Goal: Information Seeking & Learning: Find specific page/section

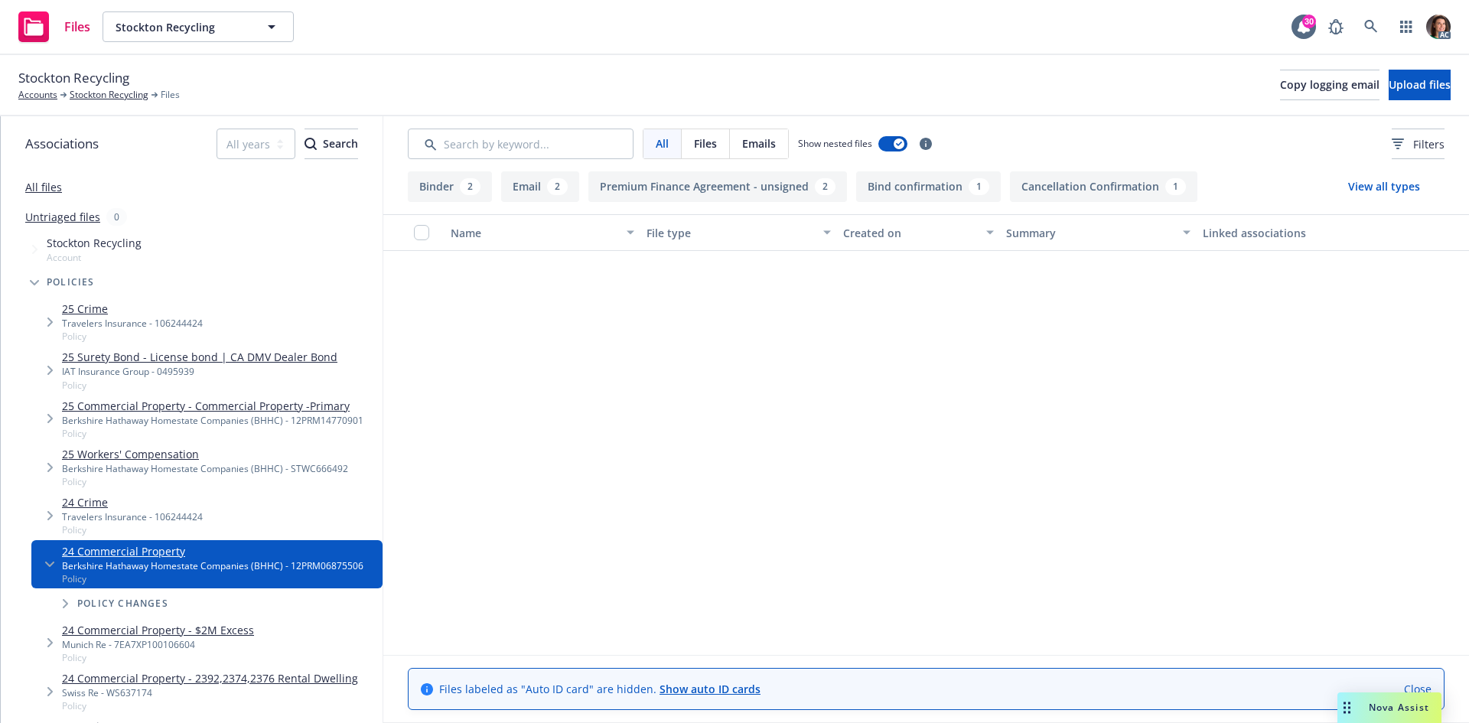
scroll to position [606, 0]
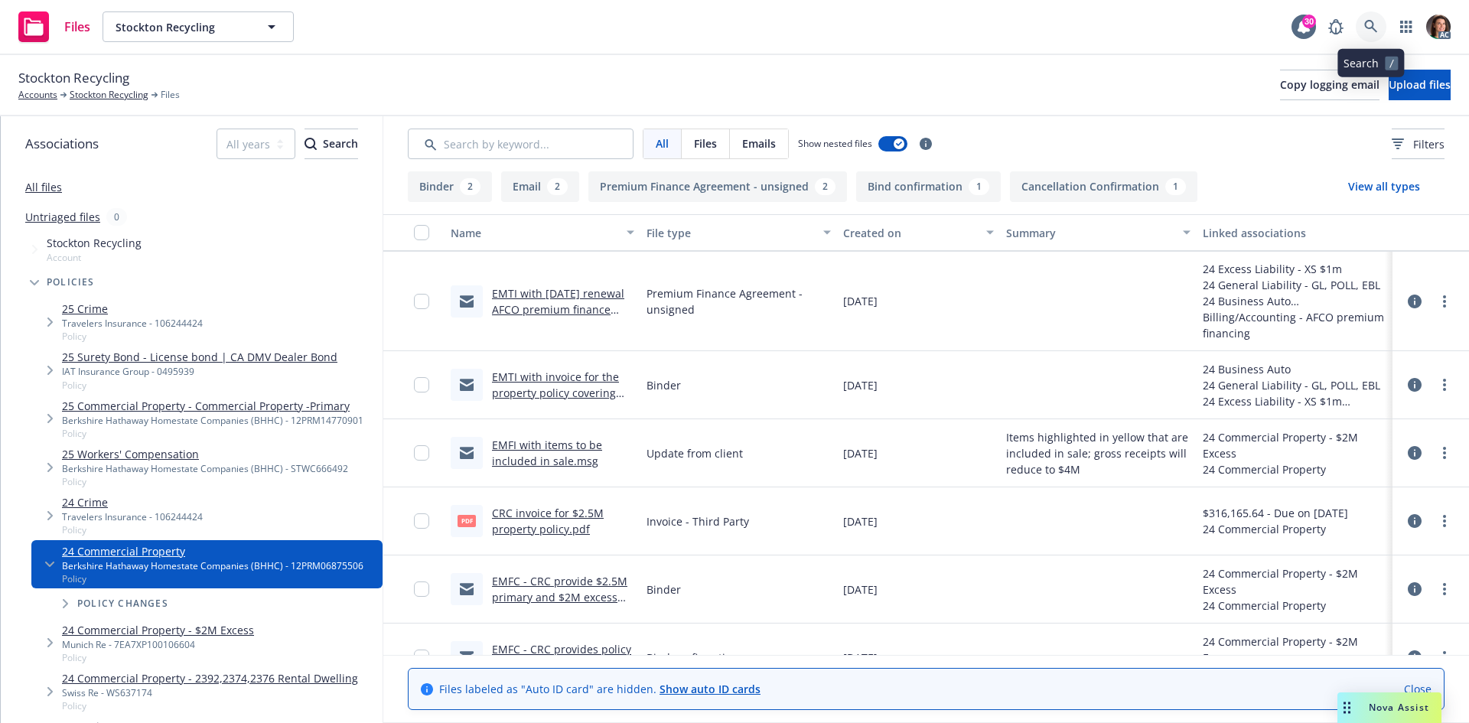
click at [1358, 24] on link at bounding box center [1371, 26] width 31 height 31
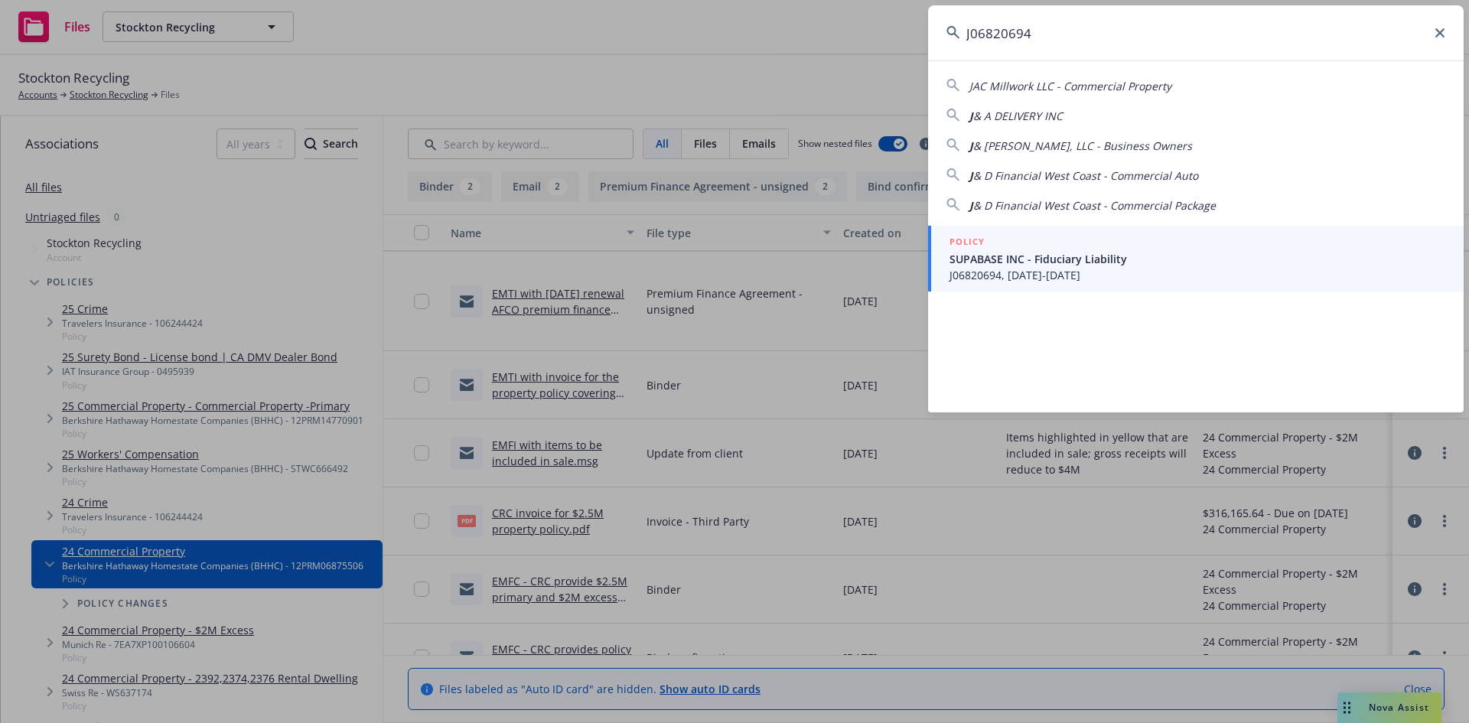
type input "J06820694"
click at [1032, 240] on div "POLICY" at bounding box center [1198, 242] width 496 height 17
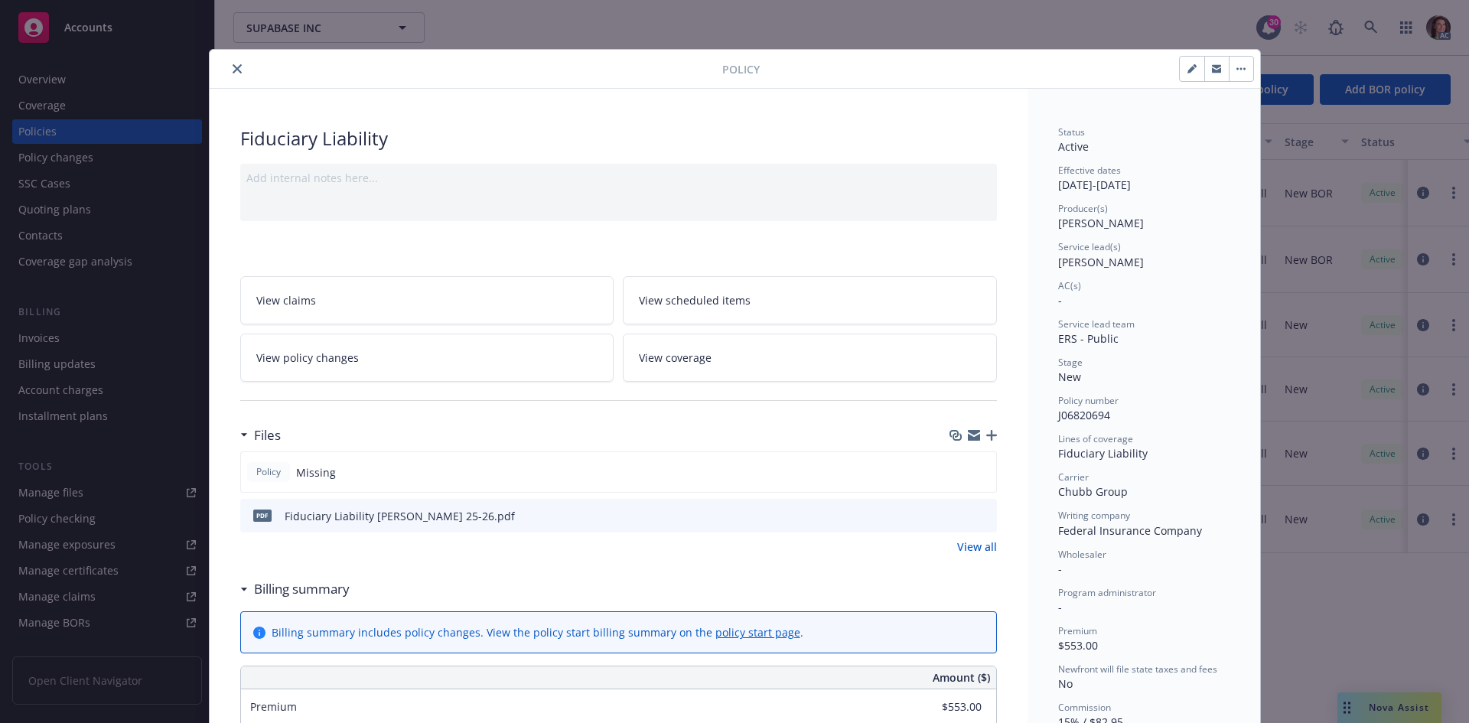
click at [228, 70] on button "close" at bounding box center [237, 69] width 18 height 18
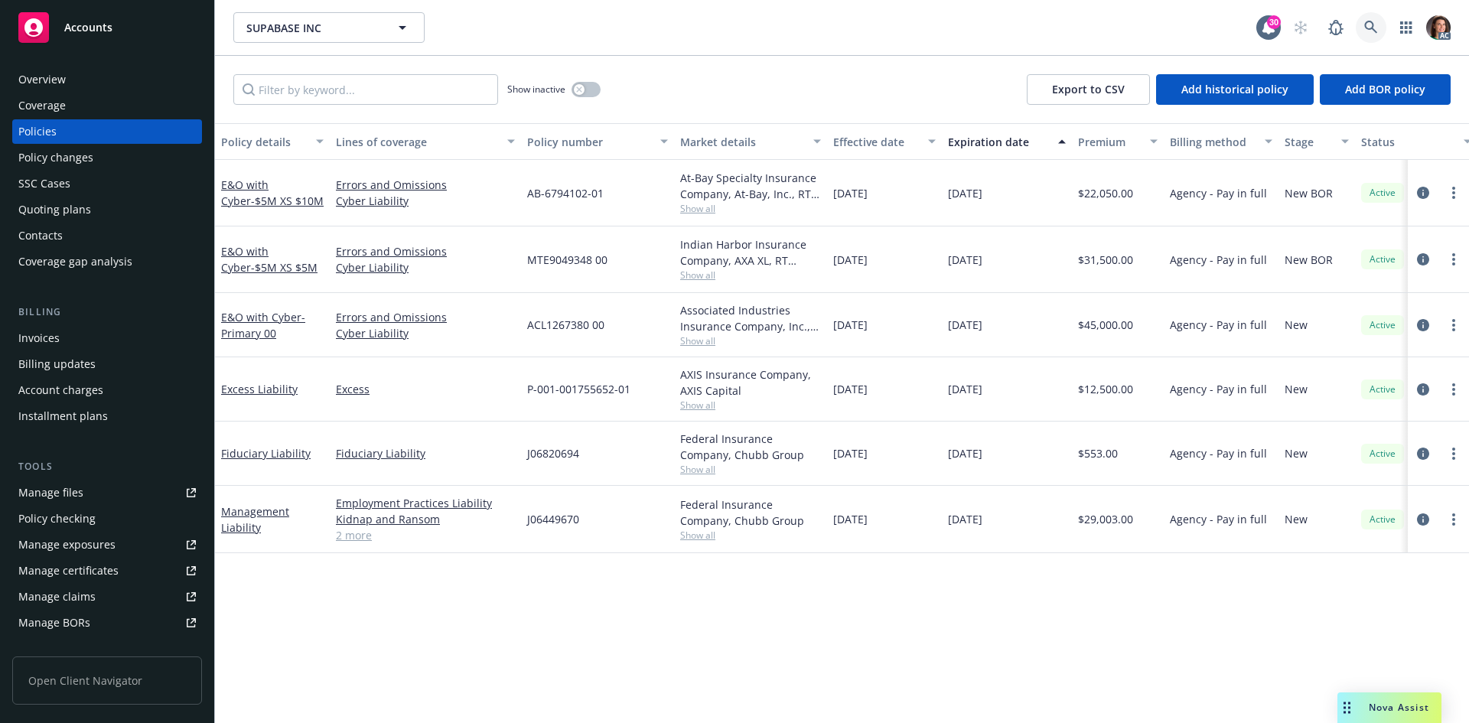
click at [1365, 25] on link at bounding box center [1371, 27] width 31 height 31
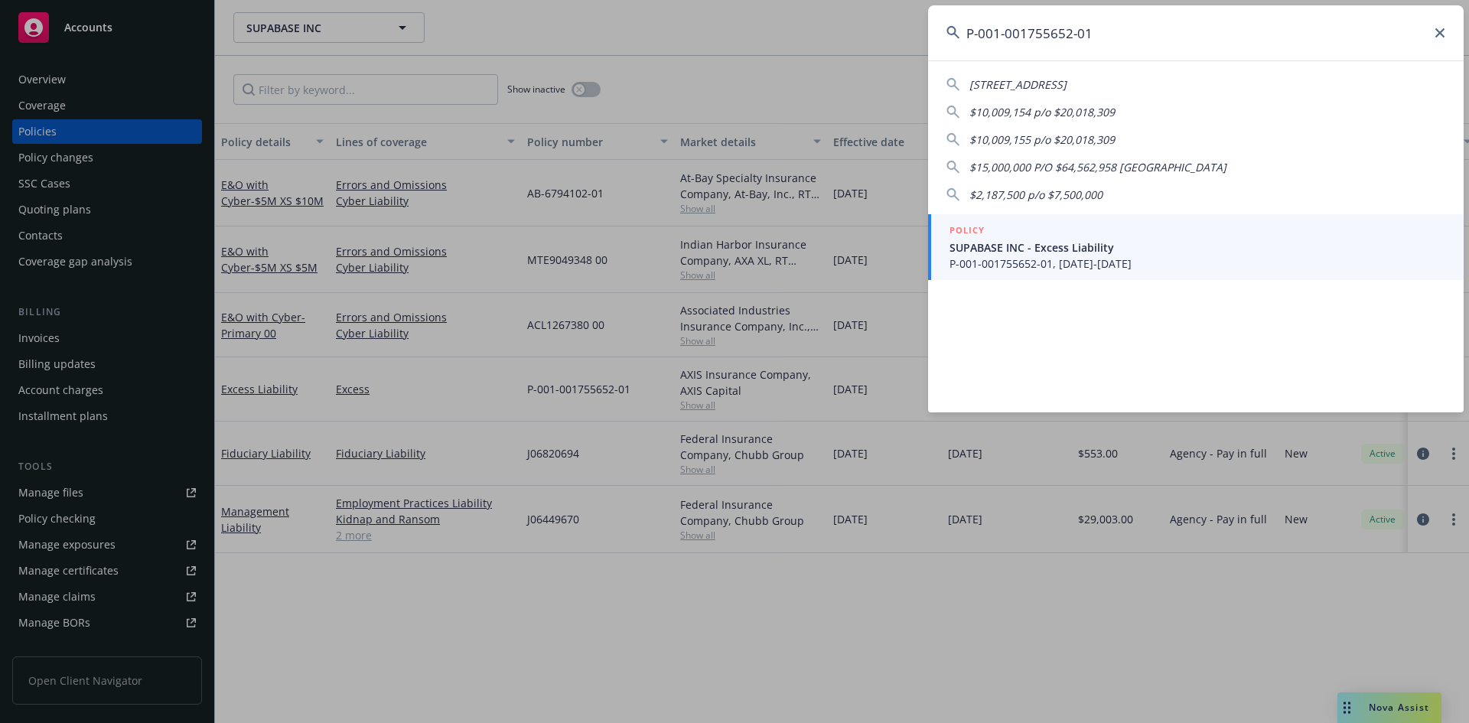
type input "P-001-001755652-01"
click at [1039, 233] on div "POLICY" at bounding box center [1198, 231] width 496 height 17
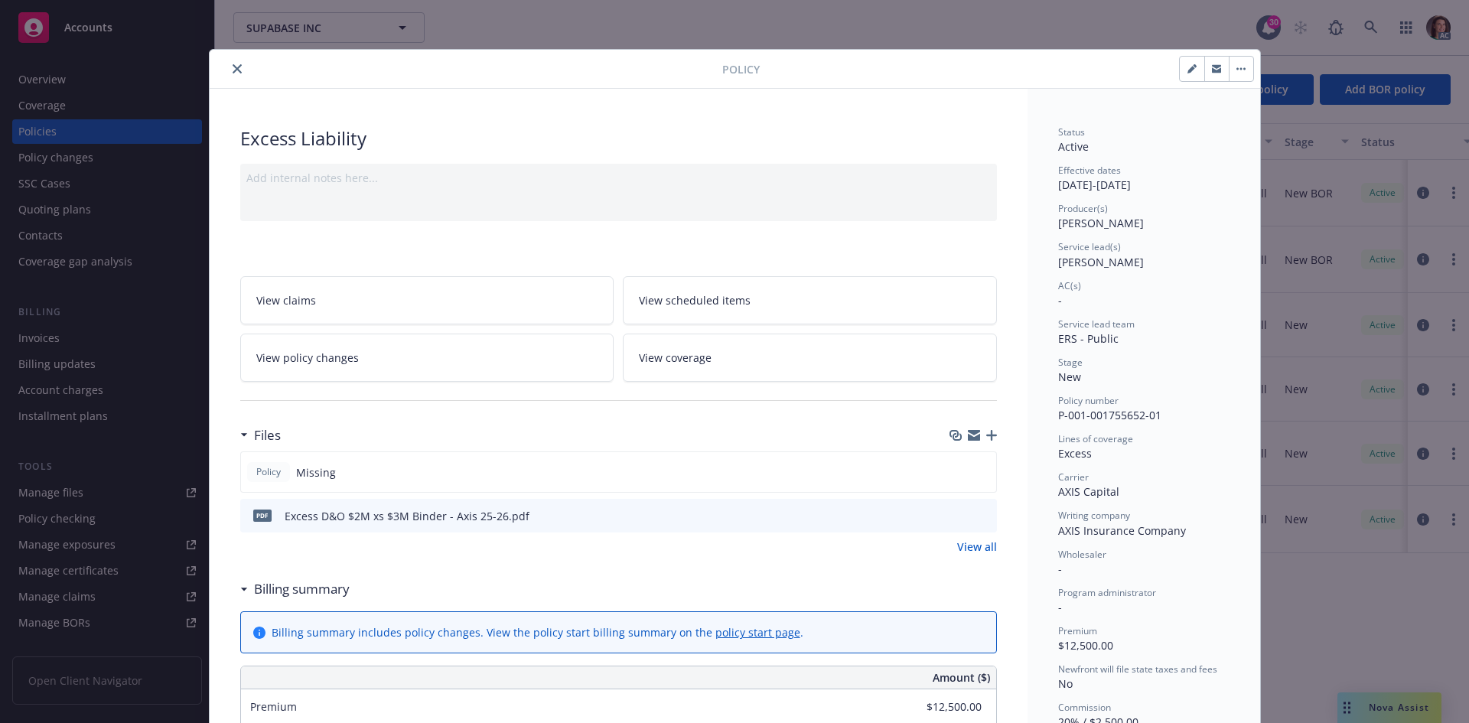
click at [979, 517] on icon "preview file" at bounding box center [983, 515] width 14 height 11
click at [230, 78] on div "Policy" at bounding box center [735, 69] width 1051 height 39
click at [230, 73] on button "close" at bounding box center [237, 69] width 18 height 18
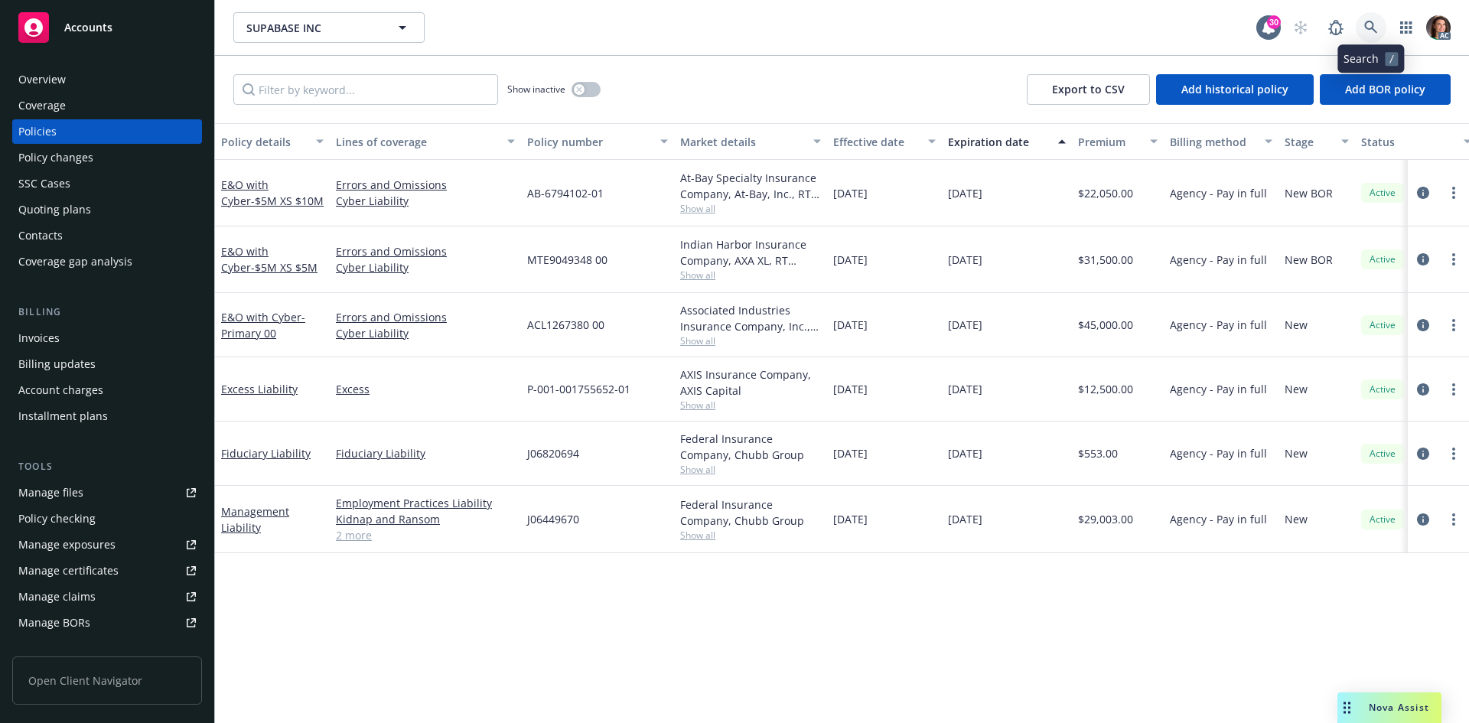
click at [1371, 17] on link at bounding box center [1371, 27] width 31 height 31
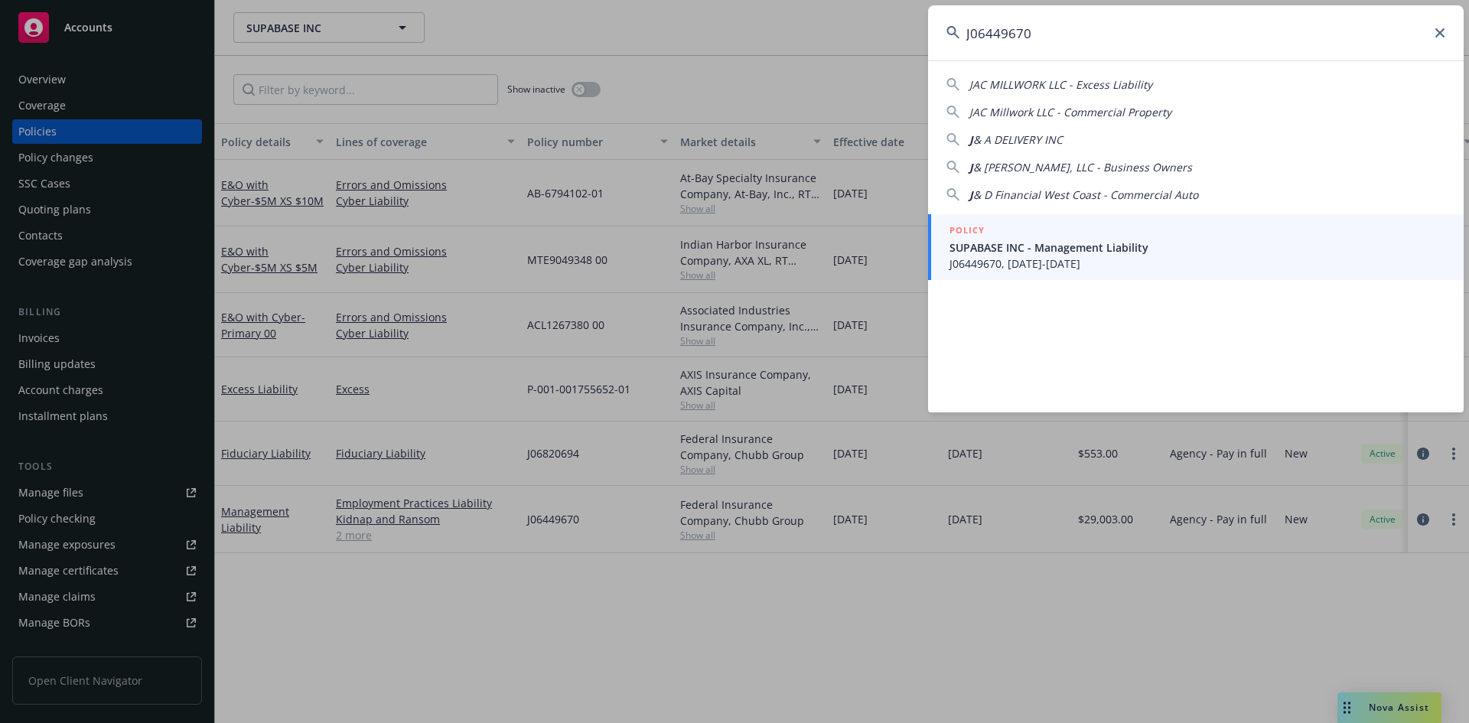
type input "J06449670"
click at [1045, 241] on span "SUPABASE INC - Management Liability" at bounding box center [1198, 248] width 496 height 16
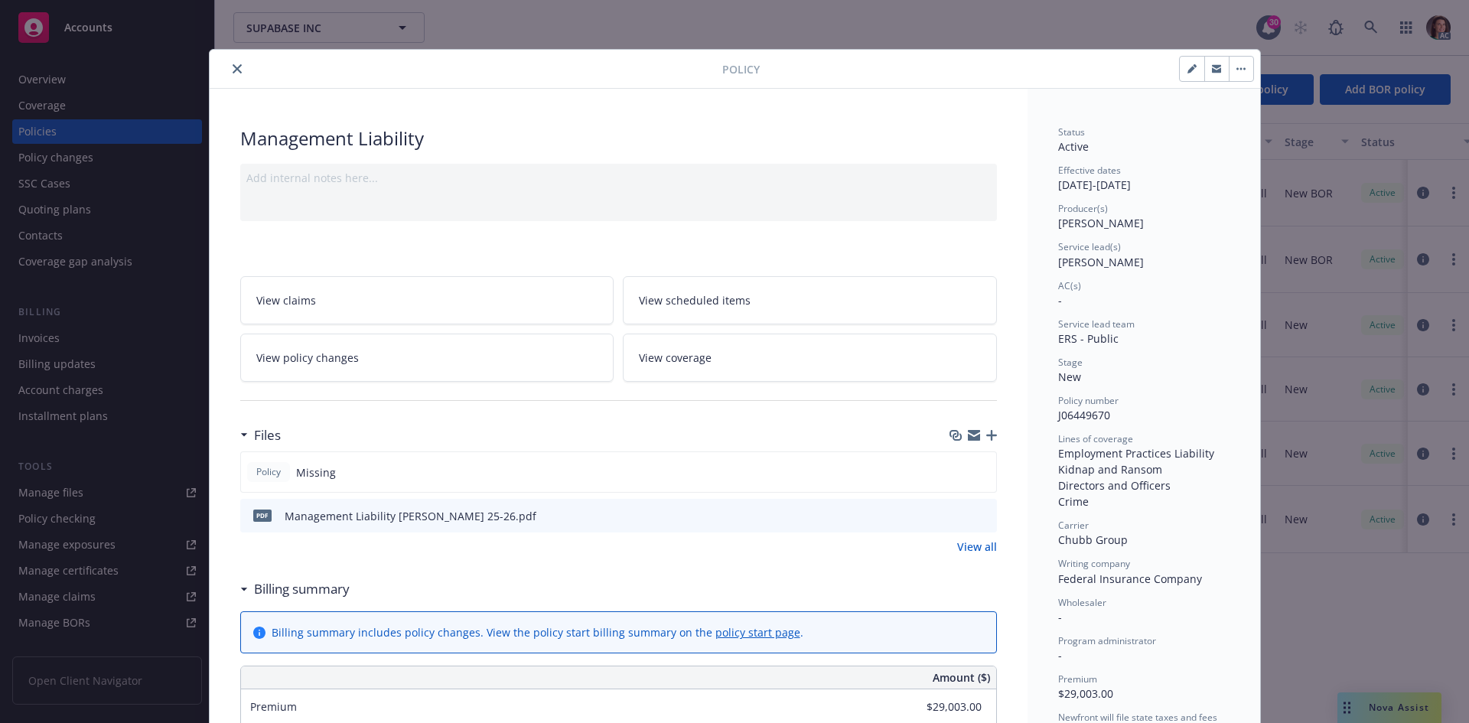
click at [233, 68] on icon "close" at bounding box center [237, 68] width 9 height 9
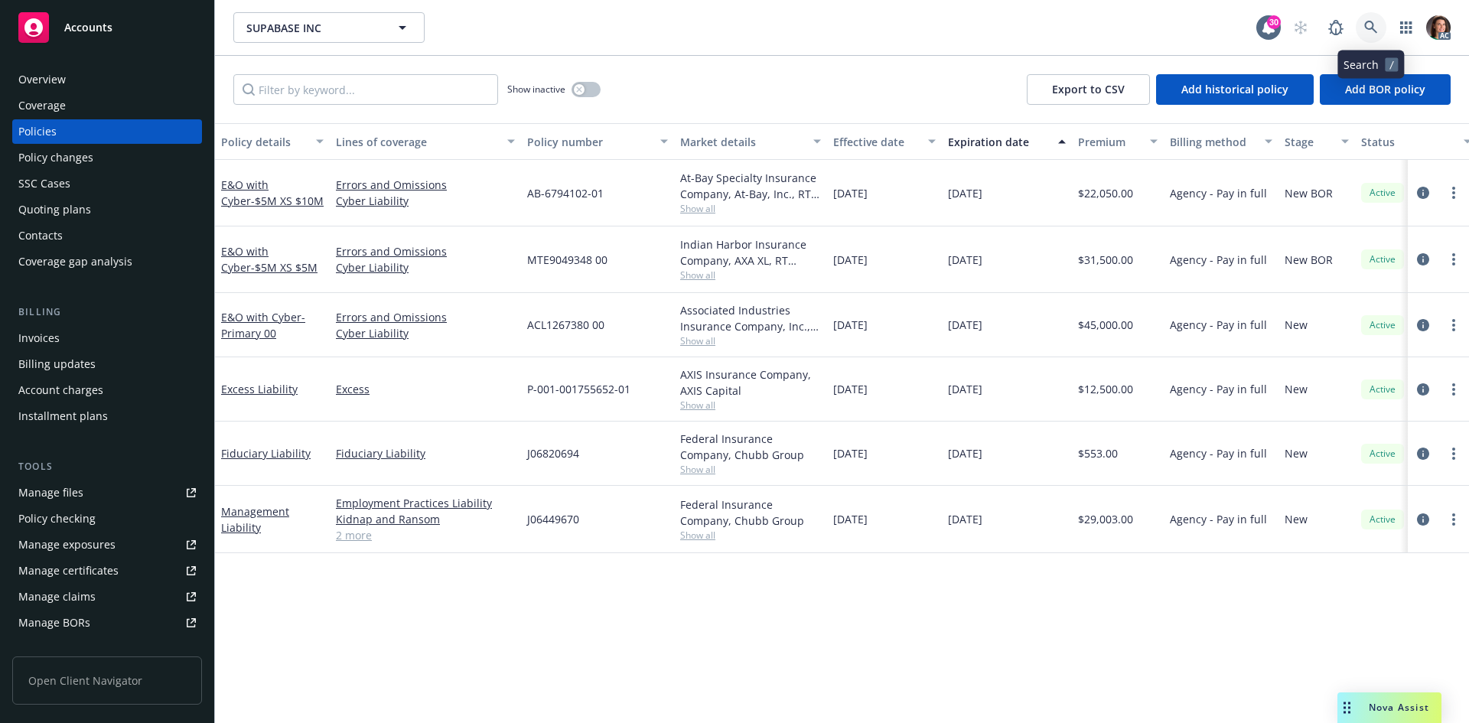
click at [1376, 27] on icon at bounding box center [1371, 28] width 14 height 14
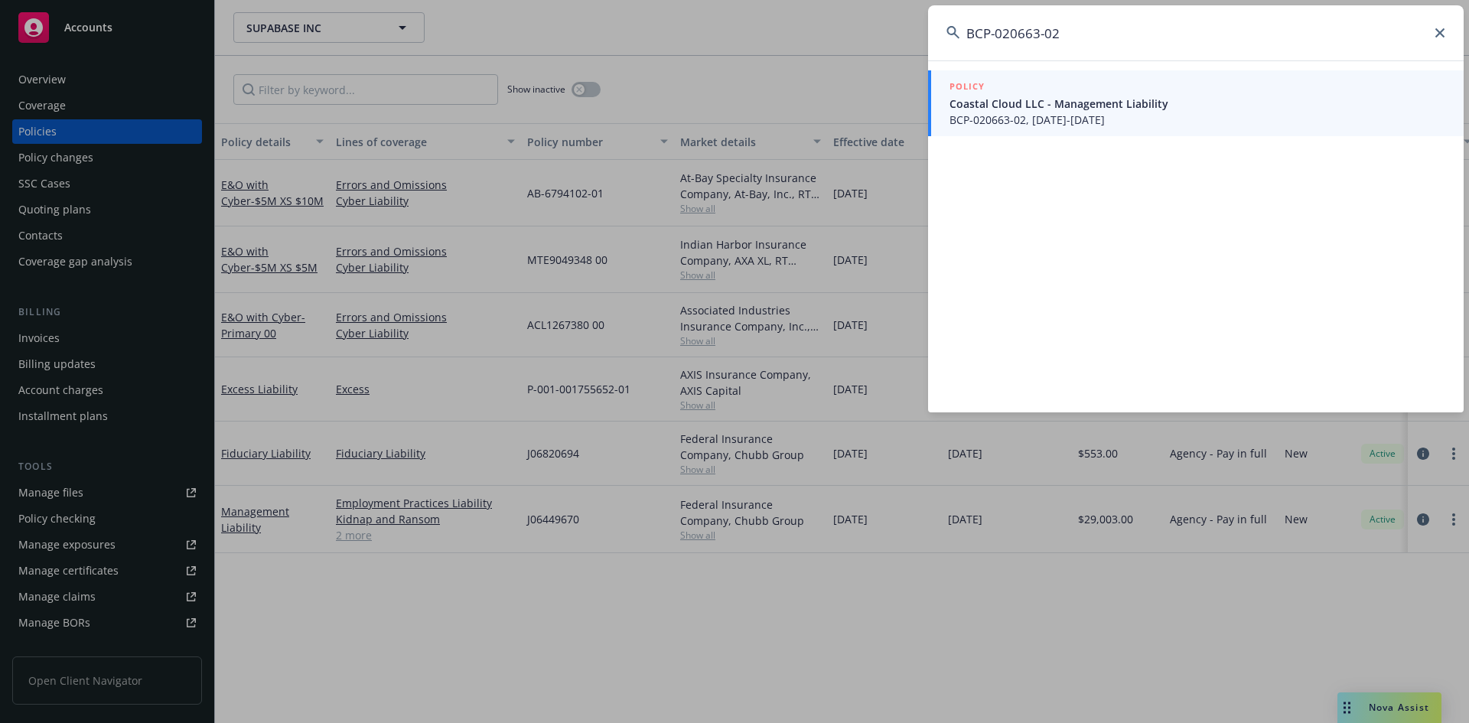
type input "BCP-020663-02"
click at [1058, 112] on span "BCP-020663-02, 09/14/2025-09/14/2026" at bounding box center [1198, 120] width 496 height 16
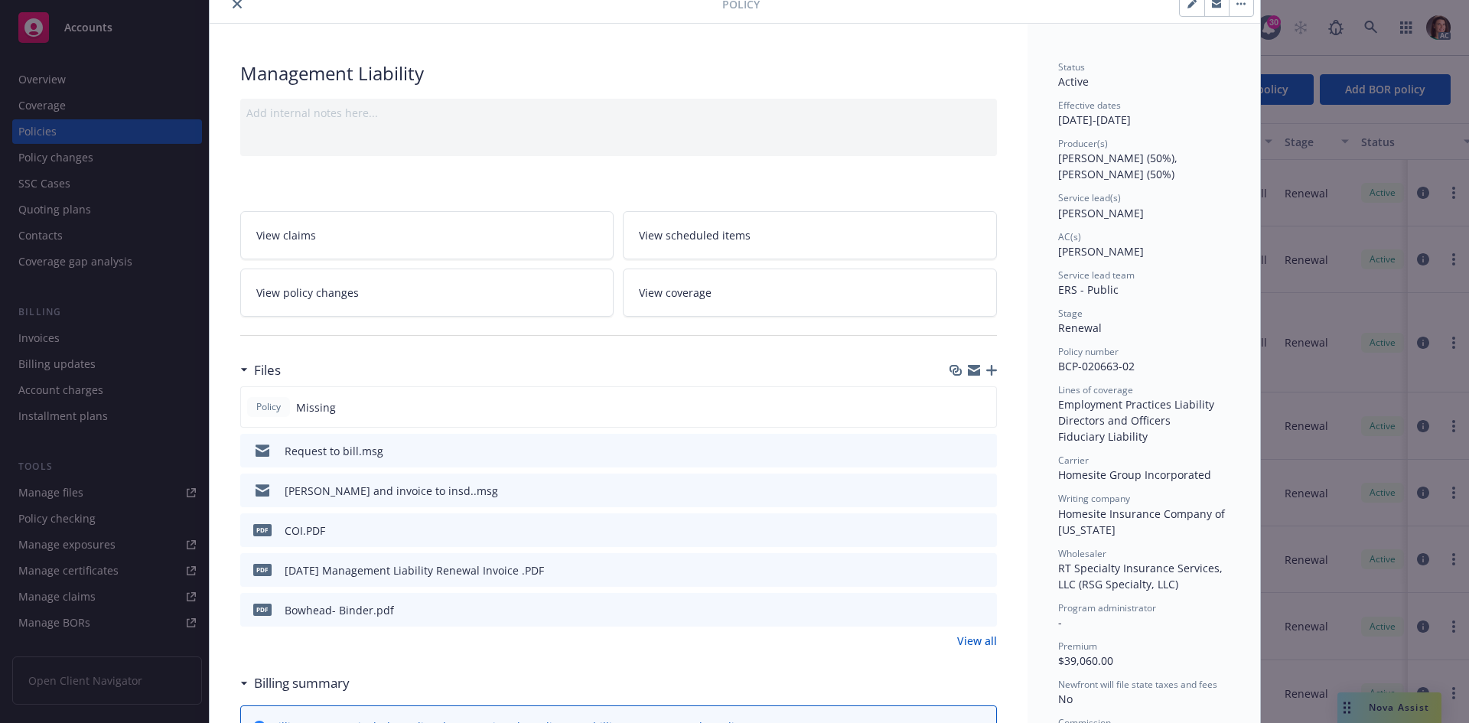
scroll to position [153, 0]
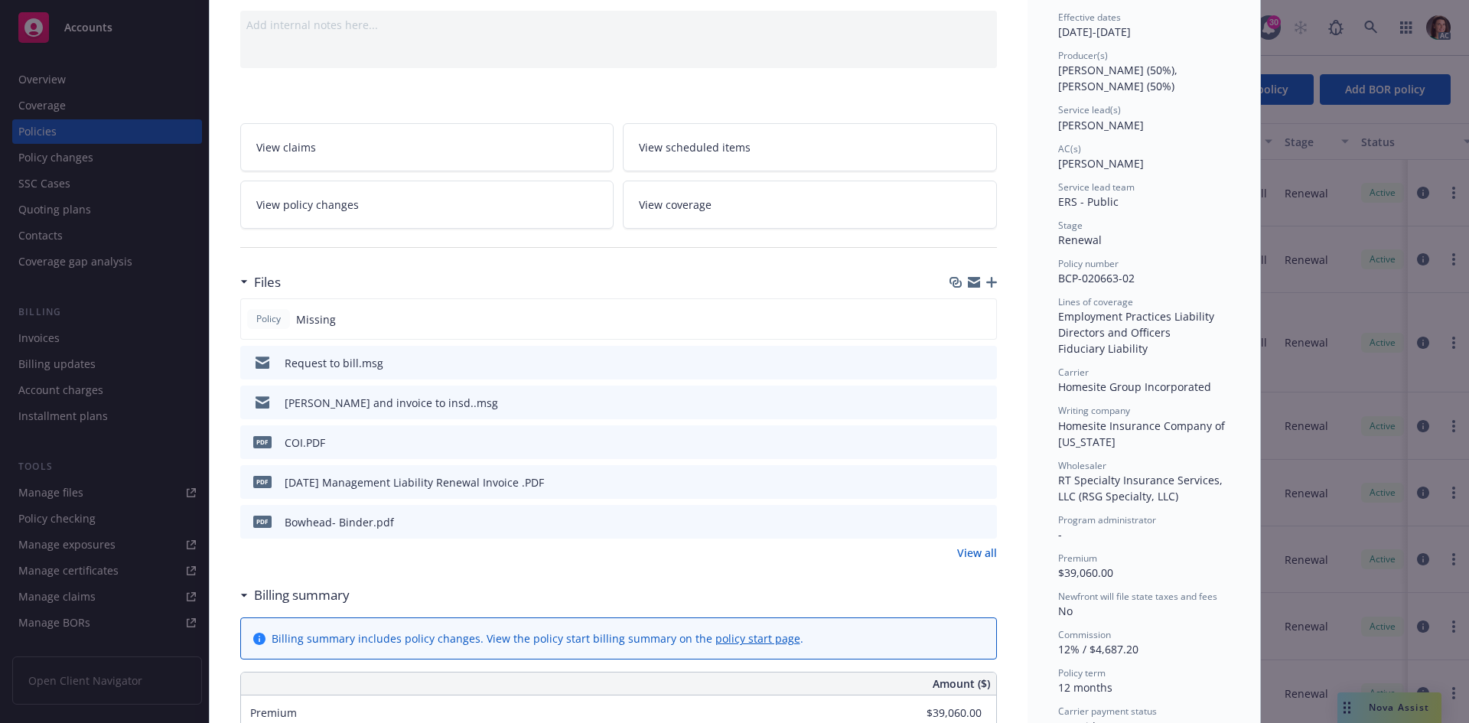
click at [978, 479] on icon "preview file" at bounding box center [983, 481] width 14 height 11
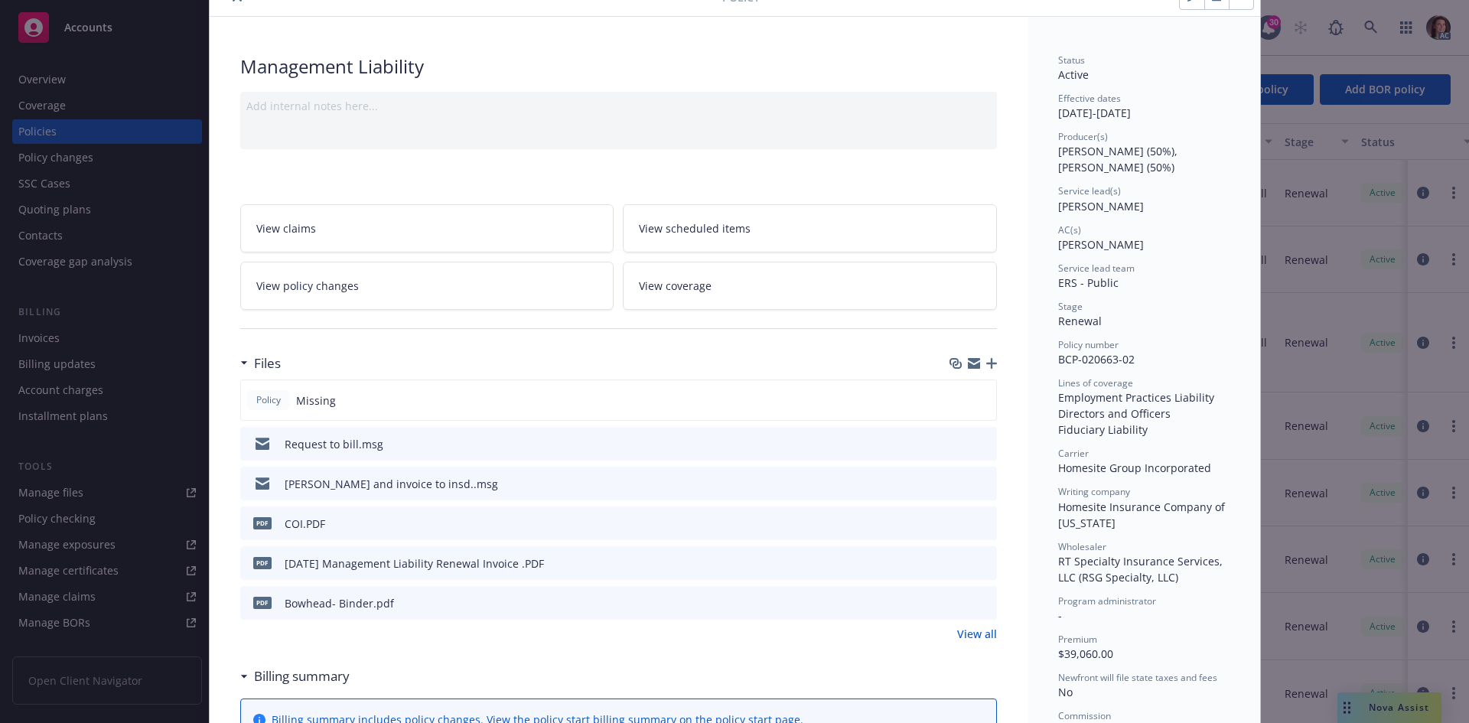
scroll to position [0, 0]
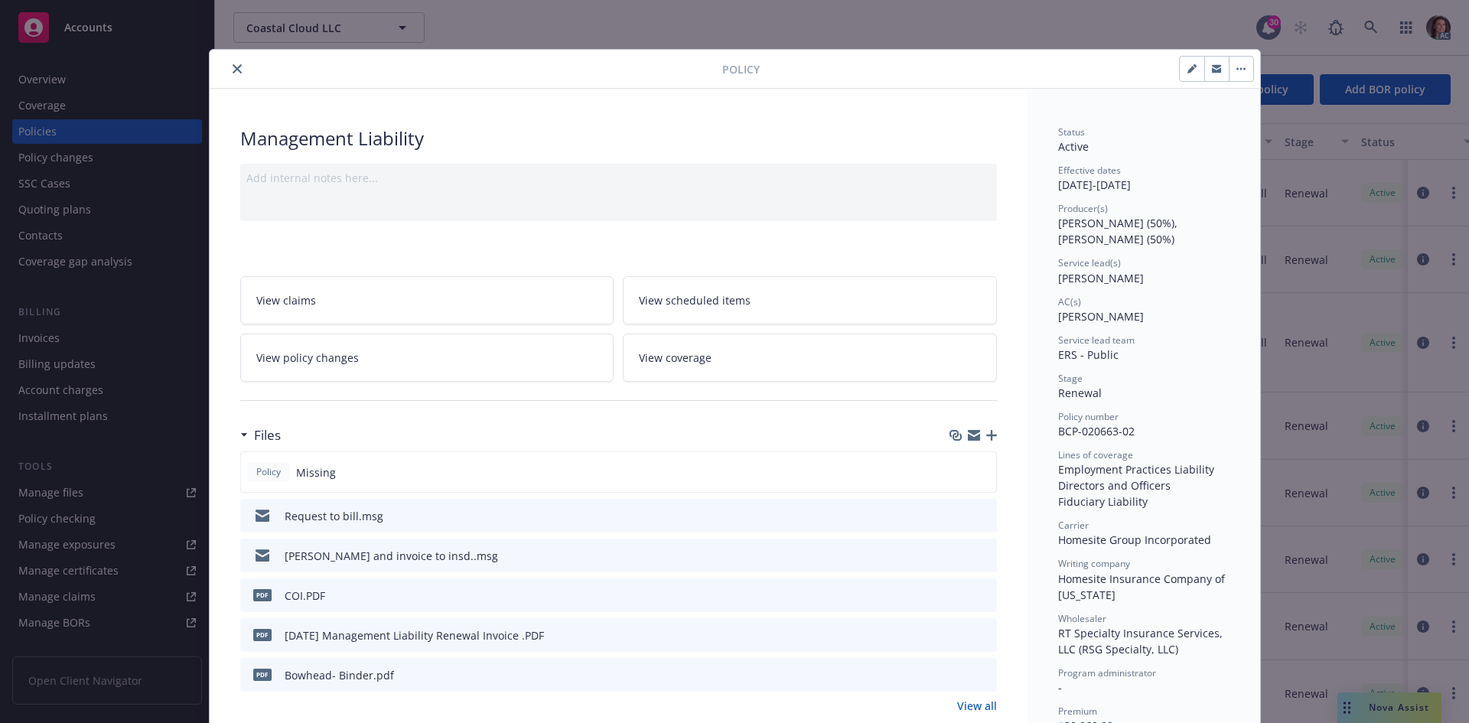
click at [236, 73] on button "close" at bounding box center [237, 69] width 18 height 18
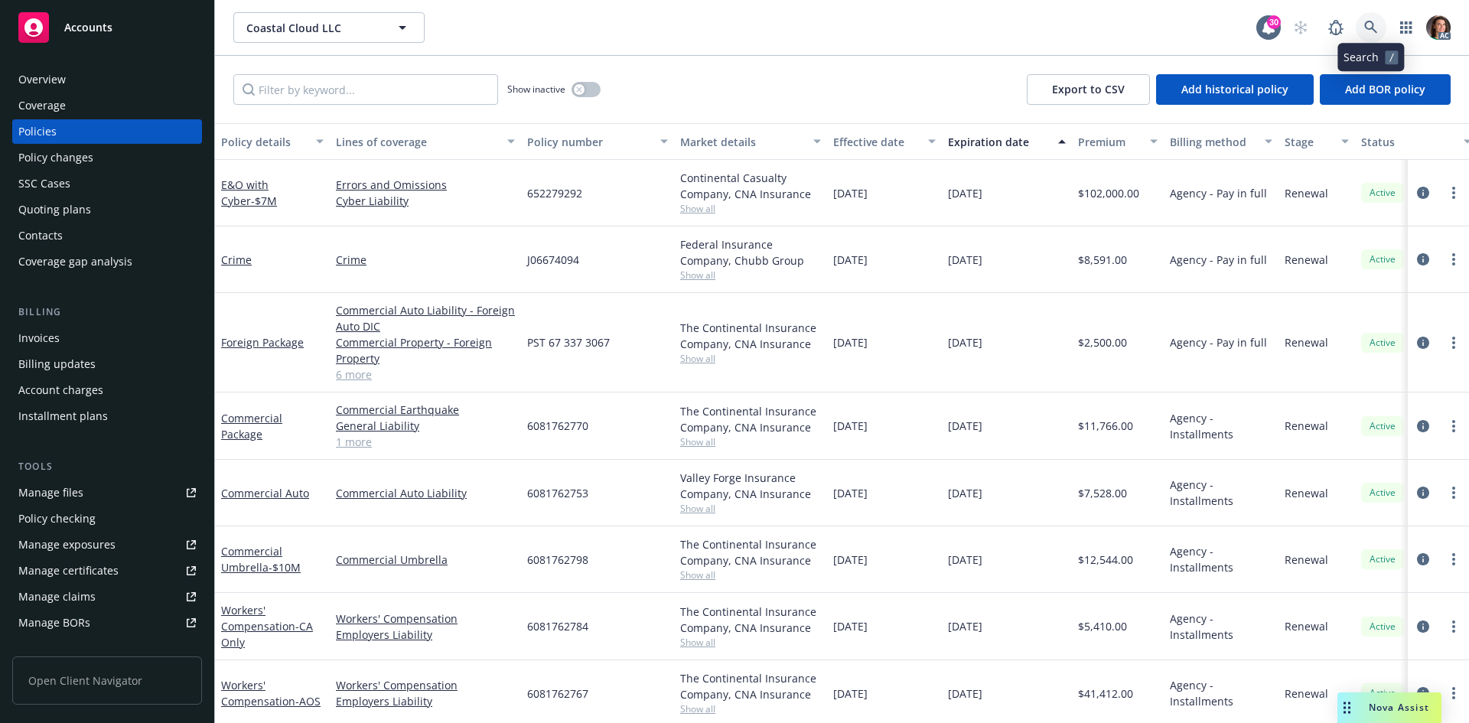
click at [1366, 22] on icon at bounding box center [1371, 28] width 14 height 14
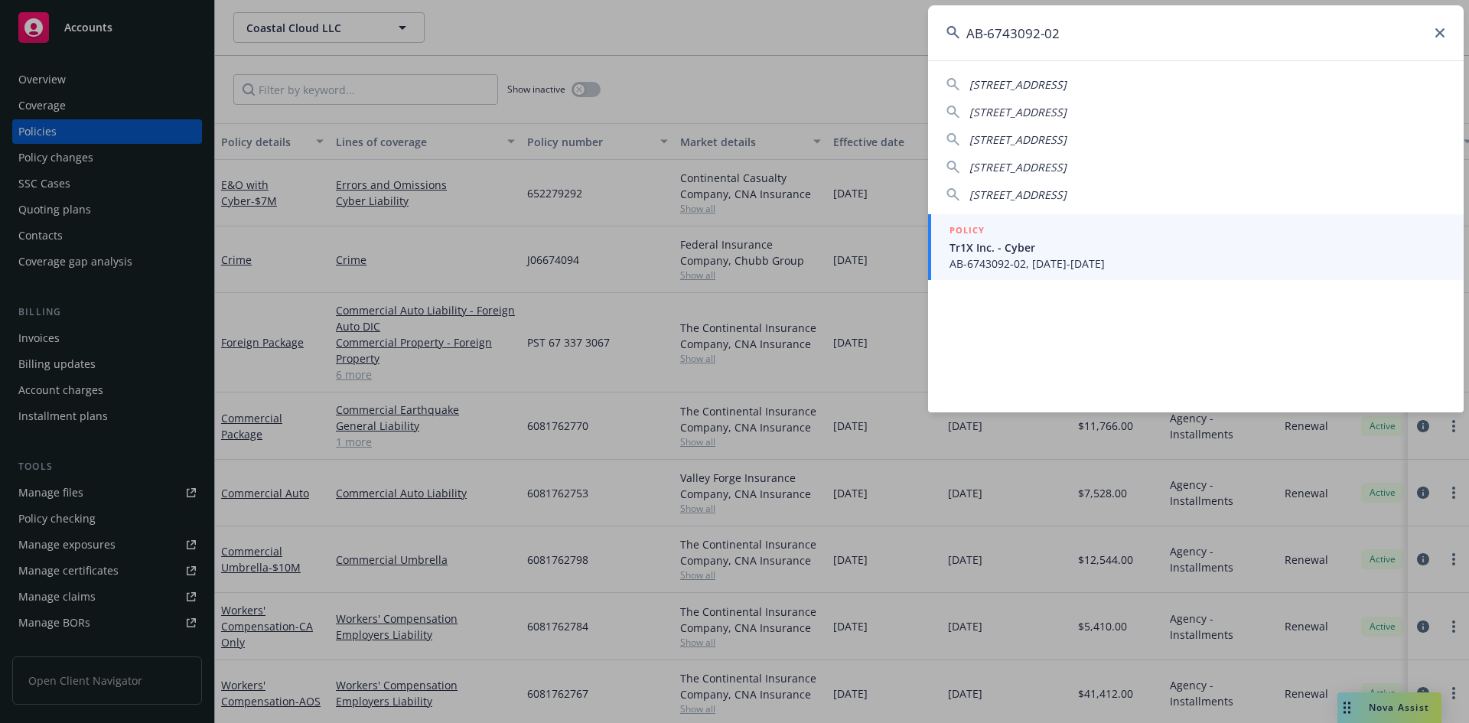
type input "AB-6743092-02"
click at [1096, 234] on div "POLICY" at bounding box center [1198, 231] width 496 height 17
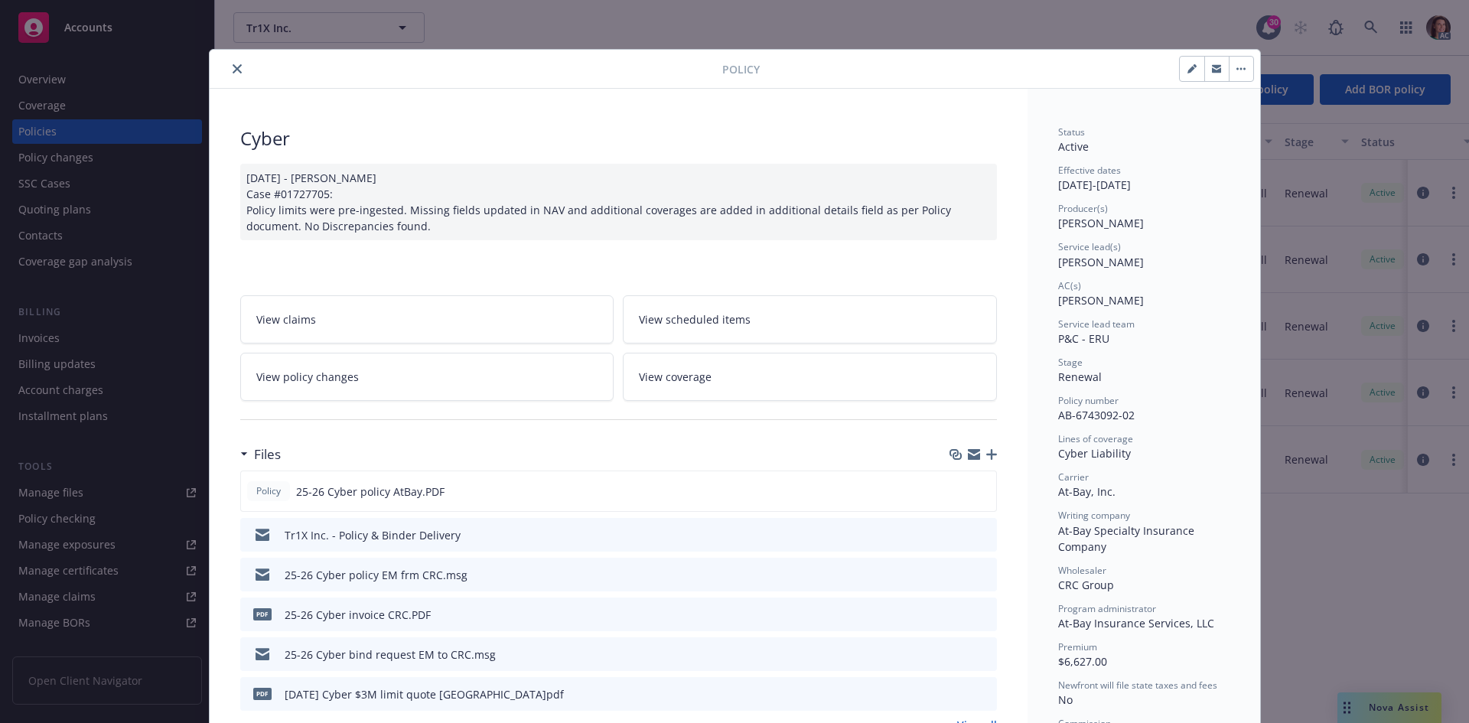
click at [977, 609] on icon "preview file" at bounding box center [983, 613] width 14 height 11
click at [230, 62] on button "close" at bounding box center [237, 69] width 18 height 18
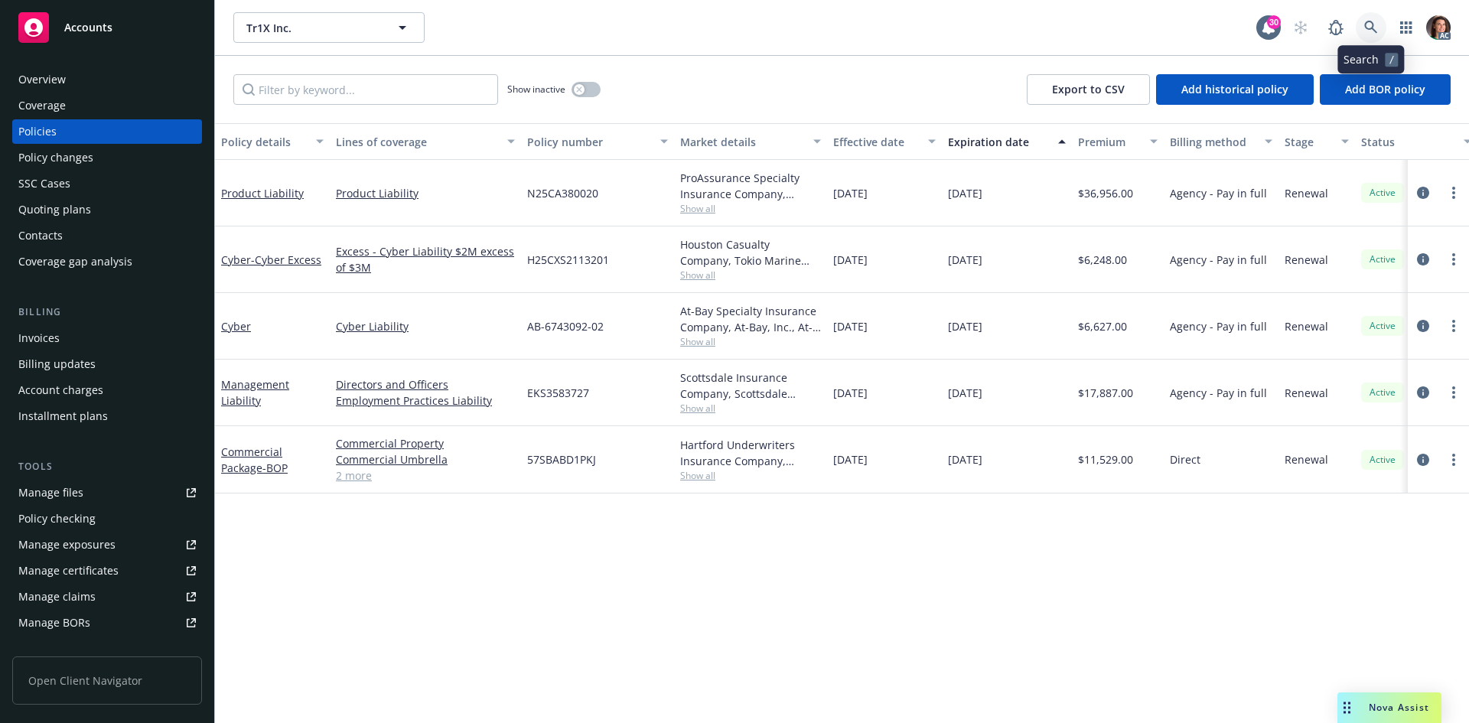
click at [1370, 26] on icon at bounding box center [1371, 28] width 14 height 14
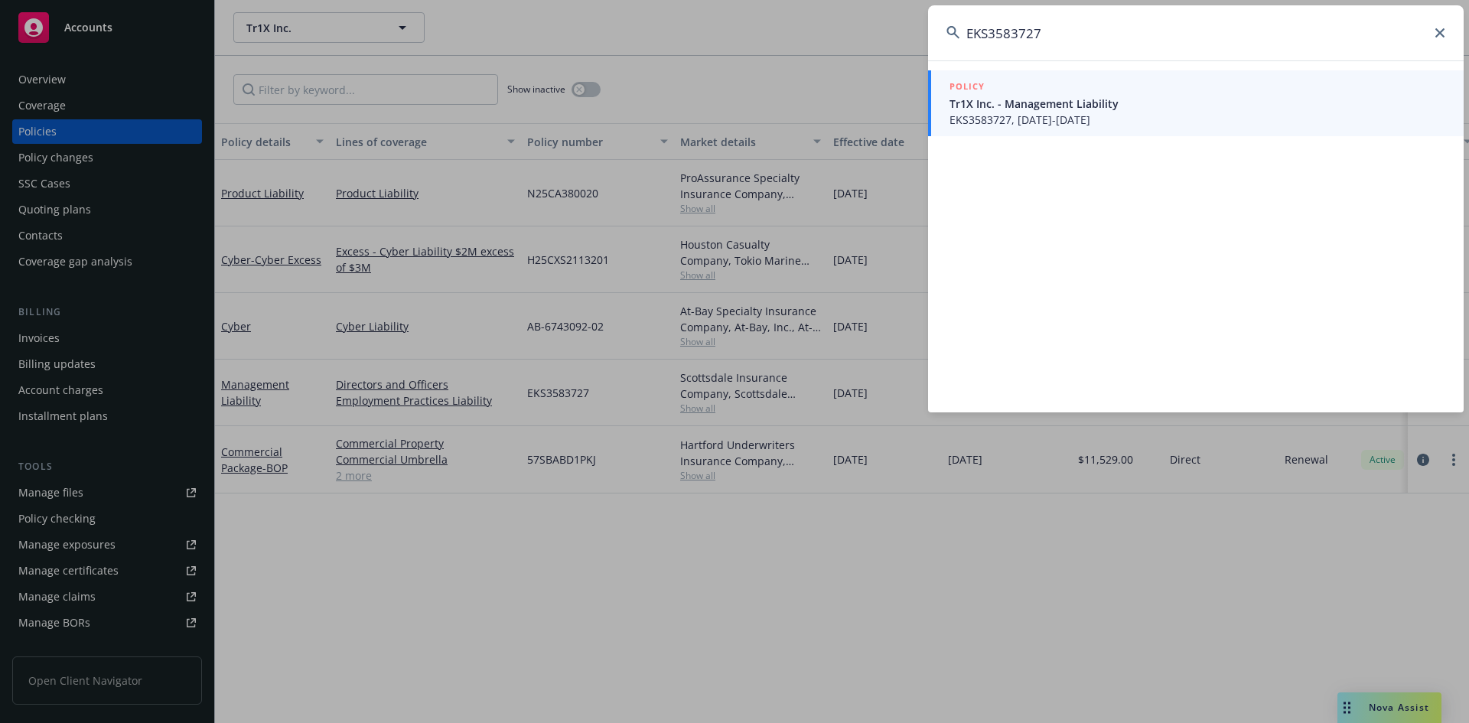
type input "EKS3583727"
click at [1017, 112] on span "EKS3583727, 08/09/2025-08/09/2026" at bounding box center [1198, 120] width 496 height 16
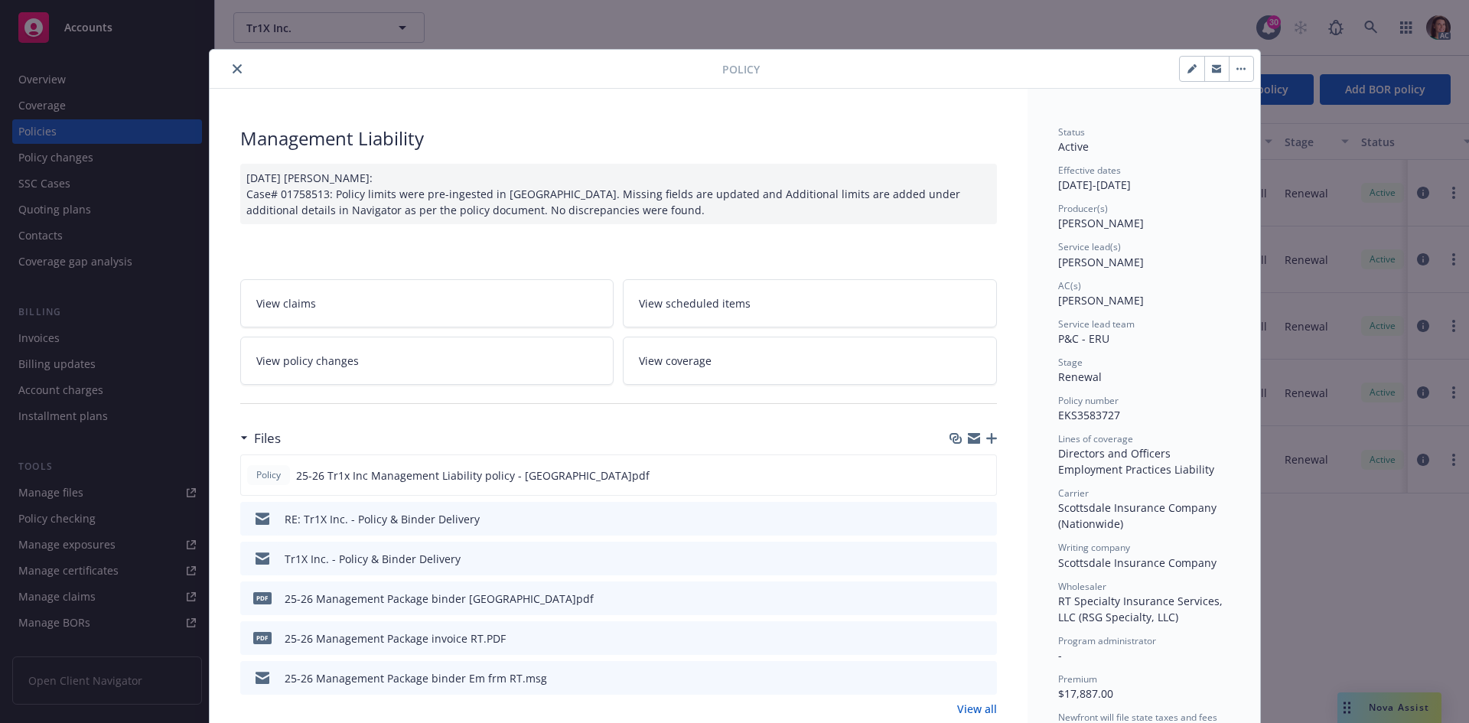
click at [976, 638] on icon "preview file" at bounding box center [983, 637] width 14 height 11
click at [233, 64] on icon "close" at bounding box center [237, 68] width 9 height 9
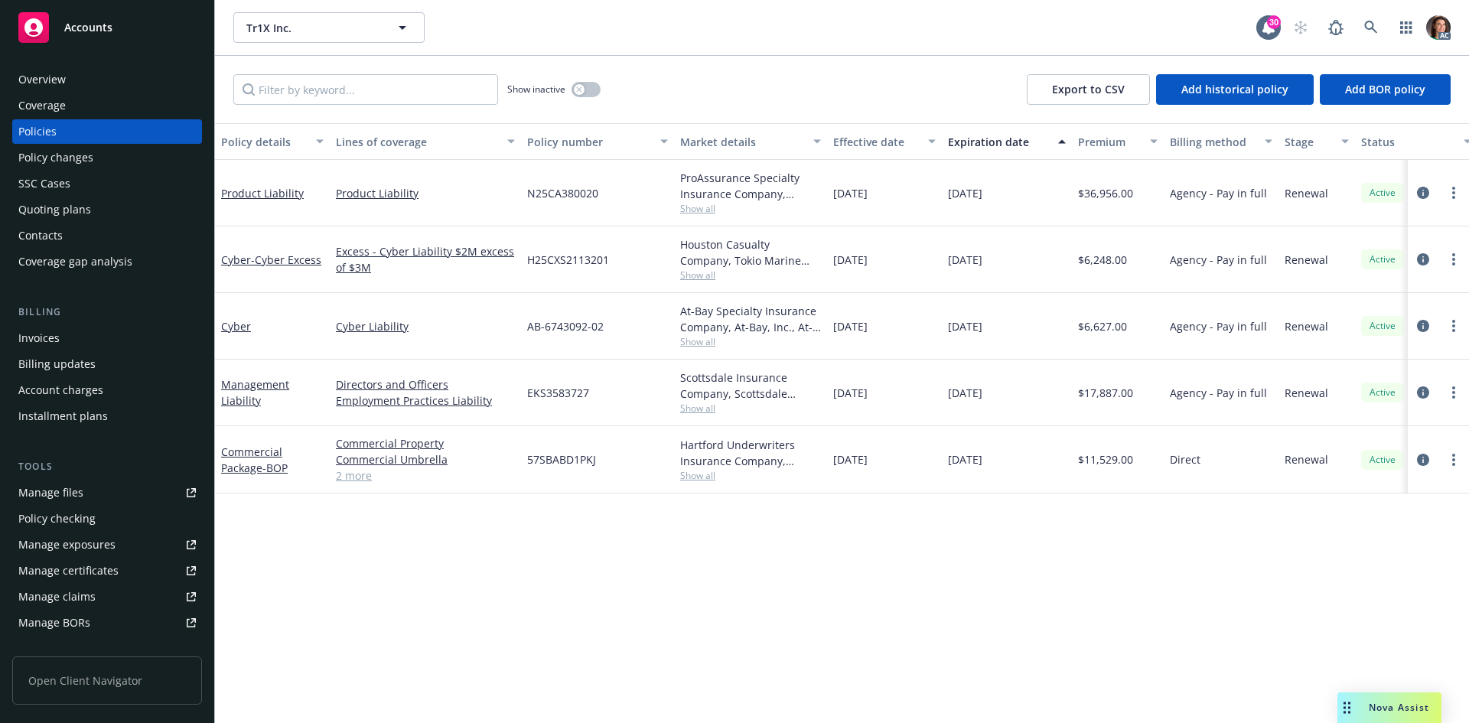
click at [1387, 28] on div "AC" at bounding box center [1368, 27] width 165 height 31
click at [1369, 26] on icon at bounding box center [1371, 28] width 14 height 14
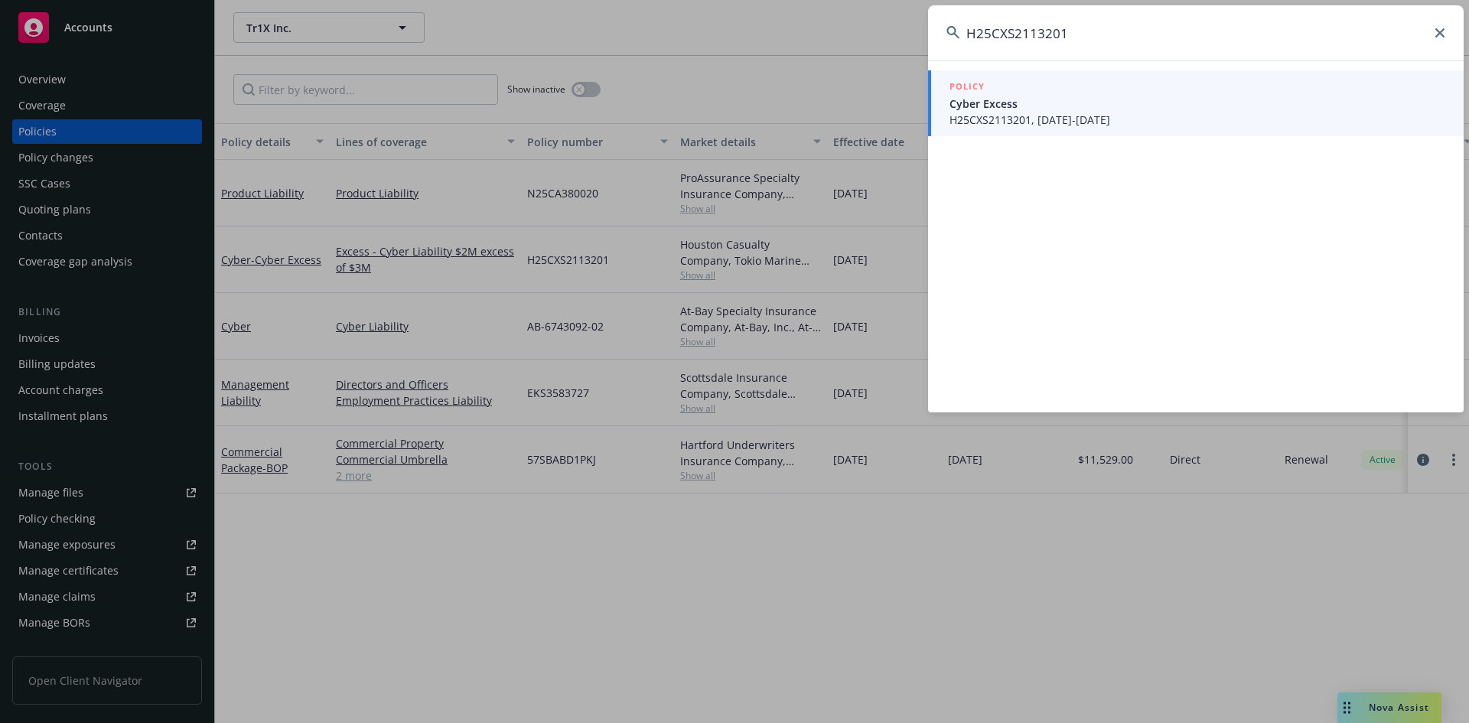
type input "H25CXS2113201"
click at [1240, 112] on div "POLICY Cyber Excess H25CXS2113201, 08/09/2025-08/09/2026" at bounding box center [1198, 103] width 496 height 49
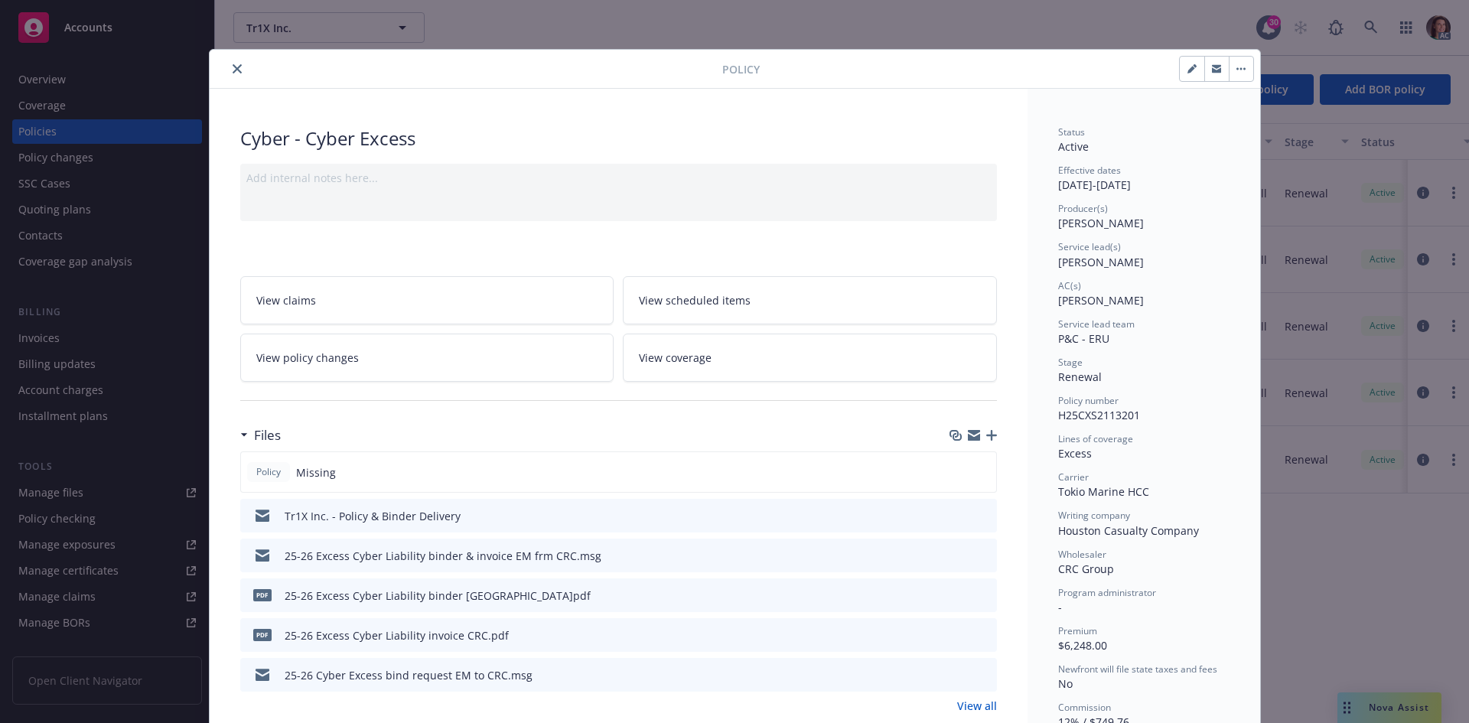
click at [979, 637] on icon "preview file" at bounding box center [983, 634] width 14 height 11
click at [233, 67] on icon "close" at bounding box center [237, 68] width 9 height 9
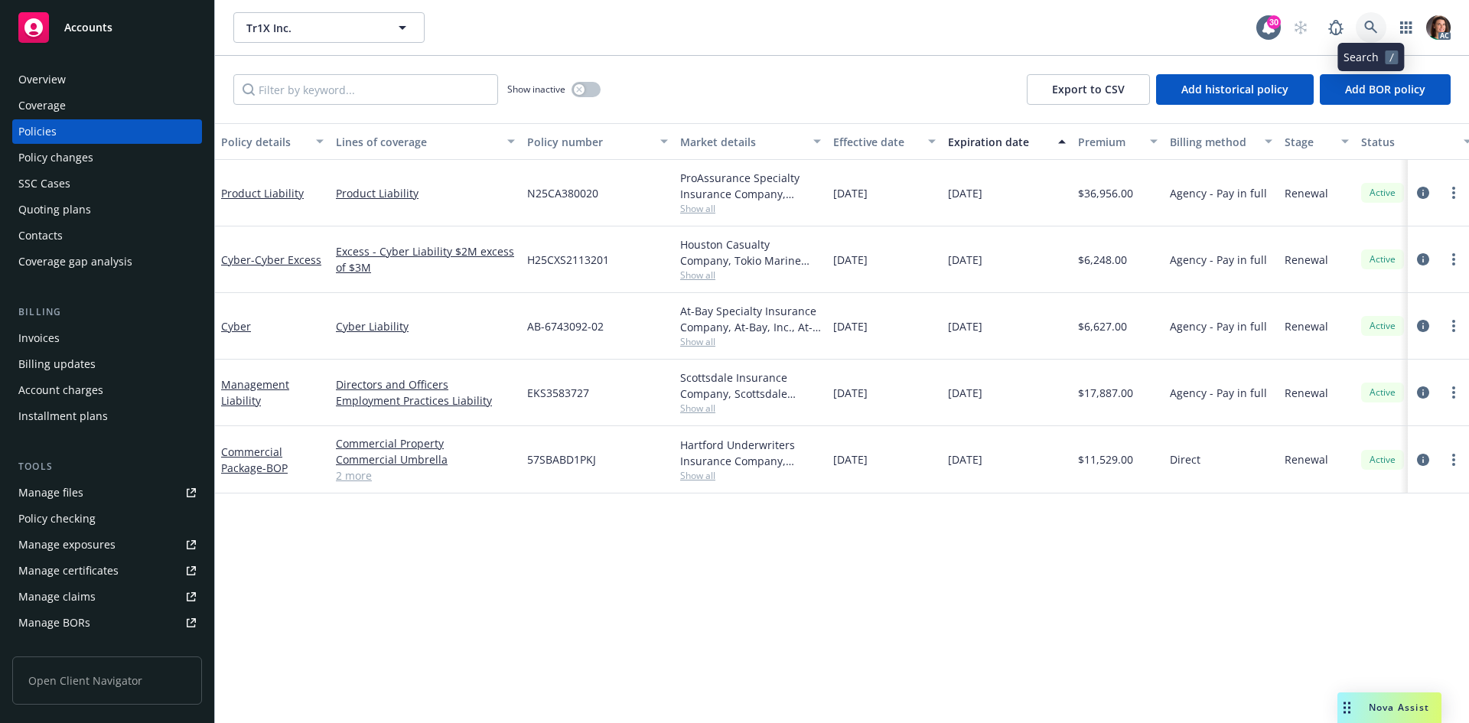
click at [1382, 25] on link at bounding box center [1371, 27] width 31 height 31
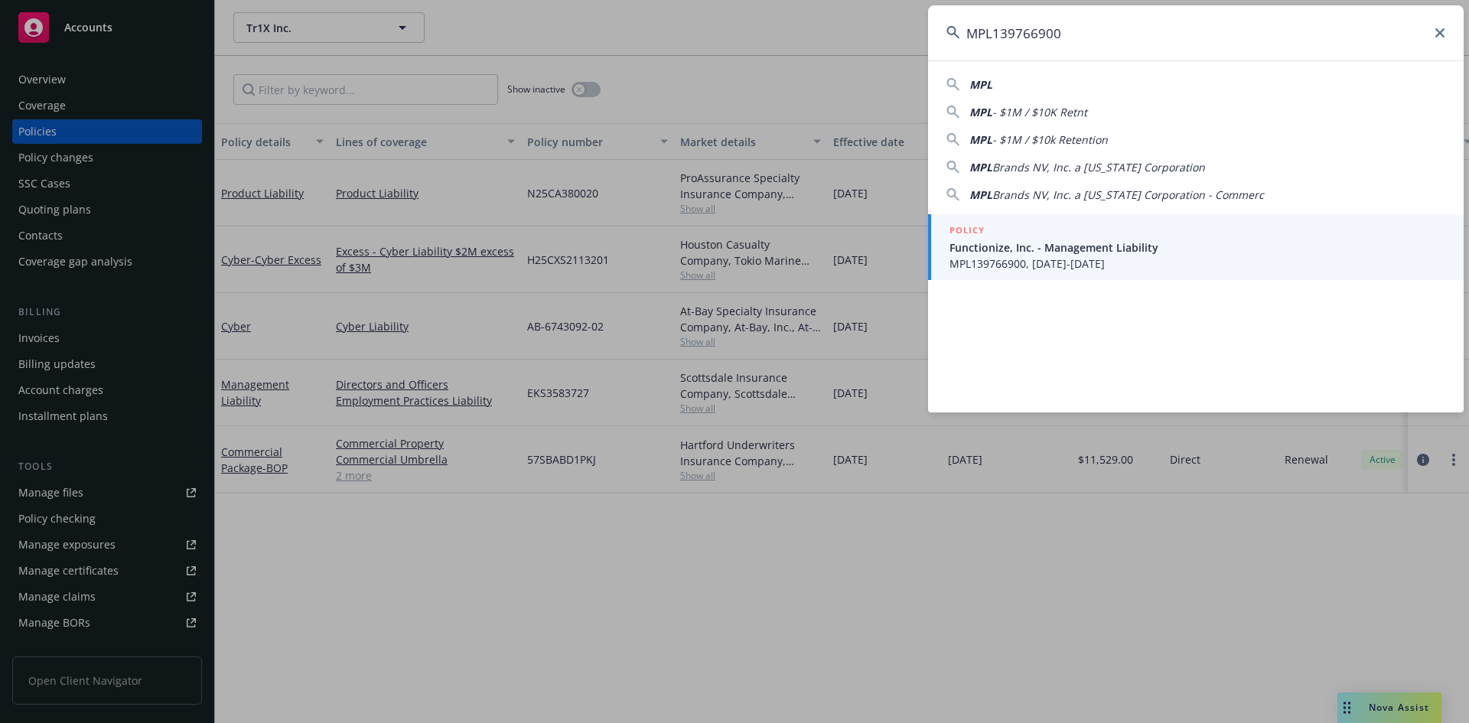
type input "MPL139766900"
click at [1041, 228] on div "POLICY" at bounding box center [1198, 231] width 496 height 17
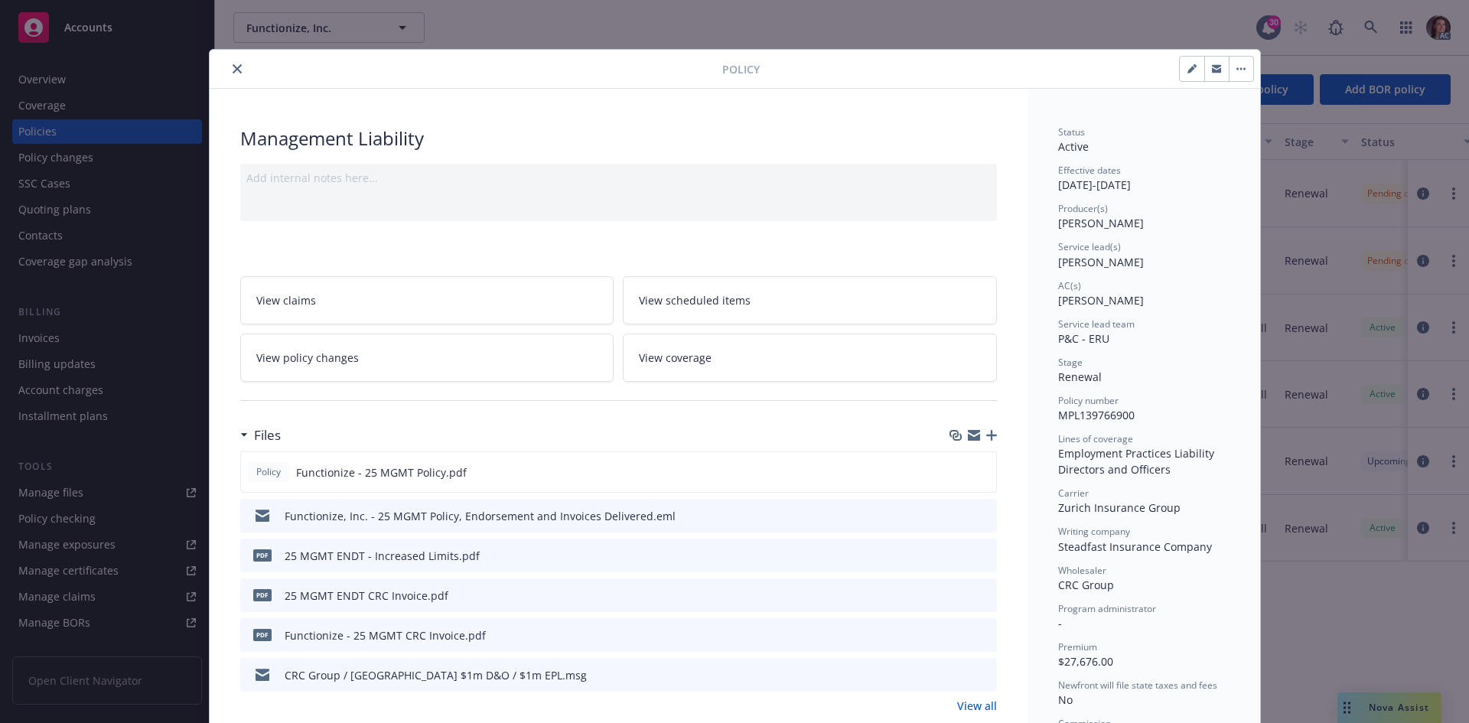
click at [978, 596] on icon "preview file" at bounding box center [983, 594] width 14 height 11
click at [976, 595] on icon "preview file" at bounding box center [983, 594] width 14 height 11
click at [976, 635] on icon "preview file" at bounding box center [983, 634] width 14 height 11
click at [233, 69] on icon "close" at bounding box center [237, 68] width 9 height 9
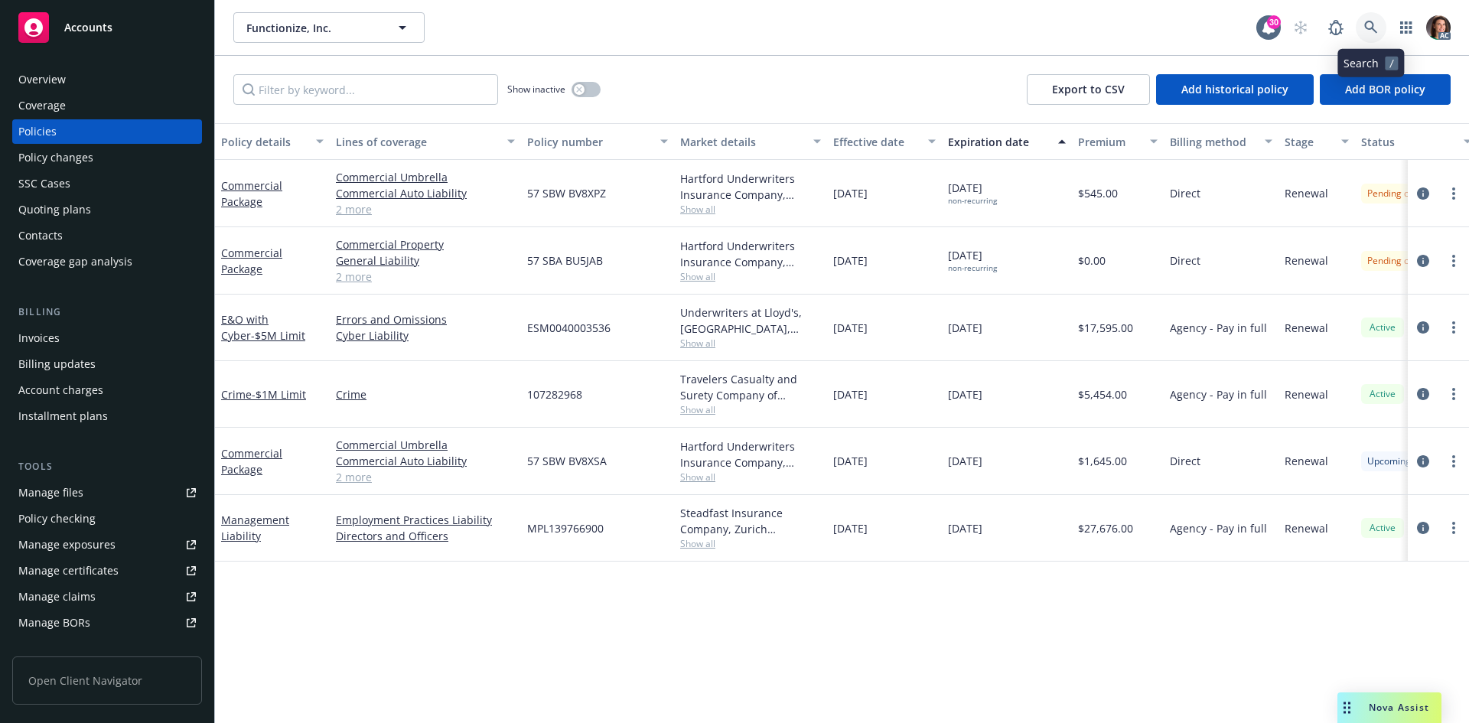
click at [1369, 28] on icon at bounding box center [1371, 28] width 14 height 14
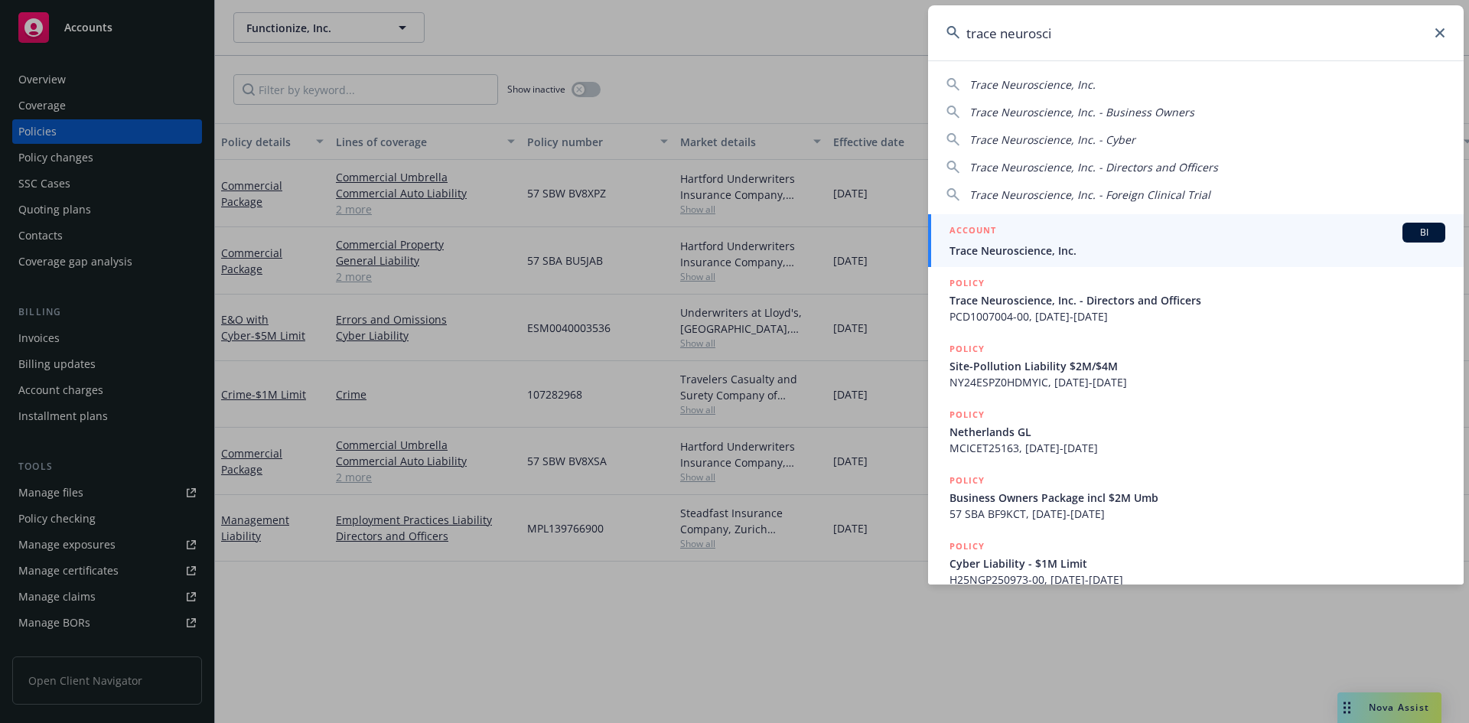
type input "trace neurosci"
click at [1015, 236] on div "ACCOUNT BI" at bounding box center [1198, 233] width 496 height 20
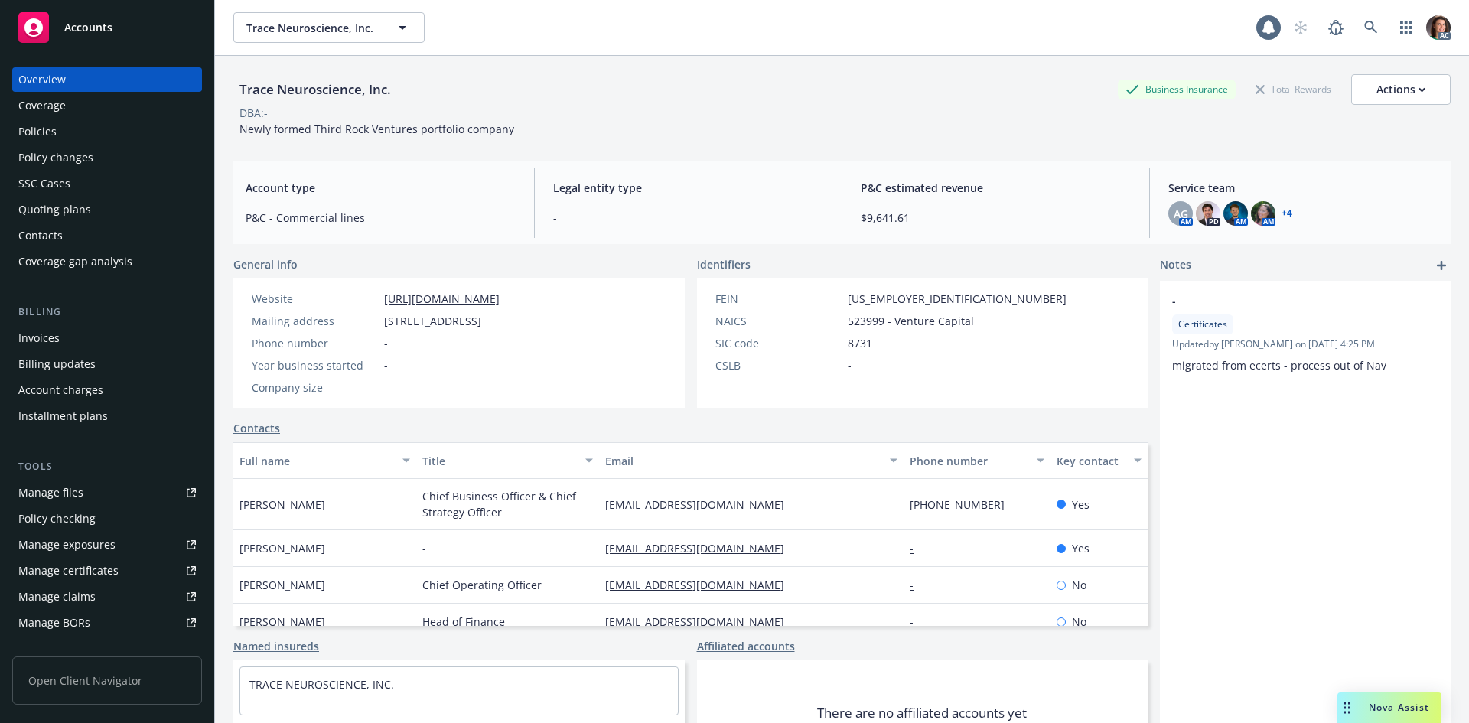
click at [78, 132] on div "Policies" at bounding box center [107, 131] width 178 height 24
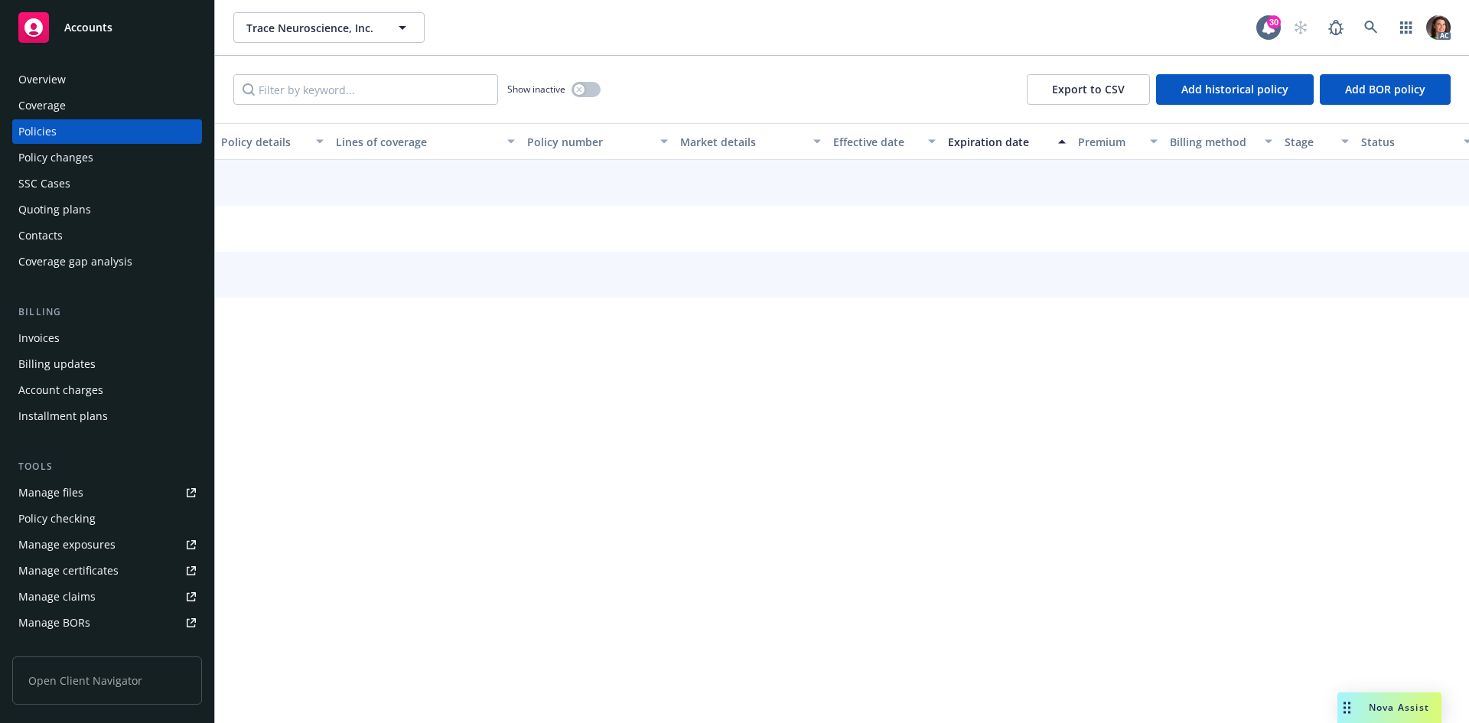
click at [908, 146] on div "Effective date" at bounding box center [876, 142] width 86 height 16
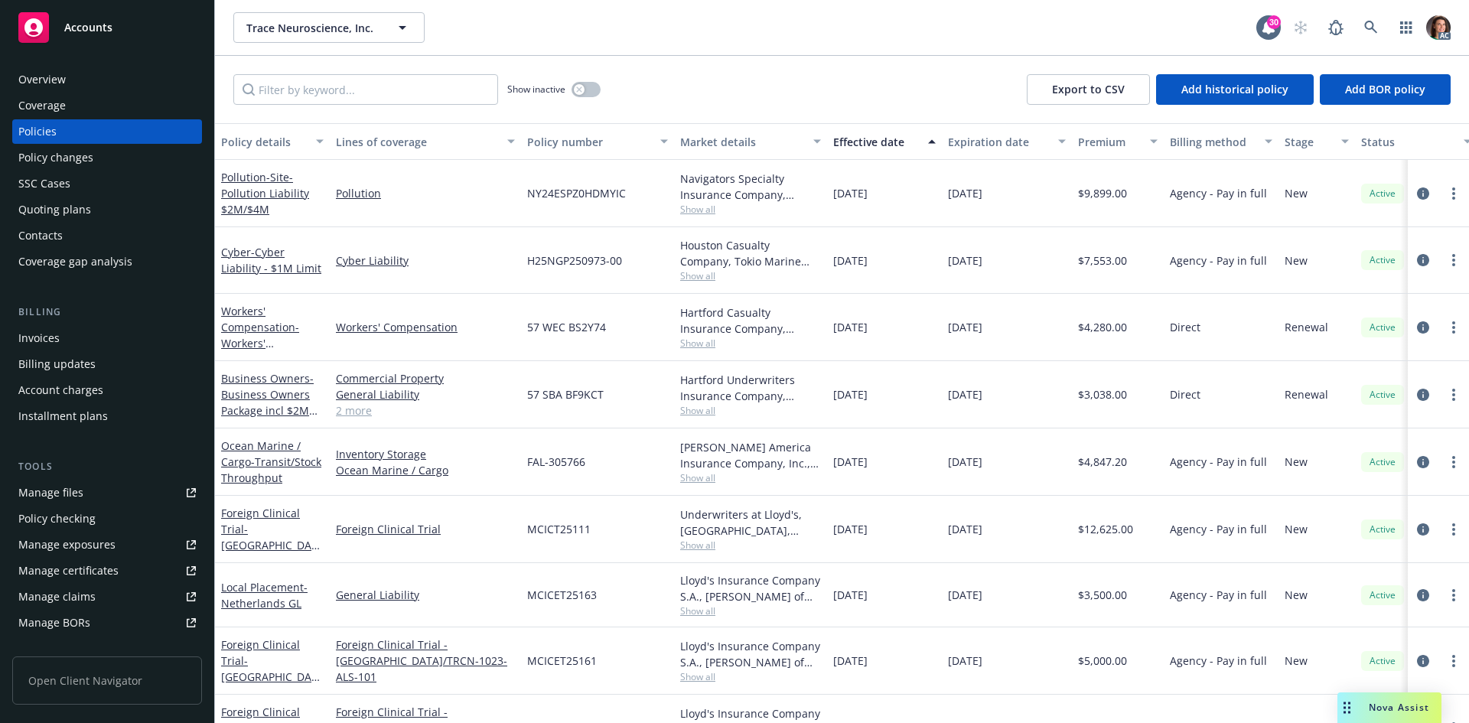
click at [908, 146] on div "Effective date" at bounding box center [876, 142] width 86 height 16
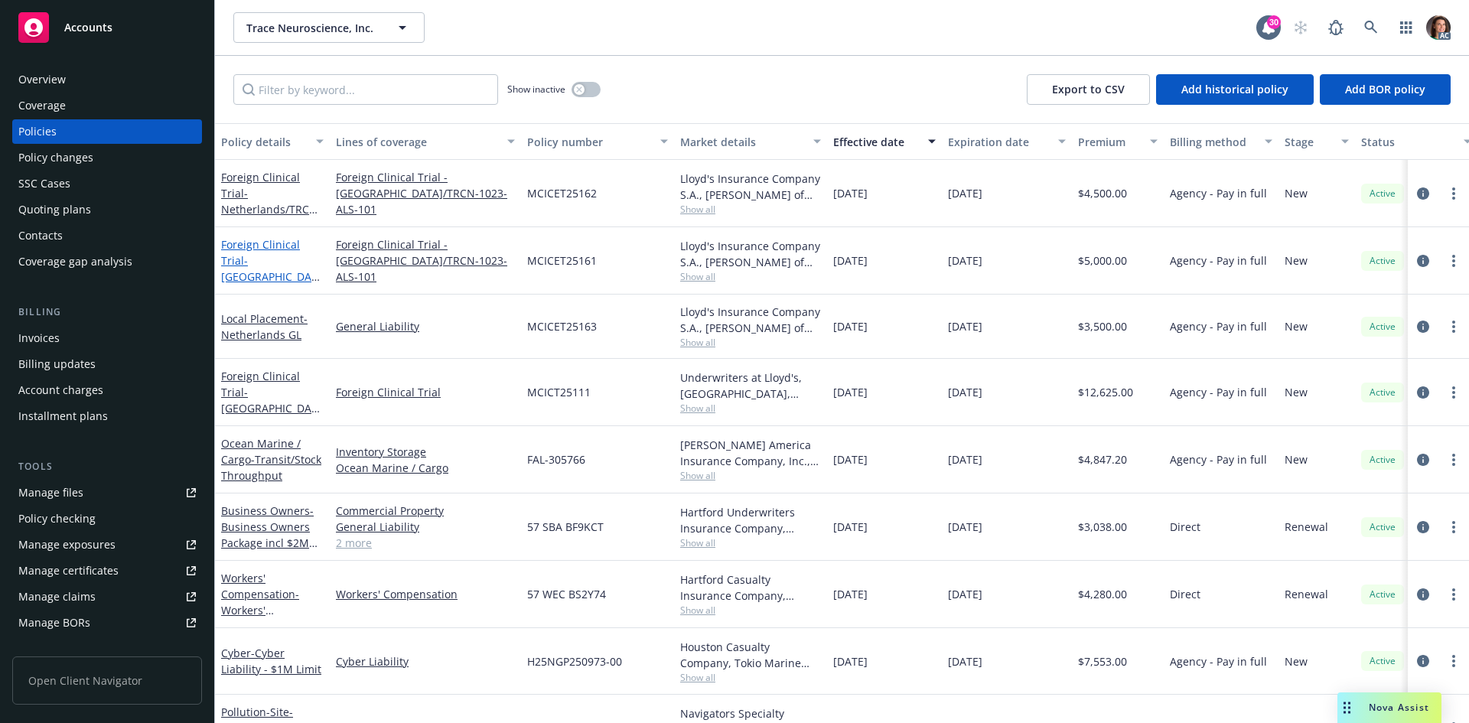
click at [242, 249] on link "Foreign Clinical Trial - Germany/TRCN-1023-ALS-101" at bounding box center [269, 276] width 97 height 79
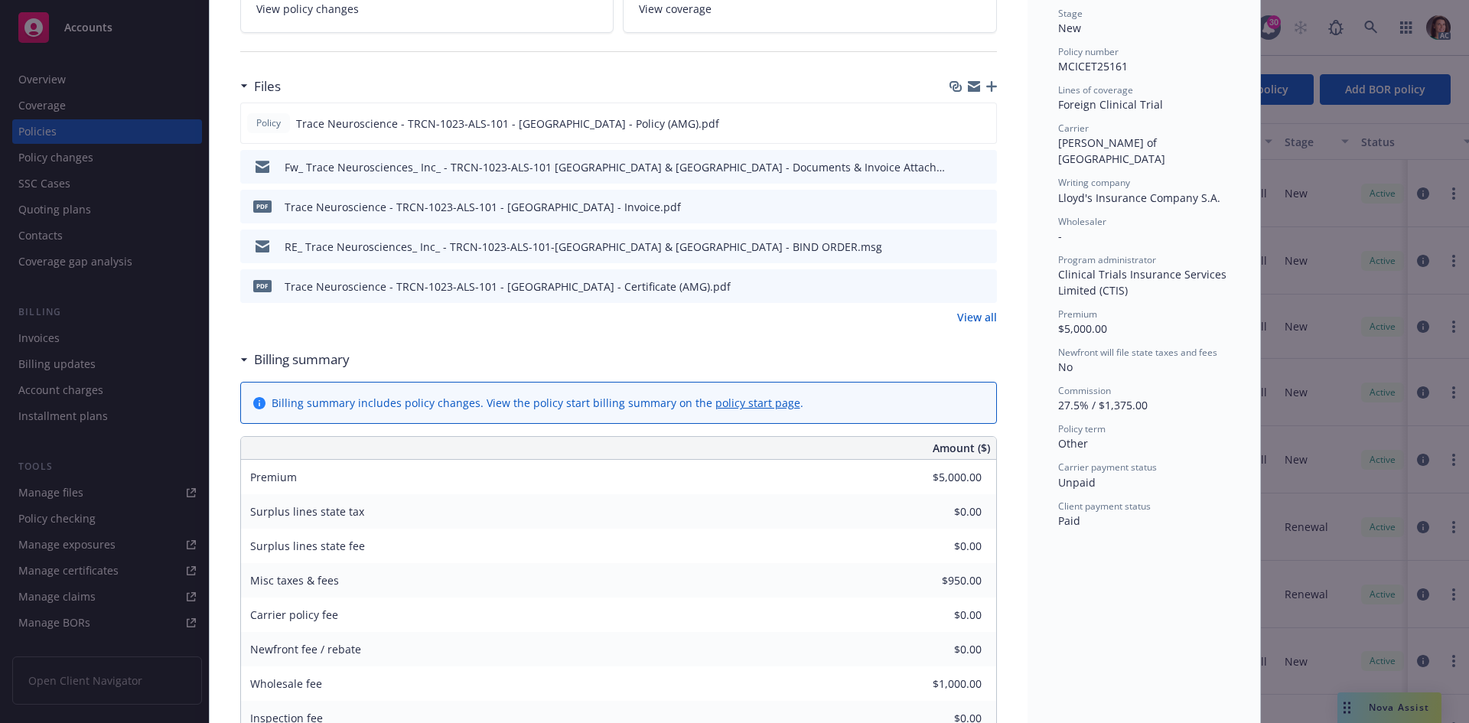
scroll to position [153, 0]
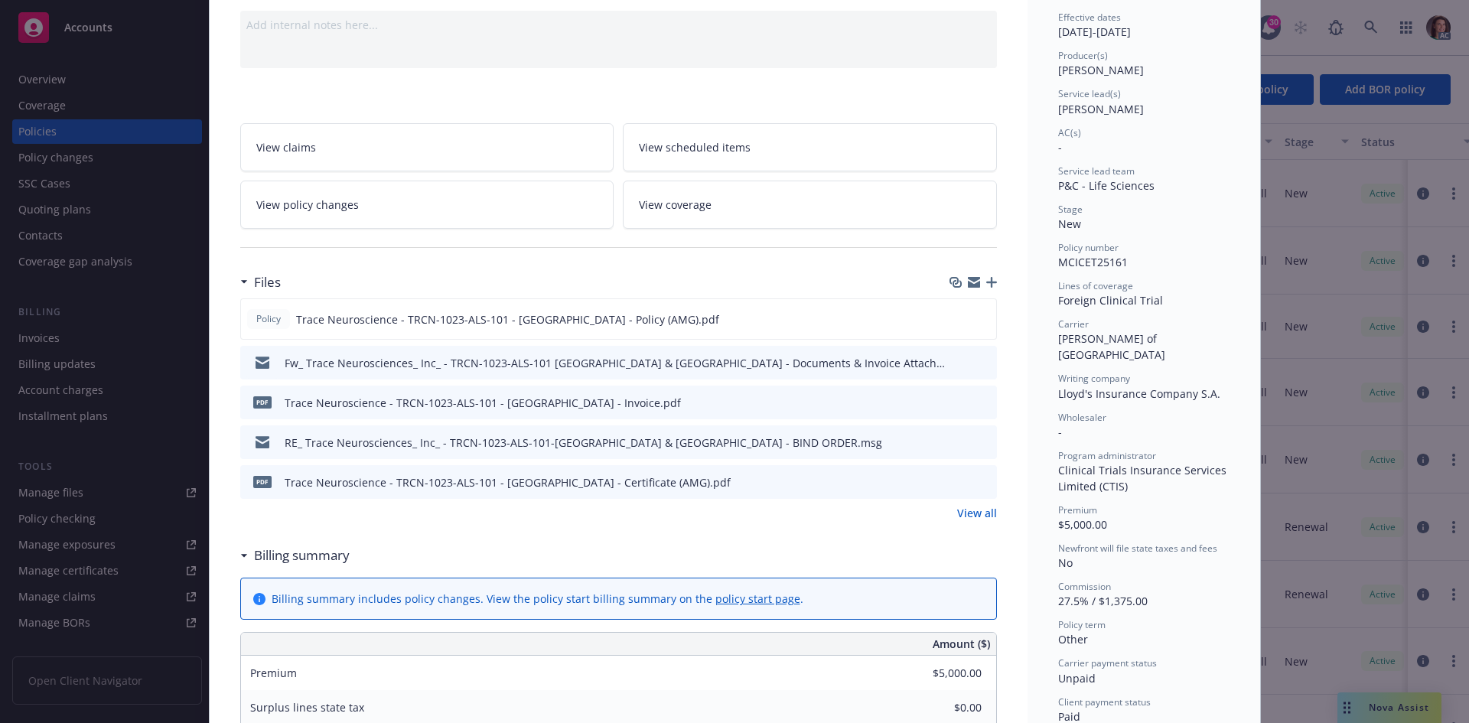
click at [1064, 258] on span "MCICET25161" at bounding box center [1093, 262] width 70 height 15
copy span "MCICET25161"
click at [976, 405] on icon "preview file" at bounding box center [983, 401] width 14 height 11
click at [978, 400] on icon "preview file" at bounding box center [983, 401] width 14 height 11
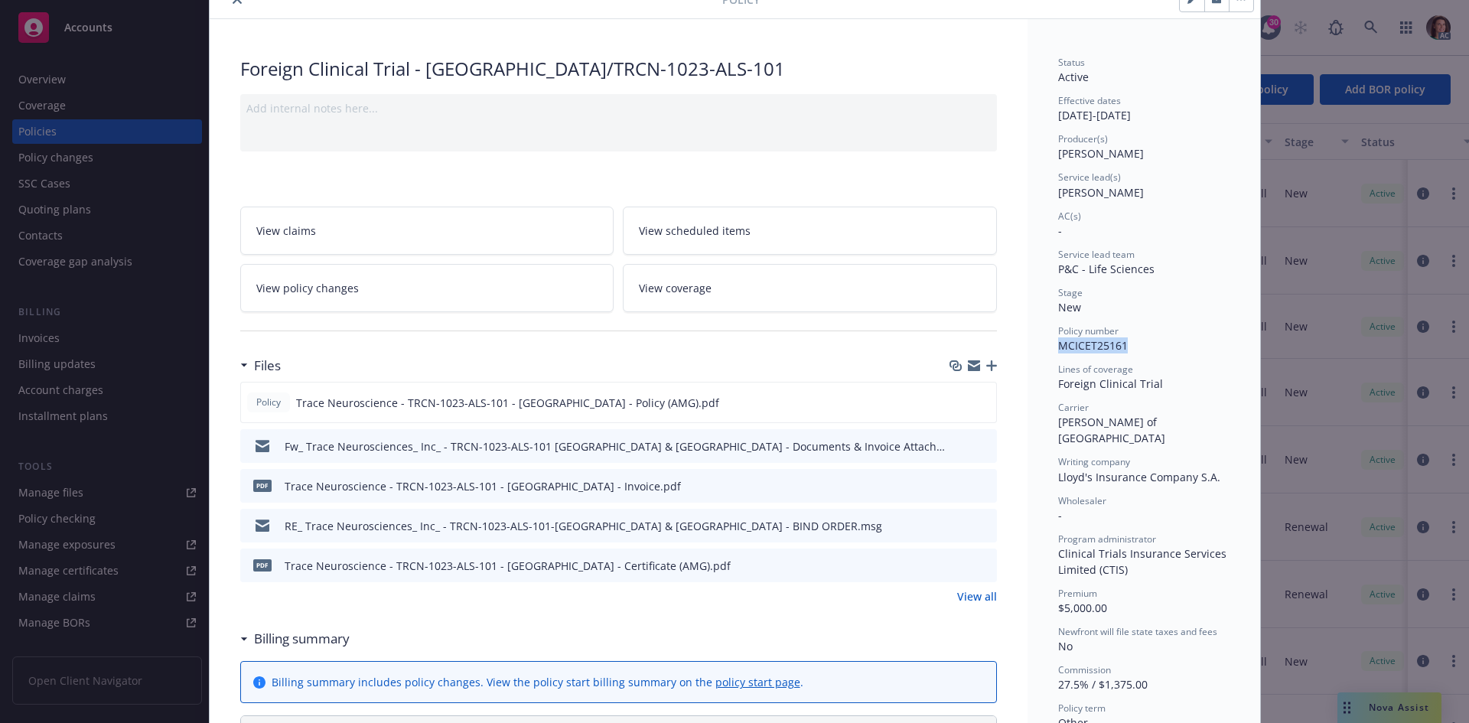
scroll to position [0, 0]
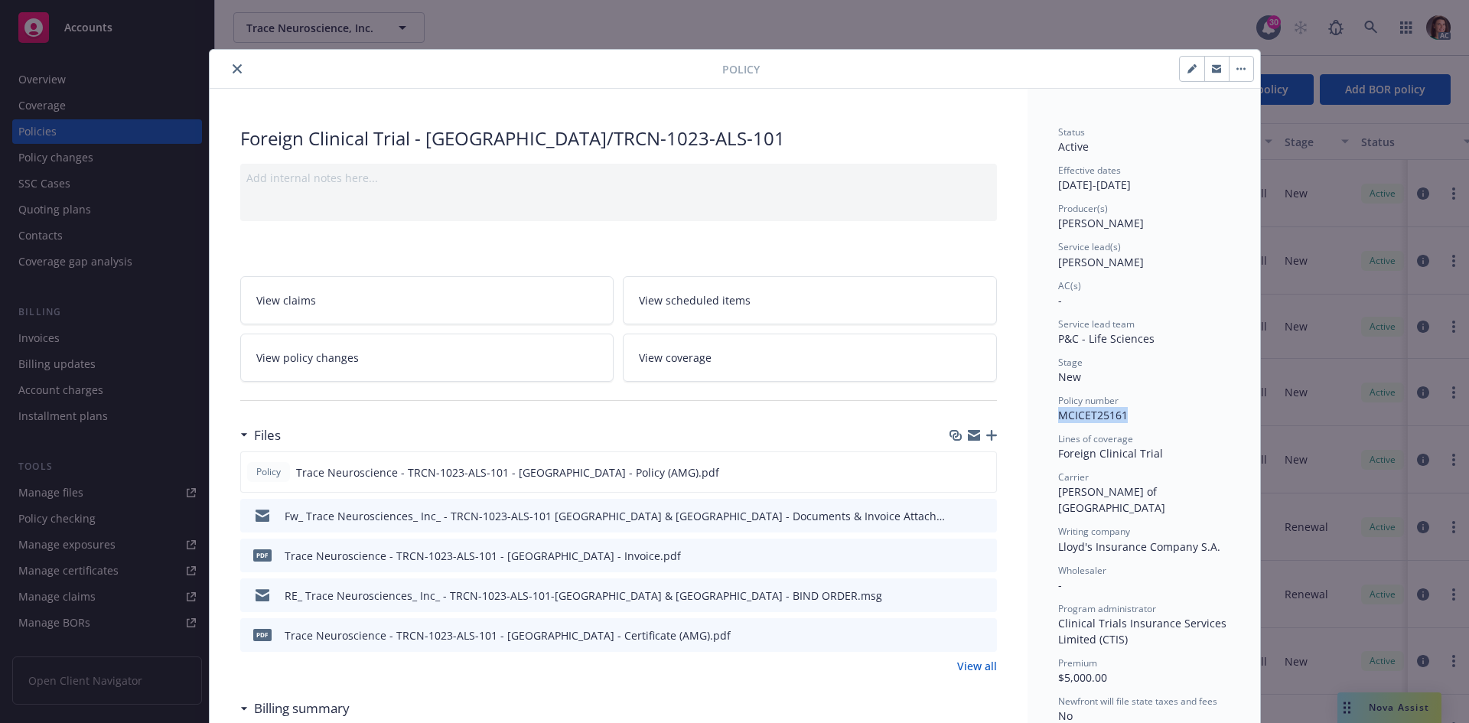
click at [228, 72] on button "close" at bounding box center [237, 69] width 18 height 18
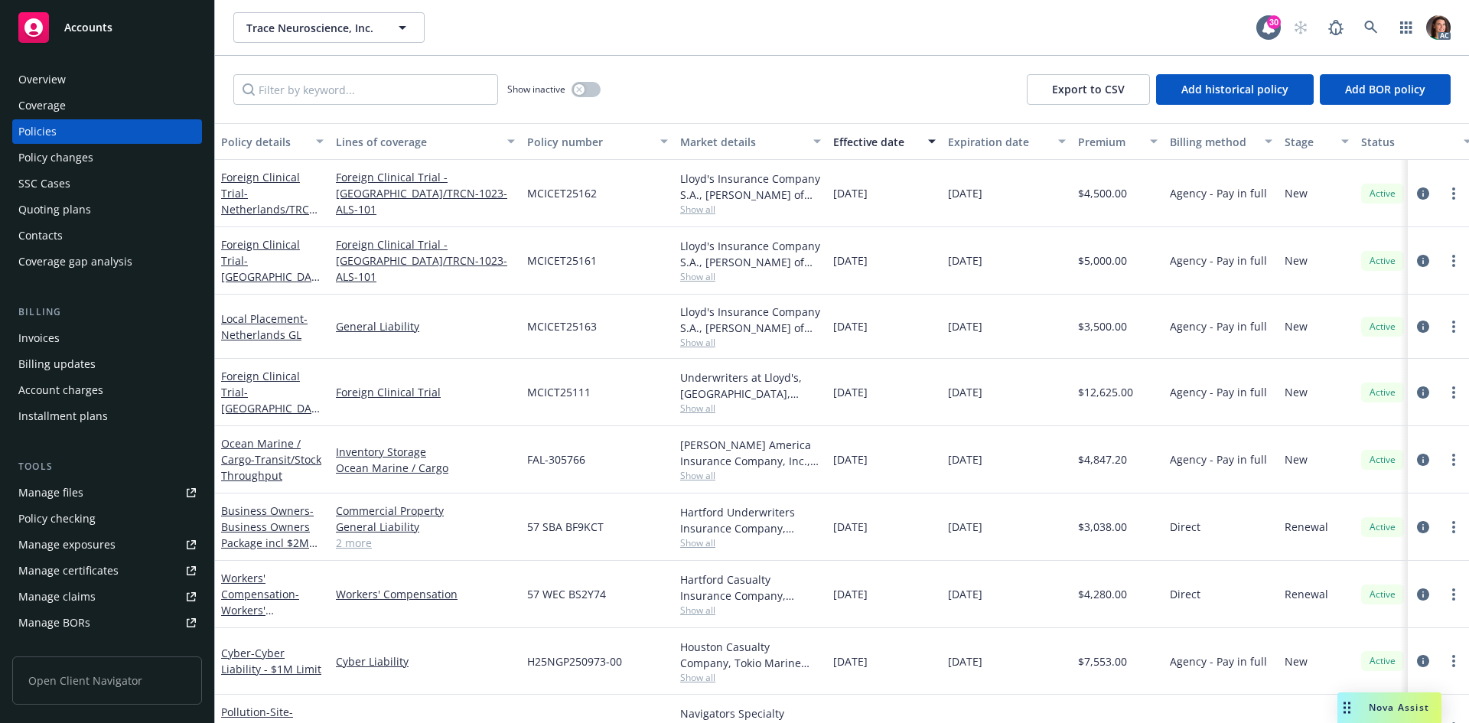
click at [887, 147] on div "Effective date" at bounding box center [876, 142] width 86 height 16
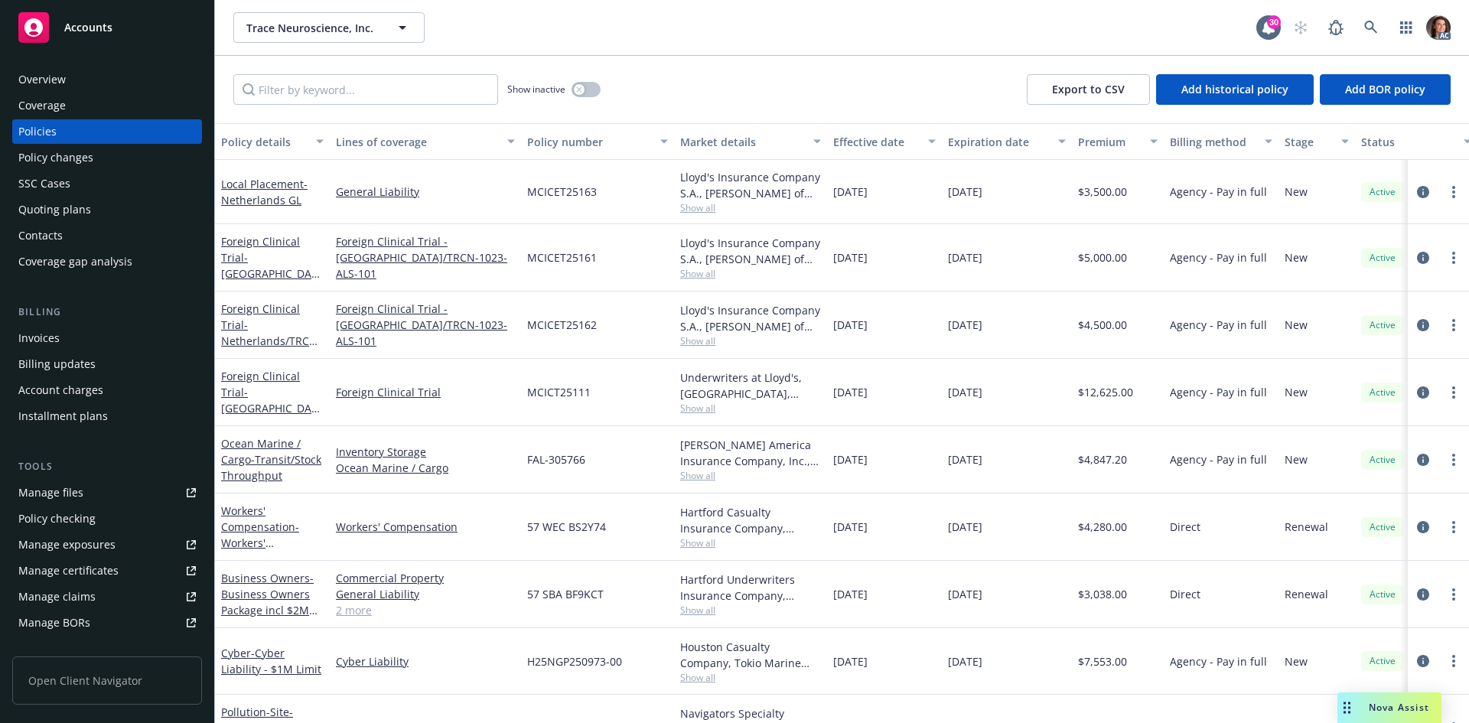
click at [887, 147] on div "Effective date" at bounding box center [876, 142] width 86 height 16
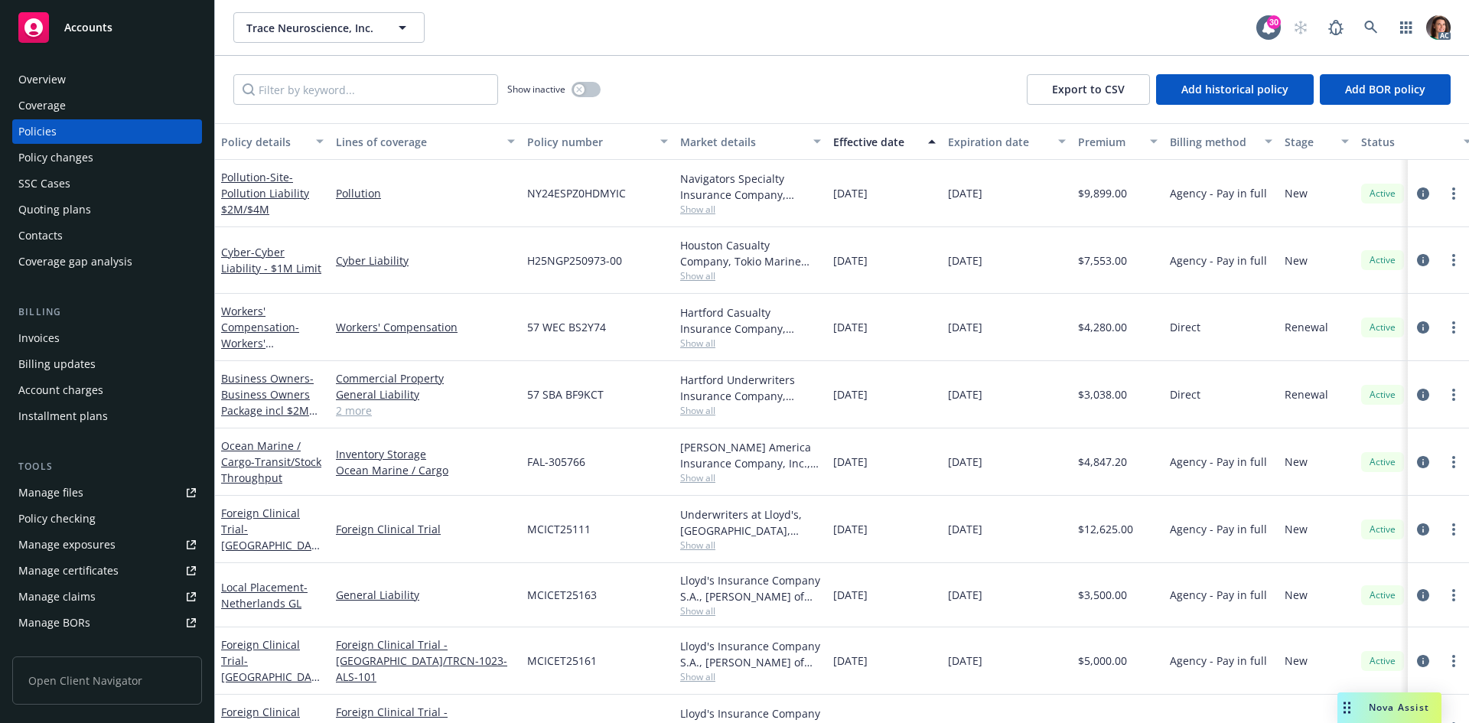
click at [883, 145] on div "Effective date" at bounding box center [876, 142] width 86 height 16
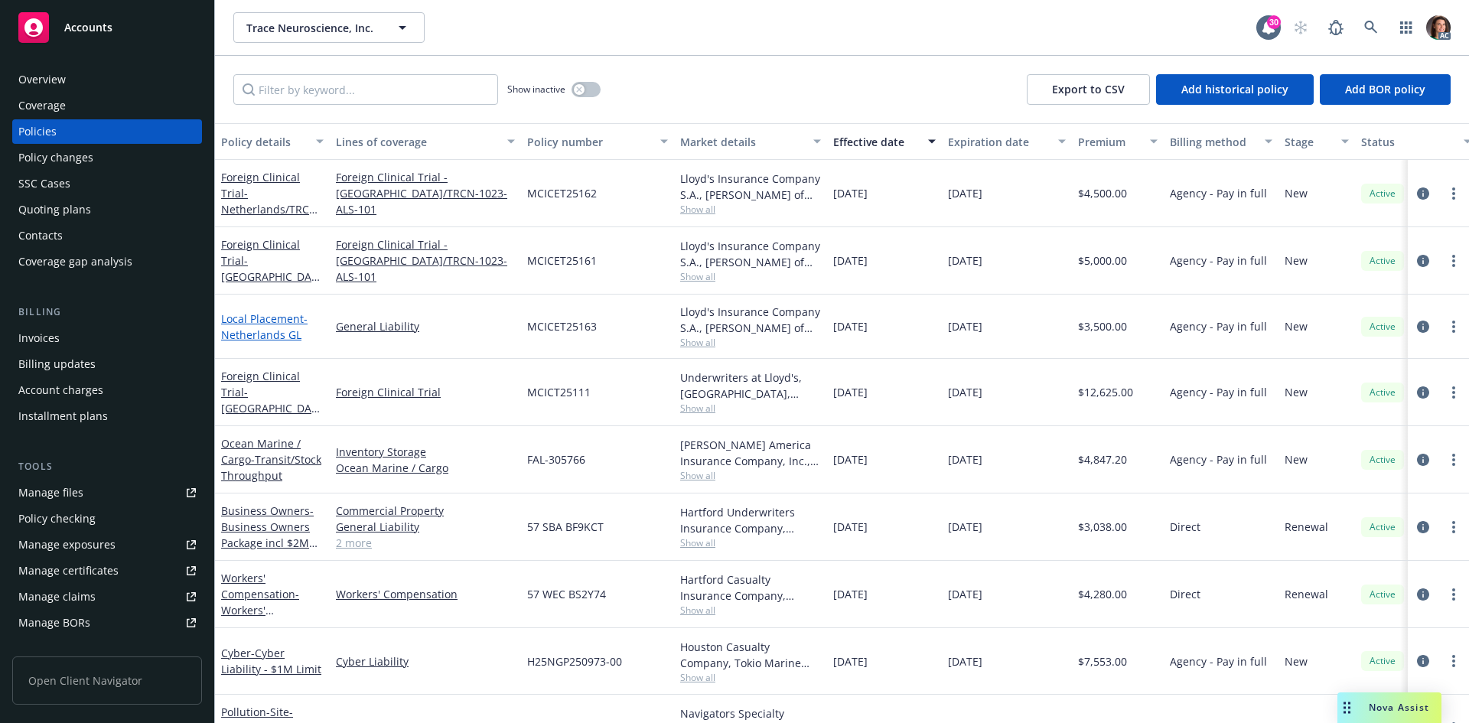
click at [253, 319] on link "Local Placement - Netherlands GL" at bounding box center [264, 326] width 86 height 31
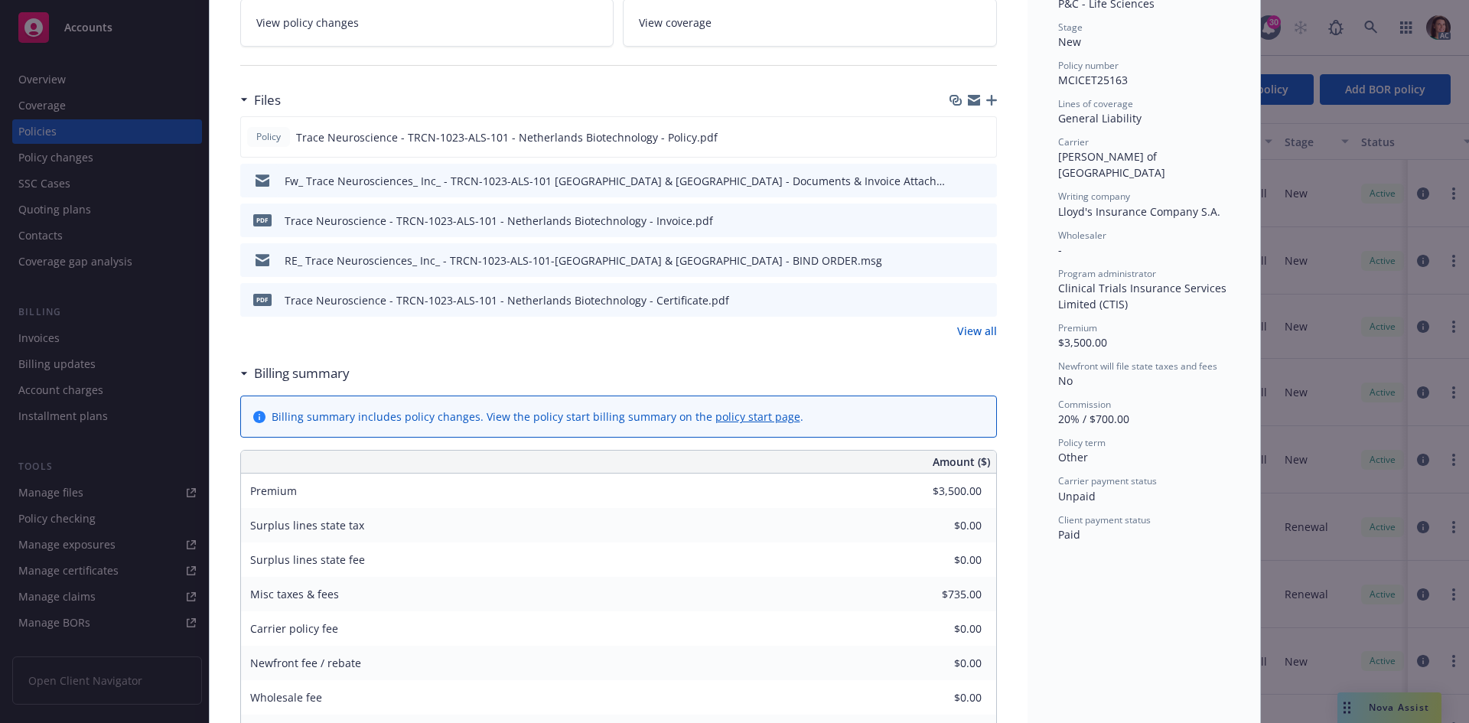
scroll to position [77, 0]
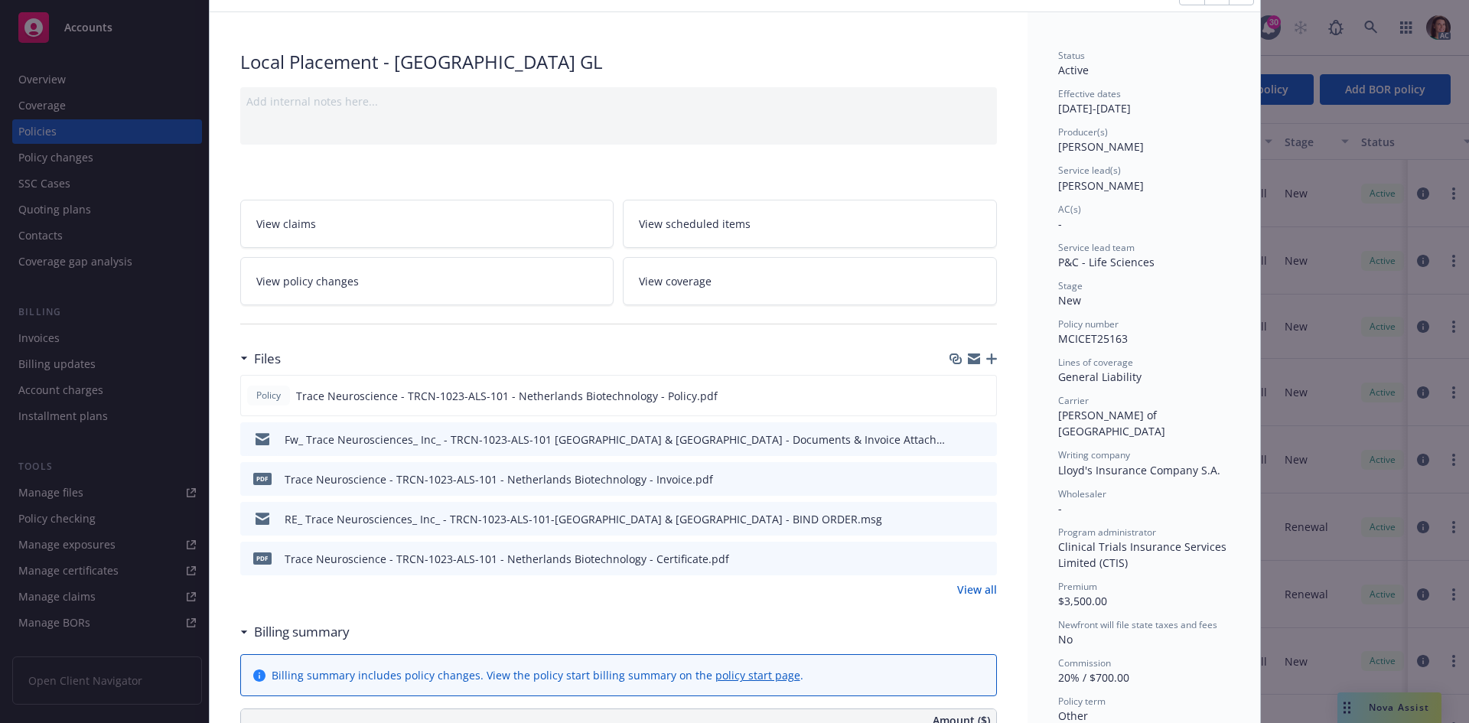
click at [1094, 339] on span "MCICET25163" at bounding box center [1093, 338] width 70 height 15
copy span "MCICET25163"
click at [976, 482] on icon "preview file" at bounding box center [983, 478] width 14 height 11
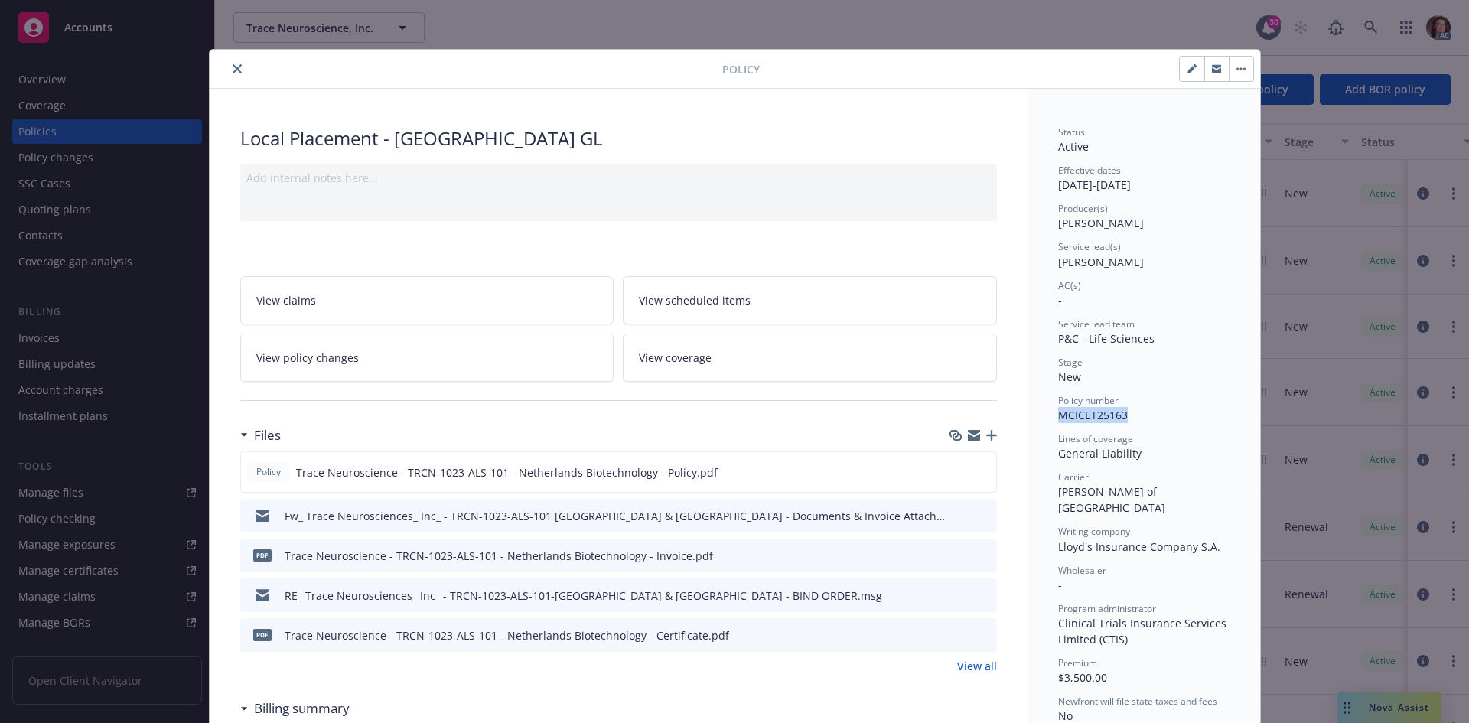
click at [233, 71] on icon "close" at bounding box center [237, 68] width 9 height 9
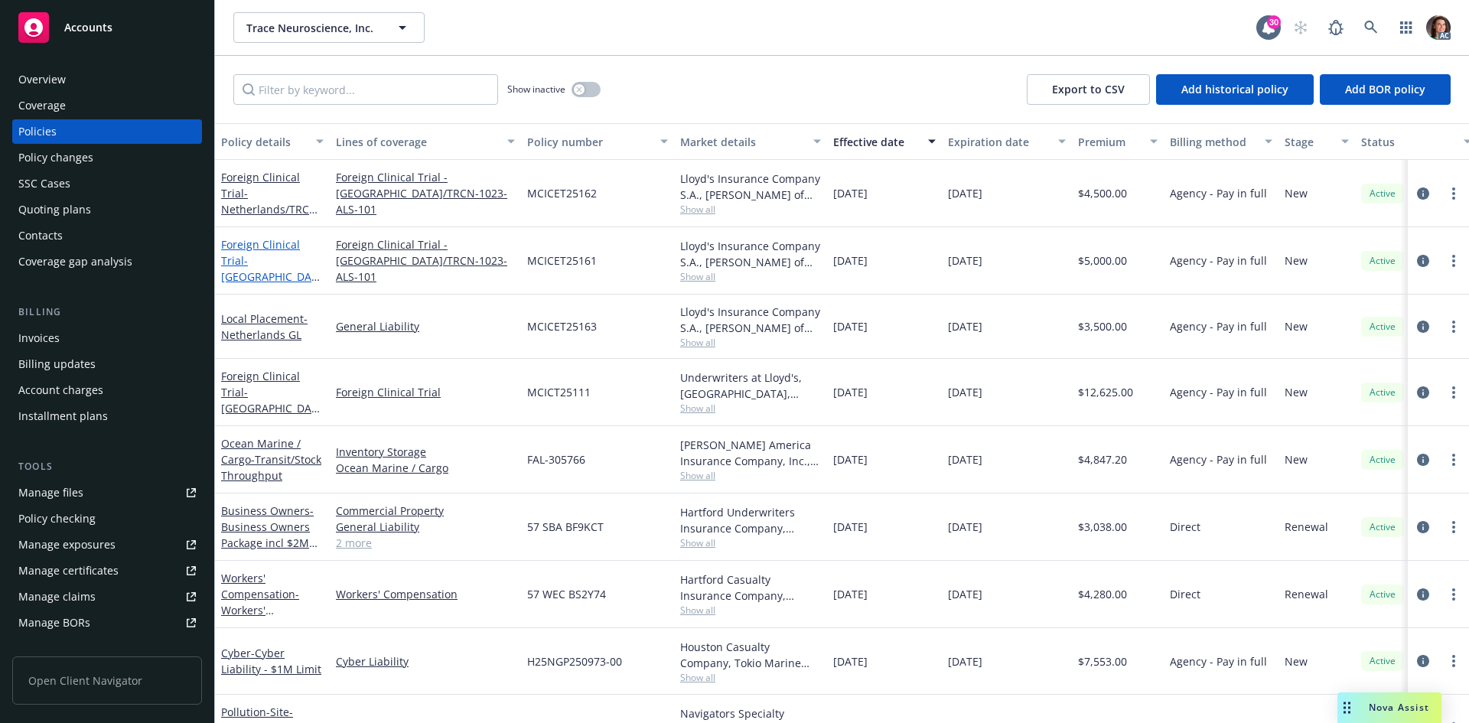
click at [301, 238] on link "Foreign Clinical Trial - Germany/TRCN-1023-ALS-101" at bounding box center [269, 276] width 97 height 79
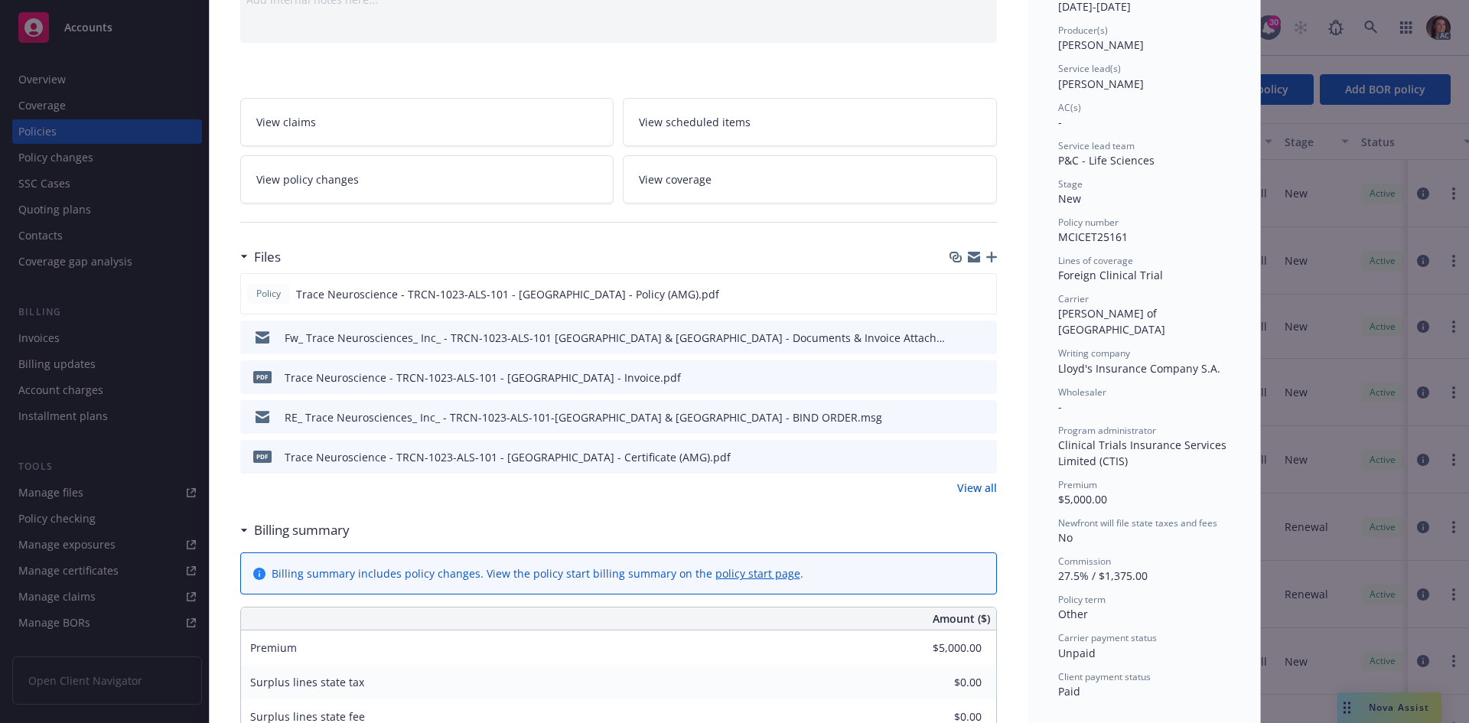
scroll to position [46, 0]
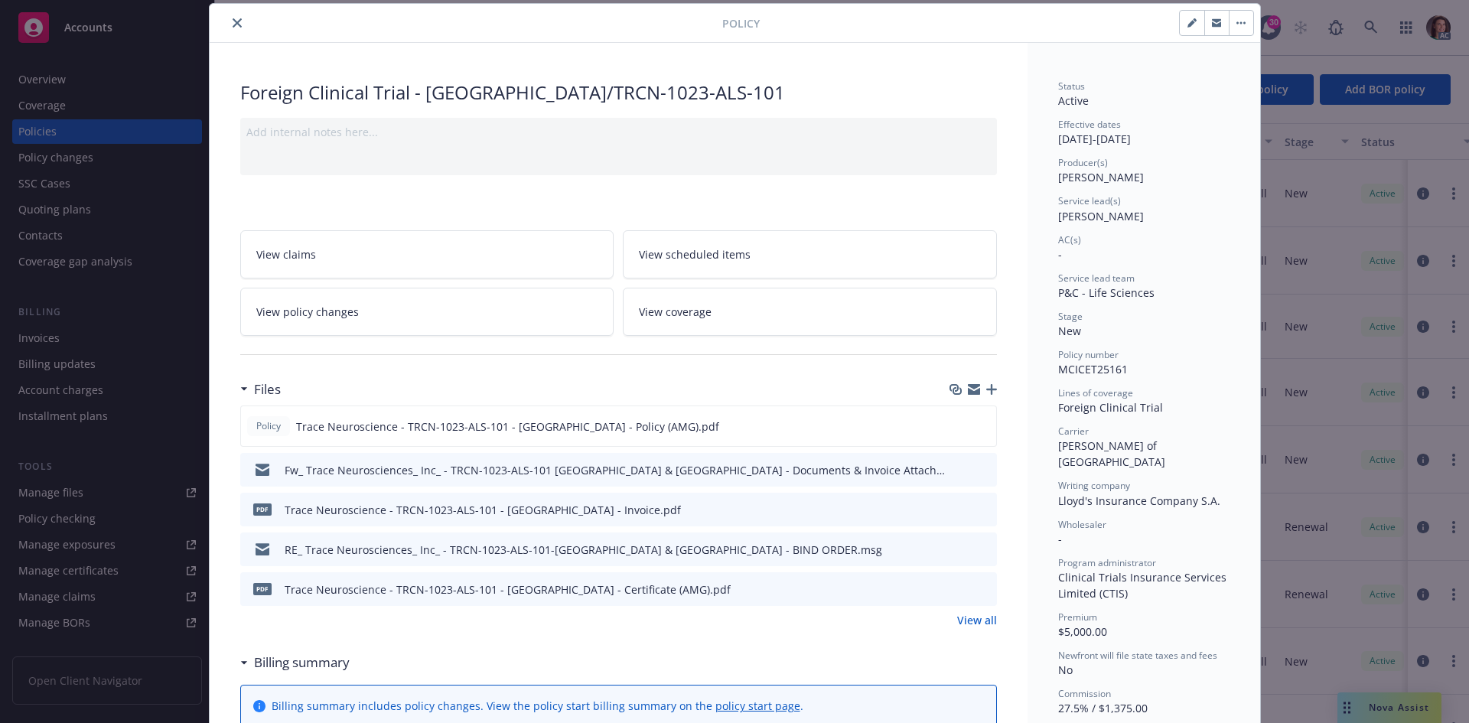
click at [233, 27] on icon "close" at bounding box center [237, 22] width 9 height 9
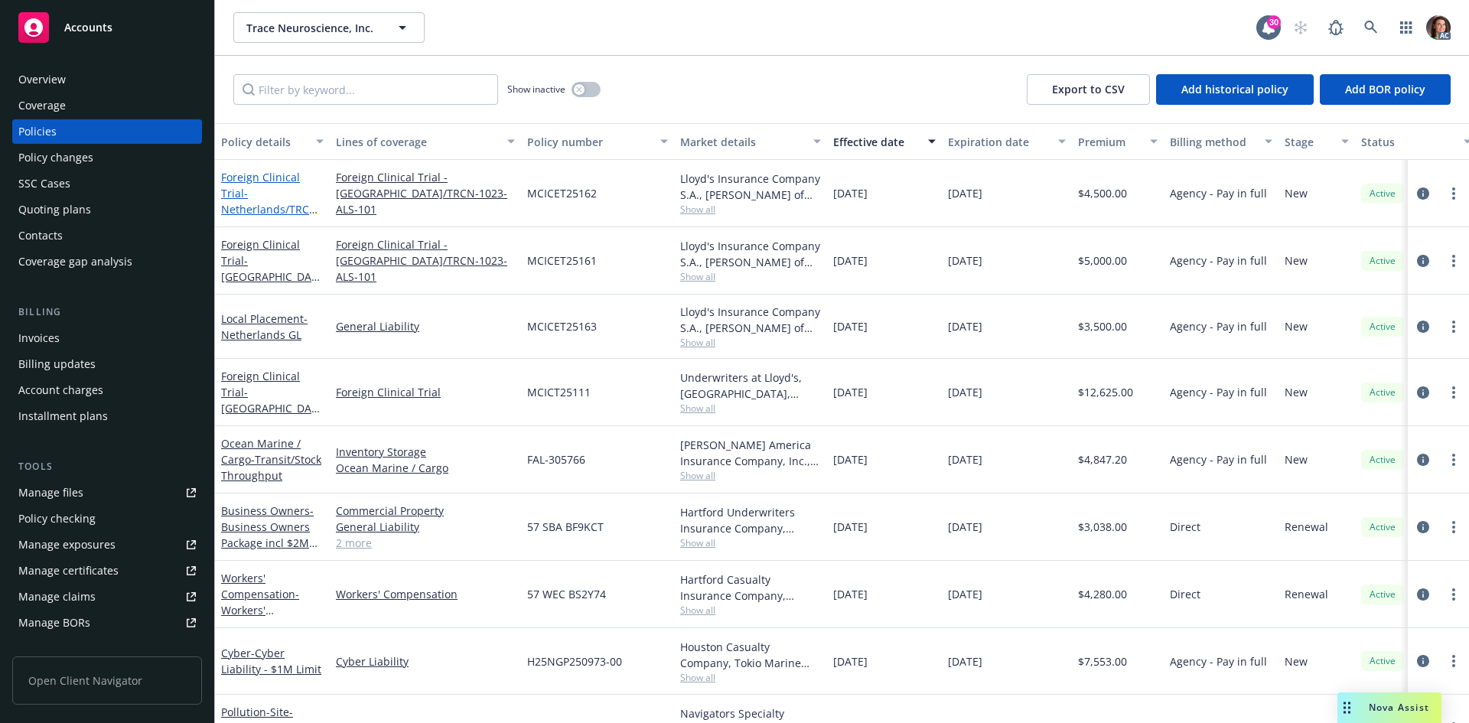
click at [297, 210] on span "- Netherlands/TRCN-1023-ALS-101" at bounding box center [271, 209] width 100 height 47
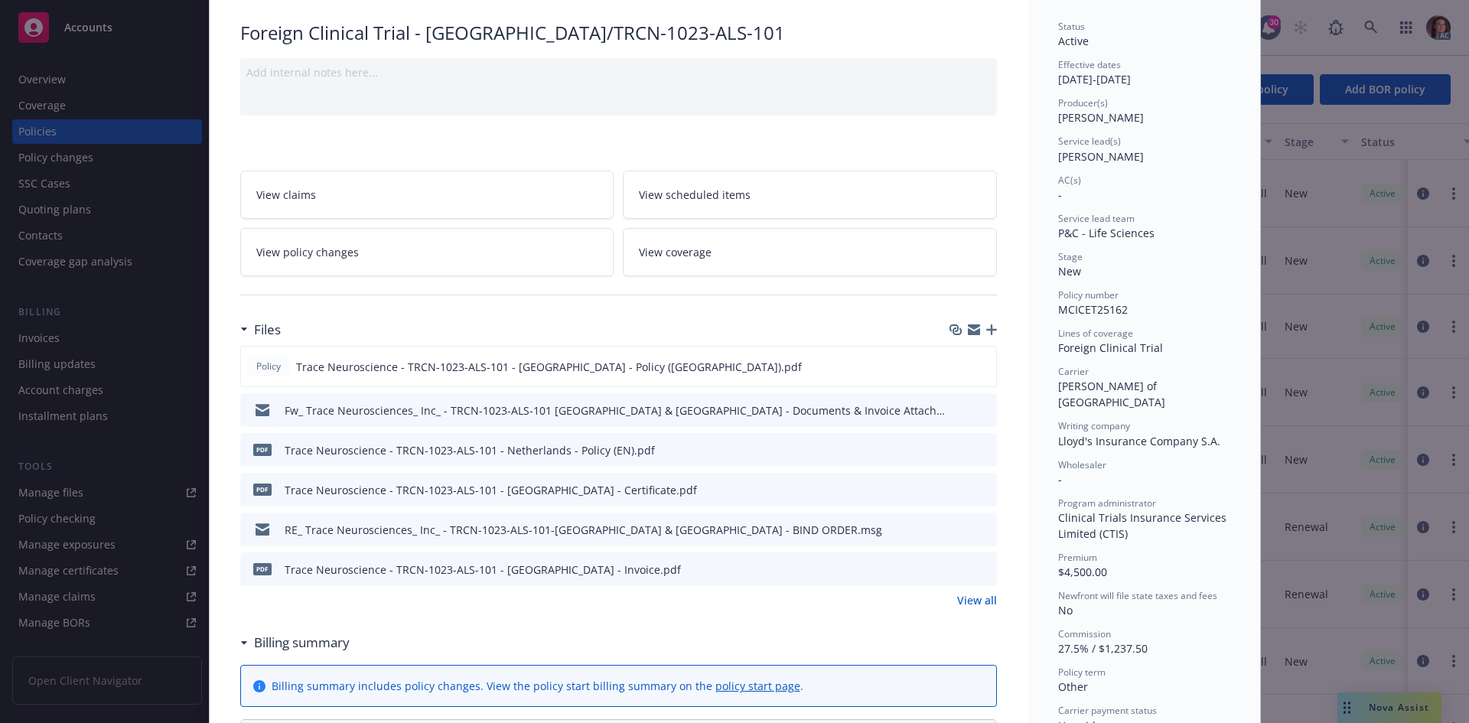
scroll to position [77, 0]
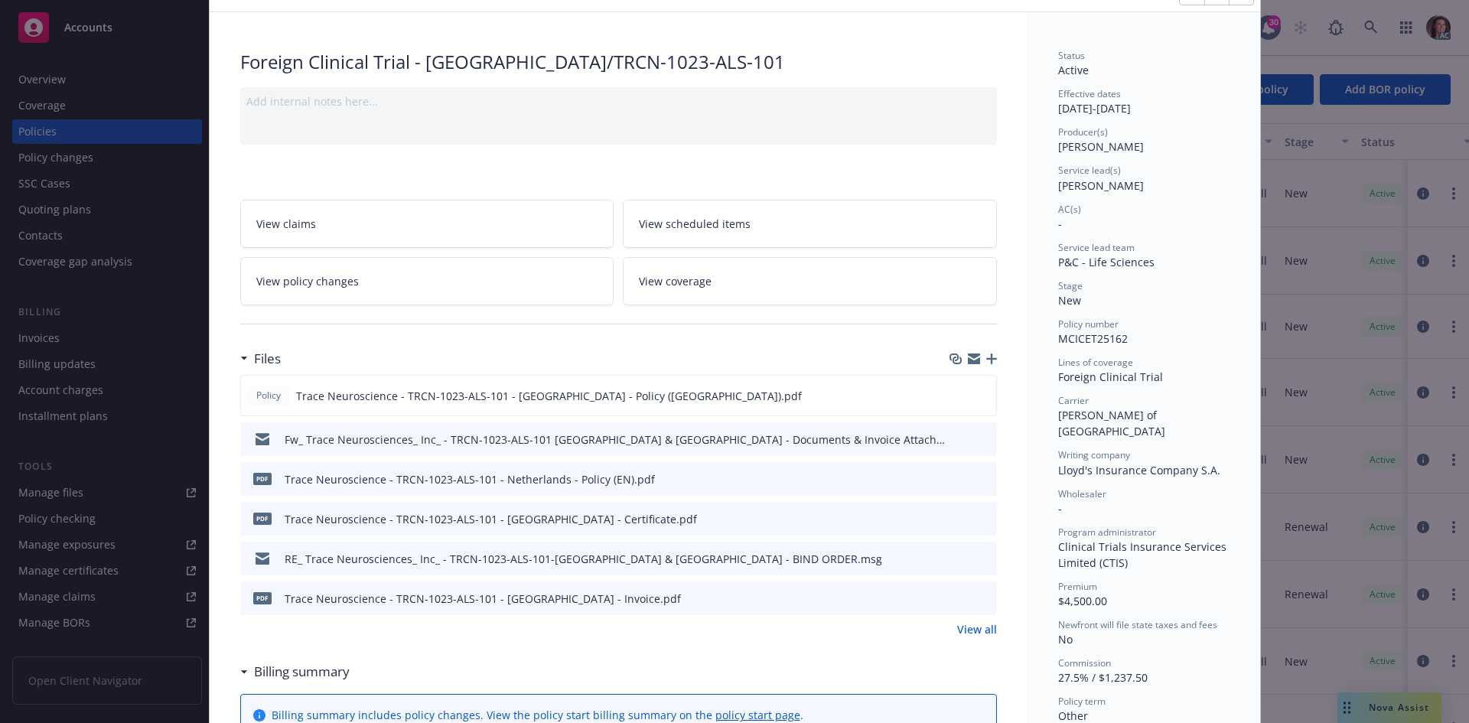
click at [1061, 348] on div "Status Active Effective dates 09/09/2025 - 09/30/2027 Producer(s) Brian Kellehe…" at bounding box center [1143, 425] width 171 height 752
click at [1064, 345] on span "MCICET25162" at bounding box center [1093, 338] width 70 height 15
copy span "MCICET25162"
click at [976, 600] on icon "preview file" at bounding box center [983, 597] width 14 height 11
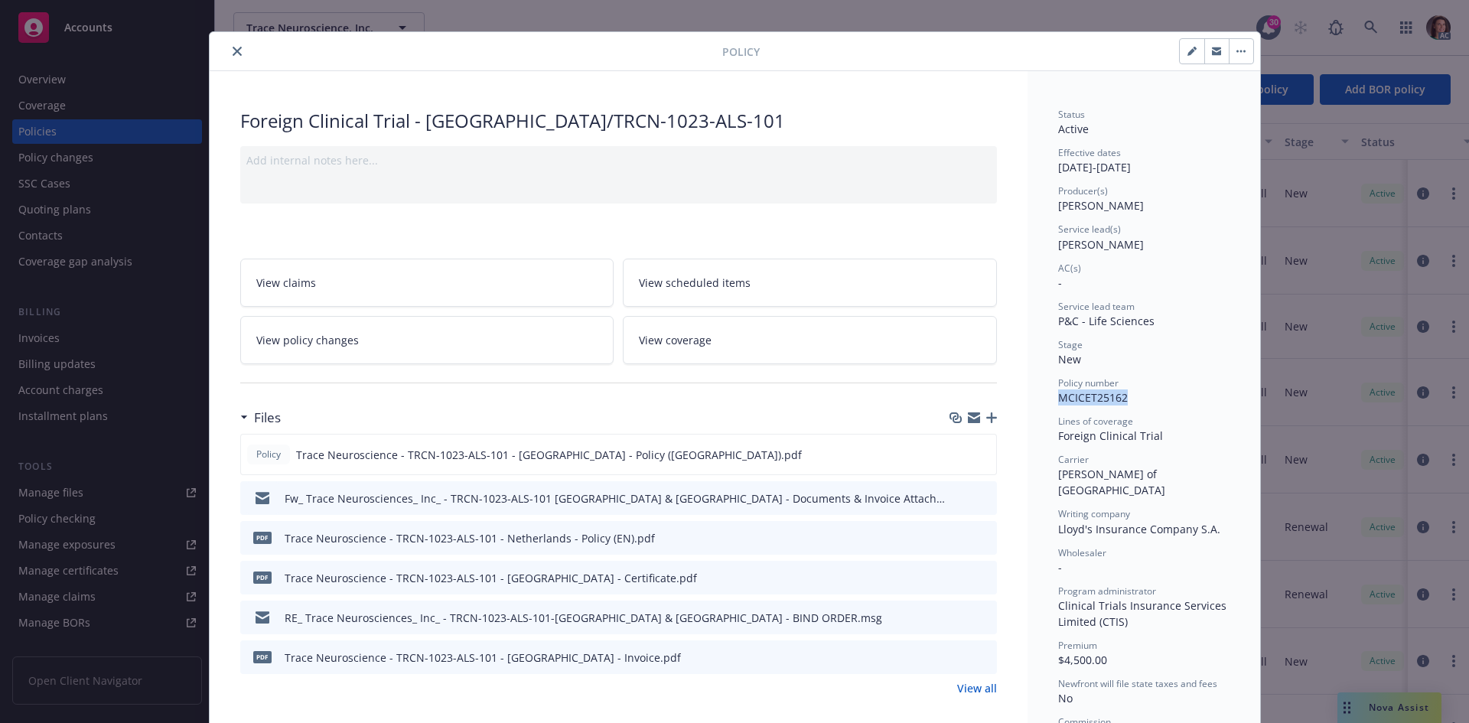
scroll to position [0, 0]
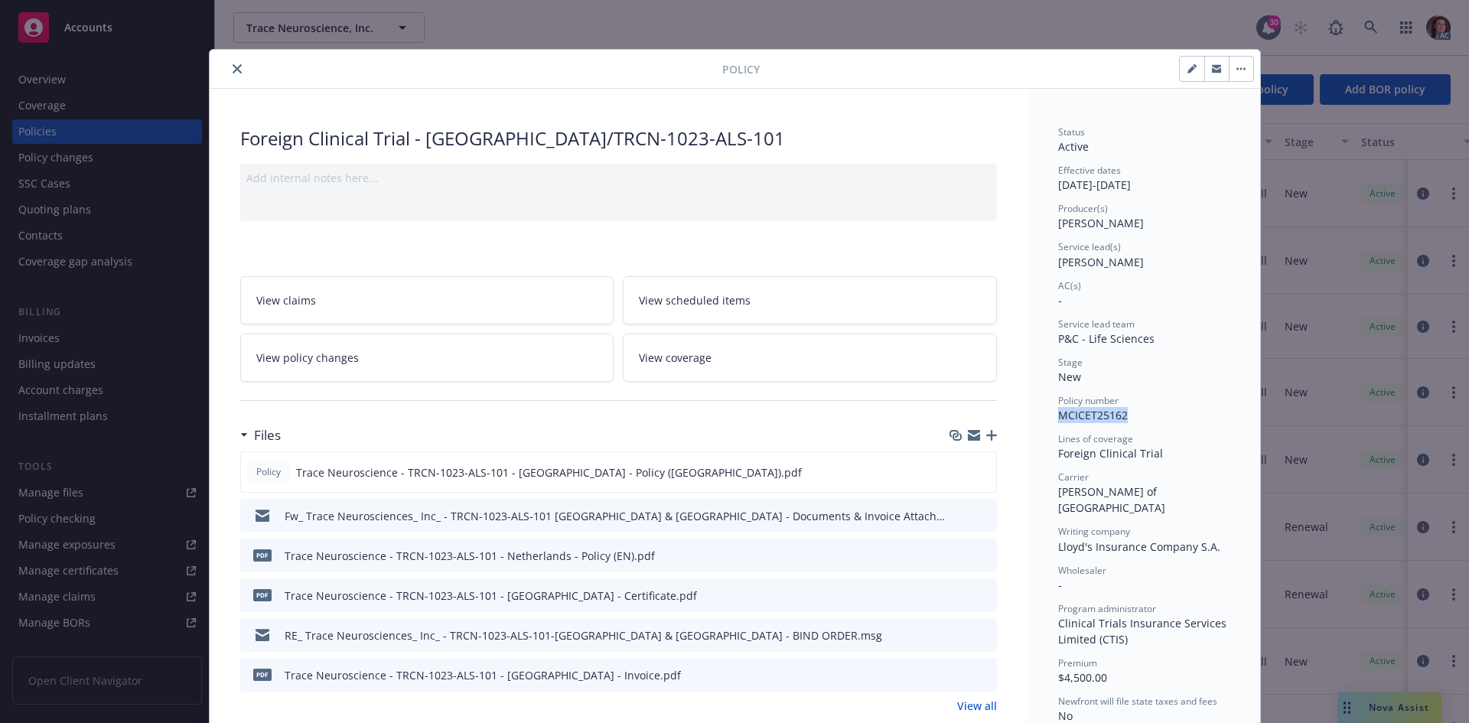
click at [234, 73] on icon "close" at bounding box center [237, 68] width 9 height 9
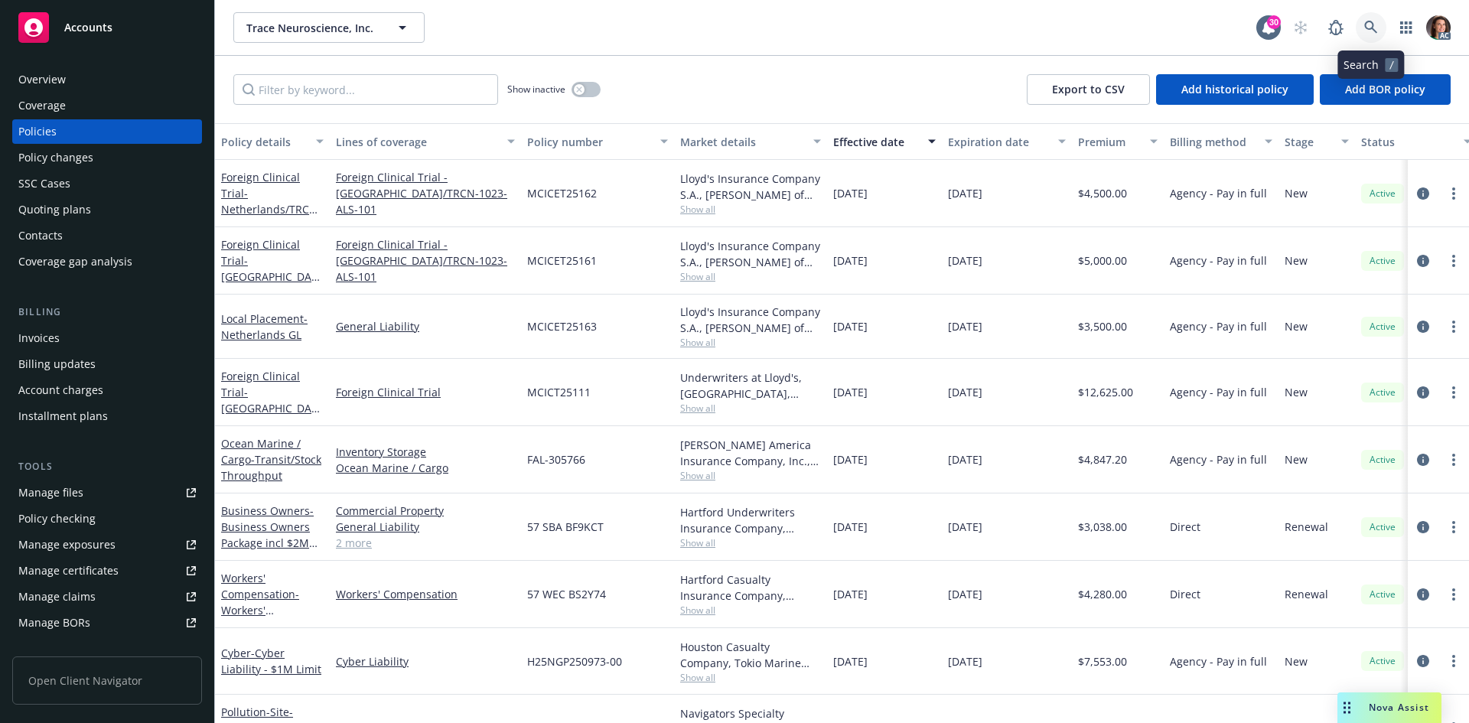
click at [1381, 31] on link at bounding box center [1371, 27] width 31 height 31
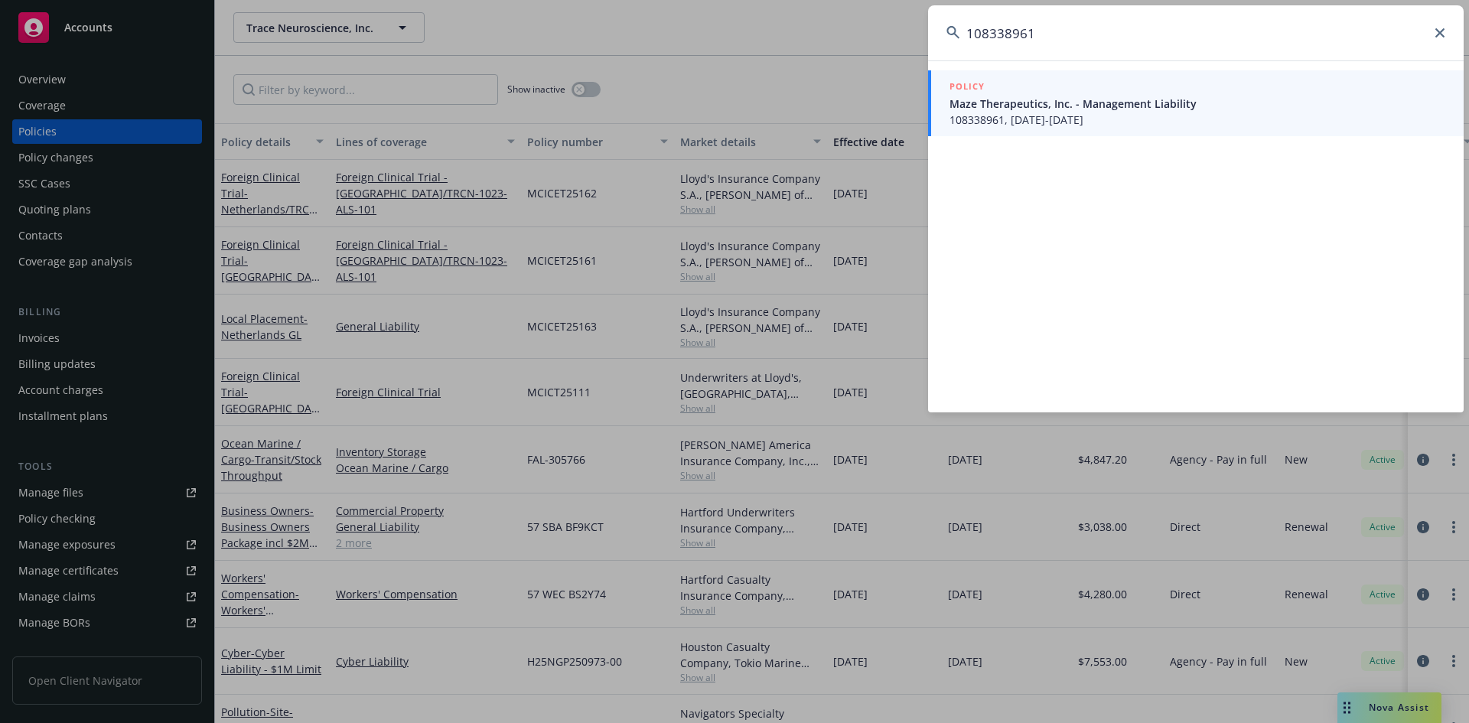
type input "108338961"
click at [1044, 134] on link "POLICY Maze Therapeutics, Inc. - Management Liability 108338961, 09/01/2025-09/…" at bounding box center [1196, 103] width 536 height 66
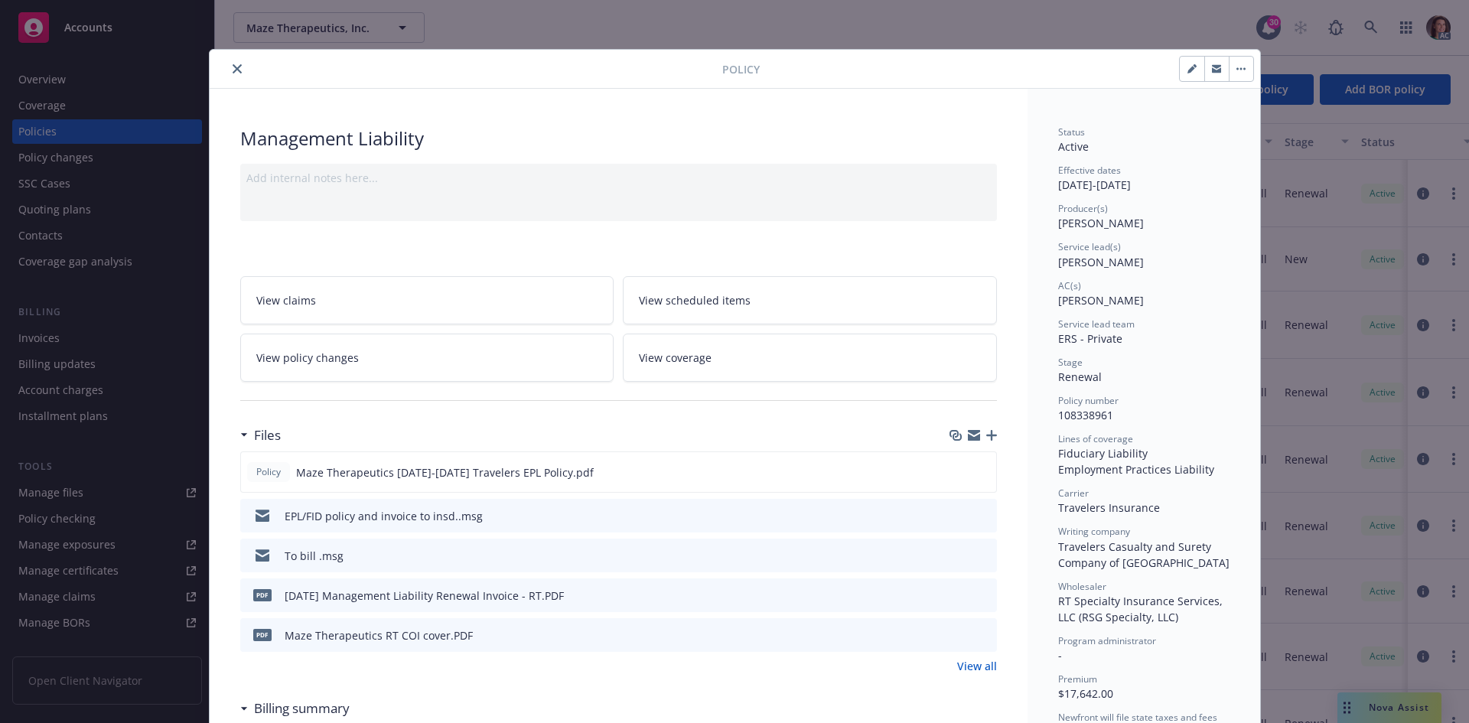
click at [976, 634] on icon "preview file" at bounding box center [983, 634] width 14 height 11
click at [980, 596] on icon "preview file" at bounding box center [983, 594] width 14 height 11
click at [233, 71] on icon "close" at bounding box center [237, 68] width 9 height 9
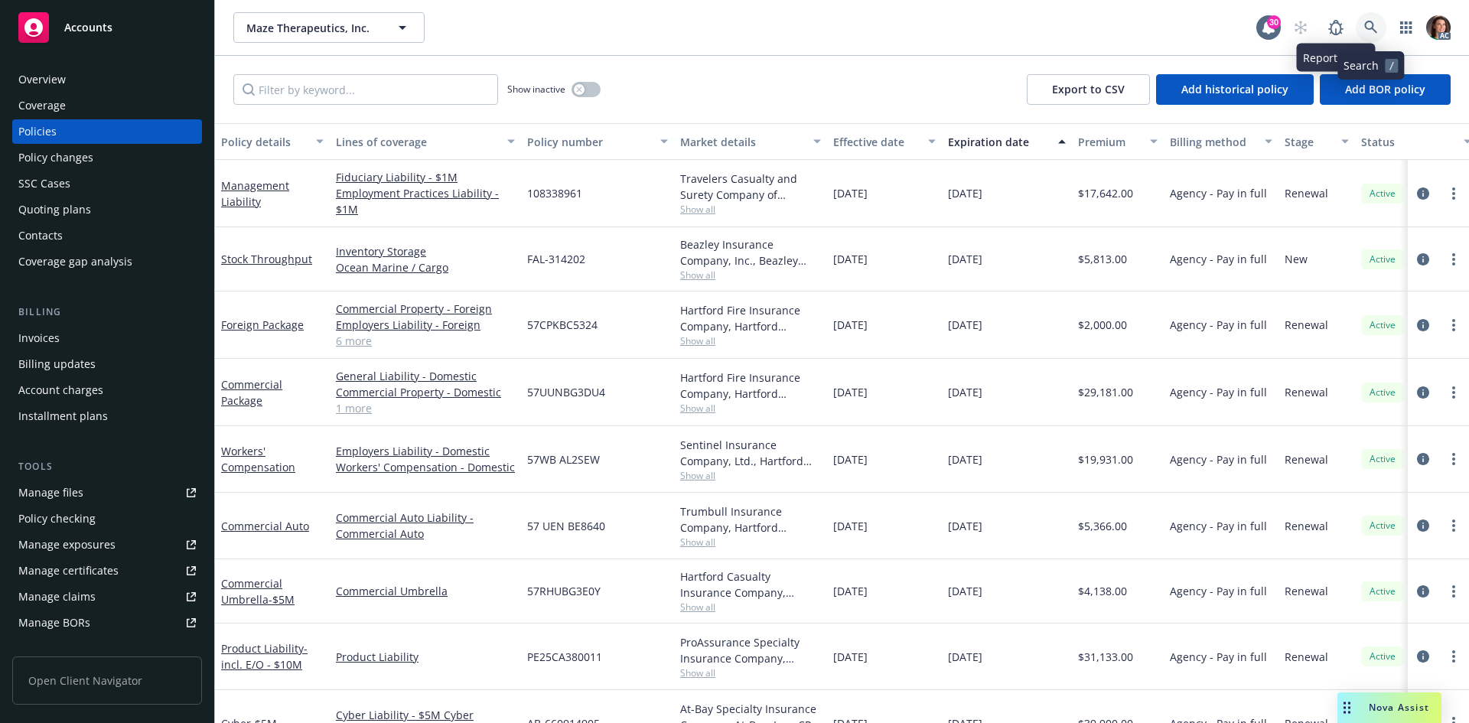
click at [1371, 32] on icon at bounding box center [1371, 28] width 14 height 14
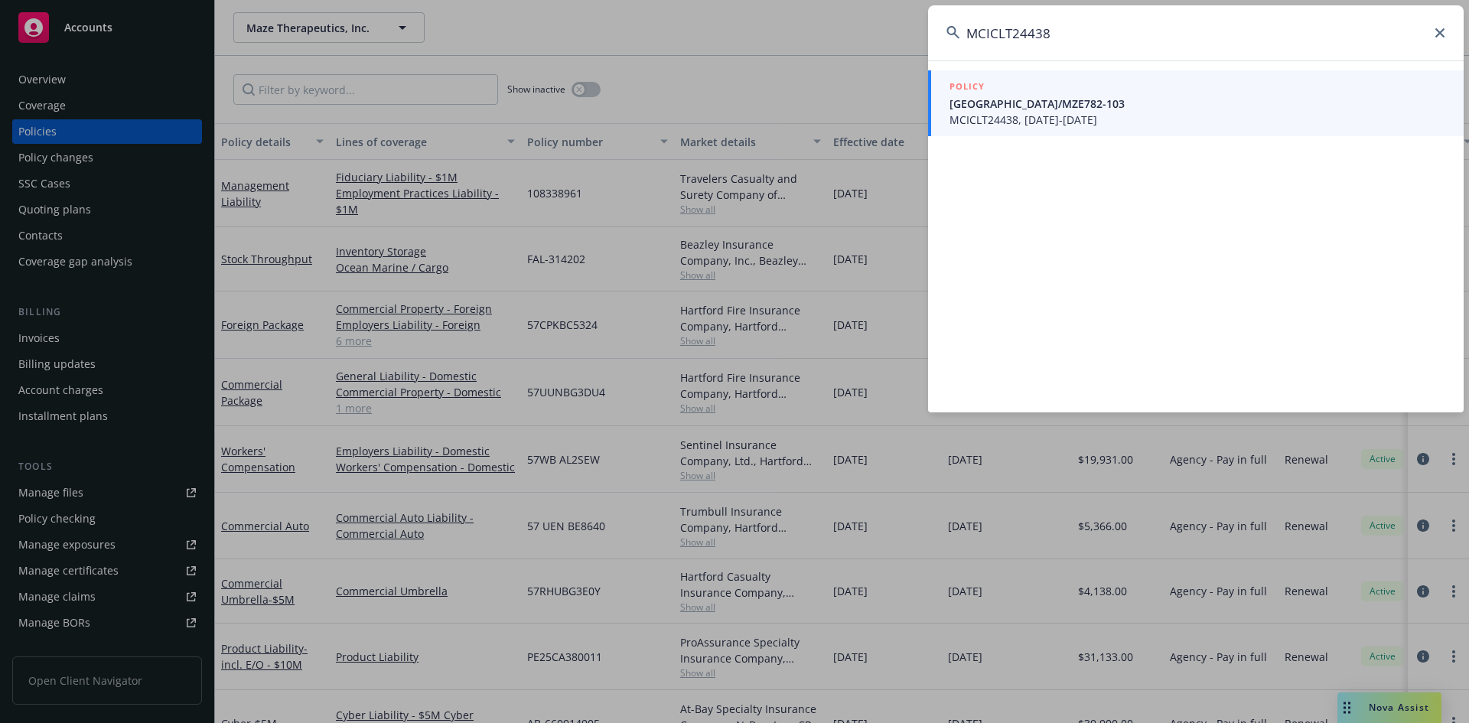
type input "MCICLT24438"
click at [1064, 98] on span "Australia/MZE782-103" at bounding box center [1198, 104] width 496 height 16
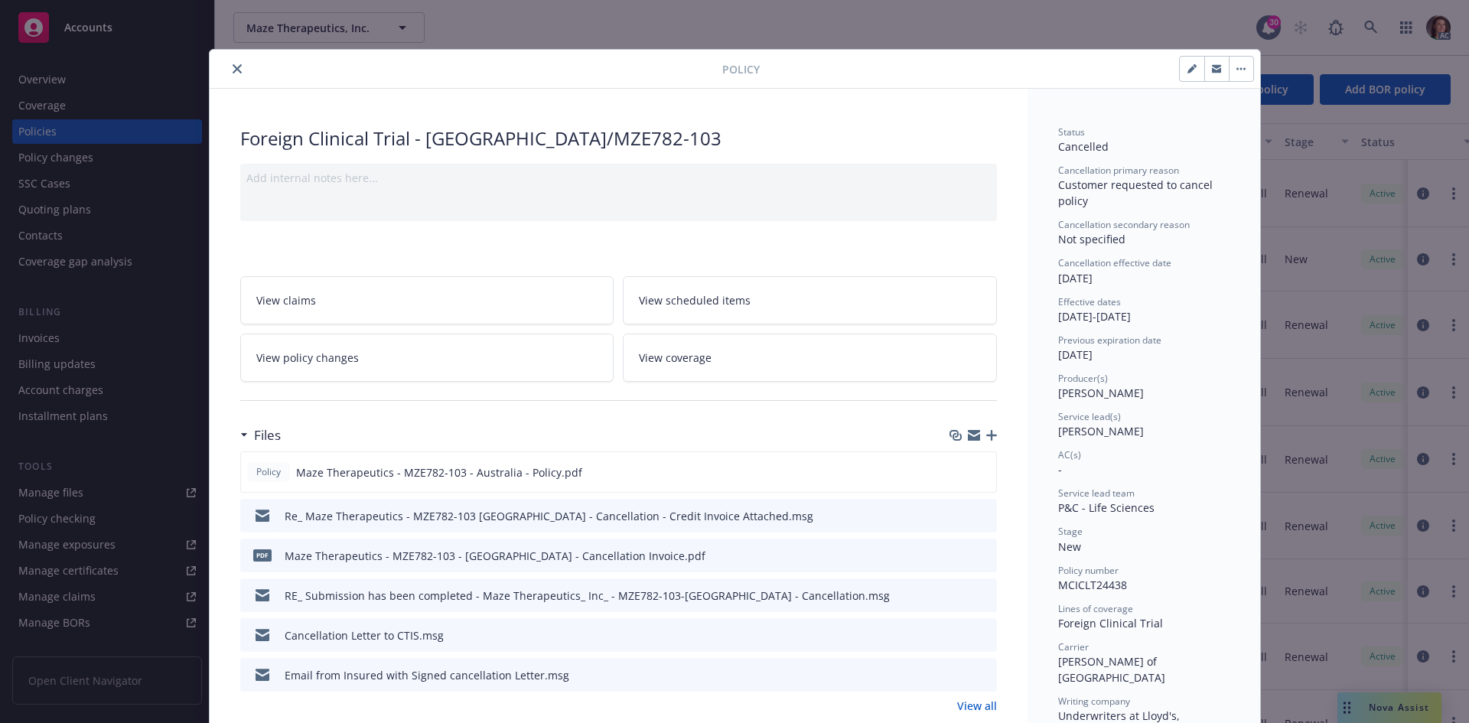
click at [979, 552] on icon "preview file" at bounding box center [983, 554] width 14 height 11
click at [980, 553] on icon "preview file" at bounding box center [983, 554] width 14 height 11
click at [228, 66] on button "close" at bounding box center [237, 69] width 18 height 18
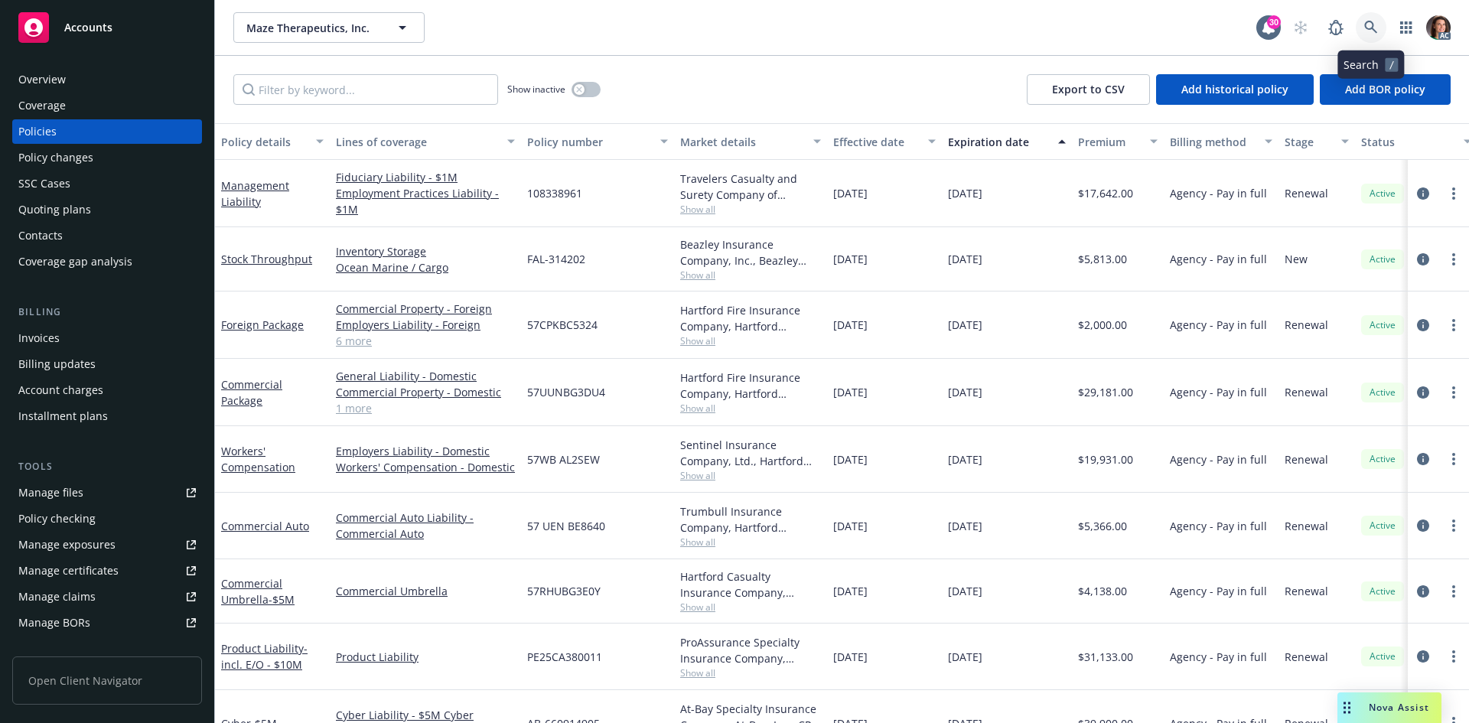
click at [1380, 19] on link at bounding box center [1371, 27] width 31 height 31
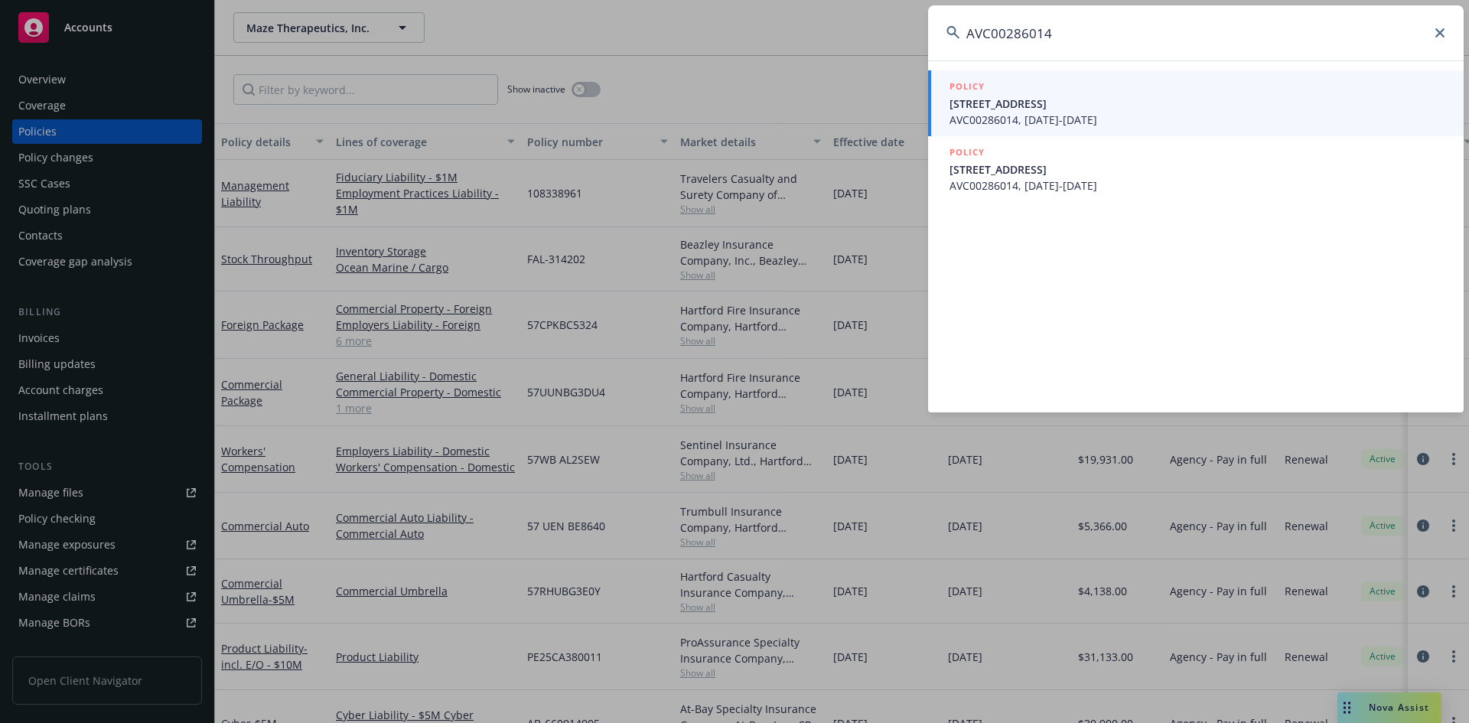
type input "AVC00286014"
click at [1004, 120] on span "AVC00286014, 09/28/2024-09/28/2025" at bounding box center [1198, 120] width 496 height 16
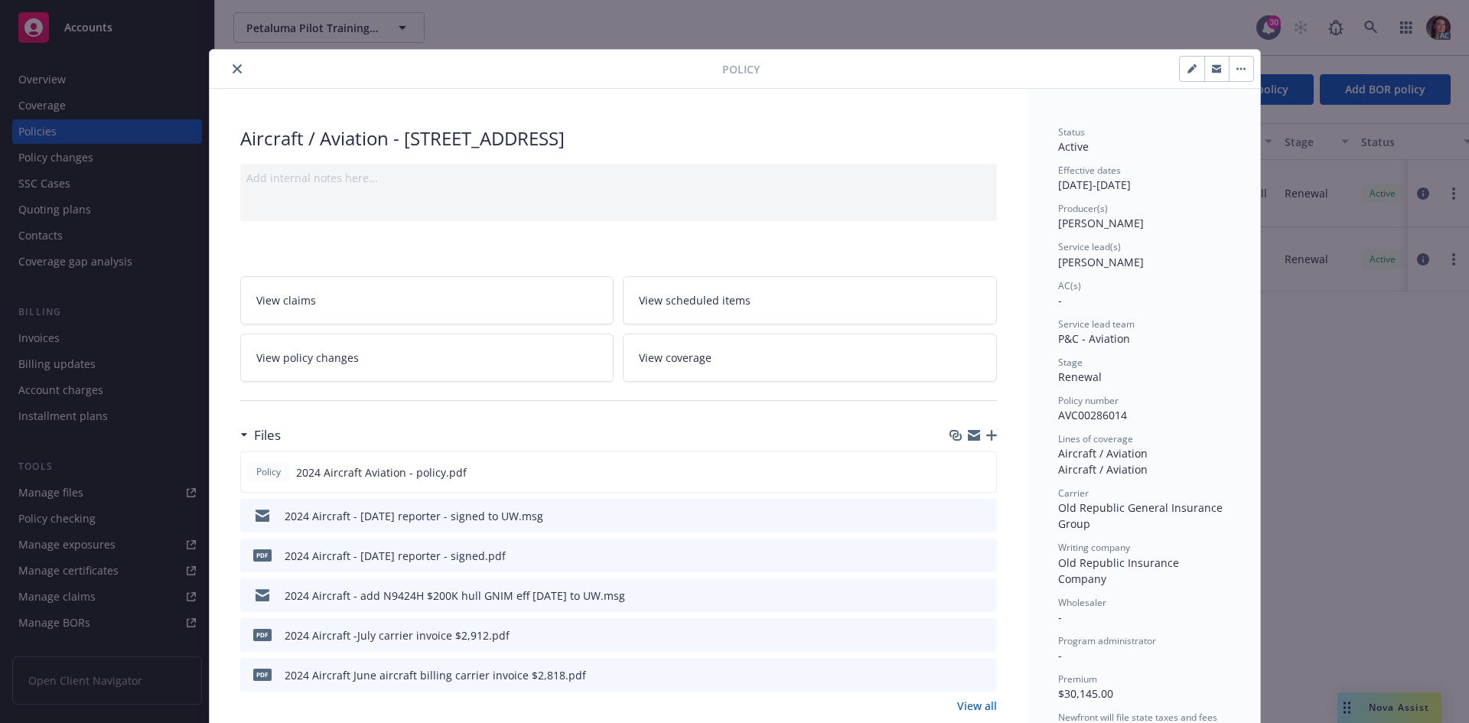
scroll to position [77, 0]
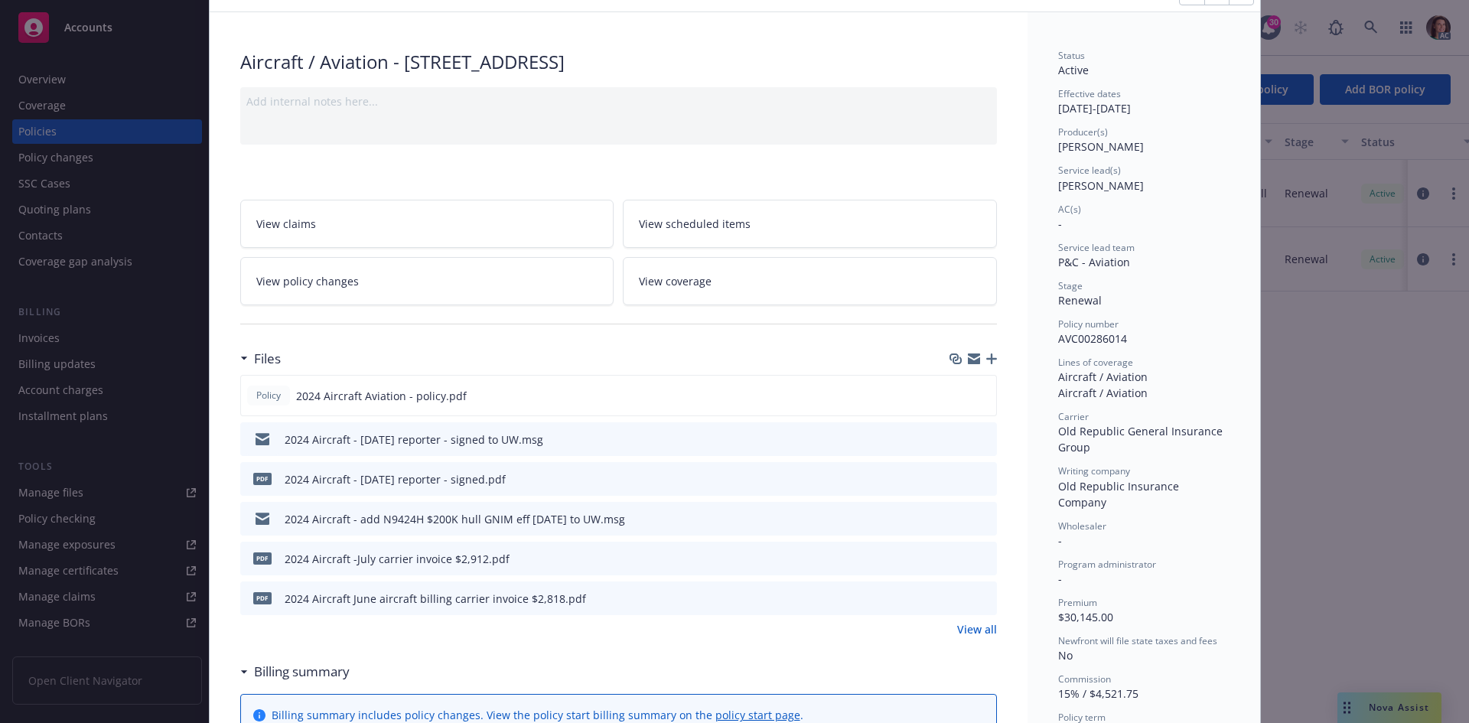
click at [979, 631] on link "View all" at bounding box center [977, 629] width 40 height 16
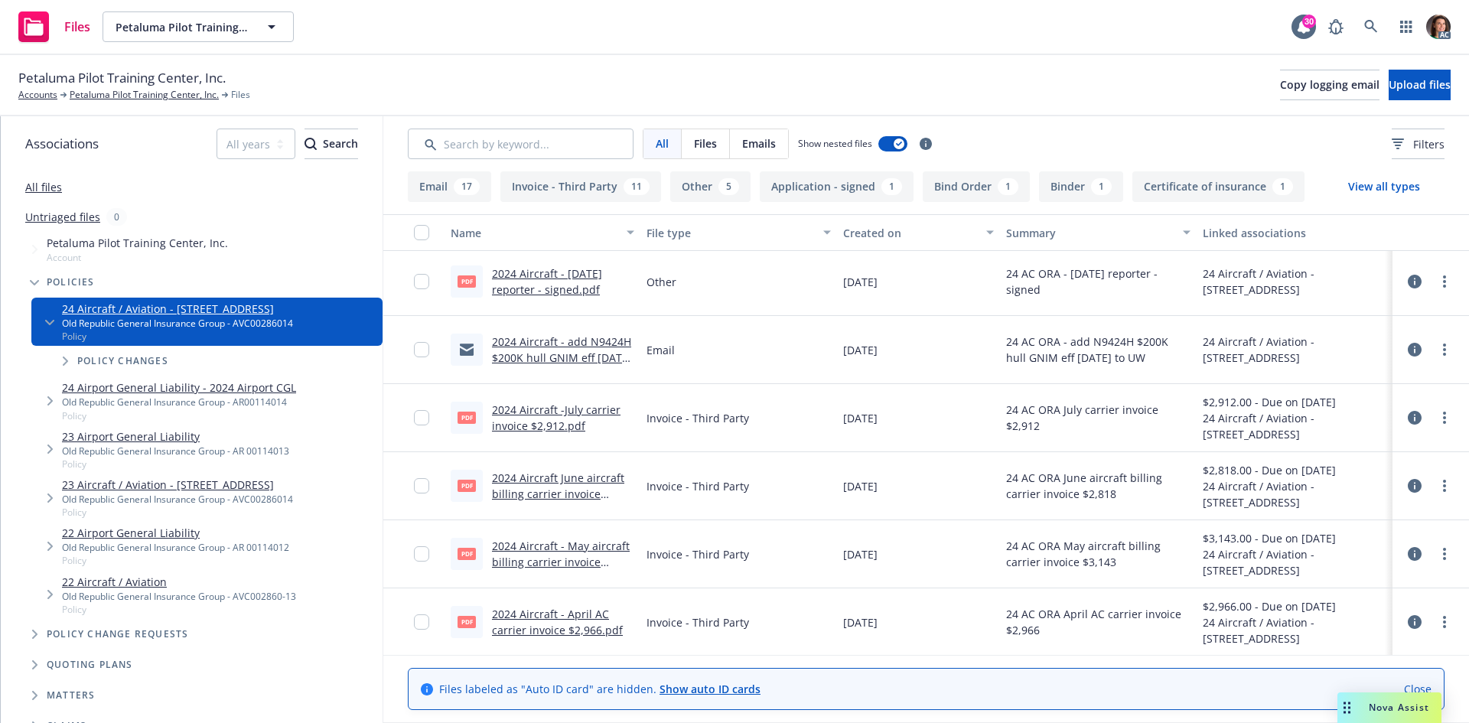
scroll to position [153, 0]
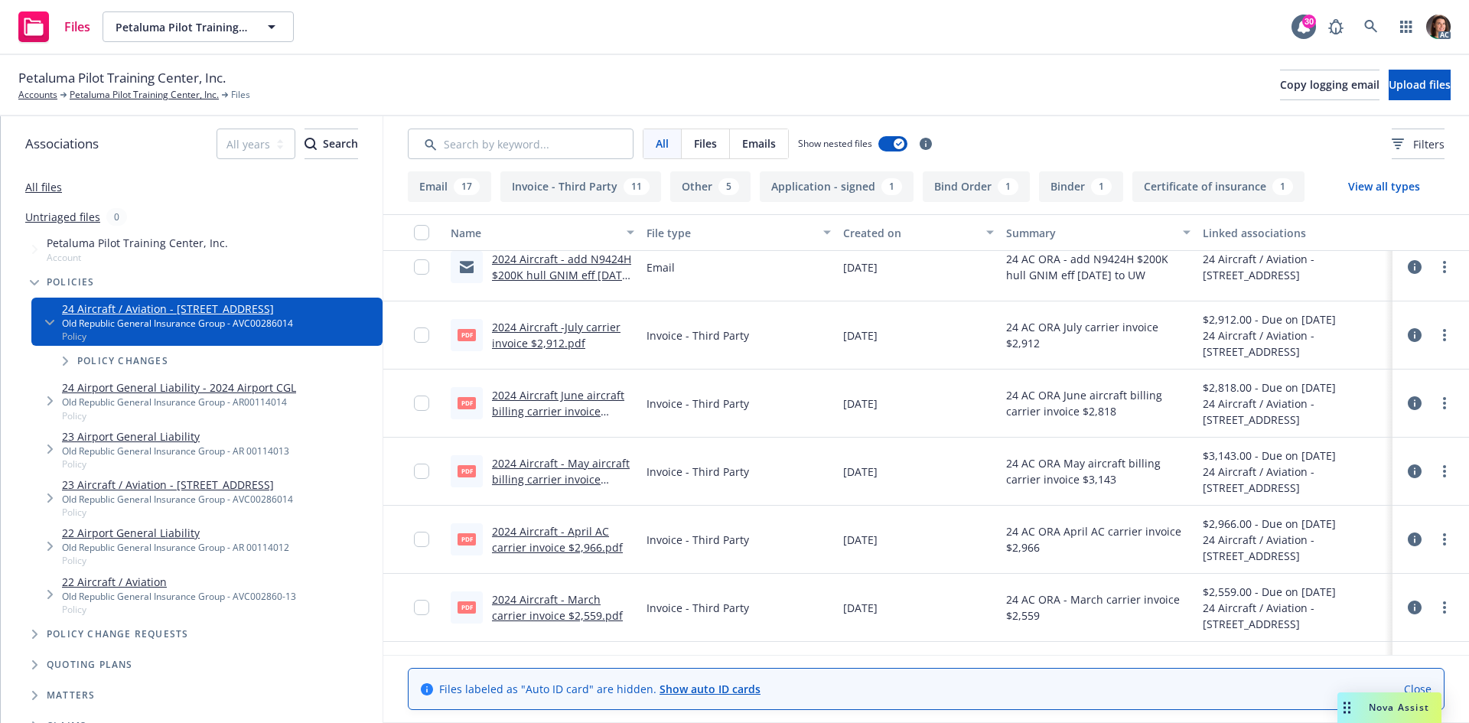
click at [565, 331] on link "2024 Aircraft -July carrier invoice $2,912.pdf" at bounding box center [556, 335] width 129 height 31
click at [541, 391] on link "2024 Aircraft June aircraft billing carrier invoice $2,818.pdf" at bounding box center [558, 411] width 132 height 47
click at [540, 466] on link "2024 Aircraft - May aircraft billing carrier invoice $3,143.pdf" at bounding box center [561, 479] width 138 height 47
click at [1359, 18] on div "AC" at bounding box center [1386, 26] width 130 height 31
click at [1361, 19] on link at bounding box center [1371, 26] width 31 height 31
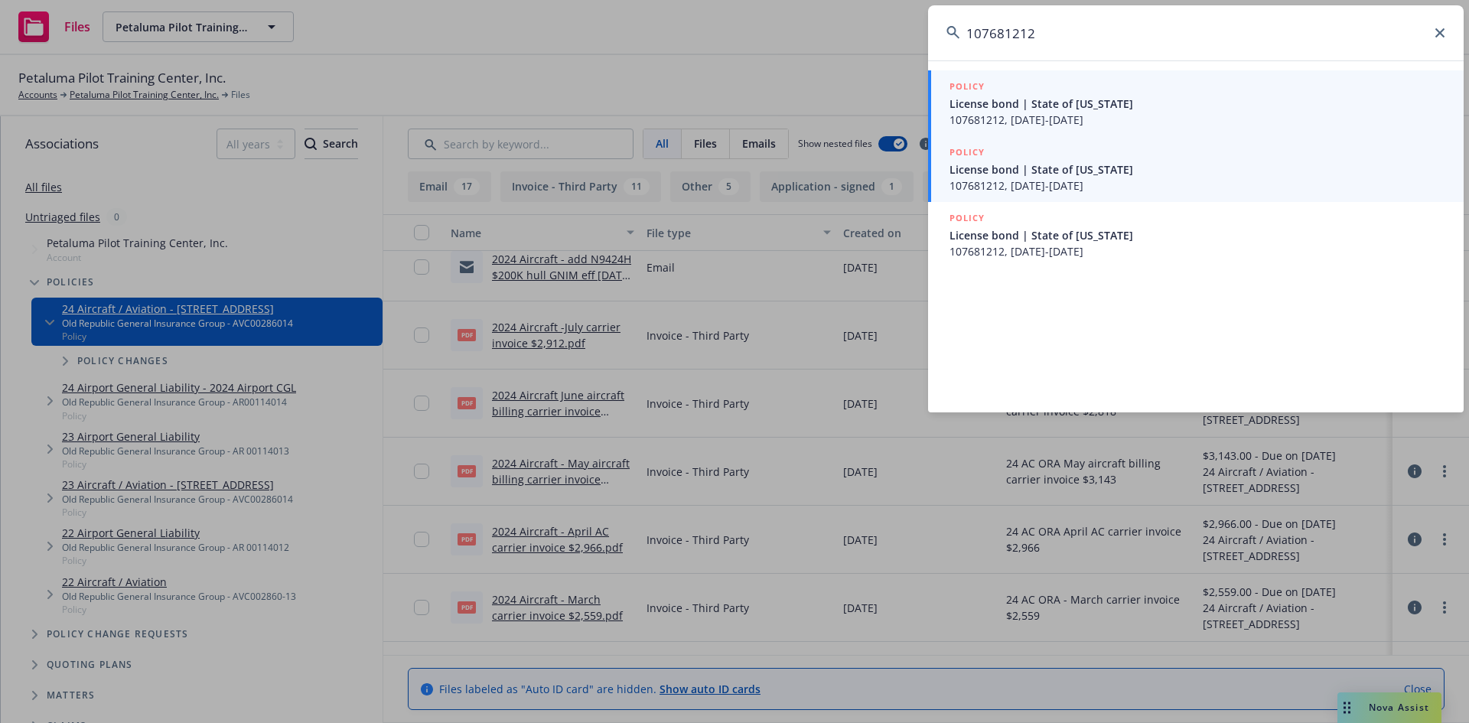
type input "107681212"
click at [1062, 181] on span "107681212, 09/01/2025-09/01/2026" at bounding box center [1198, 186] width 496 height 16
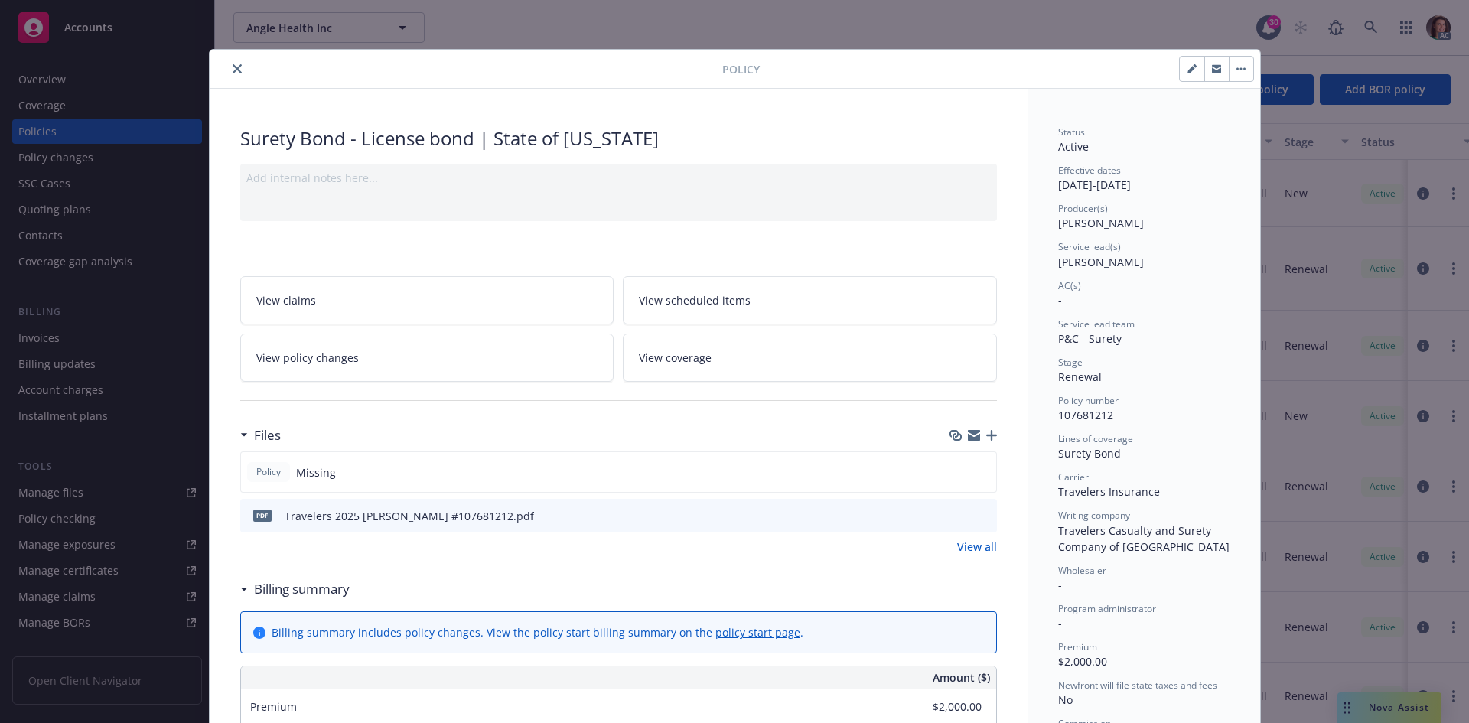
click at [231, 63] on button "close" at bounding box center [237, 69] width 18 height 18
click at [1384, 19] on link at bounding box center [1371, 27] width 31 height 31
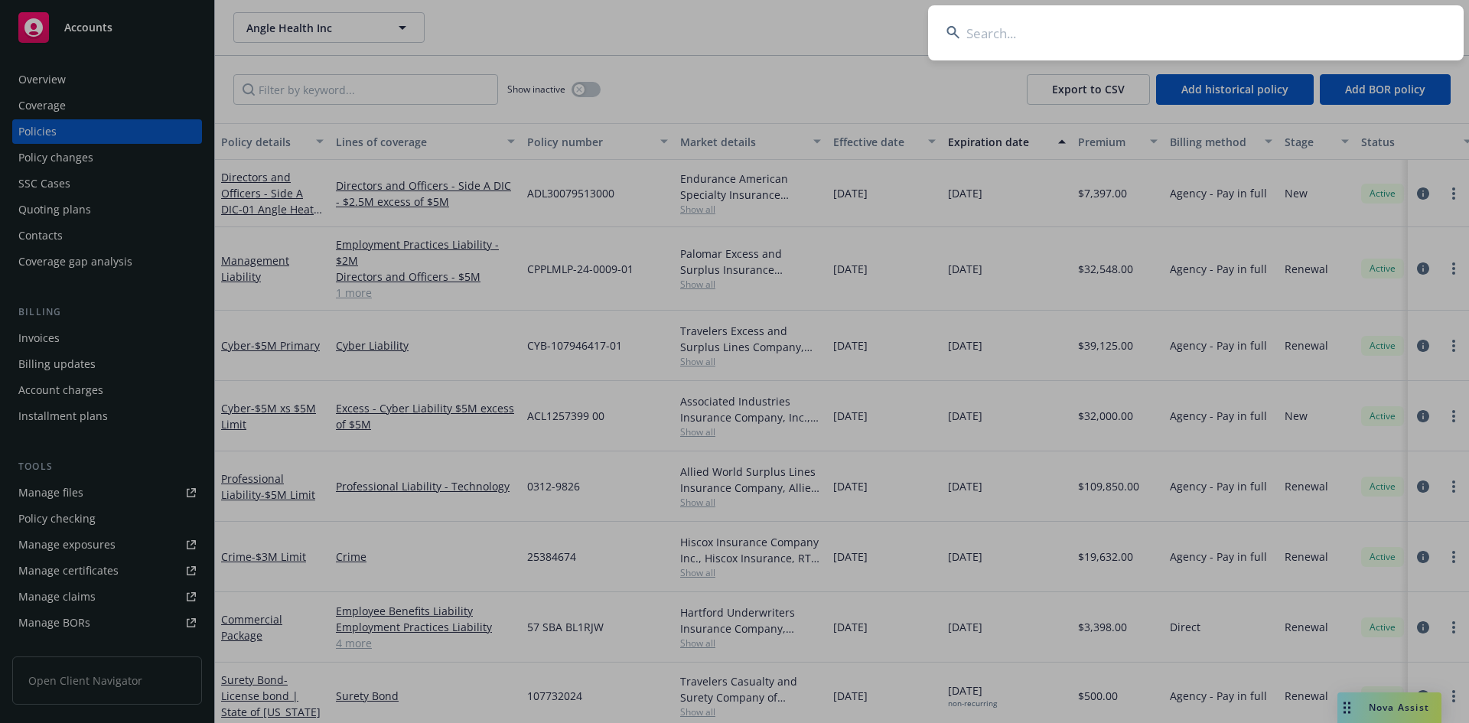
click at [1378, 28] on input at bounding box center [1196, 32] width 536 height 55
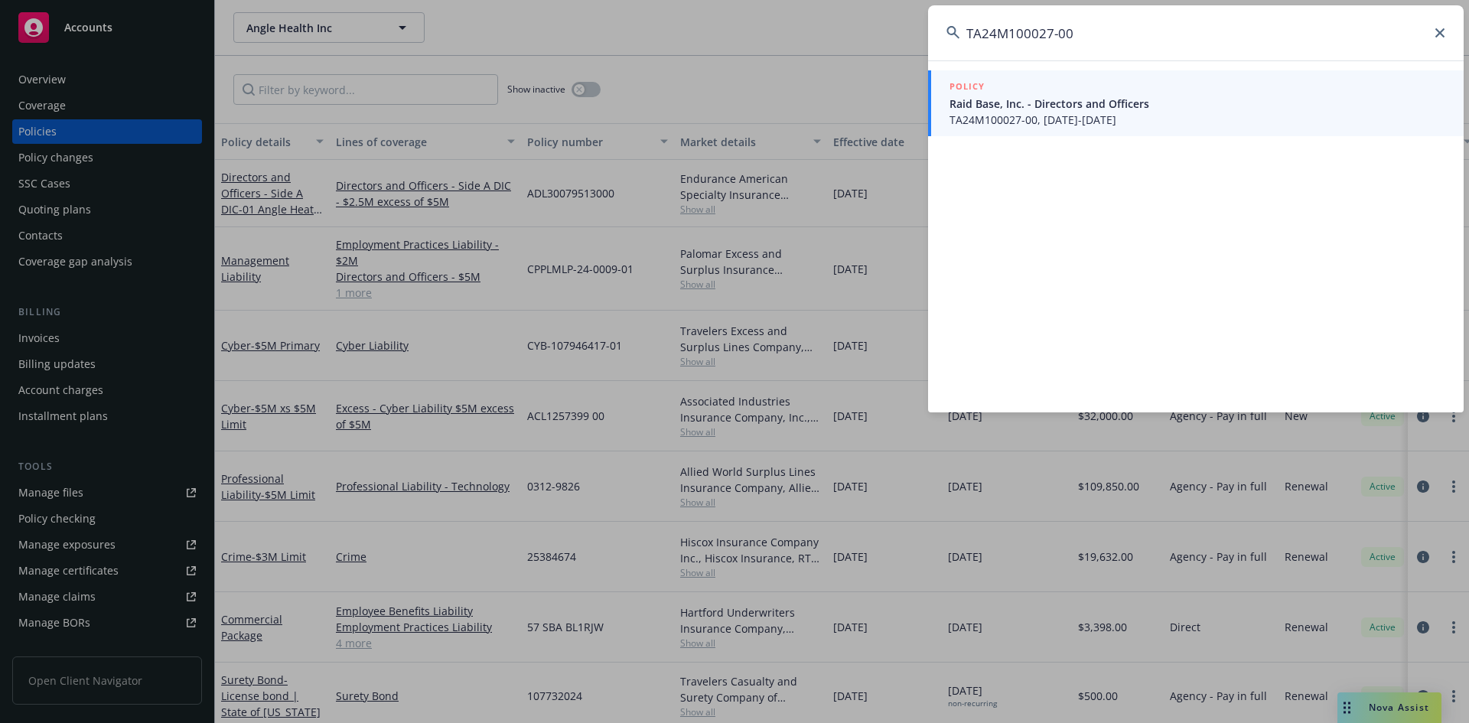
type input "TA24M100027-00"
click at [1037, 102] on span "Raid Base, Inc. - Directors and Officers" at bounding box center [1198, 104] width 496 height 16
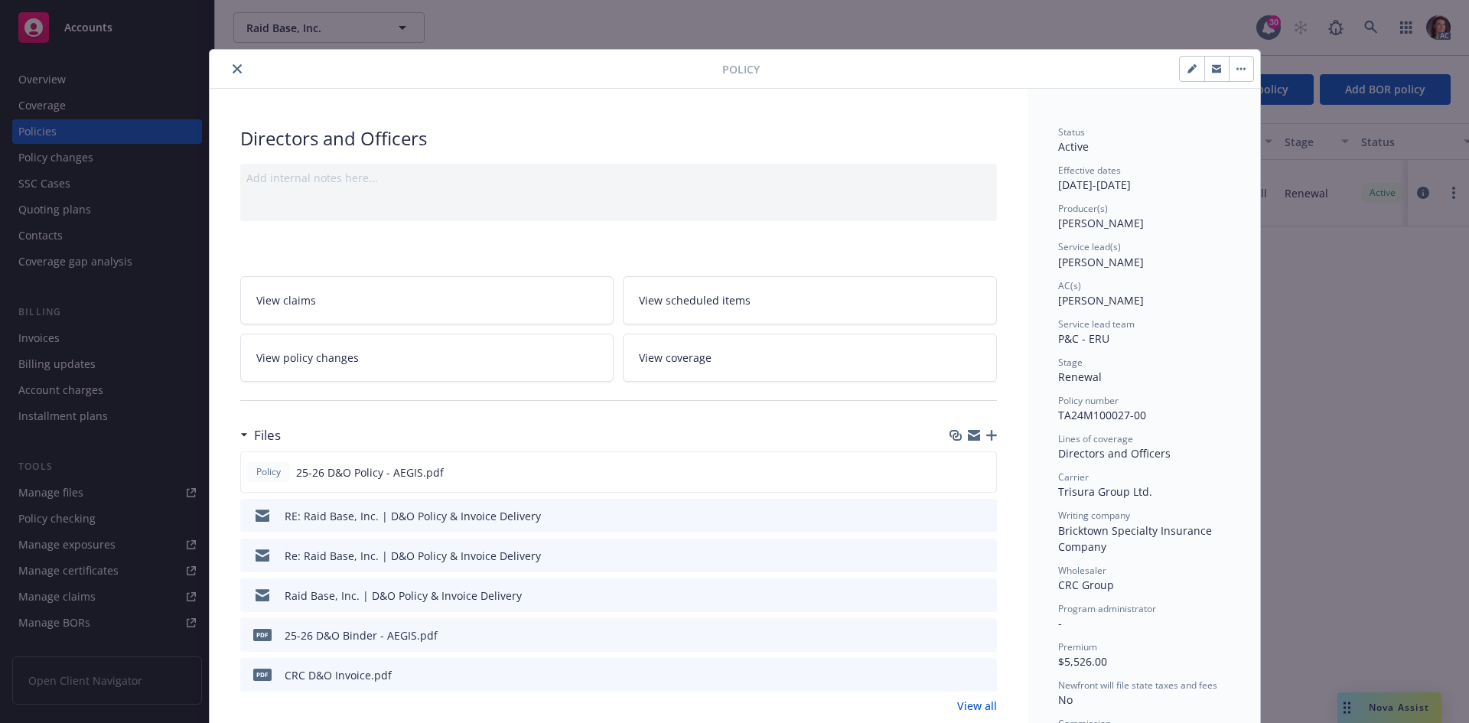
click at [976, 676] on icon "preview file" at bounding box center [983, 674] width 14 height 11
click at [233, 70] on icon "close" at bounding box center [237, 68] width 9 height 9
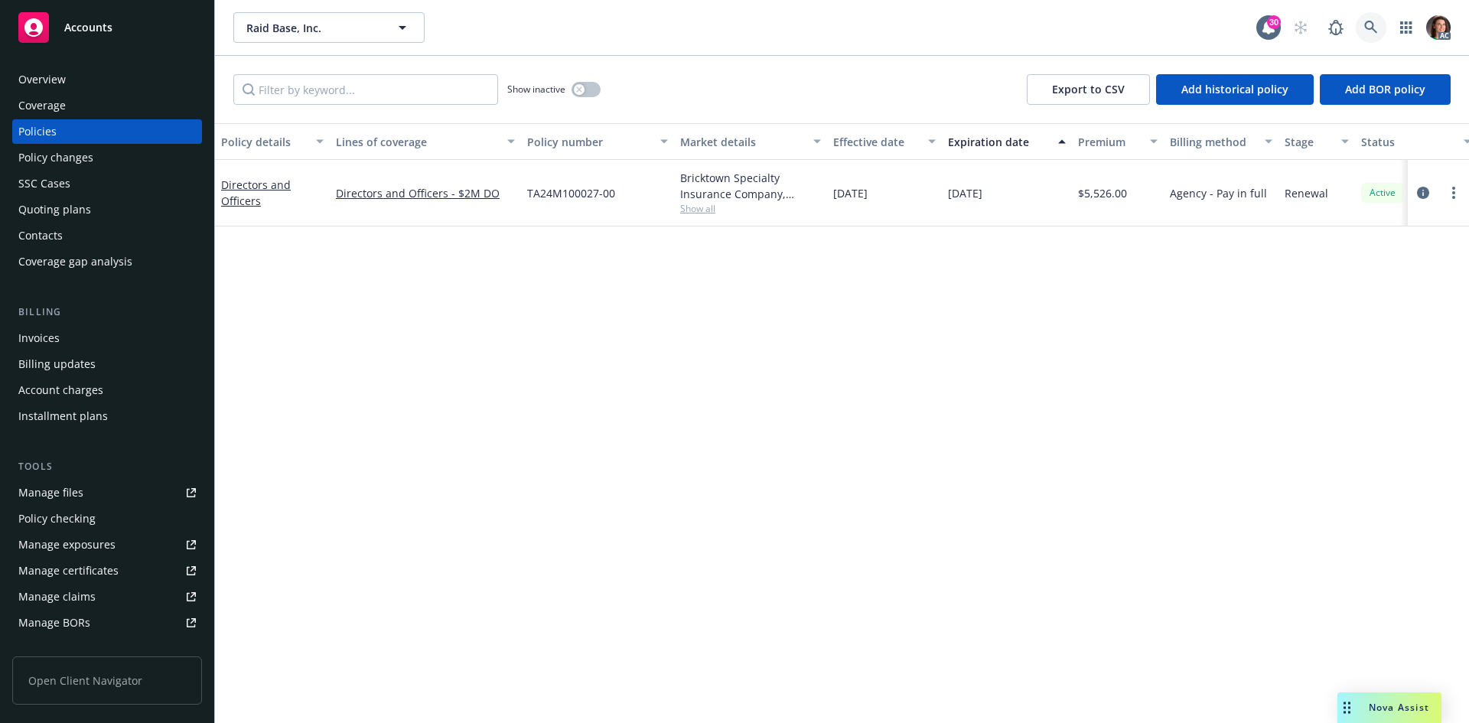
click at [1370, 15] on link at bounding box center [1371, 27] width 31 height 31
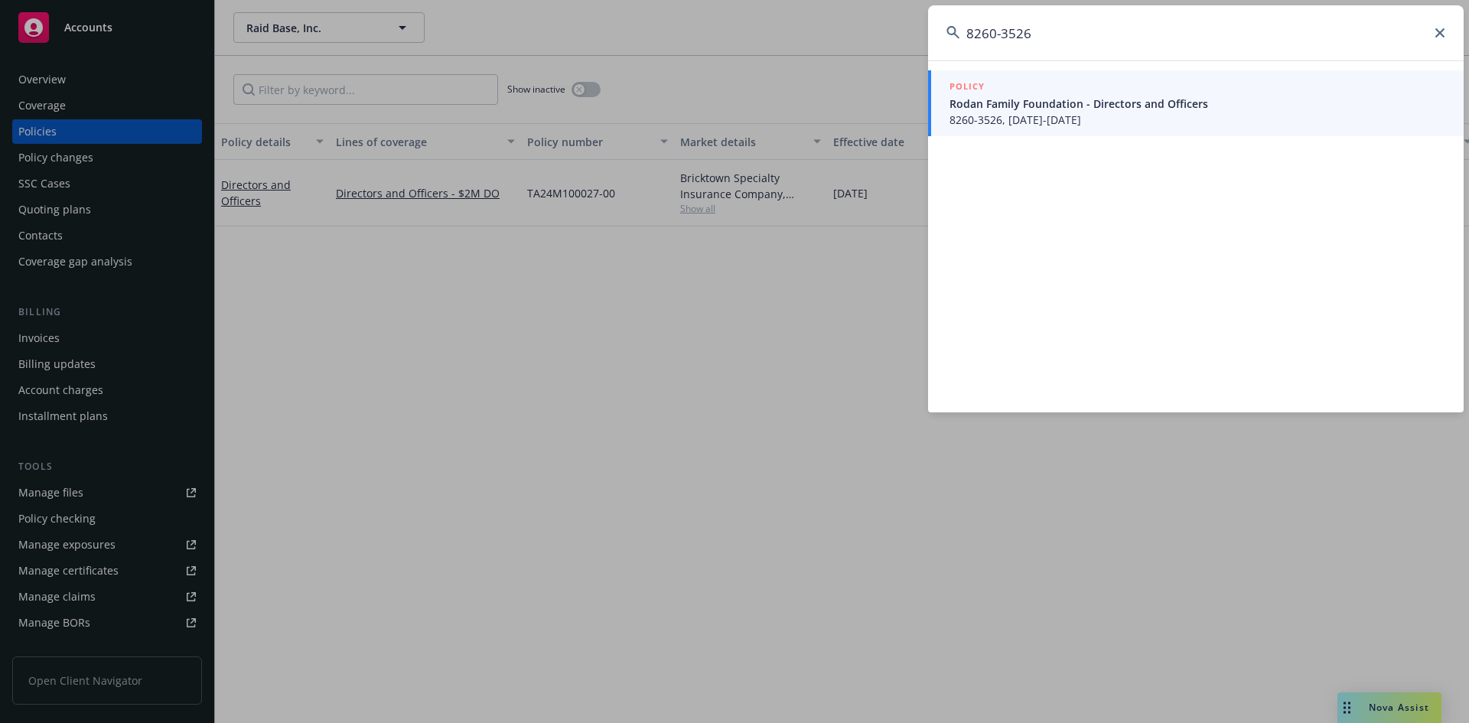
type input "8260-3526"
drag, startPoint x: 1092, startPoint y: 113, endPoint x: 1070, endPoint y: 109, distance: 22.5
click at [1070, 109] on span "Rodan Family Foundation - Directors and Officers" at bounding box center [1198, 104] width 496 height 16
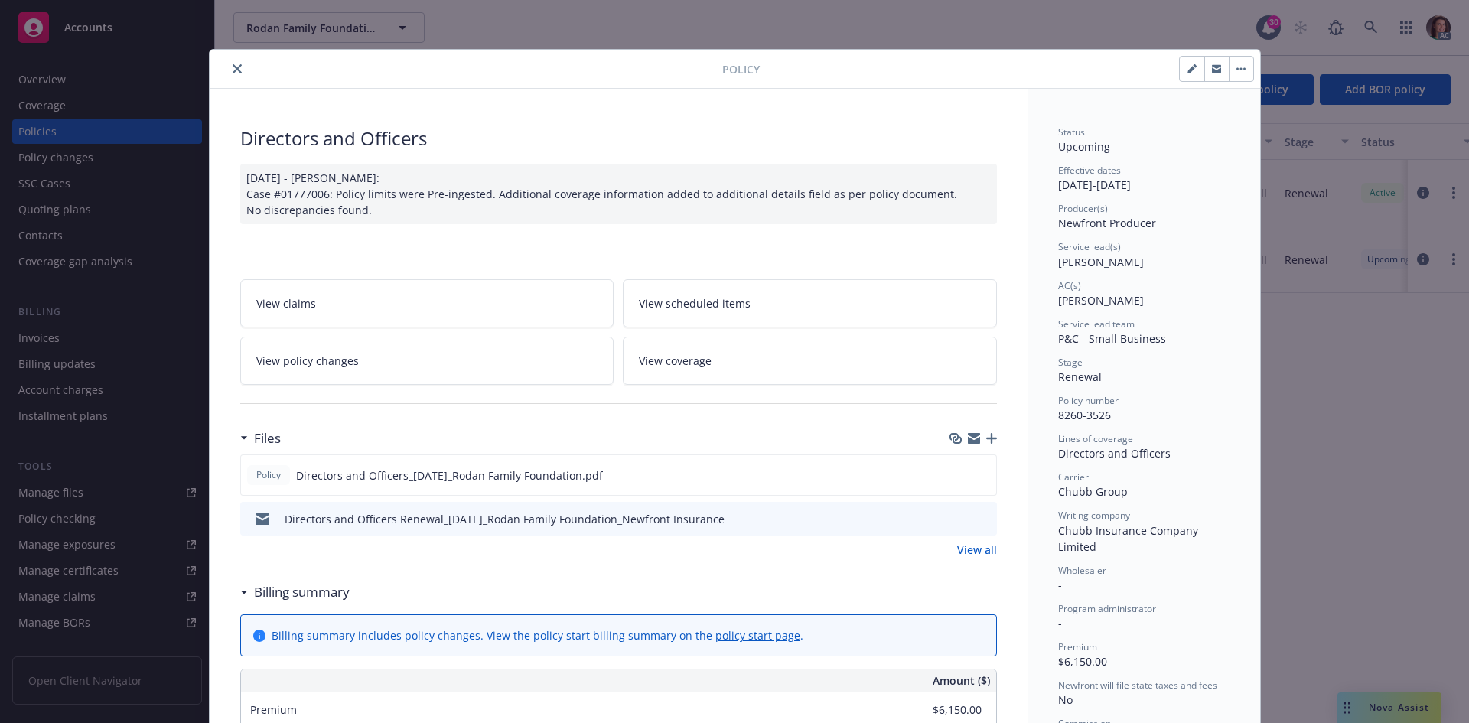
click at [237, 66] on button "close" at bounding box center [237, 69] width 18 height 18
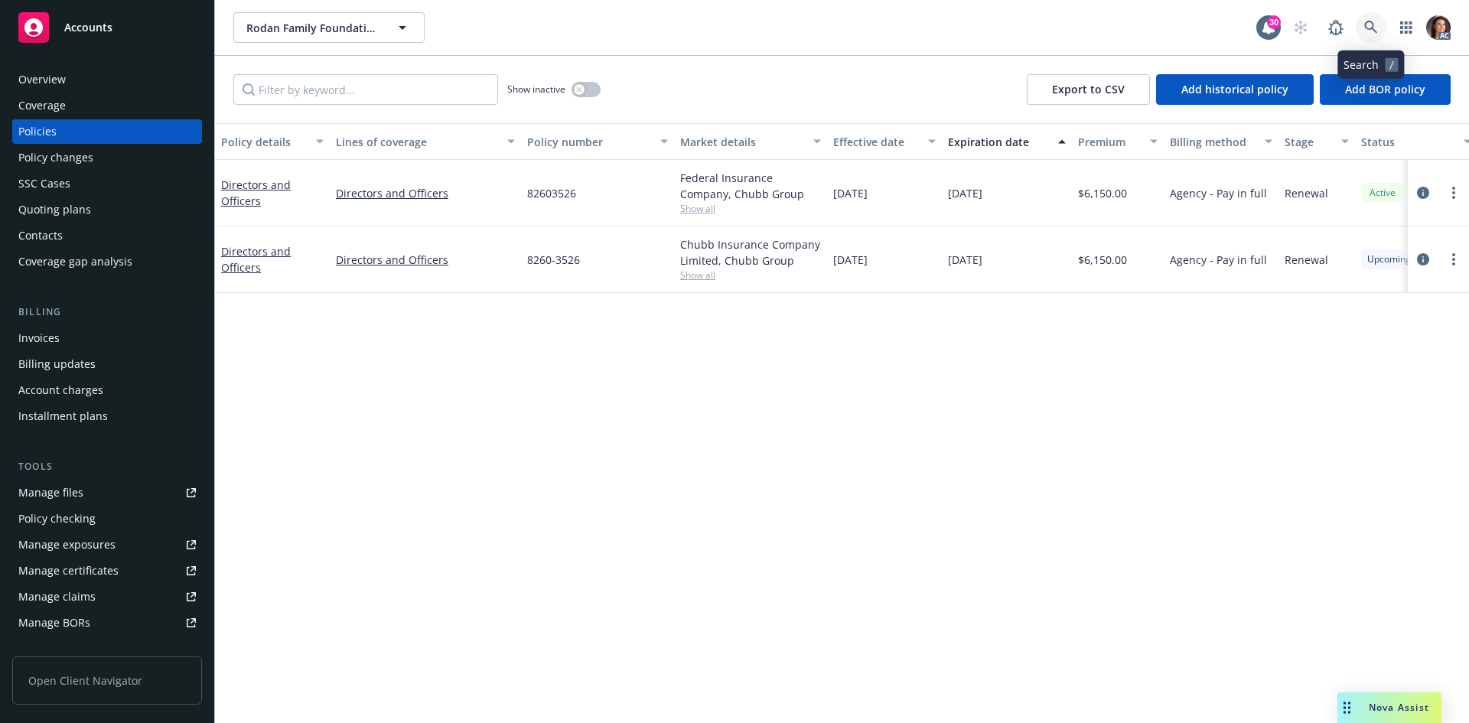
click at [1371, 24] on icon at bounding box center [1371, 28] width 14 height 14
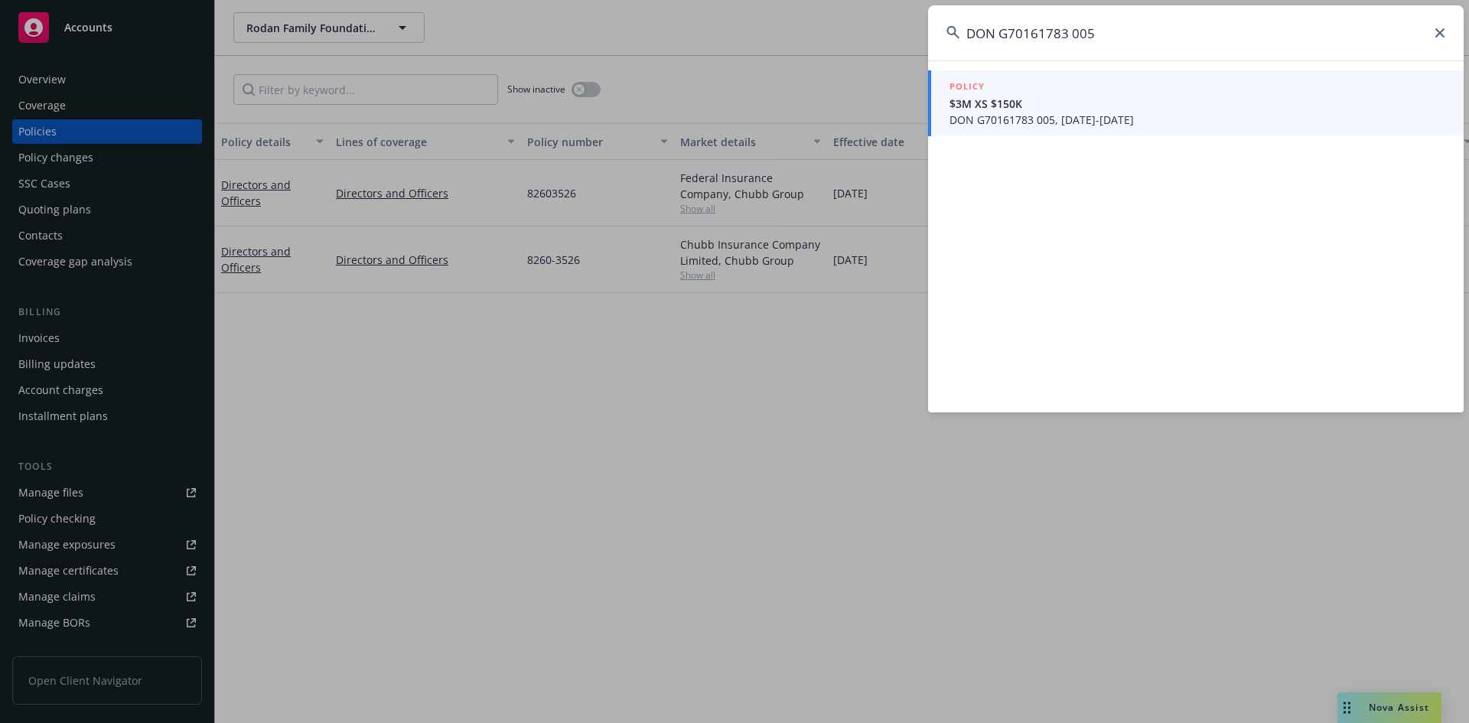
type input "DON G70161783 005"
click at [1167, 85] on div "POLICY" at bounding box center [1198, 87] width 496 height 17
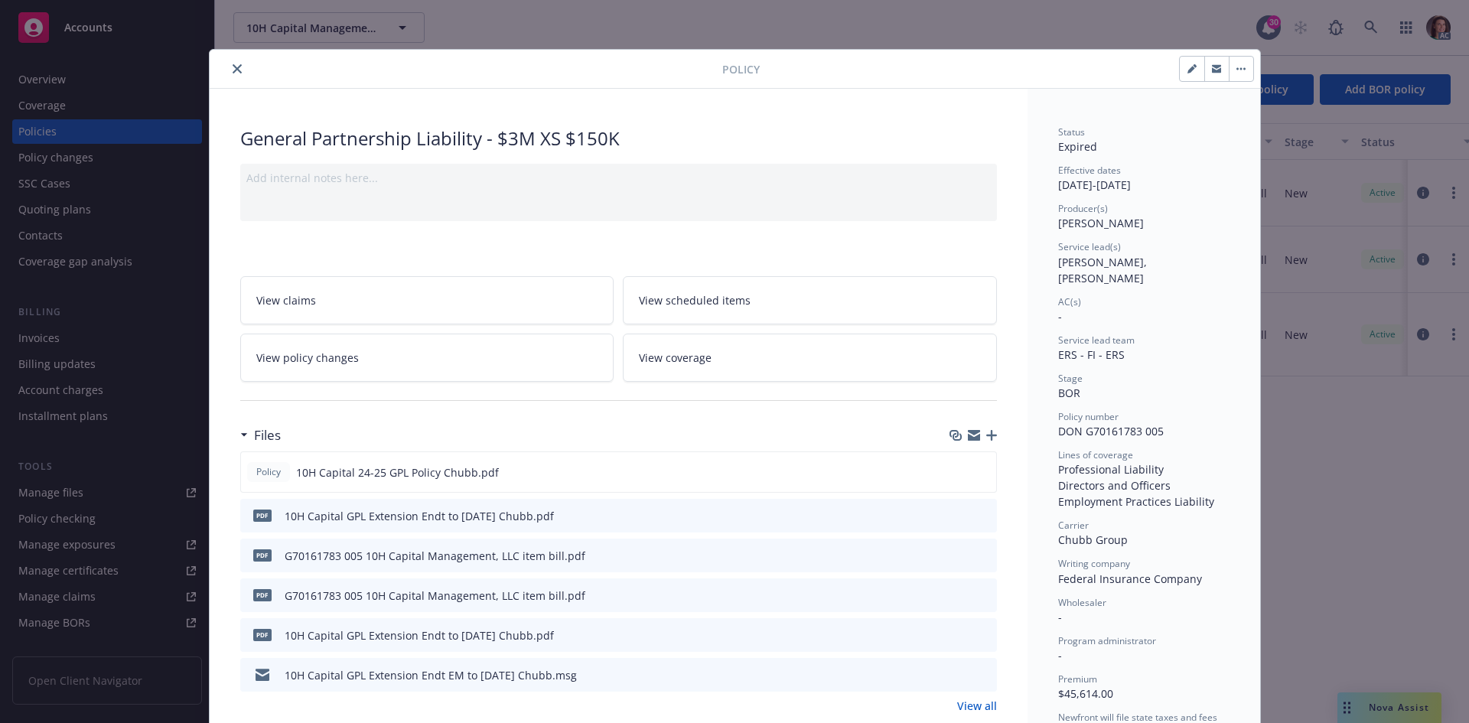
scroll to position [153, 0]
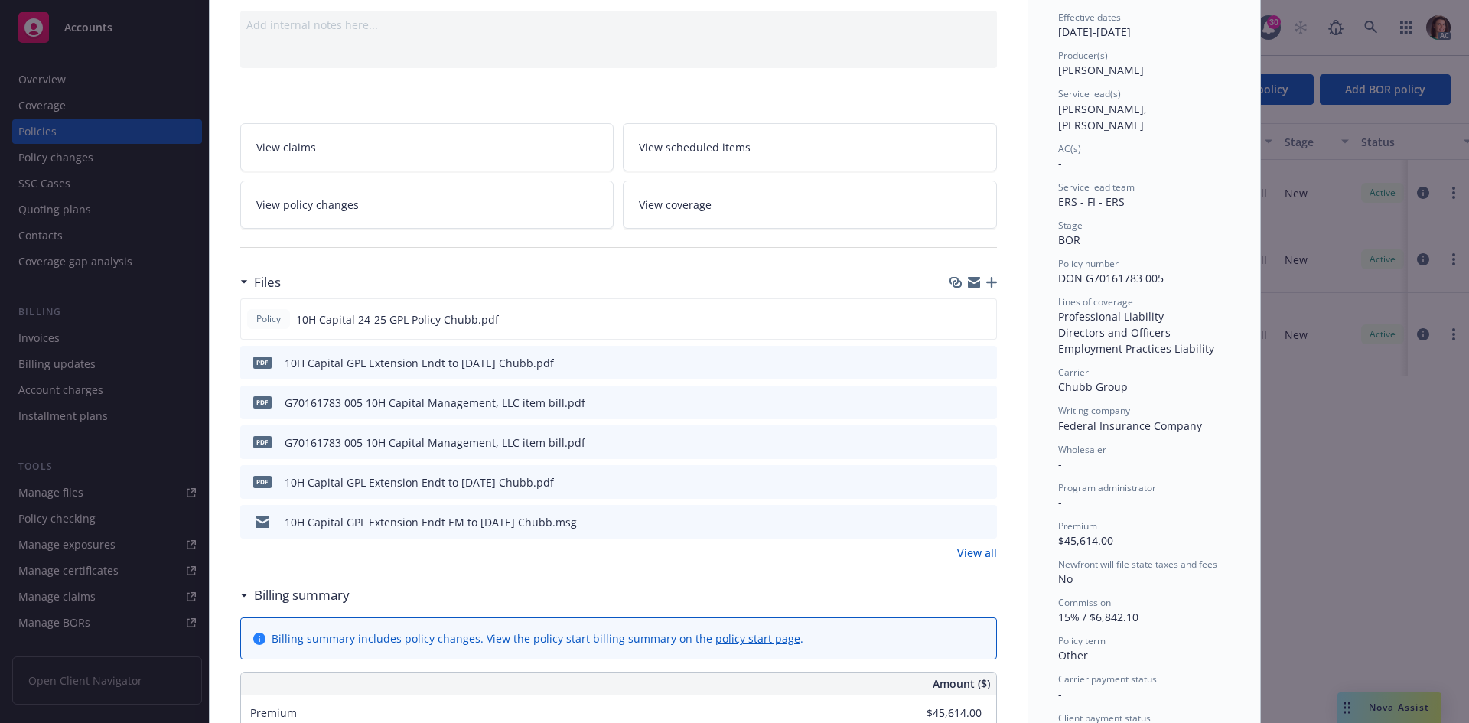
click at [976, 553] on link "View all" at bounding box center [977, 553] width 40 height 16
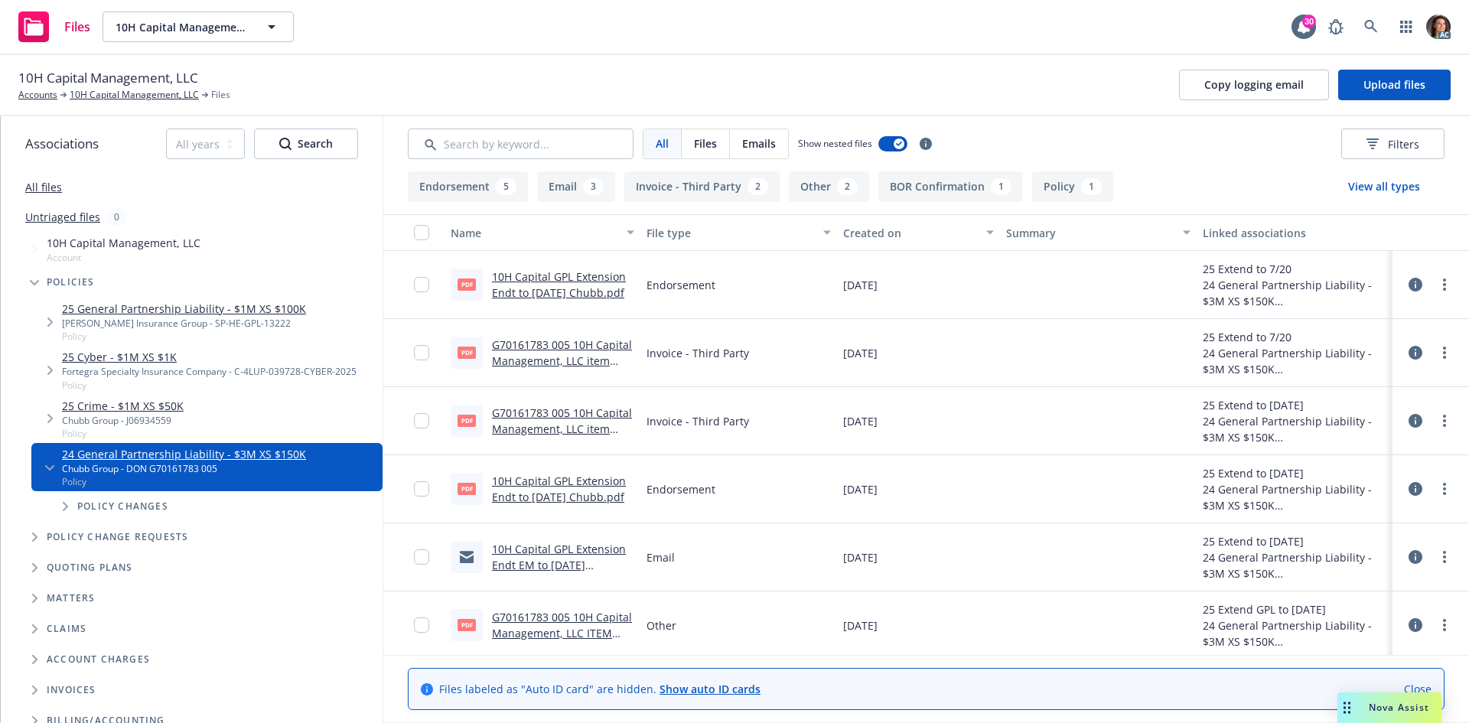
click at [496, 350] on link "G70161783 005 10H Capital Management, LLC item bill.pdf" at bounding box center [562, 360] width 140 height 47
click at [526, 409] on link "G70161783 005 10H Capital Management, LLC item bill.pdf" at bounding box center [562, 429] width 140 height 47
click at [1367, 24] on icon at bounding box center [1371, 27] width 14 height 14
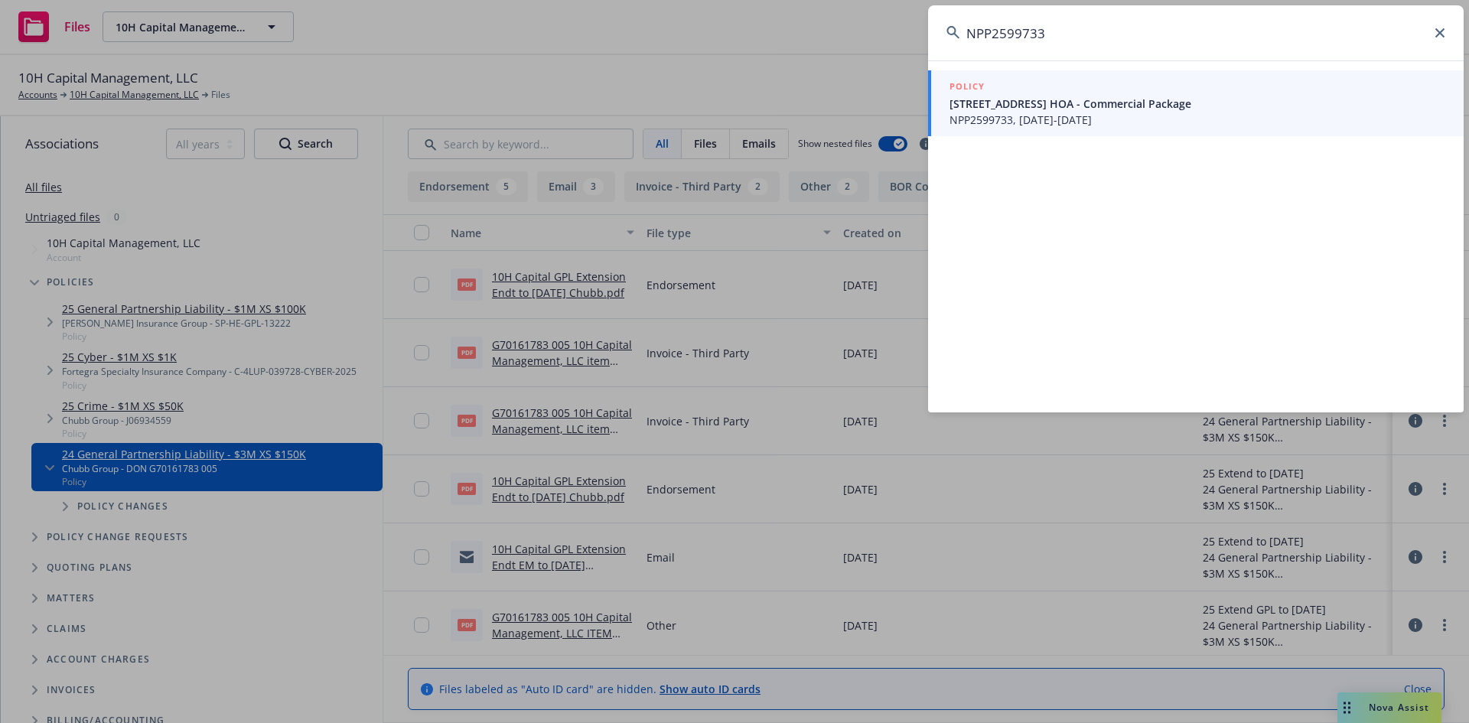
type input "NPP2599733"
click at [1175, 116] on span "NPP2599733, [DATE]-[DATE]" at bounding box center [1198, 120] width 496 height 16
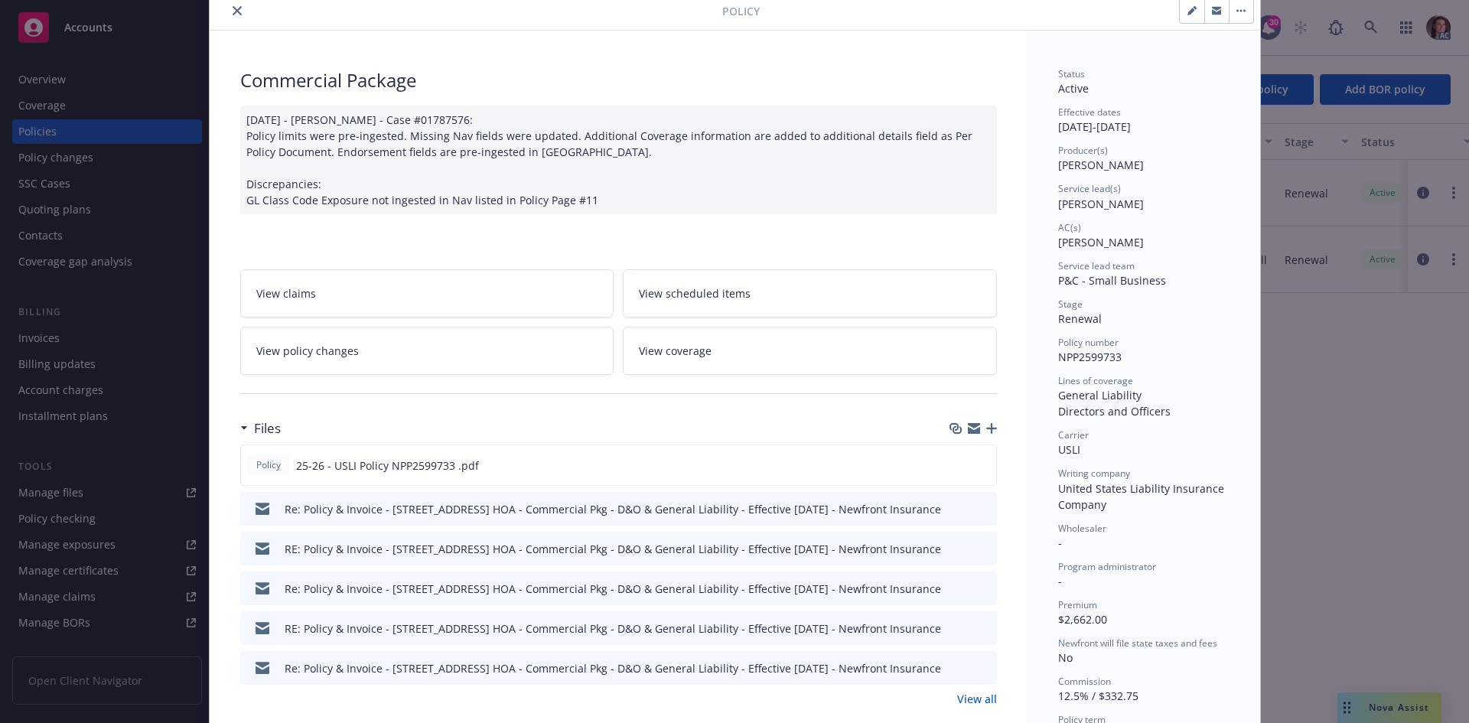
scroll to position [153, 0]
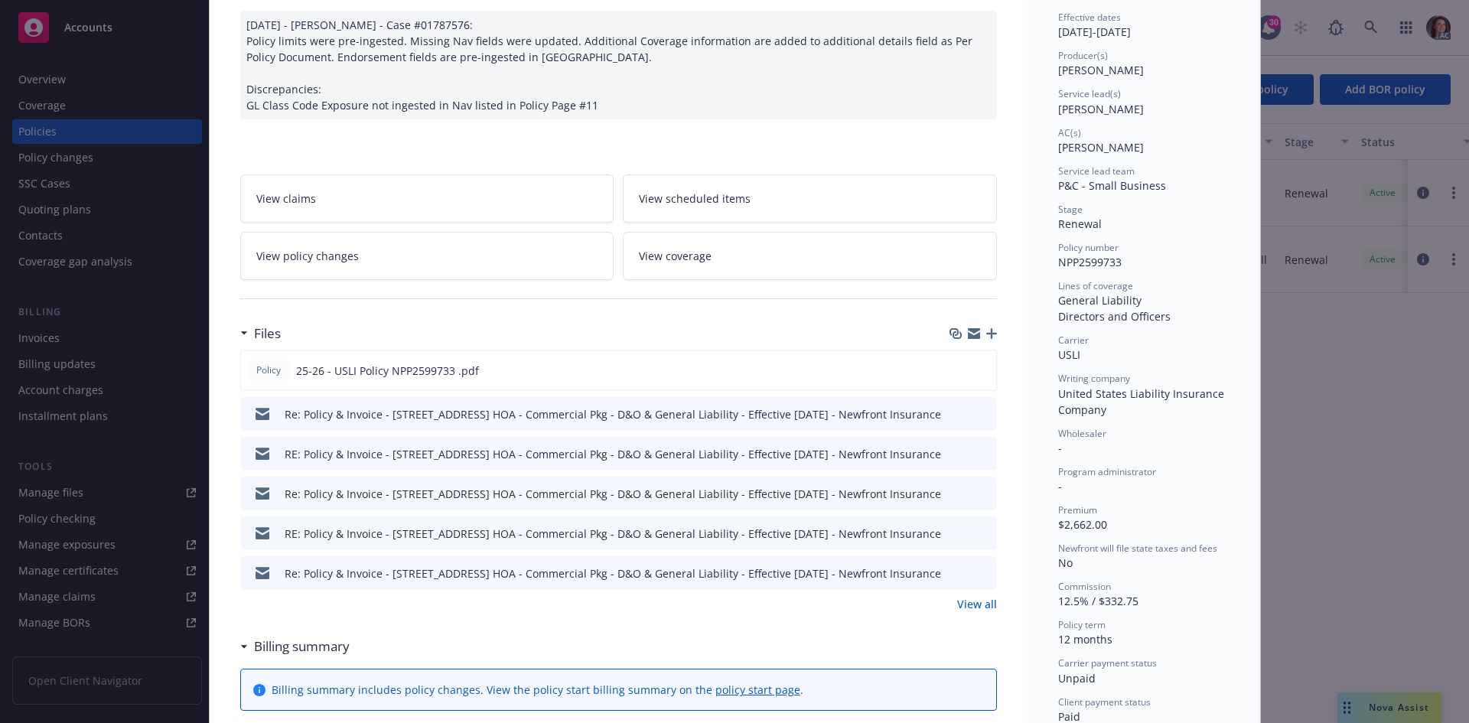
click at [970, 597] on link "View all" at bounding box center [977, 604] width 40 height 16
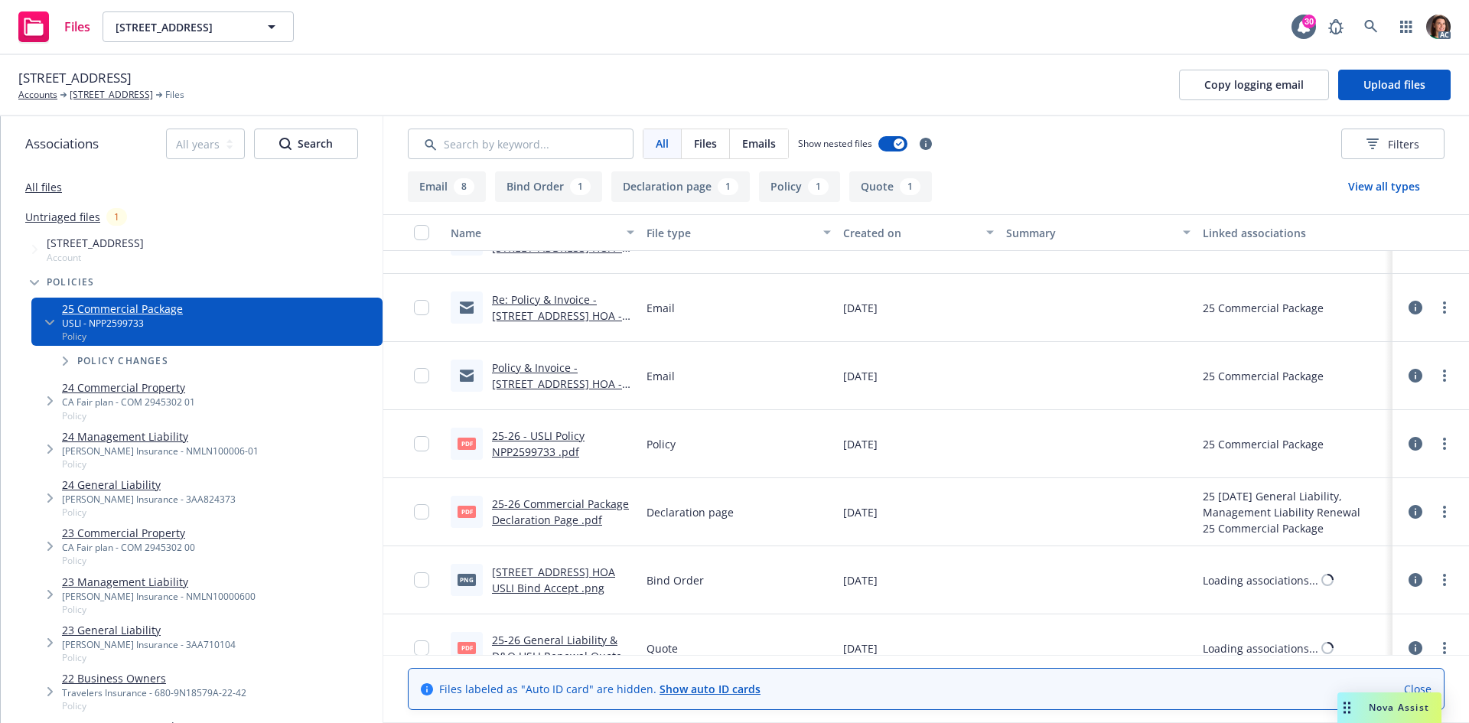
scroll to position [409, 0]
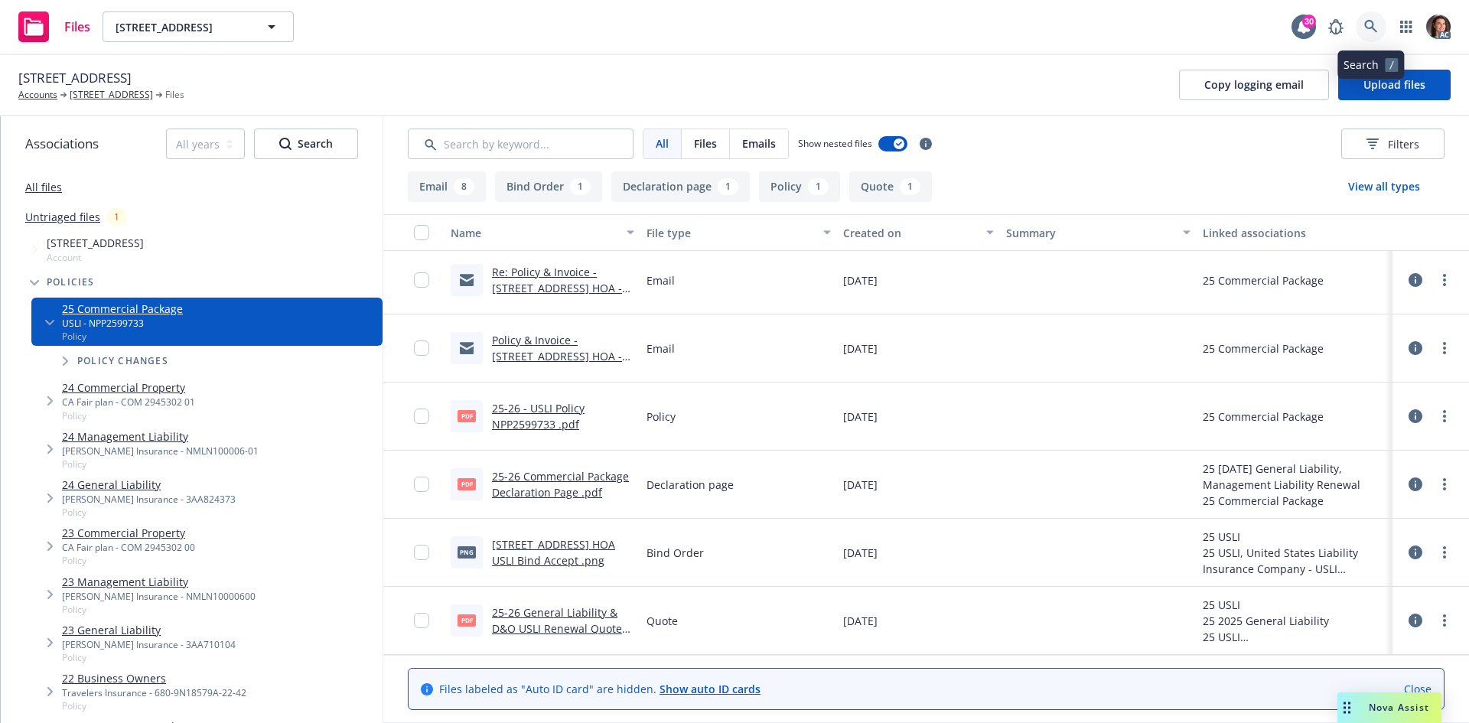
click at [1377, 35] on link at bounding box center [1371, 26] width 31 height 31
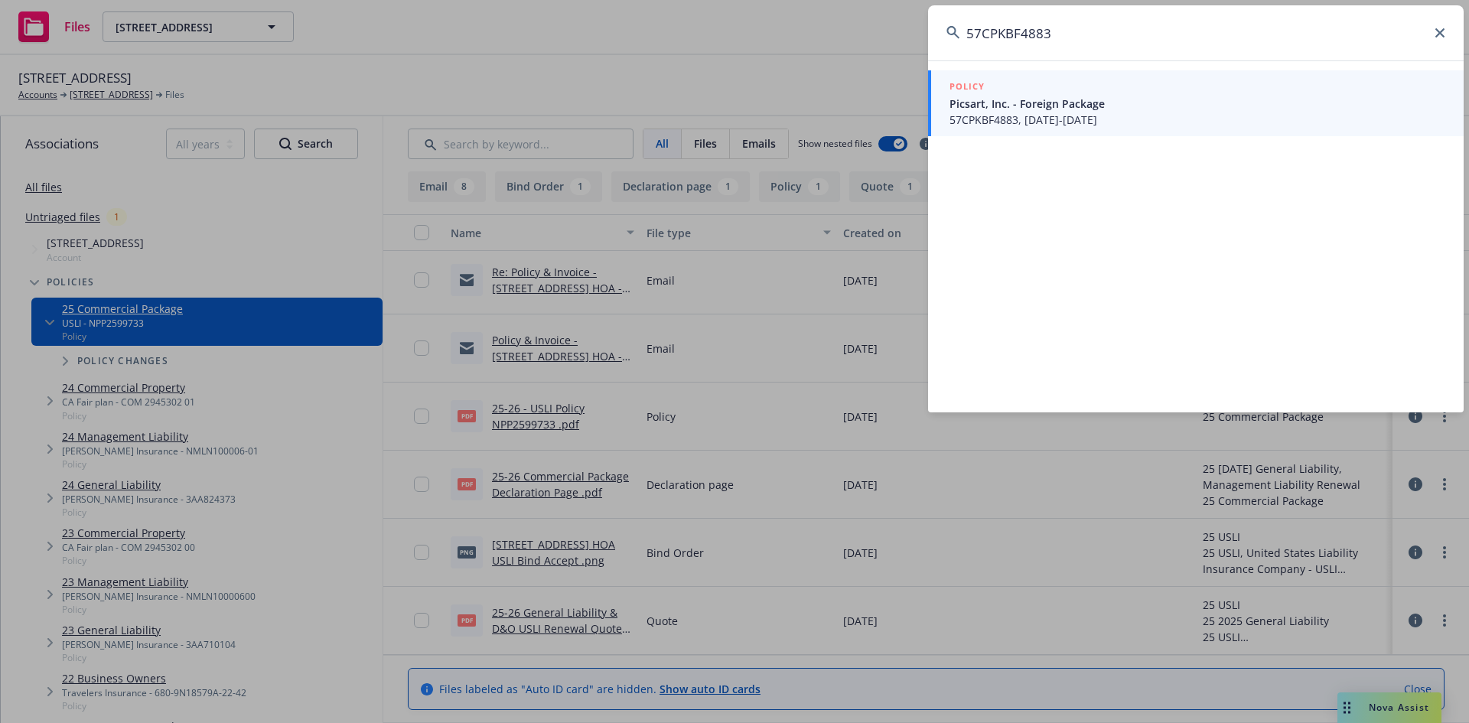
type input "57CPKBF4883"
click at [1002, 106] on span "Picsart, Inc. - Foreign Package" at bounding box center [1198, 104] width 496 height 16
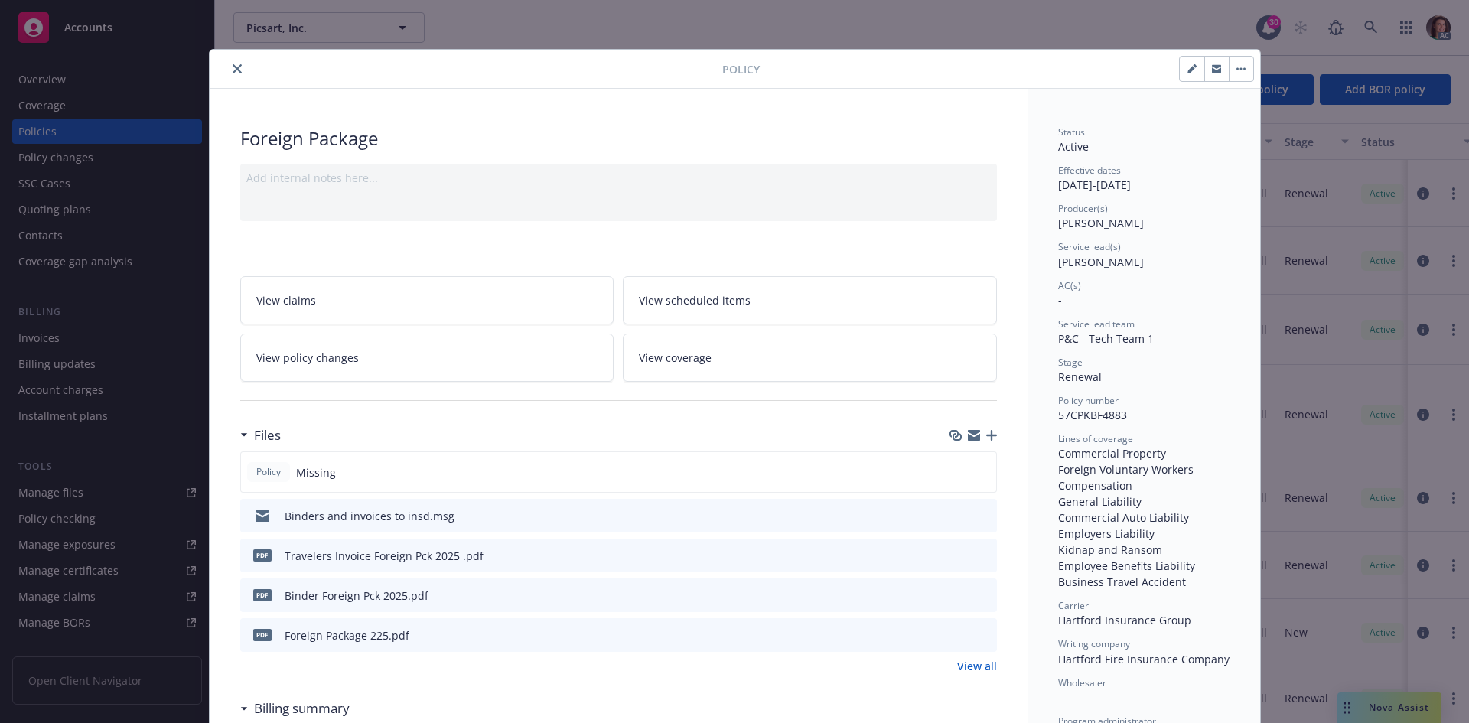
click at [228, 61] on button "close" at bounding box center [237, 69] width 18 height 18
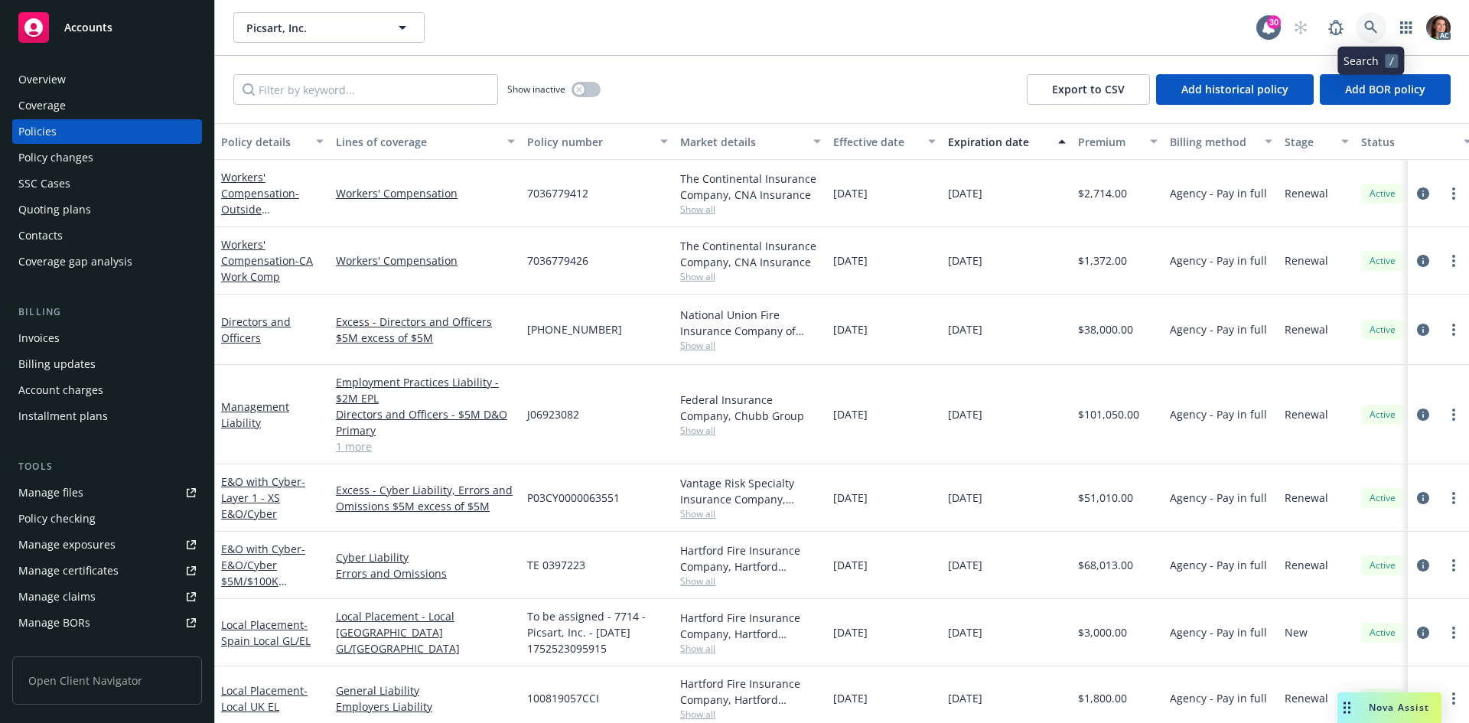
click at [1374, 25] on icon at bounding box center [1371, 28] width 14 height 14
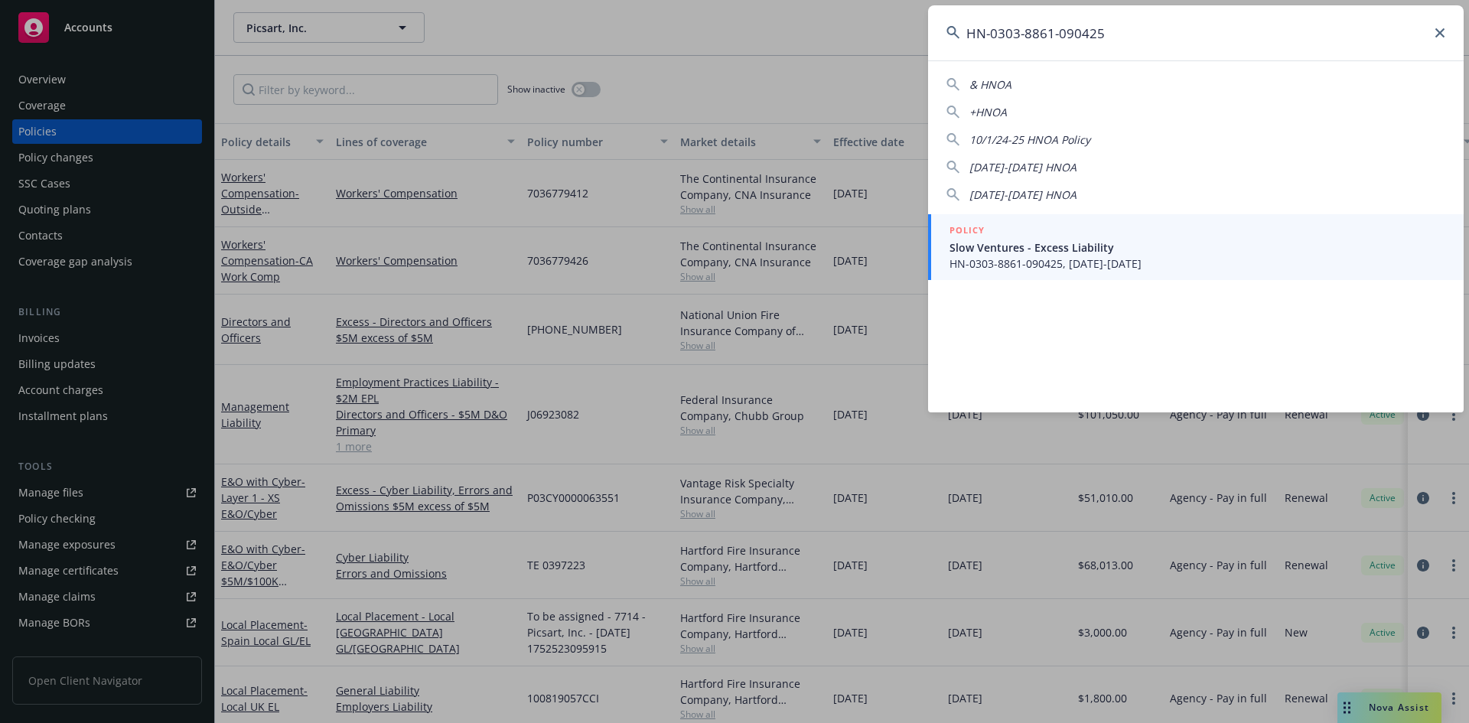
type input "HN-0303-8861-090425"
click at [1072, 233] on div "POLICY" at bounding box center [1198, 231] width 496 height 17
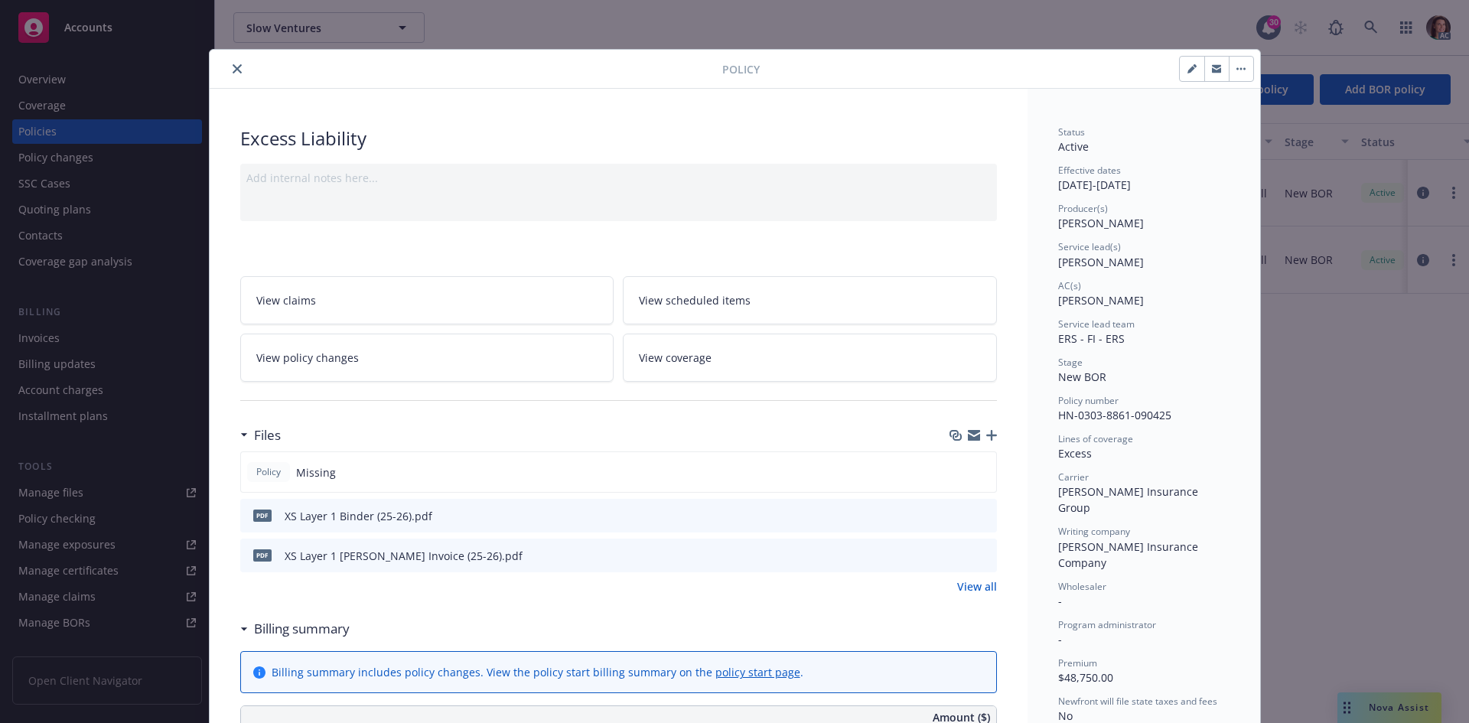
click at [978, 552] on icon "preview file" at bounding box center [983, 554] width 14 height 11
click at [233, 68] on icon "close" at bounding box center [237, 68] width 9 height 9
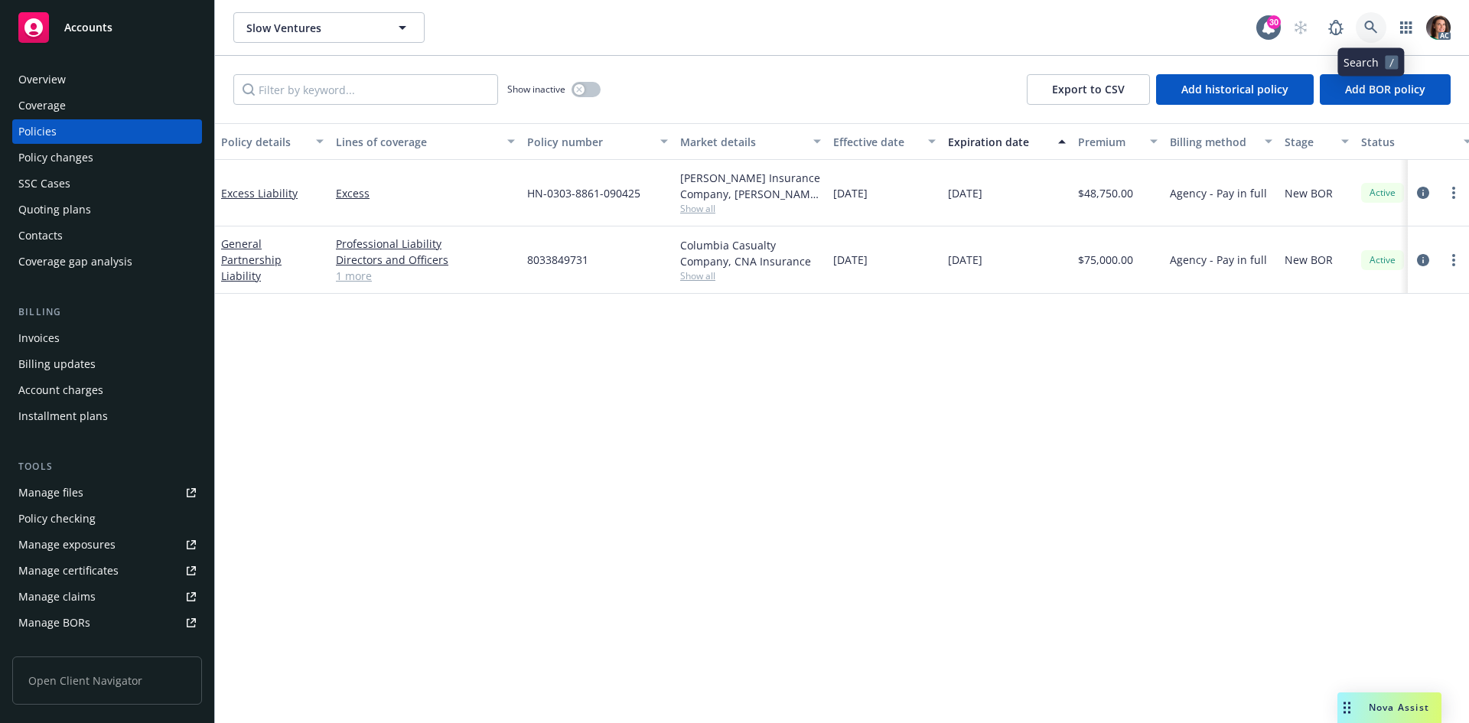
click at [1373, 37] on link at bounding box center [1371, 27] width 31 height 31
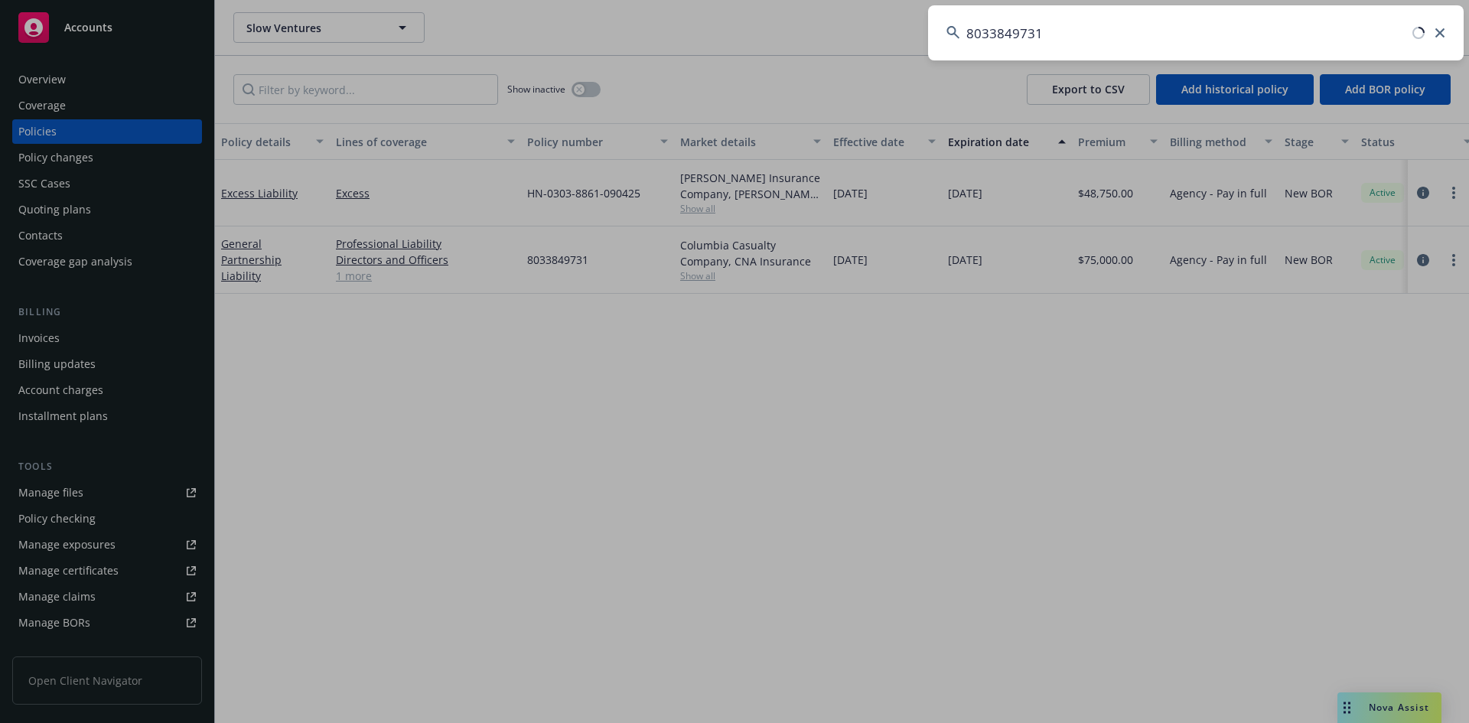
type input "8033849731"
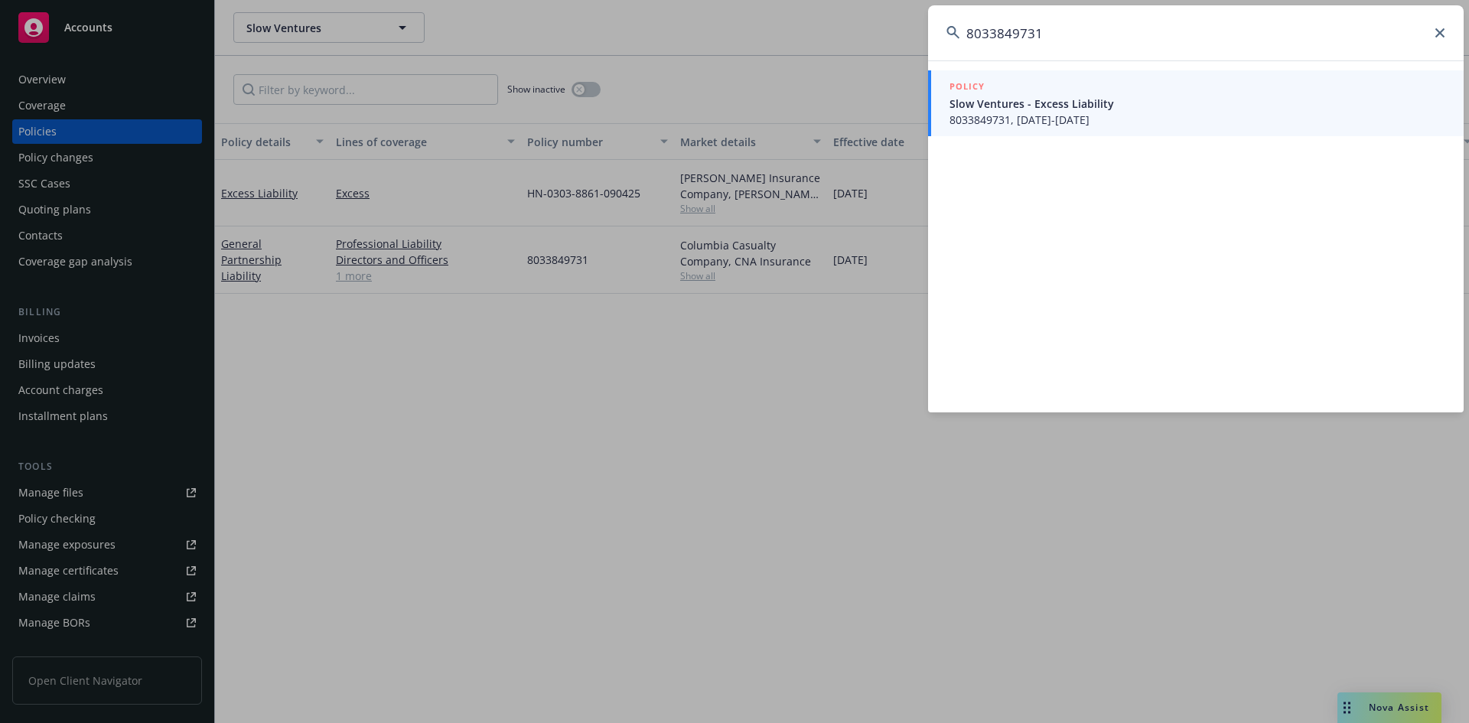
click at [993, 116] on span "8033849731, 09/04/2025-09/04/2026" at bounding box center [1198, 120] width 496 height 16
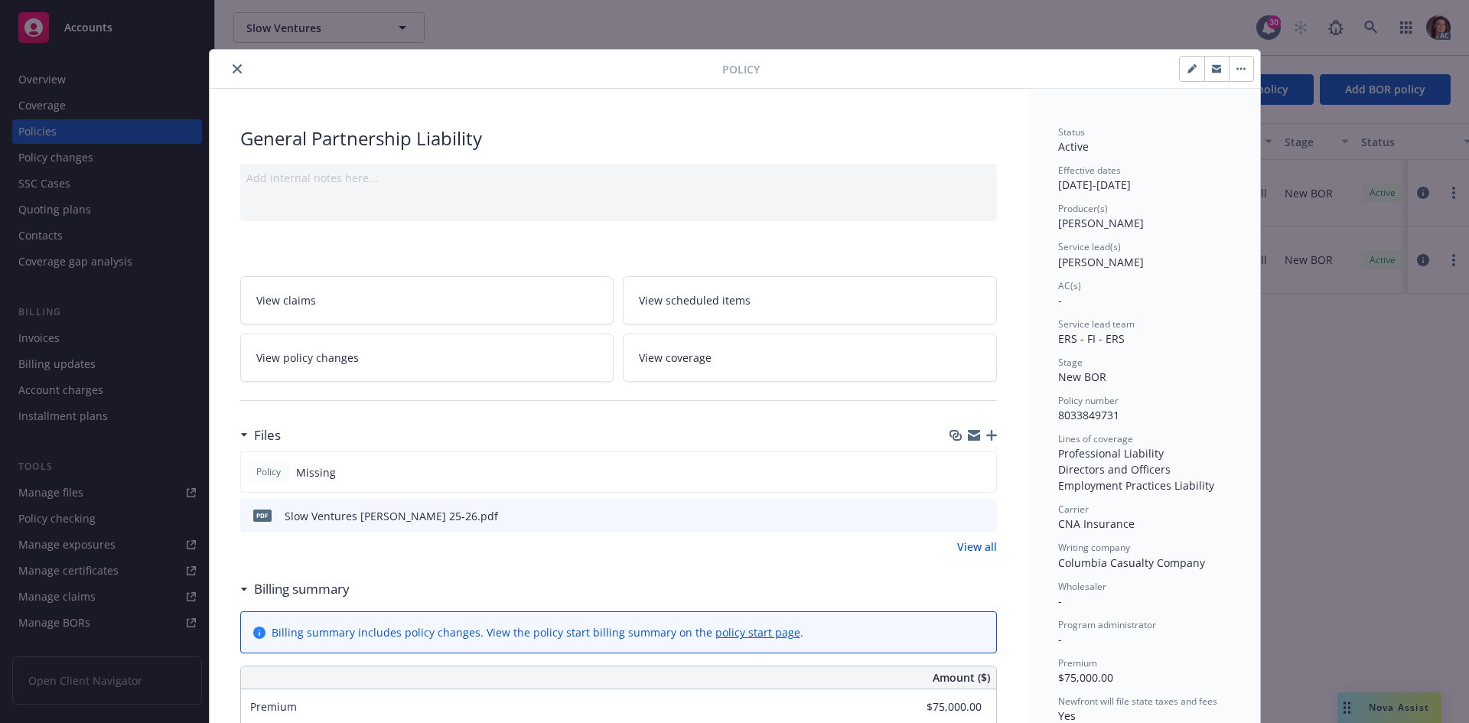
click at [233, 61] on button "close" at bounding box center [237, 69] width 18 height 18
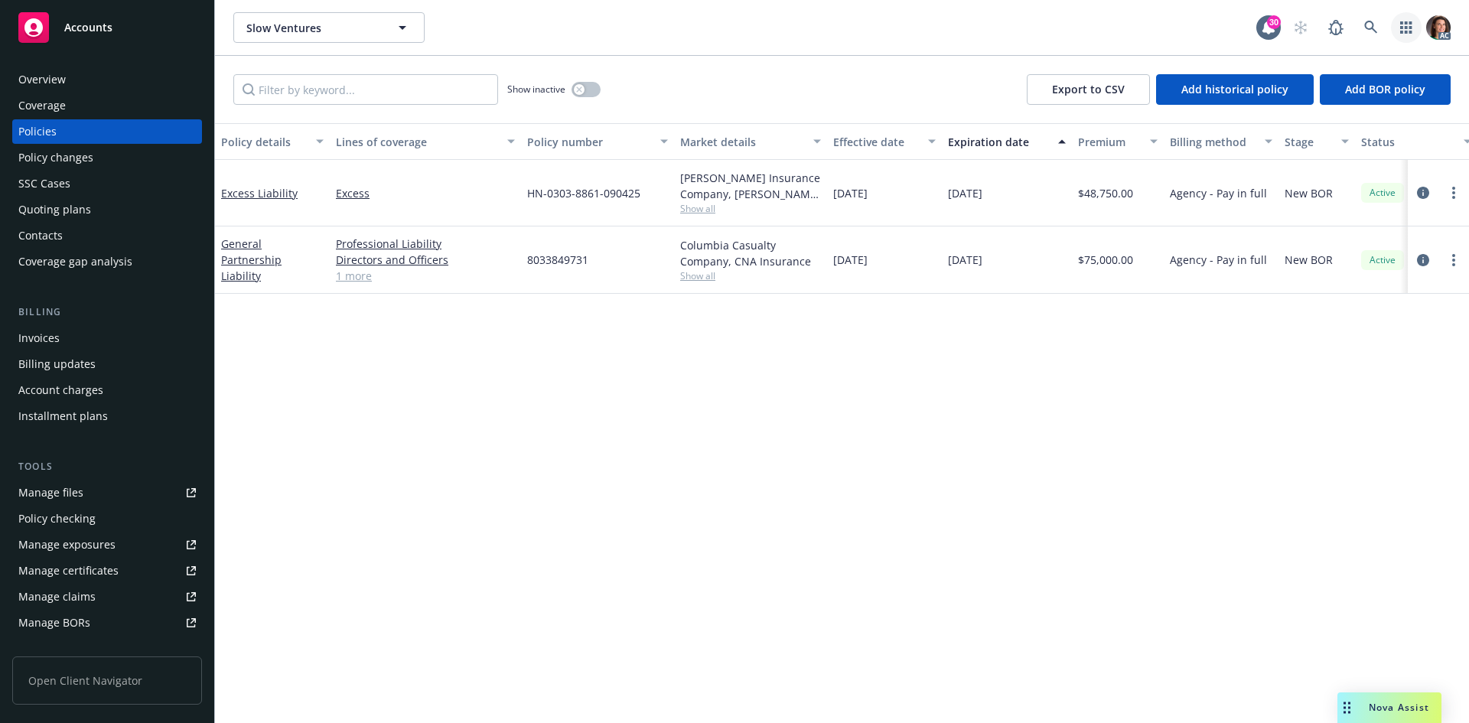
click at [1396, 29] on link "button" at bounding box center [1406, 27] width 31 height 31
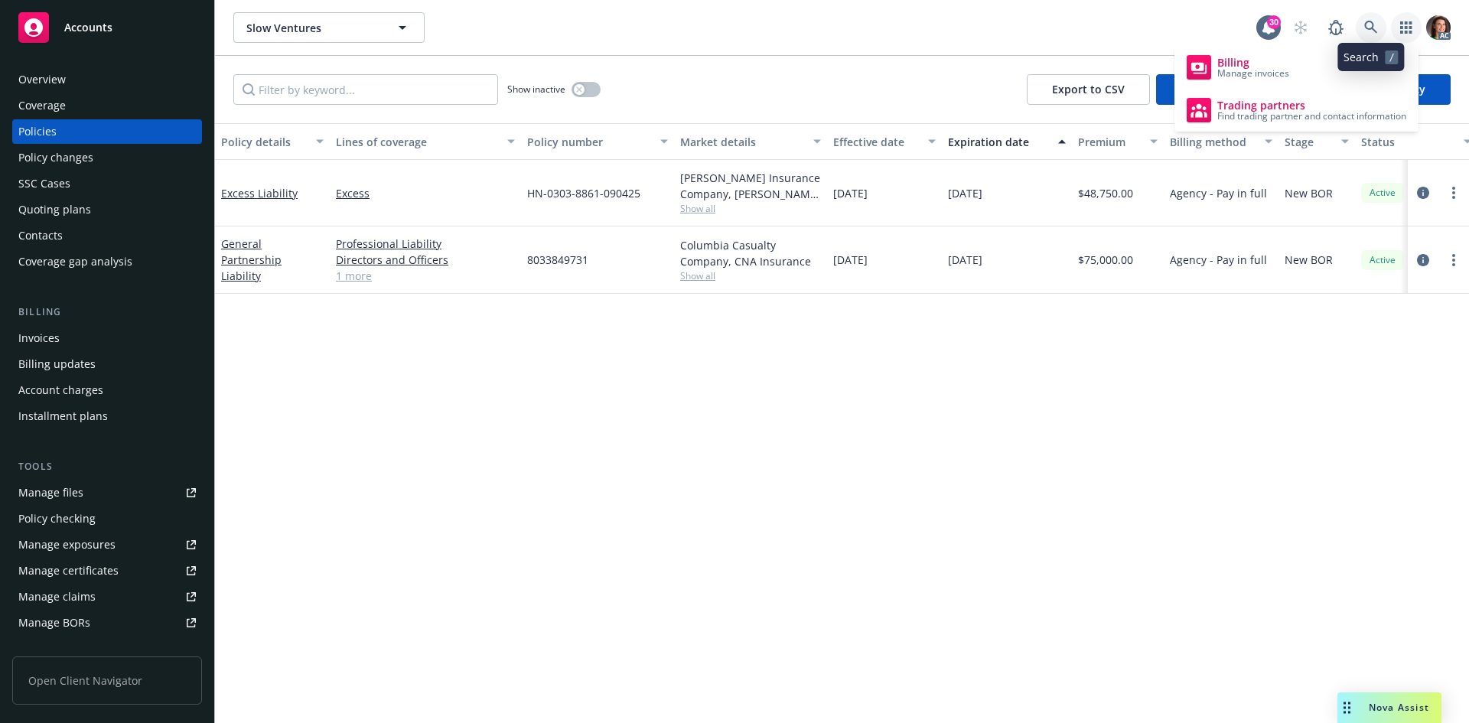
click at [1377, 24] on icon at bounding box center [1371, 28] width 14 height 14
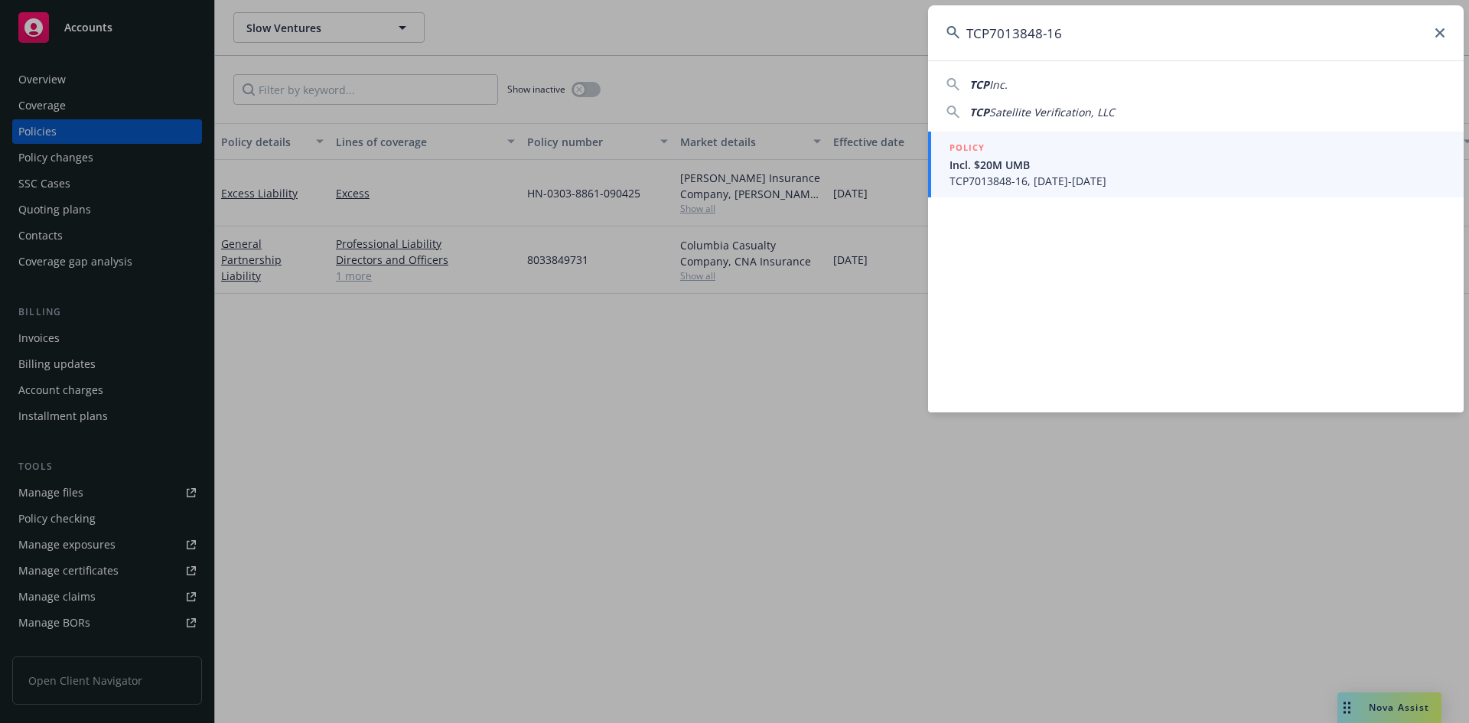
type input "TCP7013848-16"
click at [1062, 164] on span "Incl. $20M UMB" at bounding box center [1198, 165] width 496 height 16
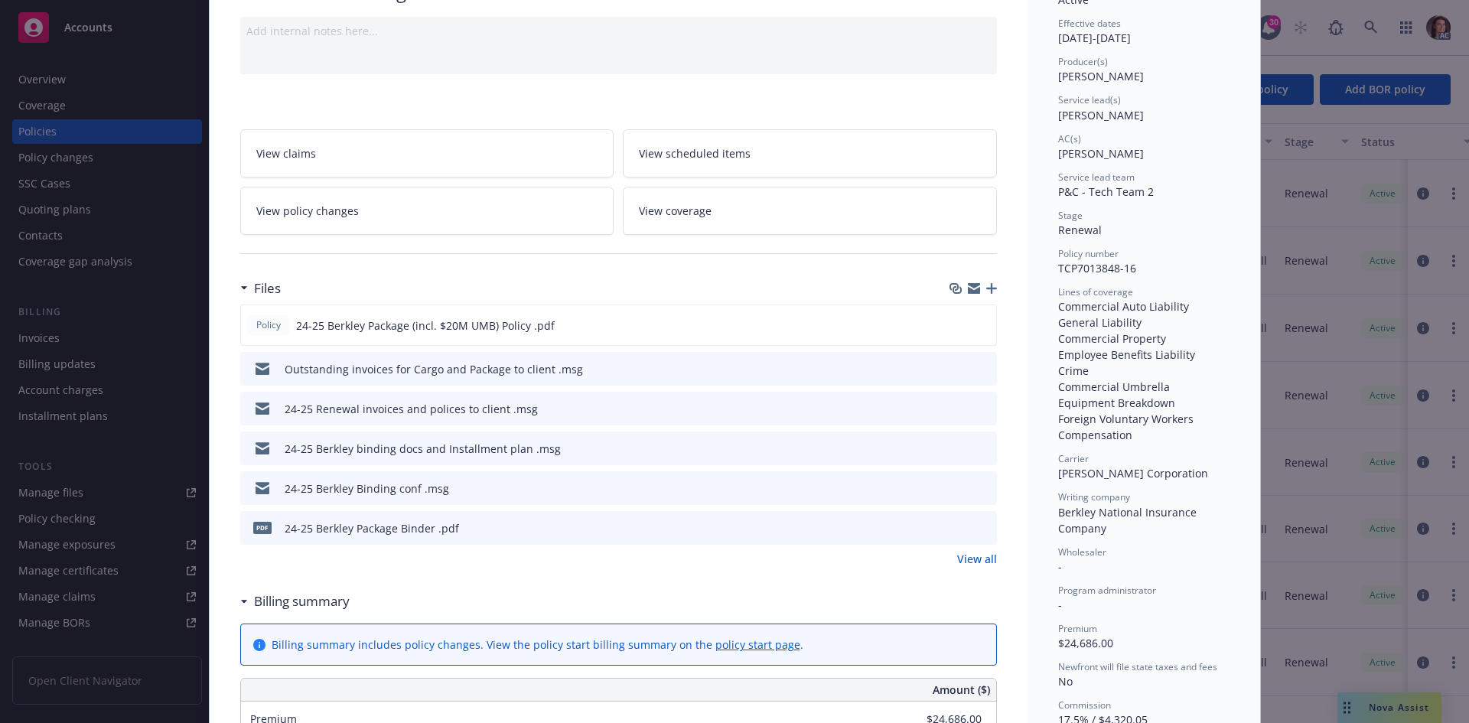
scroll to position [153, 0]
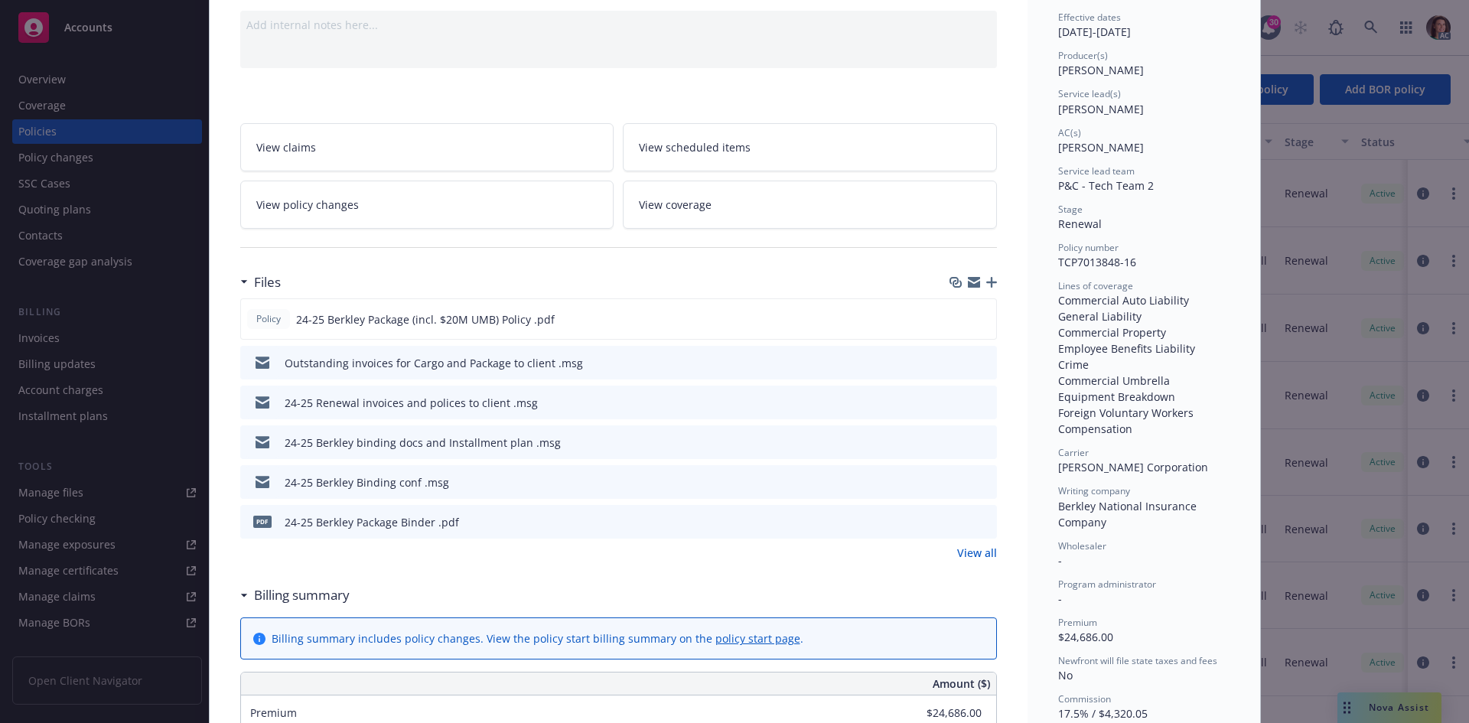
click at [970, 556] on link "View all" at bounding box center [977, 553] width 40 height 16
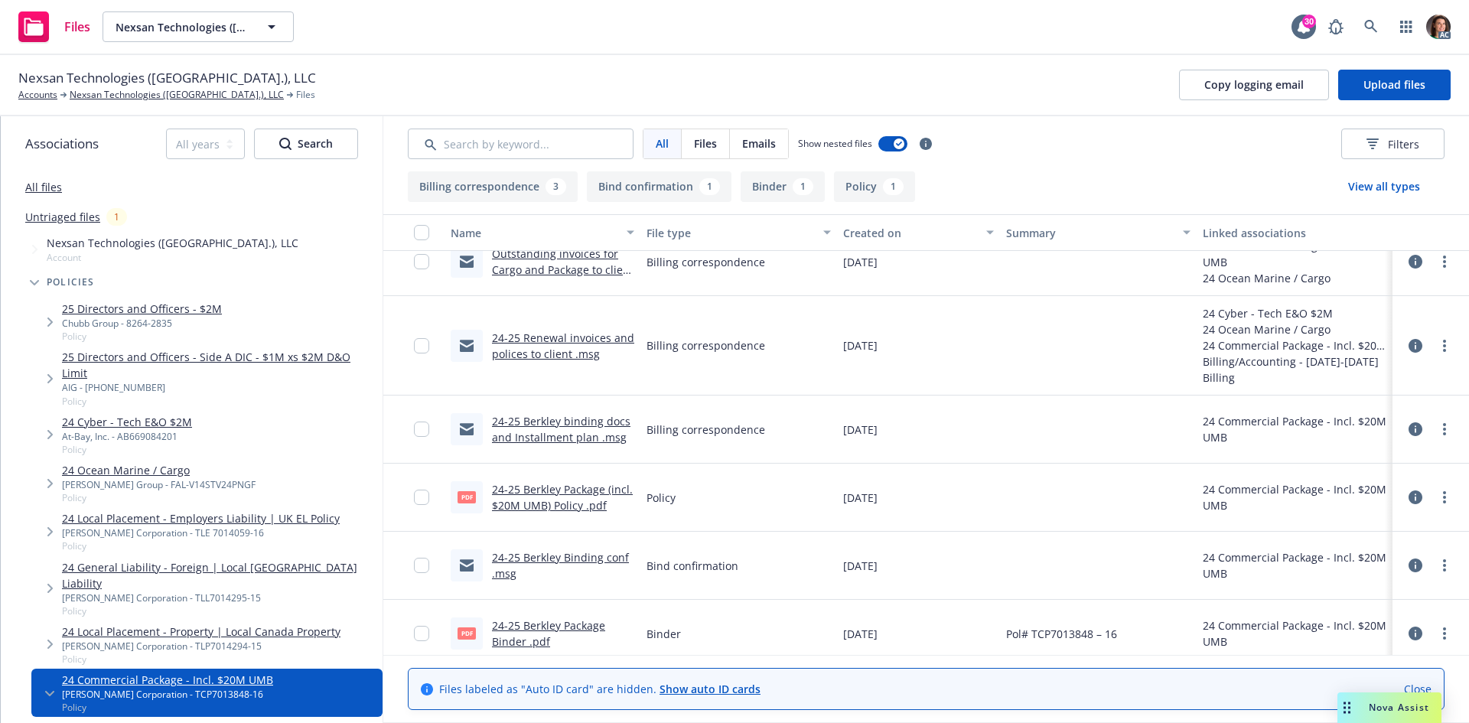
scroll to position [36, 0]
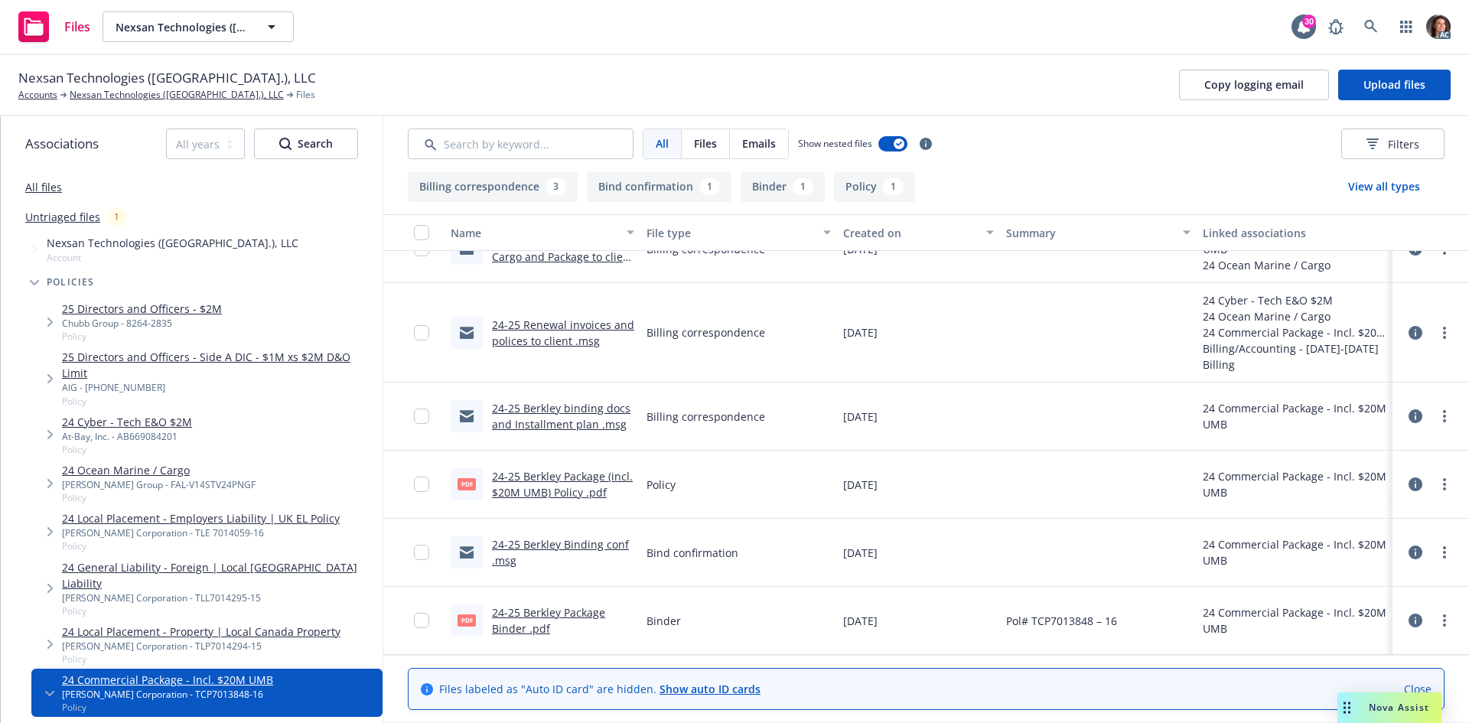
click at [565, 606] on link "24-25 Berkley Package Binder .pdf" at bounding box center [548, 620] width 113 height 31
click at [1370, 30] on icon at bounding box center [1371, 27] width 14 height 14
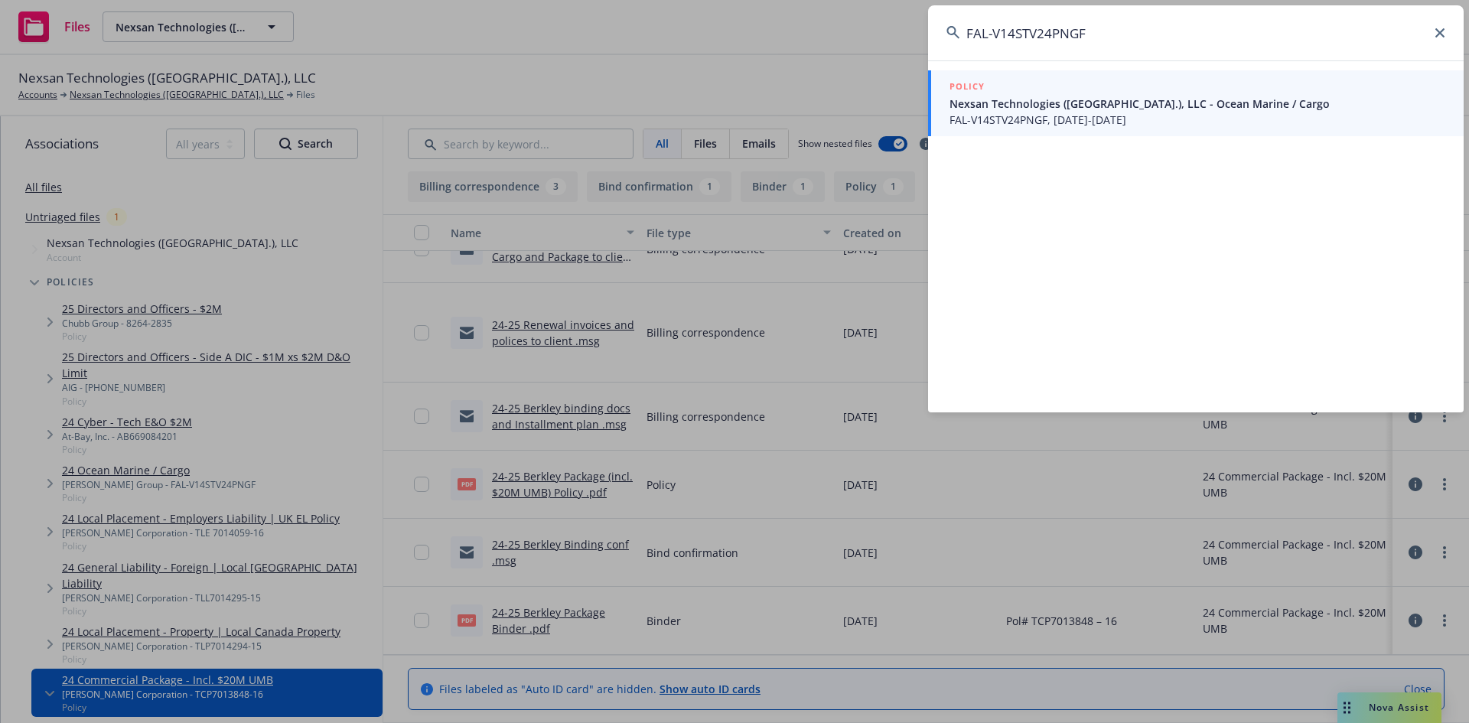
type input "FAL-V14STV24PNGF"
click at [1129, 81] on div "POLICY" at bounding box center [1198, 87] width 496 height 17
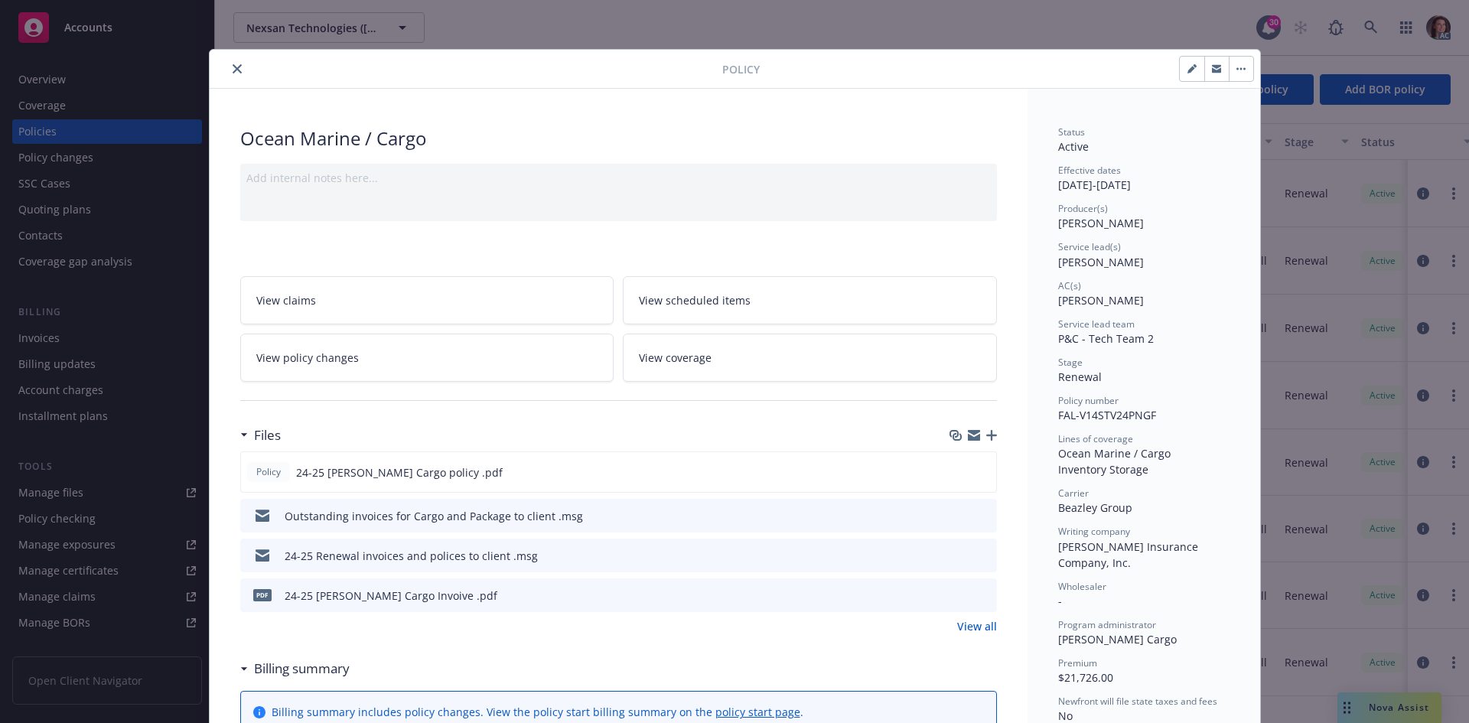
click at [977, 593] on icon "preview file" at bounding box center [983, 594] width 14 height 11
click at [238, 70] on button "close" at bounding box center [237, 69] width 18 height 18
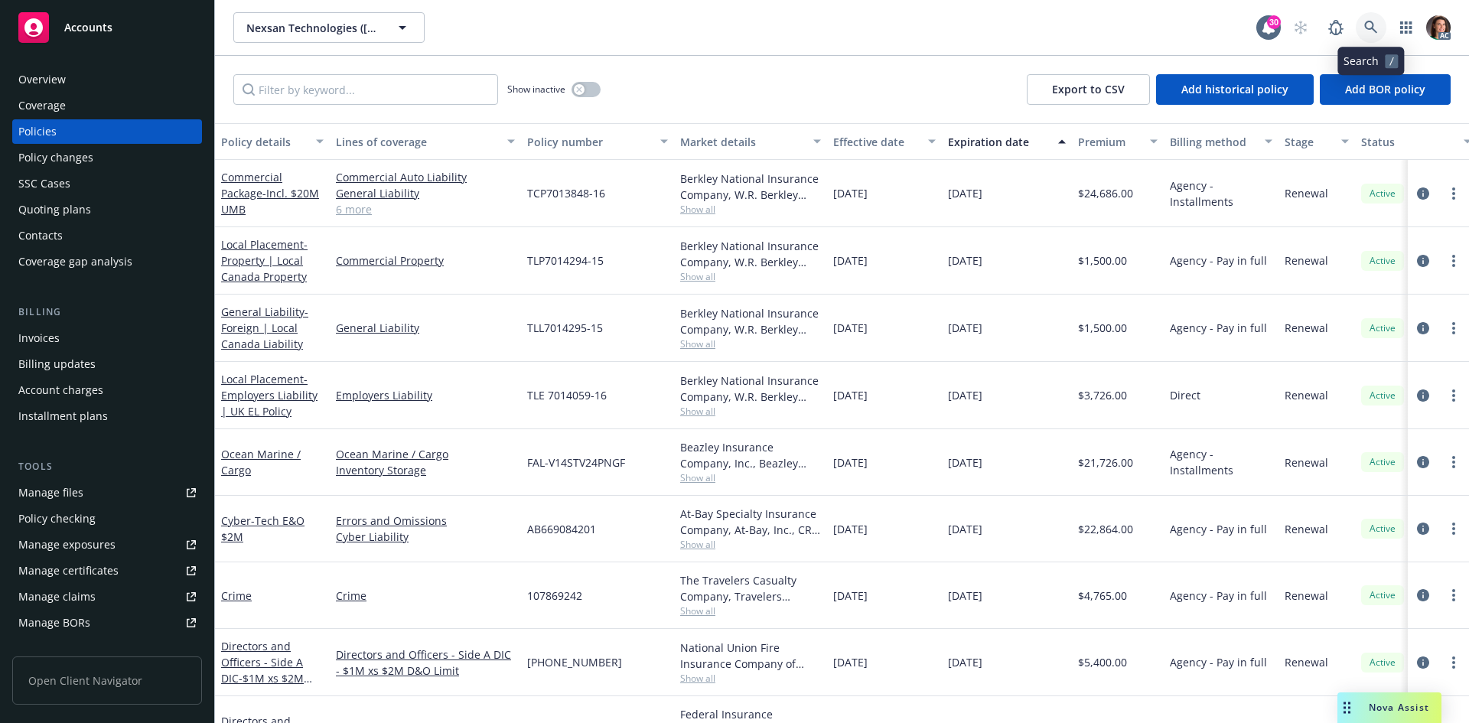
click at [1375, 27] on icon at bounding box center [1371, 28] width 14 height 14
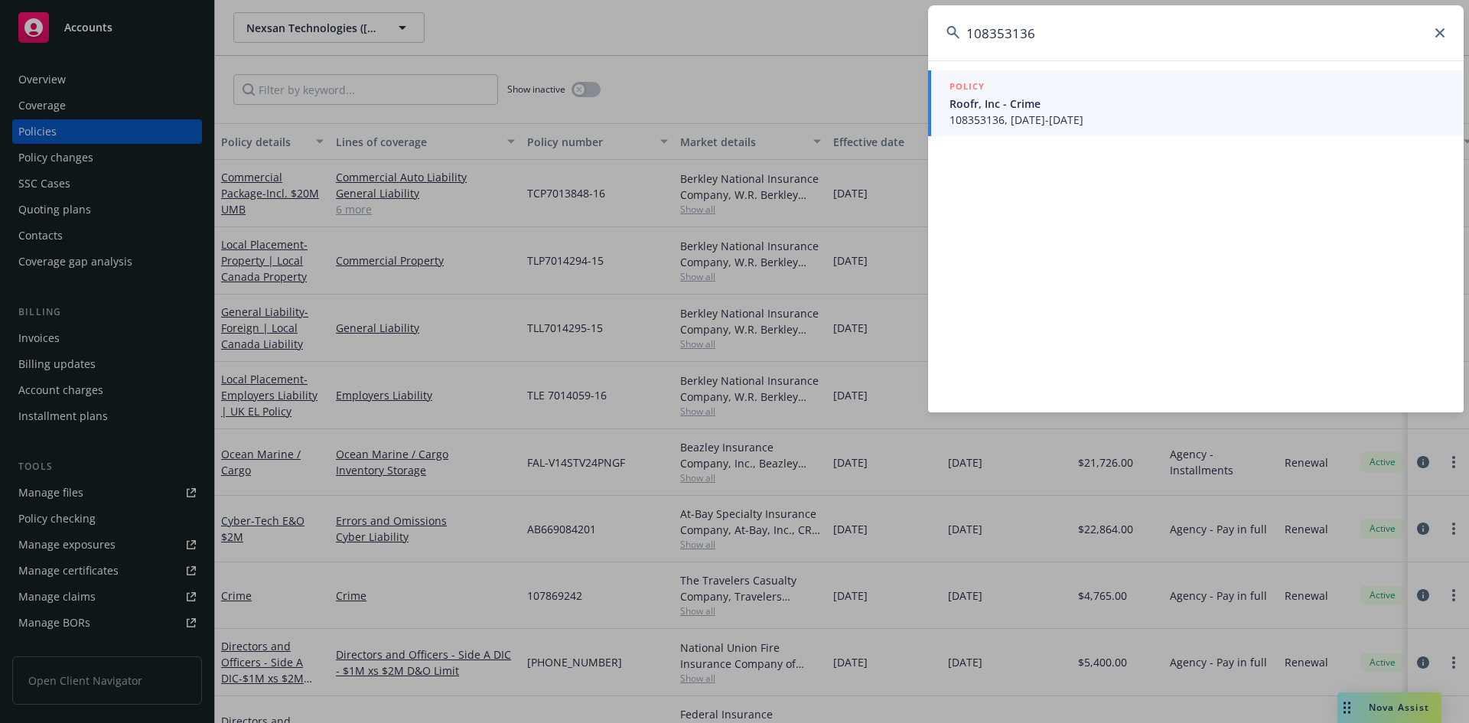
type input "108353136"
drag, startPoint x: 1133, startPoint y: 93, endPoint x: 1125, endPoint y: 101, distance: 11.9
click at [1125, 101] on span "Roofr, Inc - Crime" at bounding box center [1198, 104] width 496 height 16
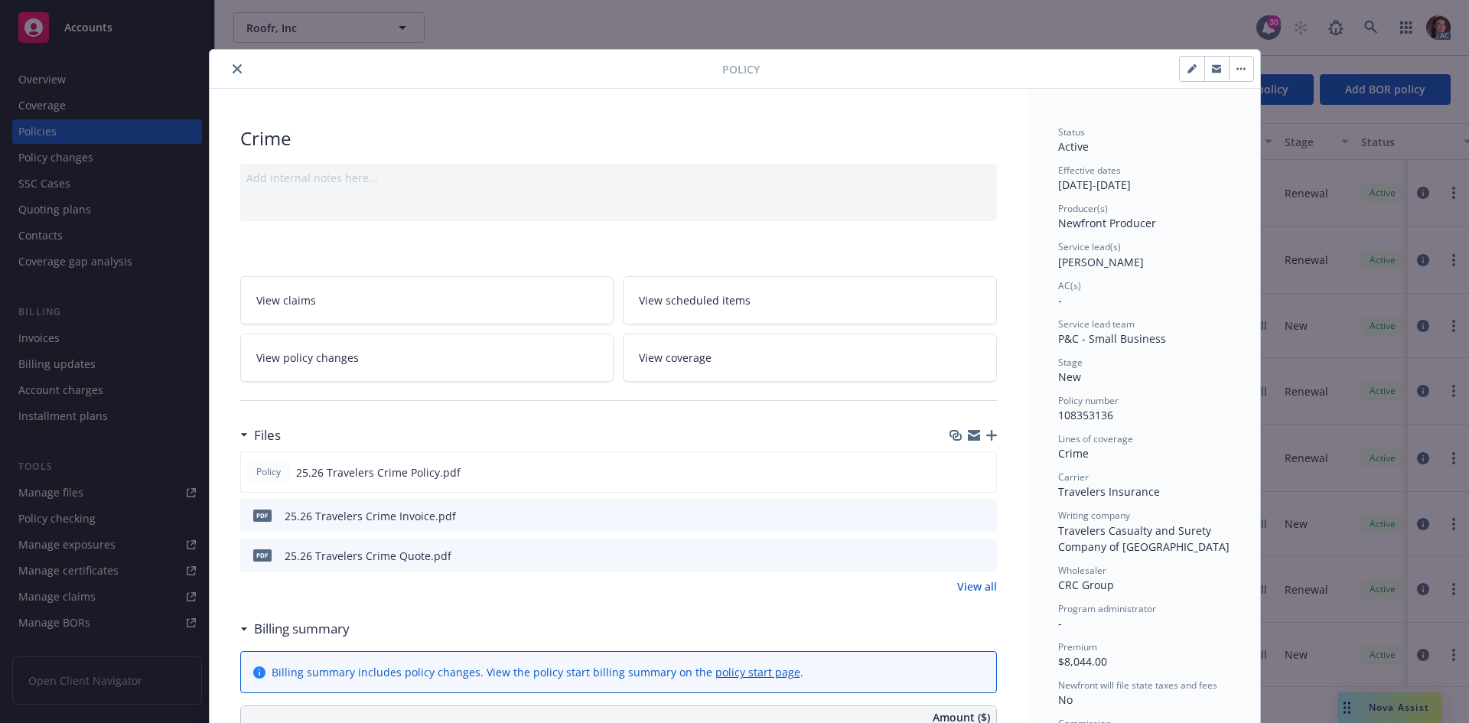
click at [976, 511] on icon "preview file" at bounding box center [983, 515] width 14 height 11
click at [229, 75] on button "close" at bounding box center [237, 69] width 18 height 18
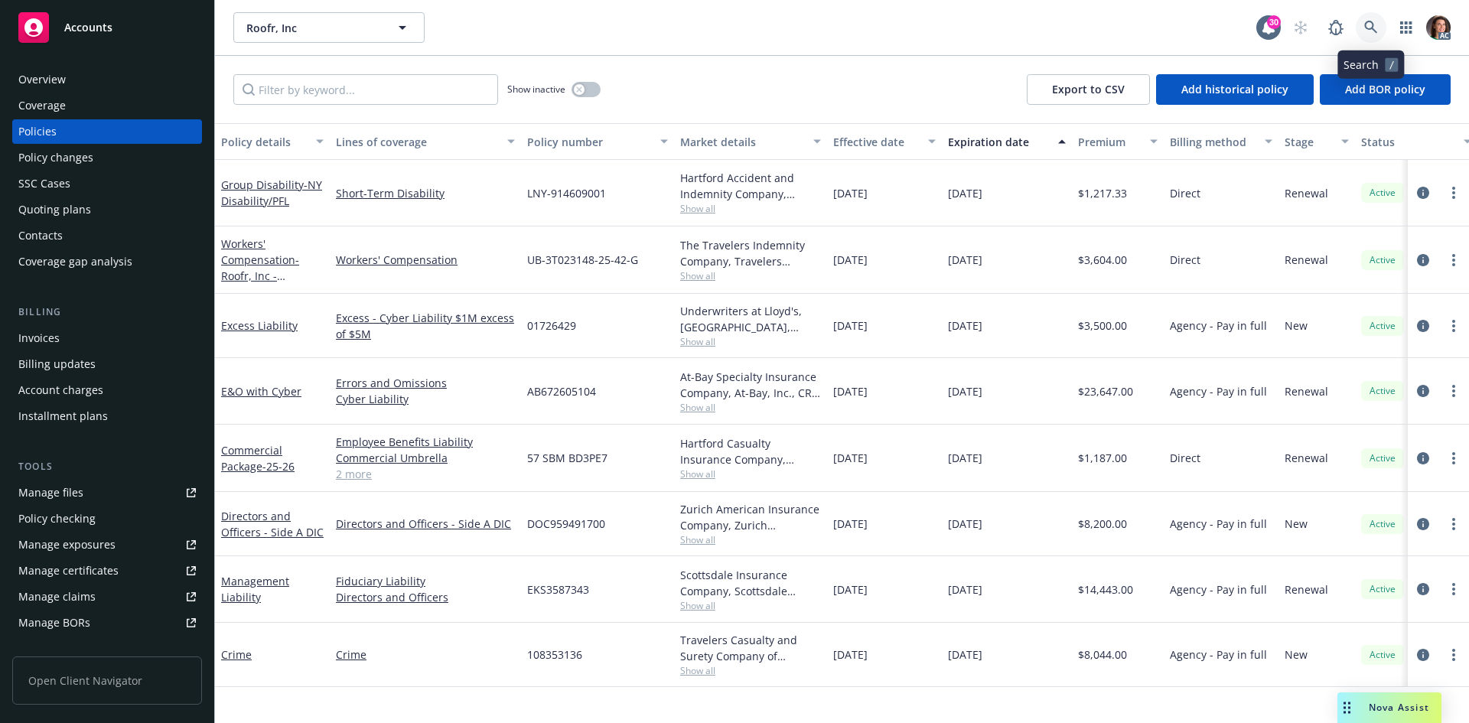
click at [1368, 22] on icon at bounding box center [1370, 27] width 13 height 13
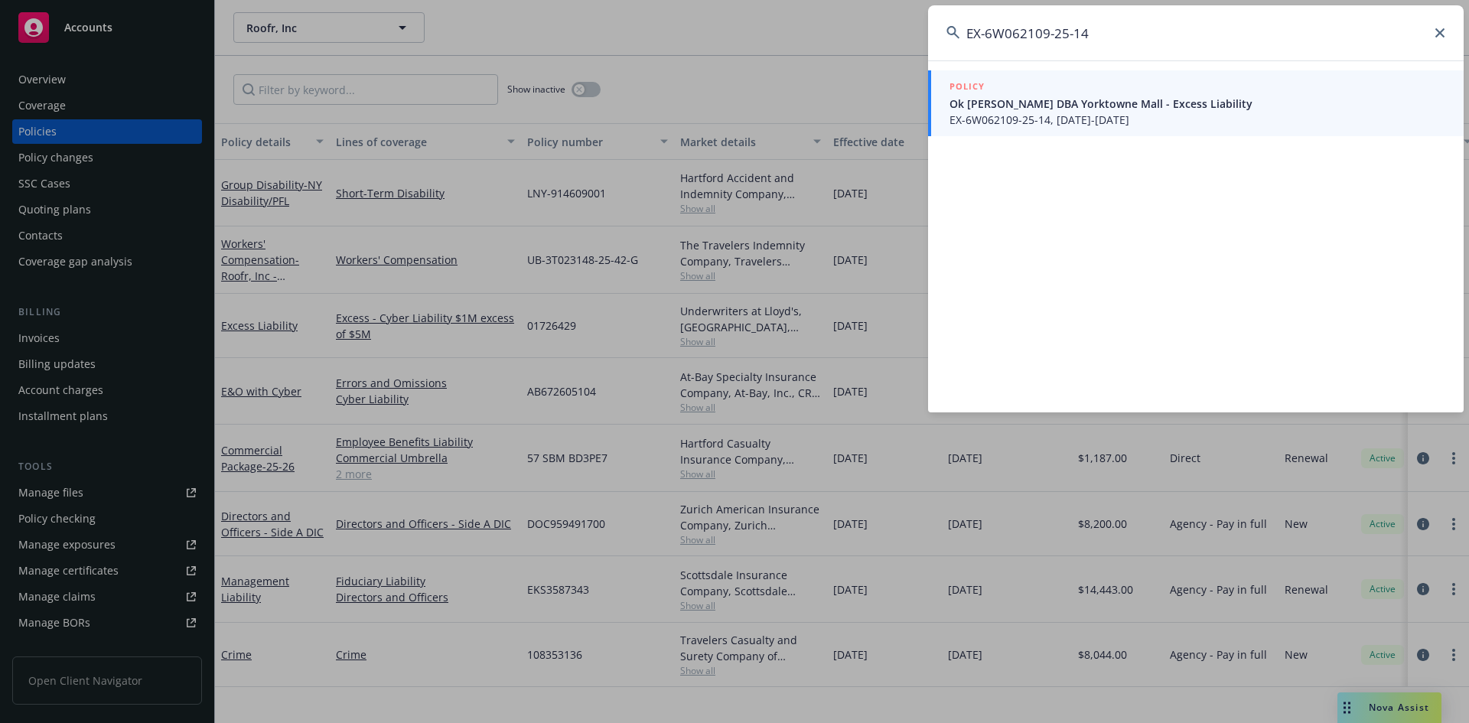
type input "EX-6W062109-25-14"
click at [987, 106] on span "Ok Jo Shin DBA Yorktowne Mall - Excess Liability" at bounding box center [1198, 104] width 496 height 16
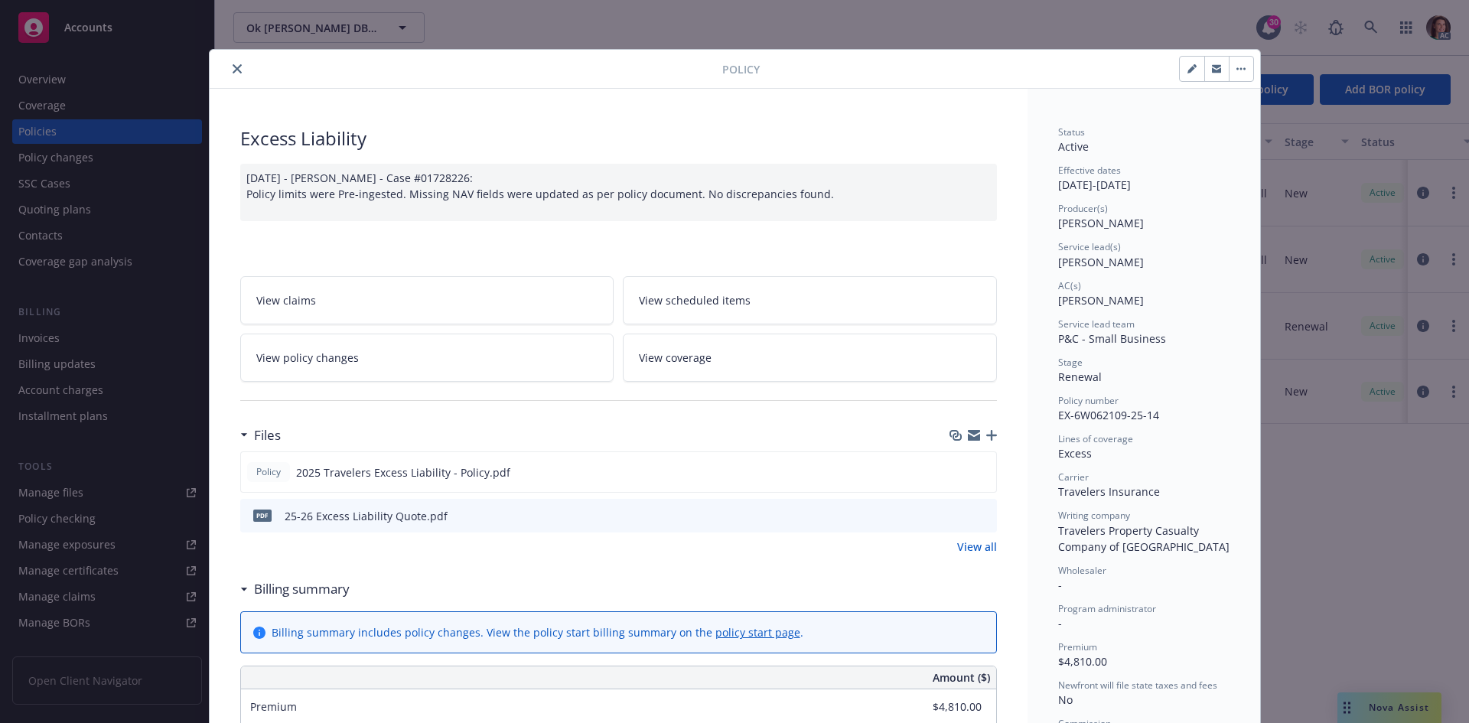
click at [228, 71] on button "close" at bounding box center [237, 69] width 18 height 18
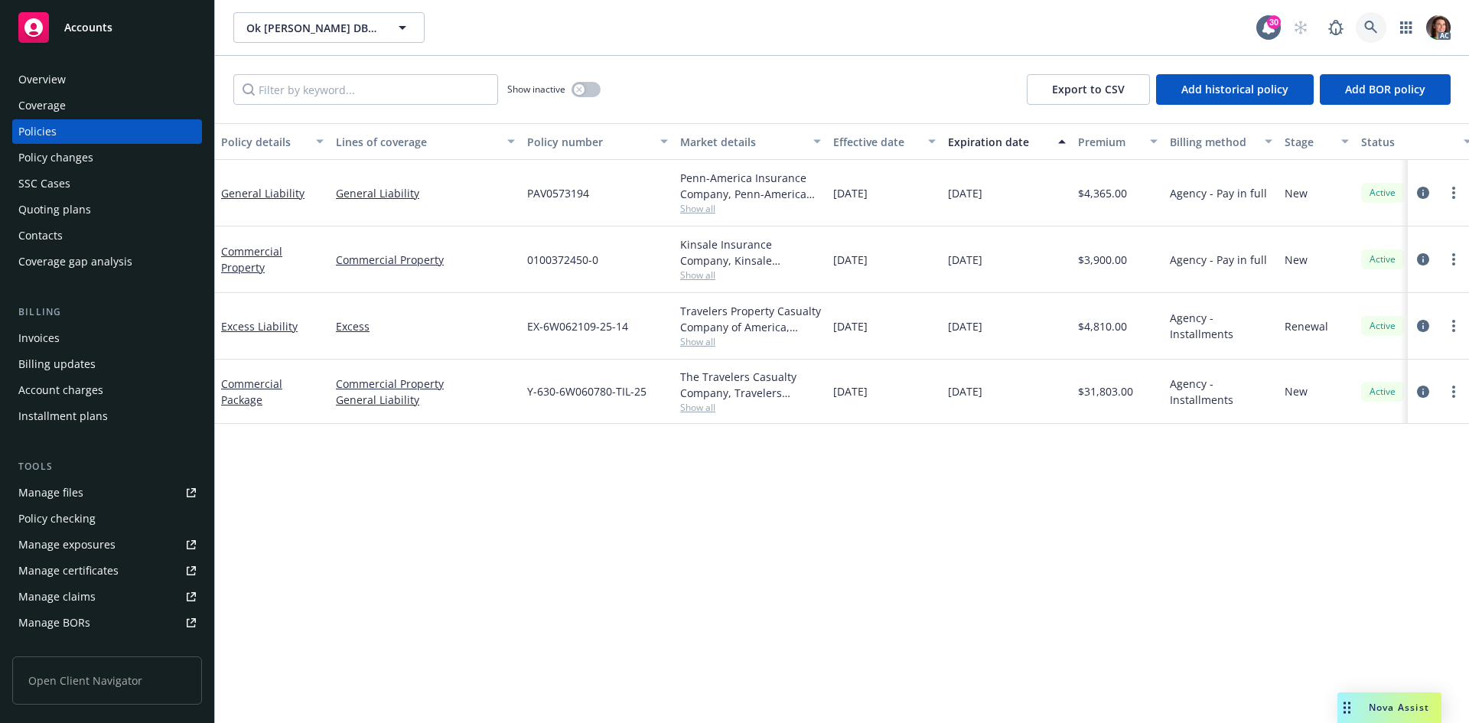
click at [1365, 31] on icon at bounding box center [1371, 28] width 14 height 14
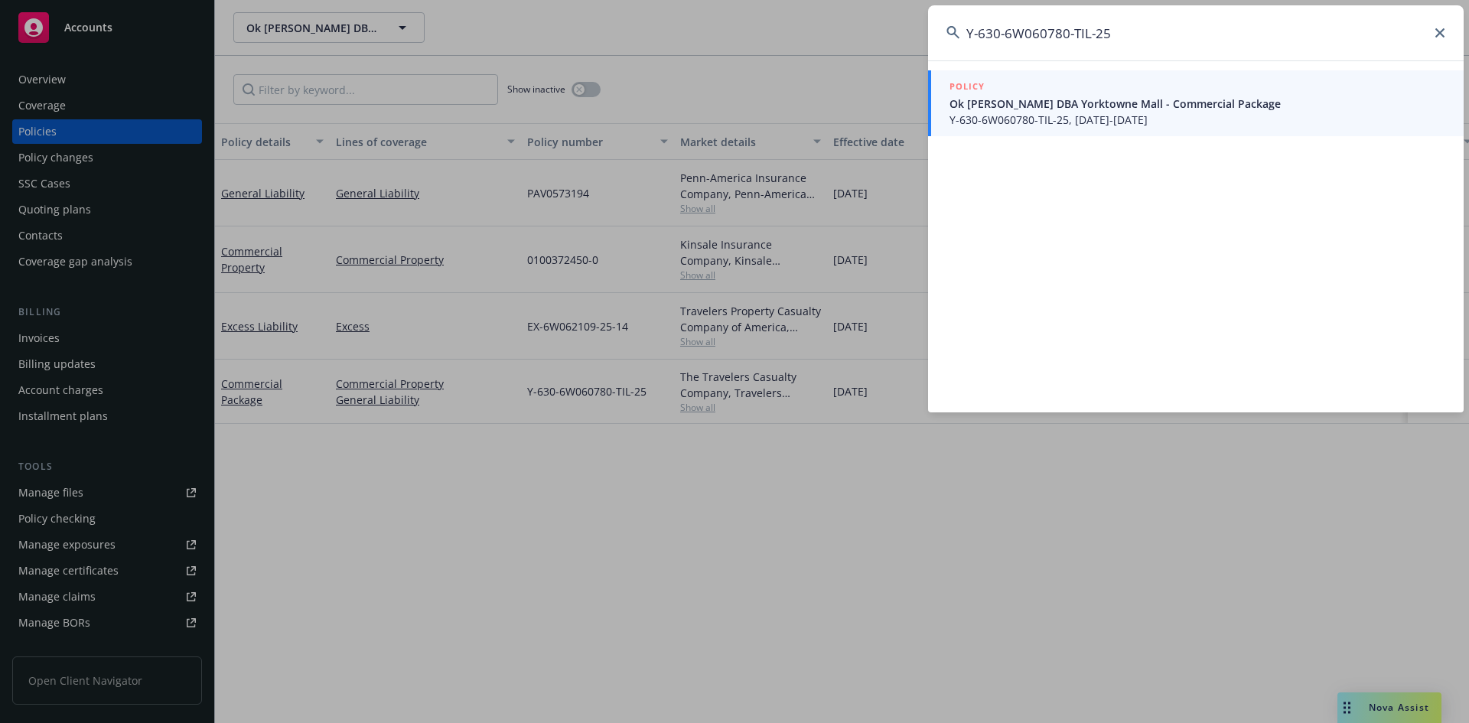
type input "Y-630-6W060780-TIL-25"
click at [1007, 116] on span "Y-630-6W060780-TIL-25, 08/01/2025-08/01/2026" at bounding box center [1198, 120] width 496 height 16
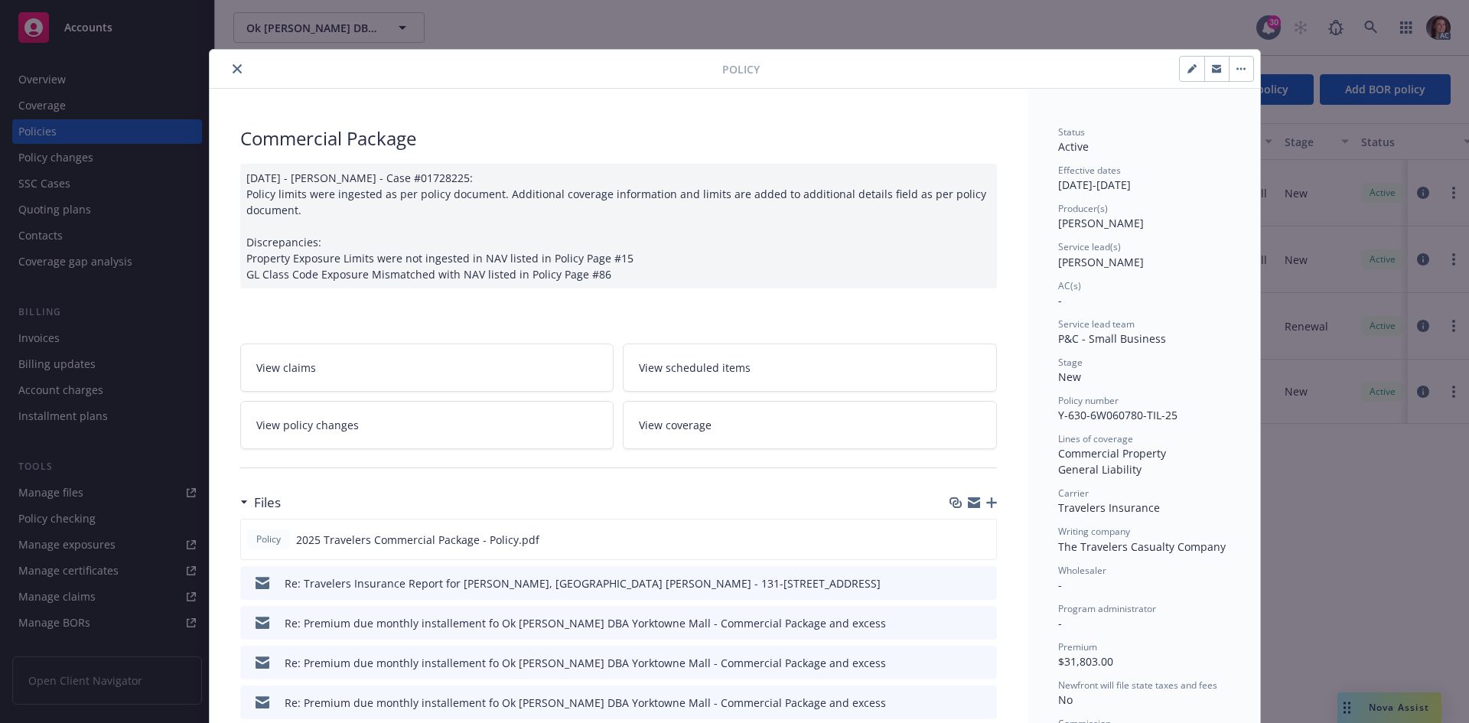
click at [233, 69] on icon "close" at bounding box center [237, 68] width 9 height 9
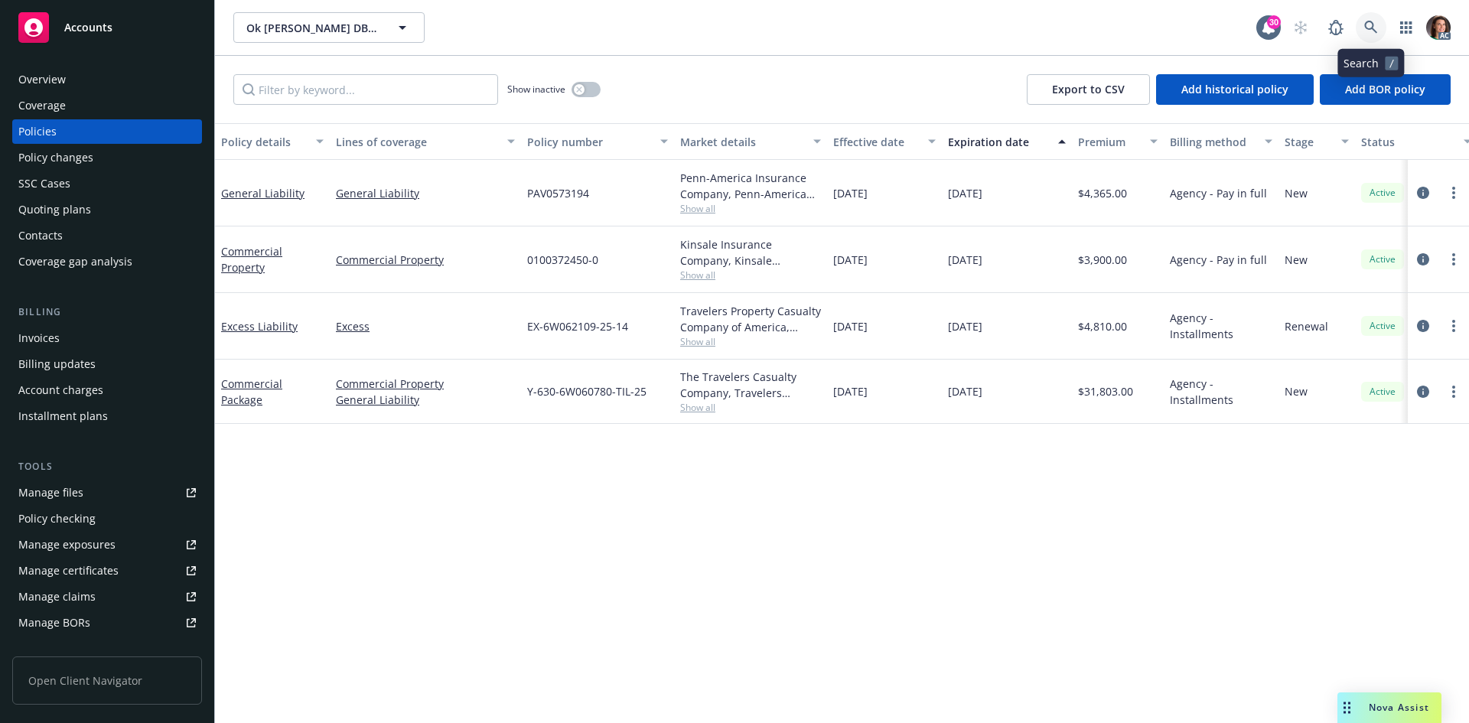
click at [1371, 20] on link at bounding box center [1371, 27] width 31 height 31
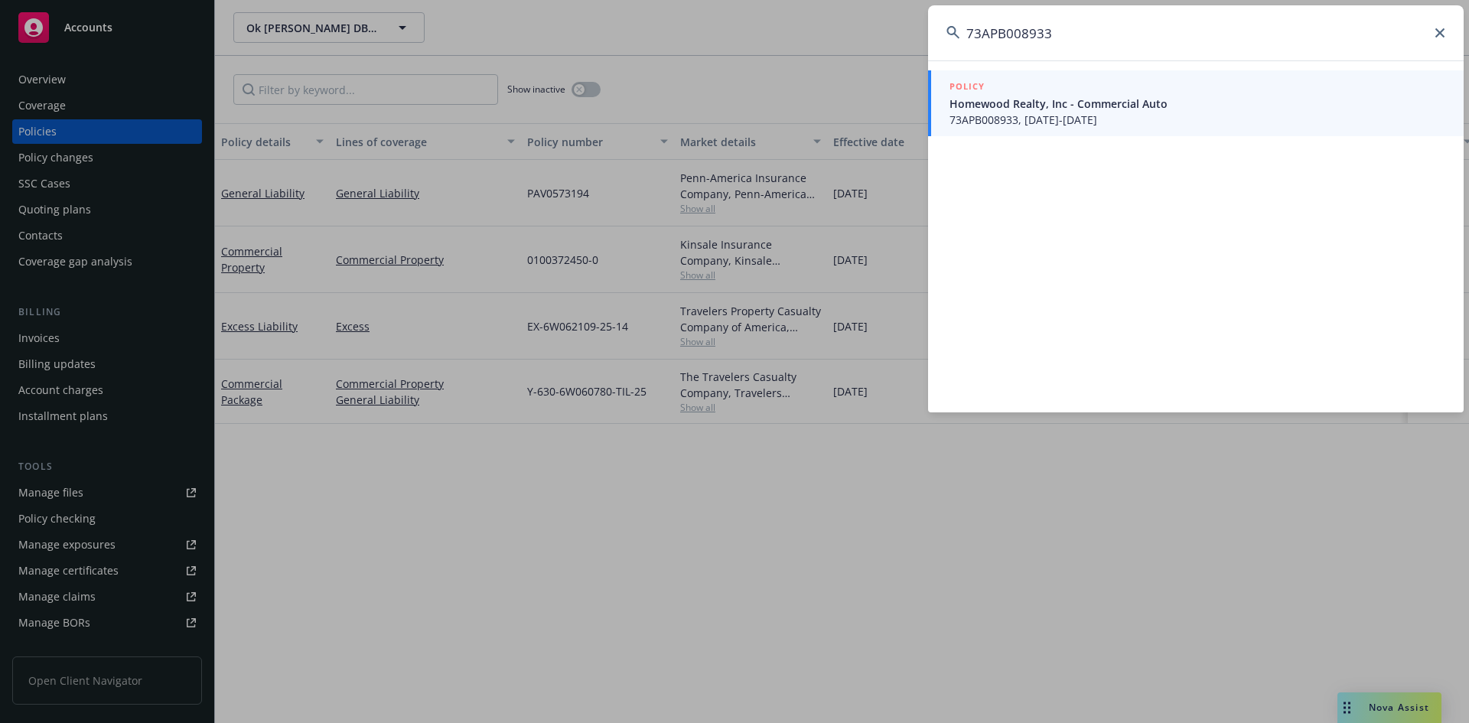
type input "73APB008933"
click at [1074, 103] on span "Homewood Realty, Inc - Commercial Auto" at bounding box center [1198, 104] width 496 height 16
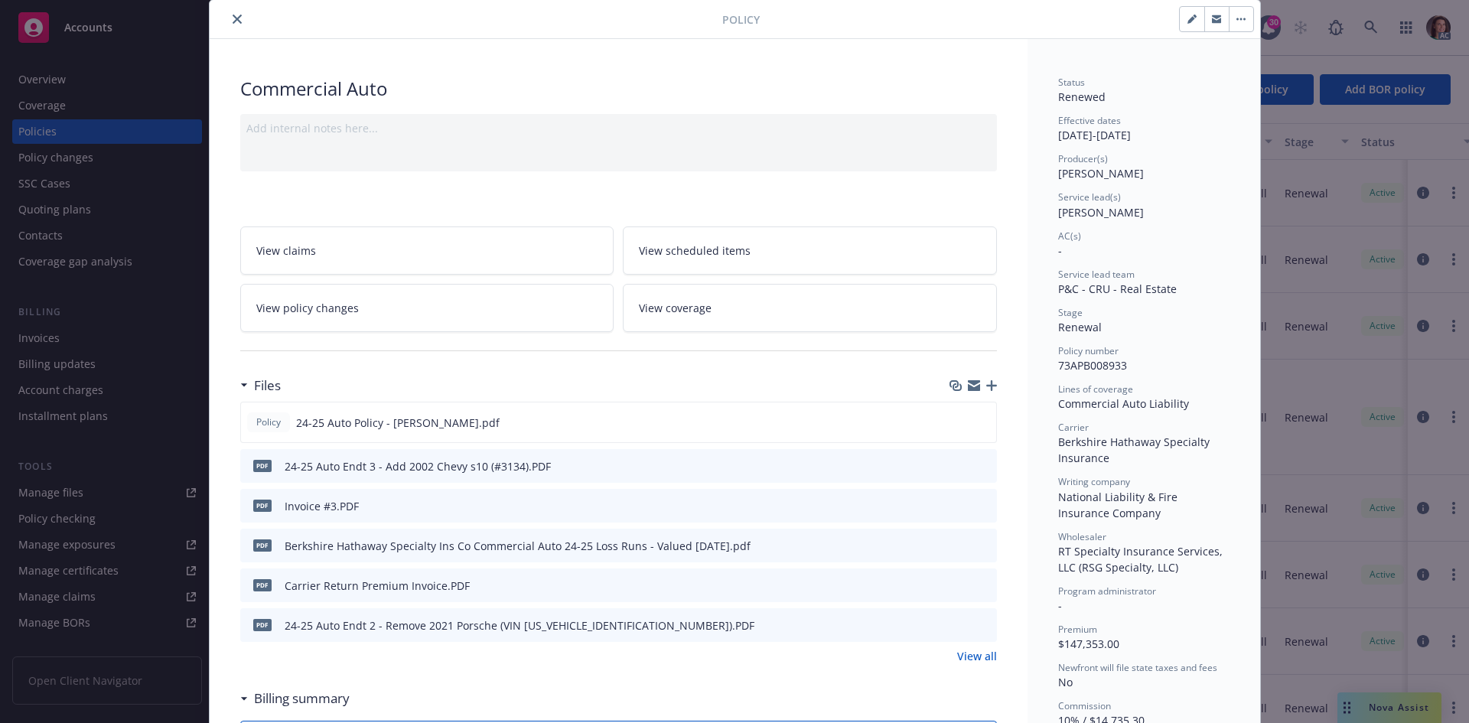
scroll to position [77, 0]
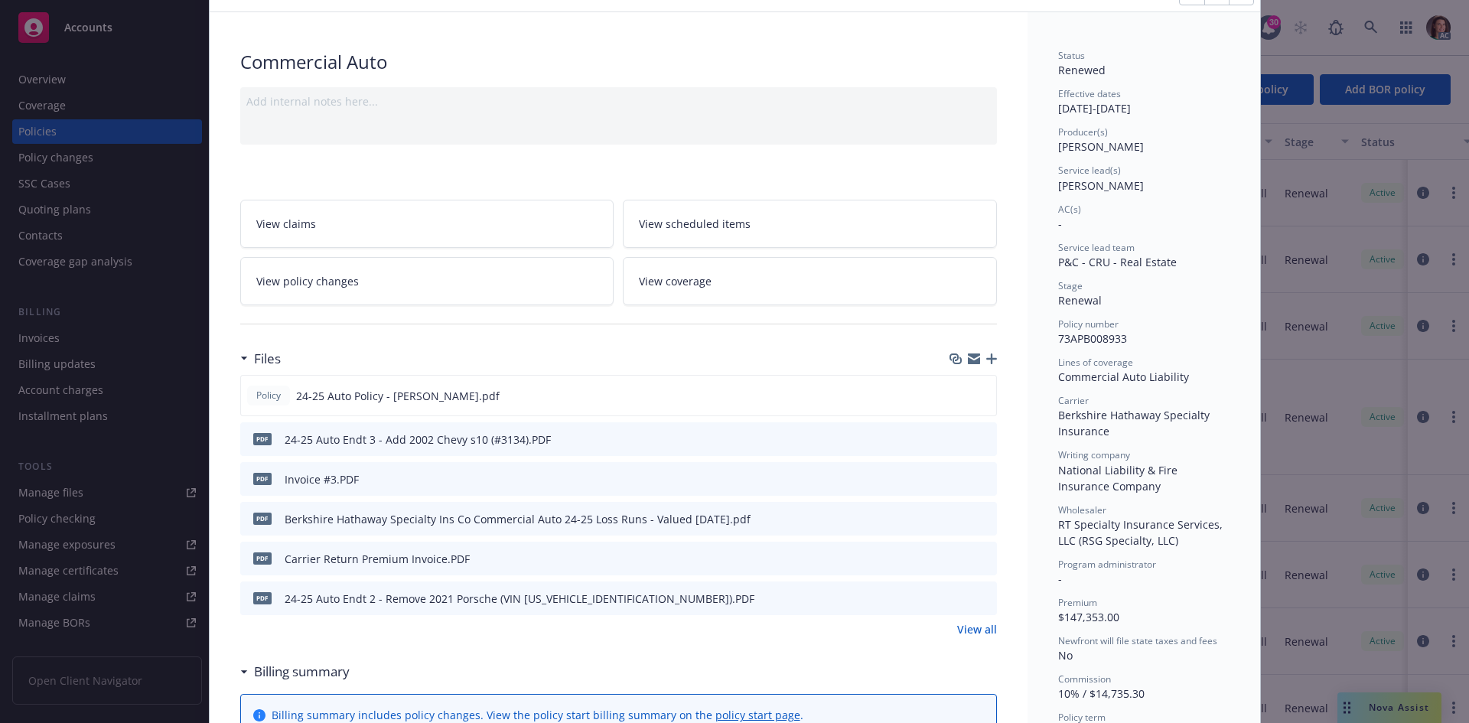
click at [977, 481] on button at bounding box center [984, 479] width 14 height 16
click at [976, 481] on icon "preview file" at bounding box center [983, 478] width 14 height 11
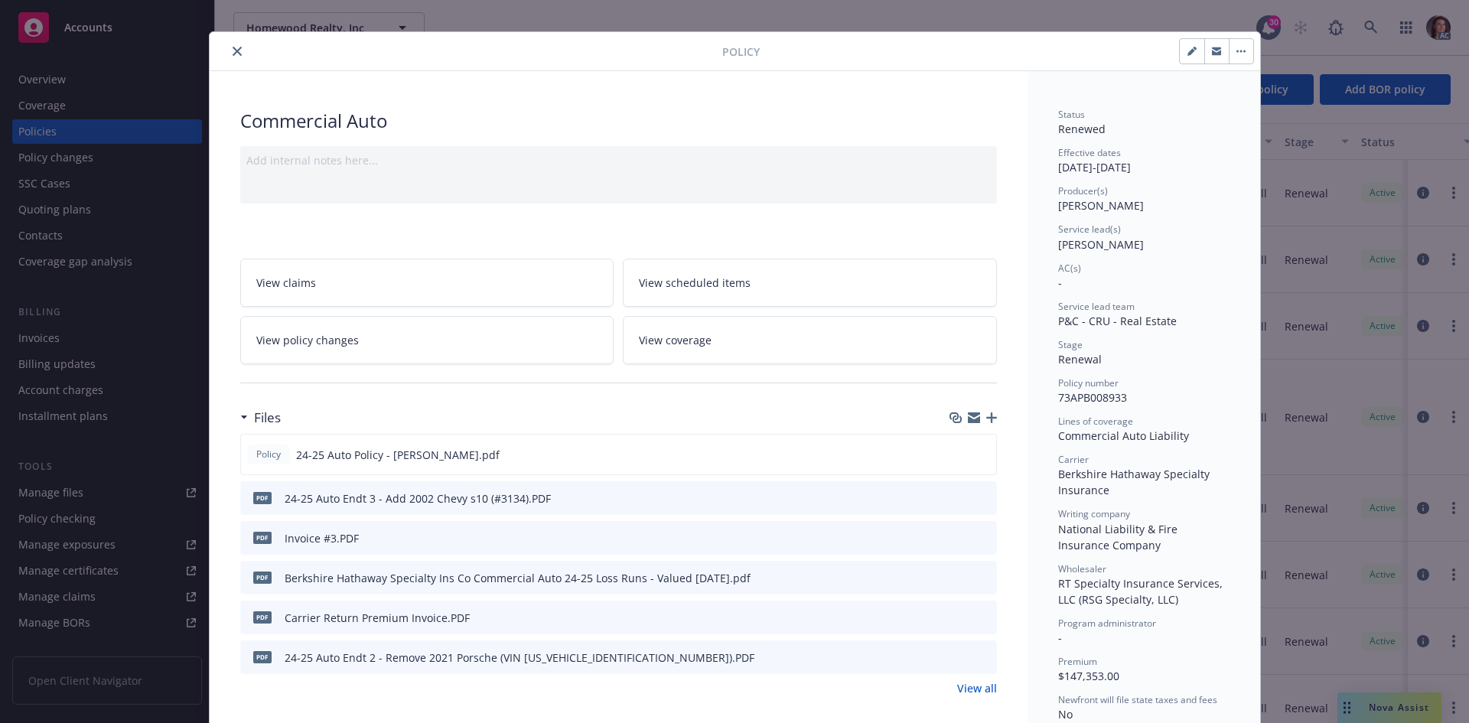
scroll to position [0, 0]
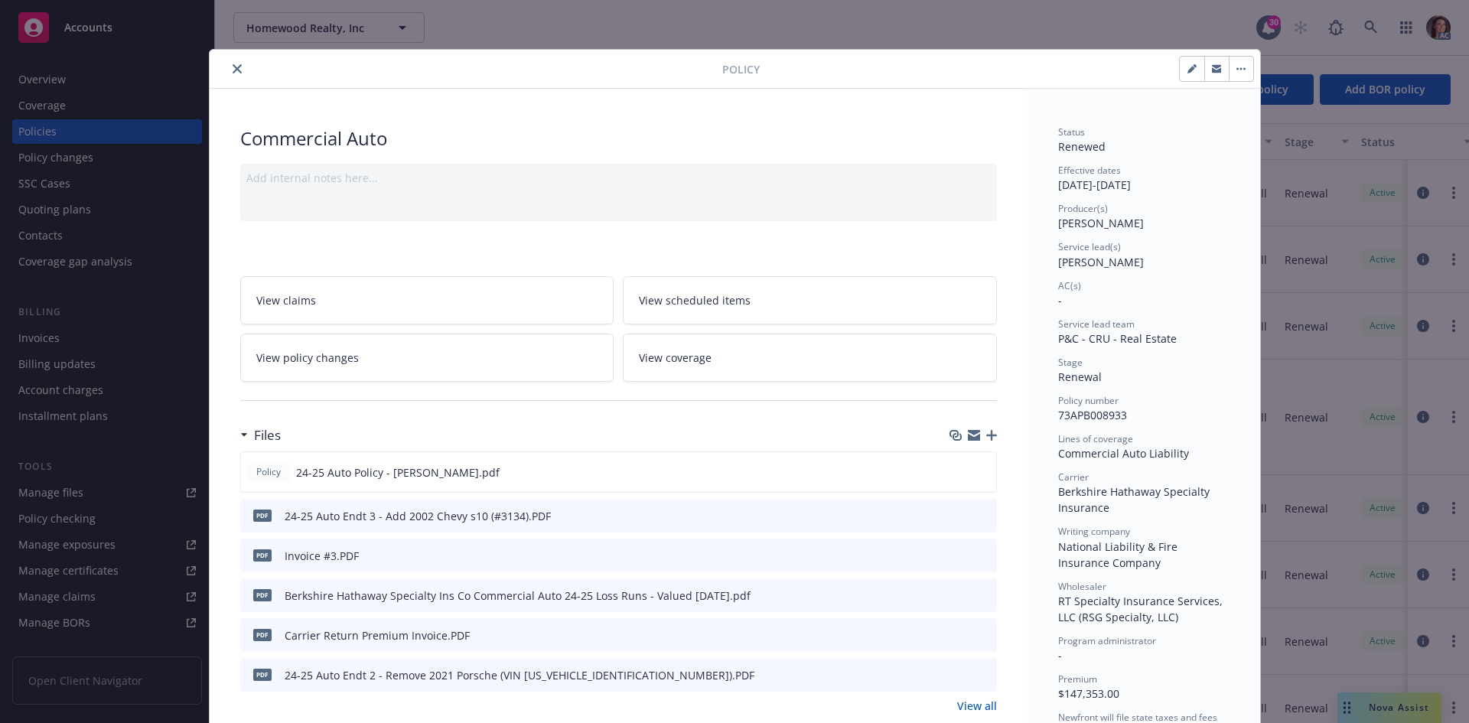
click at [240, 86] on div "Policy" at bounding box center [735, 69] width 1051 height 39
click at [233, 72] on icon "close" at bounding box center [237, 68] width 9 height 9
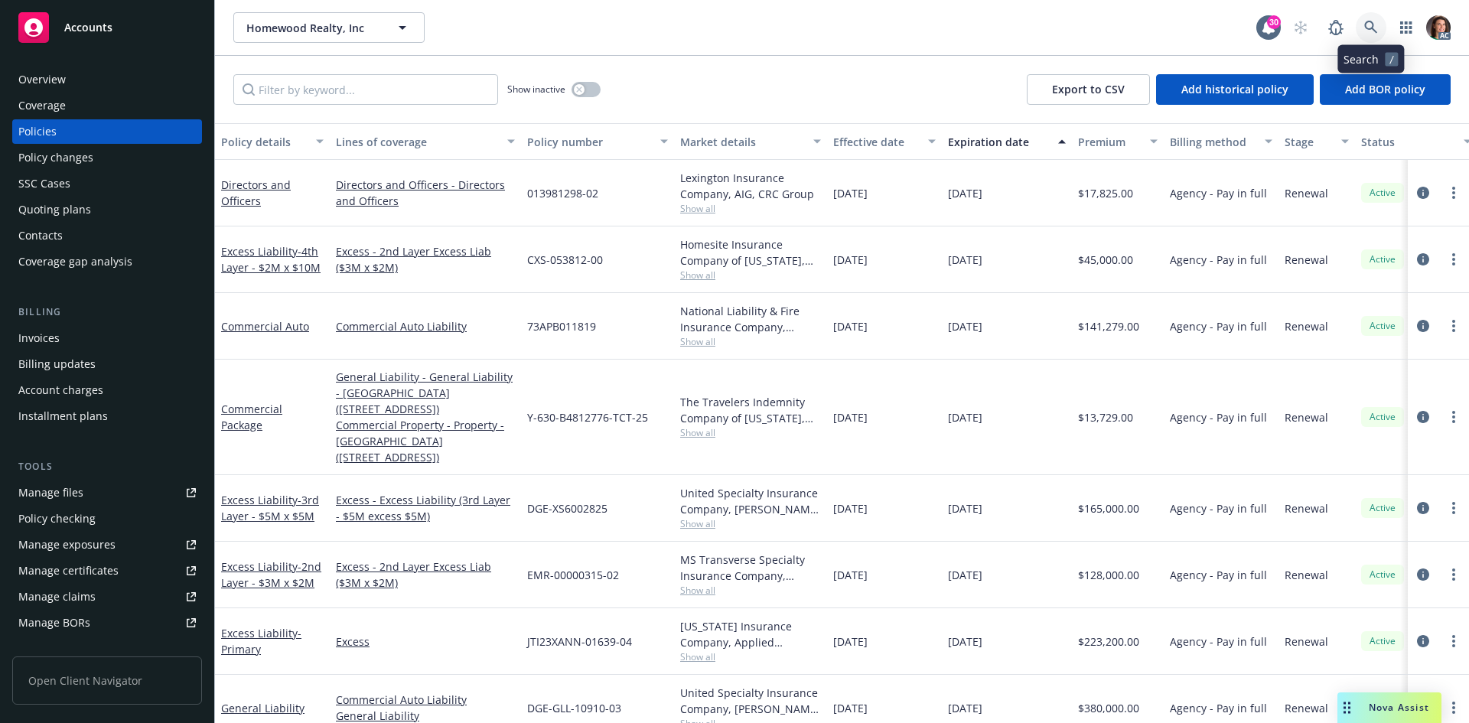
click at [1376, 28] on icon at bounding box center [1371, 28] width 14 height 14
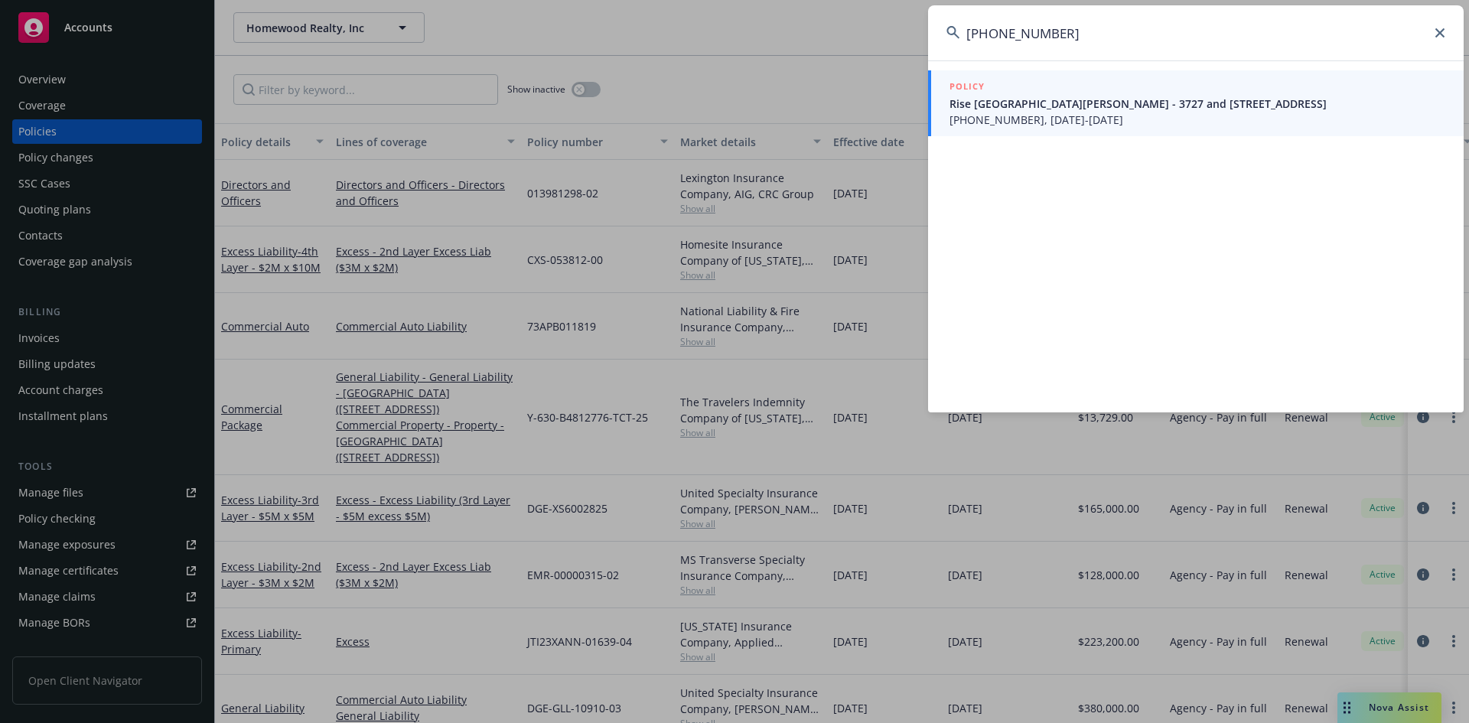
type input "602-208555-3"
click at [1006, 116] on span "602-208555-3, 01/28/2025-08/27/2026" at bounding box center [1198, 120] width 496 height 16
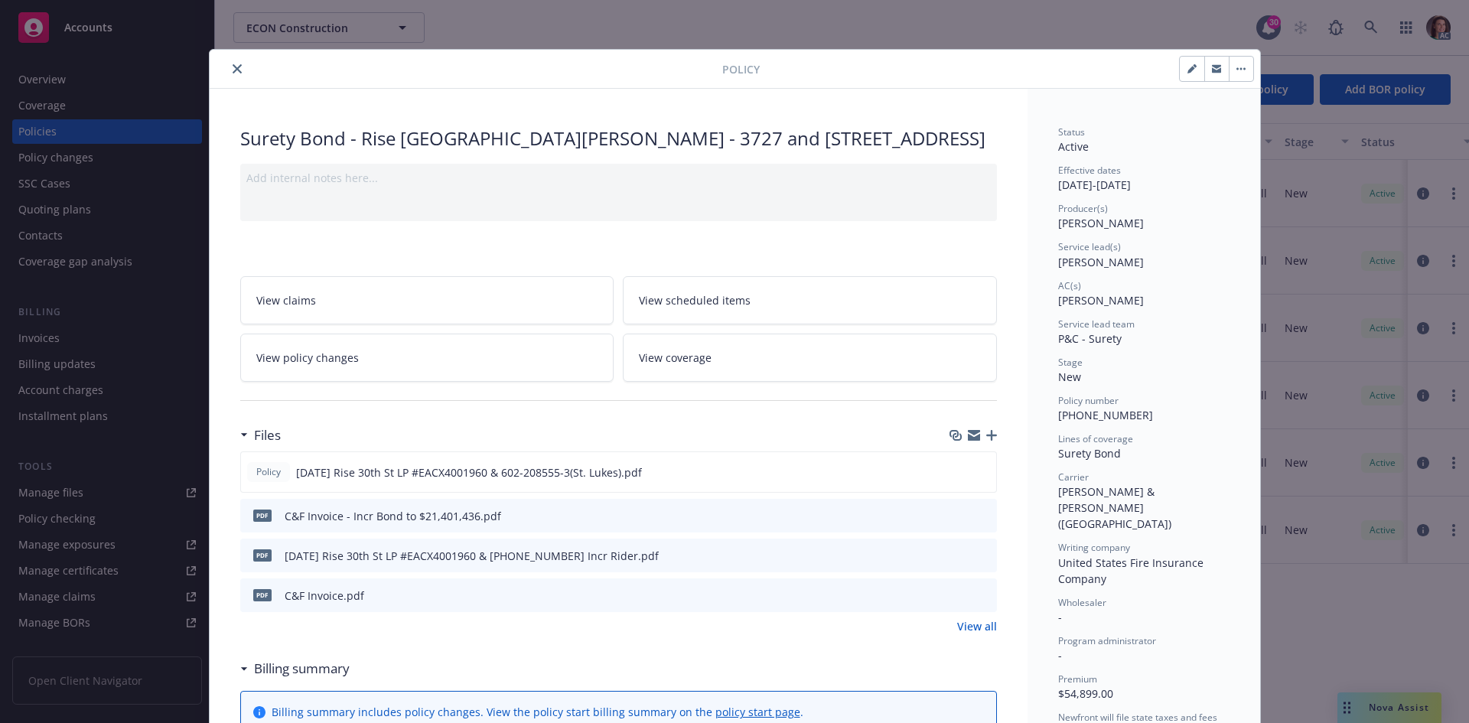
drag, startPoint x: 993, startPoint y: 627, endPoint x: 984, endPoint y: 624, distance: 9.7
click at [978, 600] on icon "preview file" at bounding box center [983, 594] width 14 height 11
click at [976, 520] on icon "preview file" at bounding box center [983, 515] width 14 height 11
click at [229, 64] on button "close" at bounding box center [237, 69] width 18 height 18
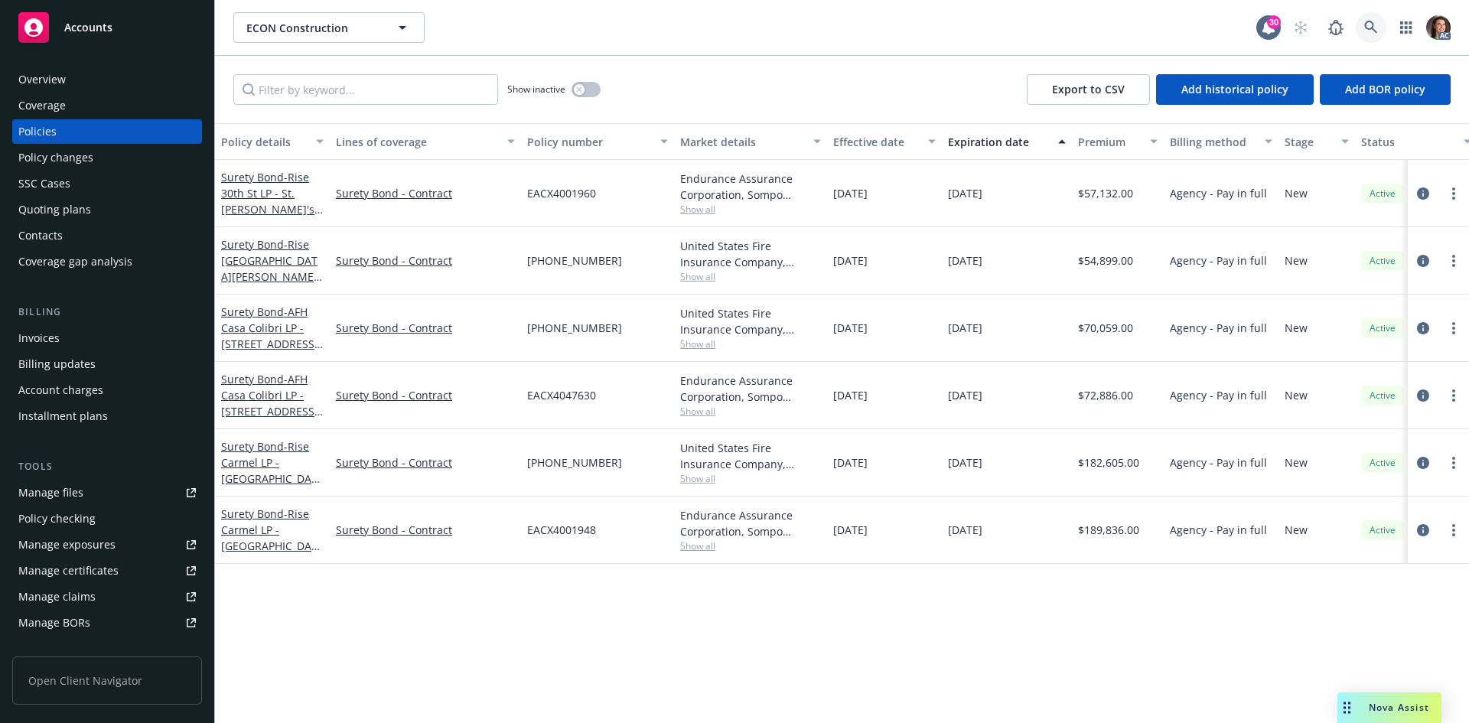
click at [1381, 34] on link at bounding box center [1371, 27] width 31 height 31
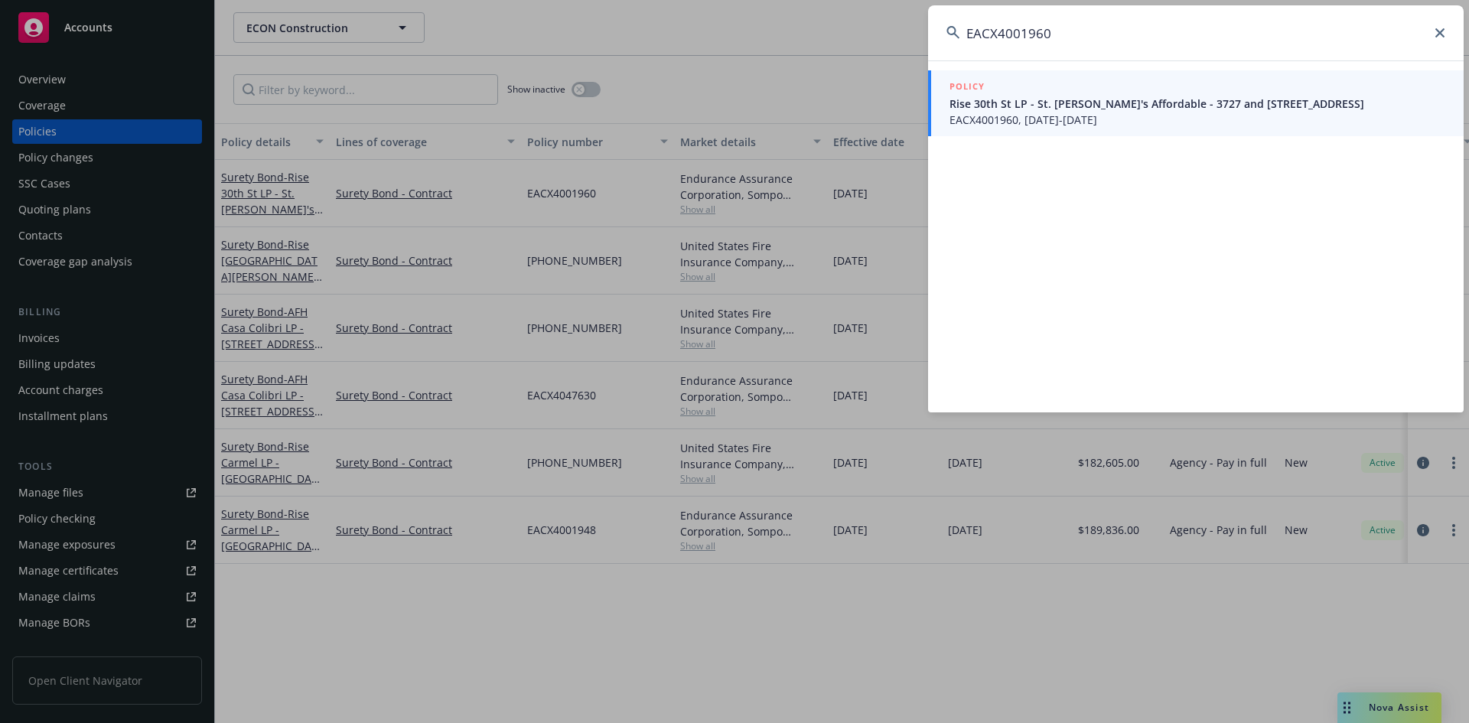
type input "EACX4001960"
click at [1222, 84] on div "POLICY" at bounding box center [1198, 87] width 496 height 17
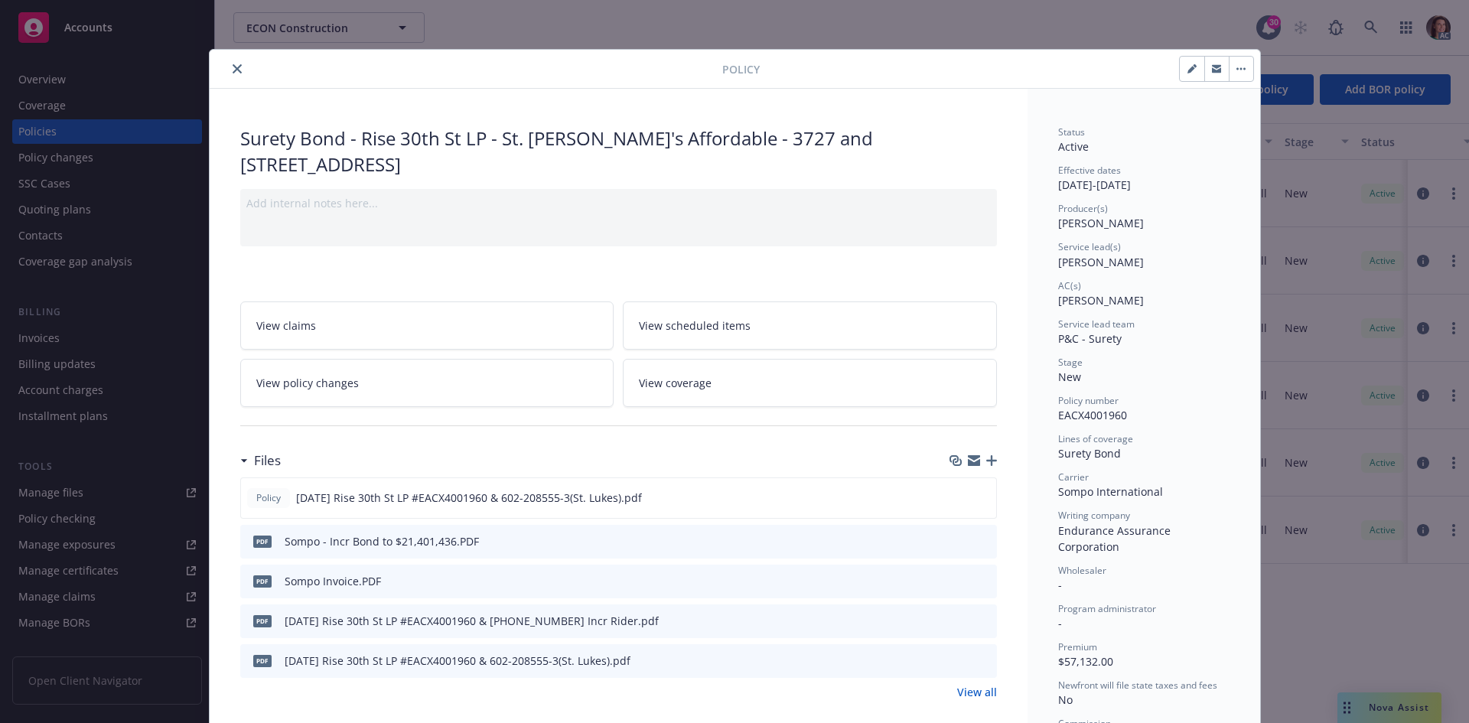
click at [977, 592] on div "PDF Sompo Invoice.PDF" at bounding box center [618, 582] width 757 height 34
click at [976, 584] on icon "preview file" at bounding box center [983, 580] width 14 height 11
click at [979, 538] on icon "preview file" at bounding box center [983, 540] width 14 height 11
click at [233, 71] on icon "close" at bounding box center [237, 68] width 9 height 9
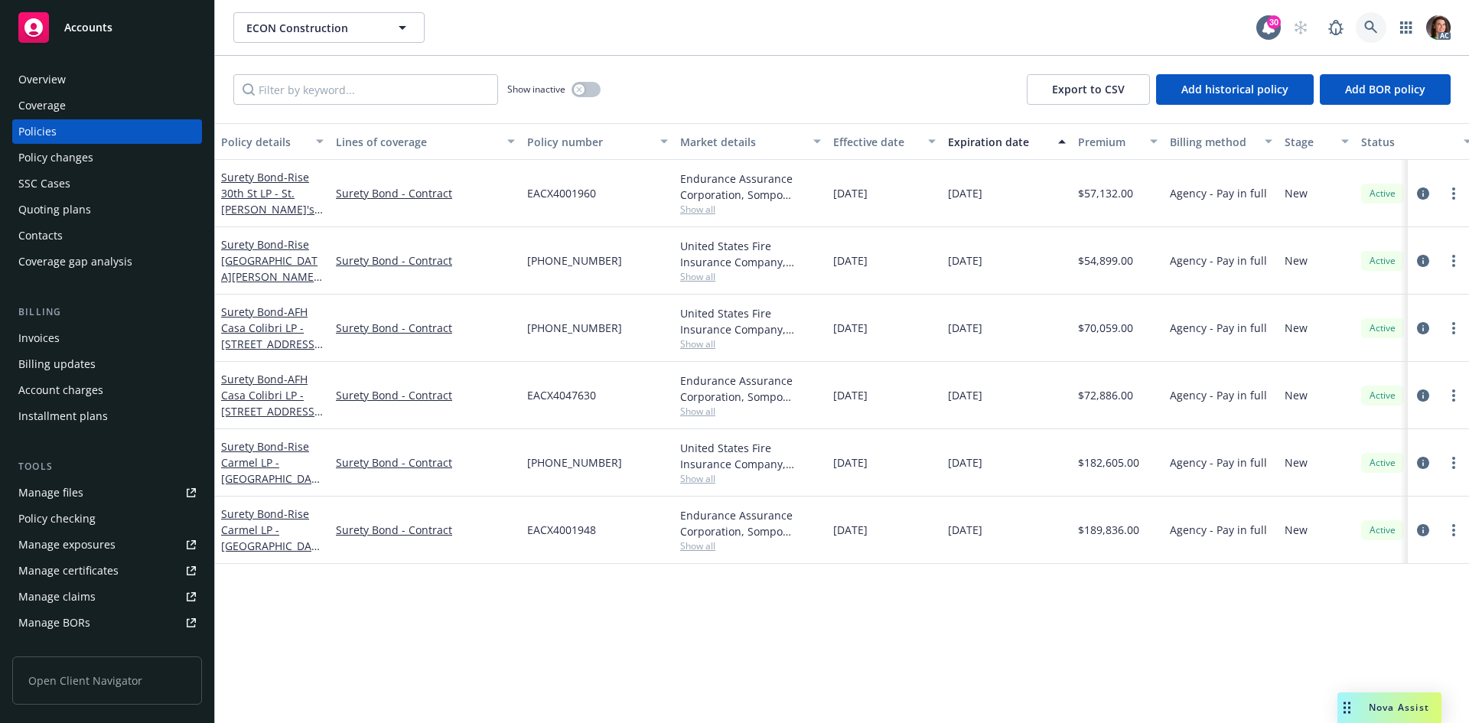
click at [1364, 24] on link at bounding box center [1371, 27] width 31 height 31
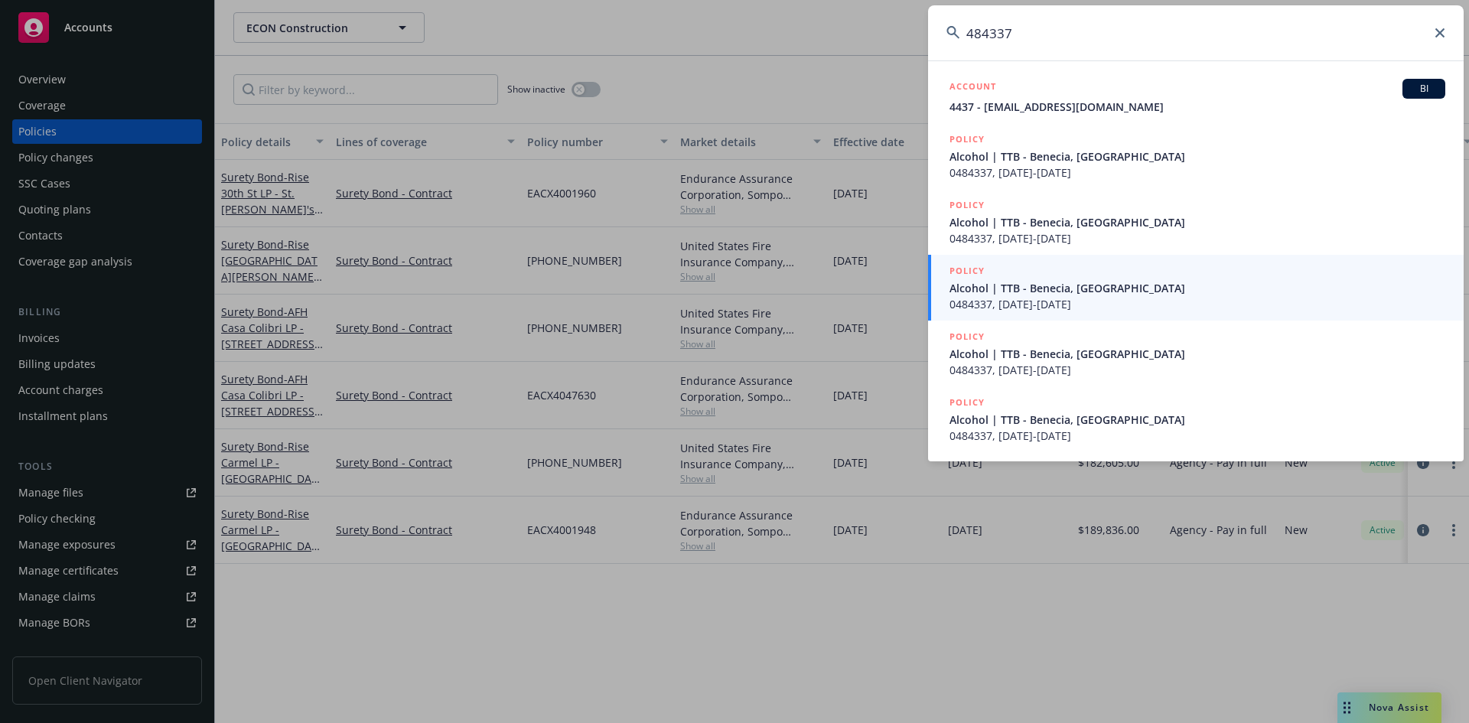
type input "484337"
click at [1019, 278] on div "POLICY" at bounding box center [1198, 271] width 496 height 17
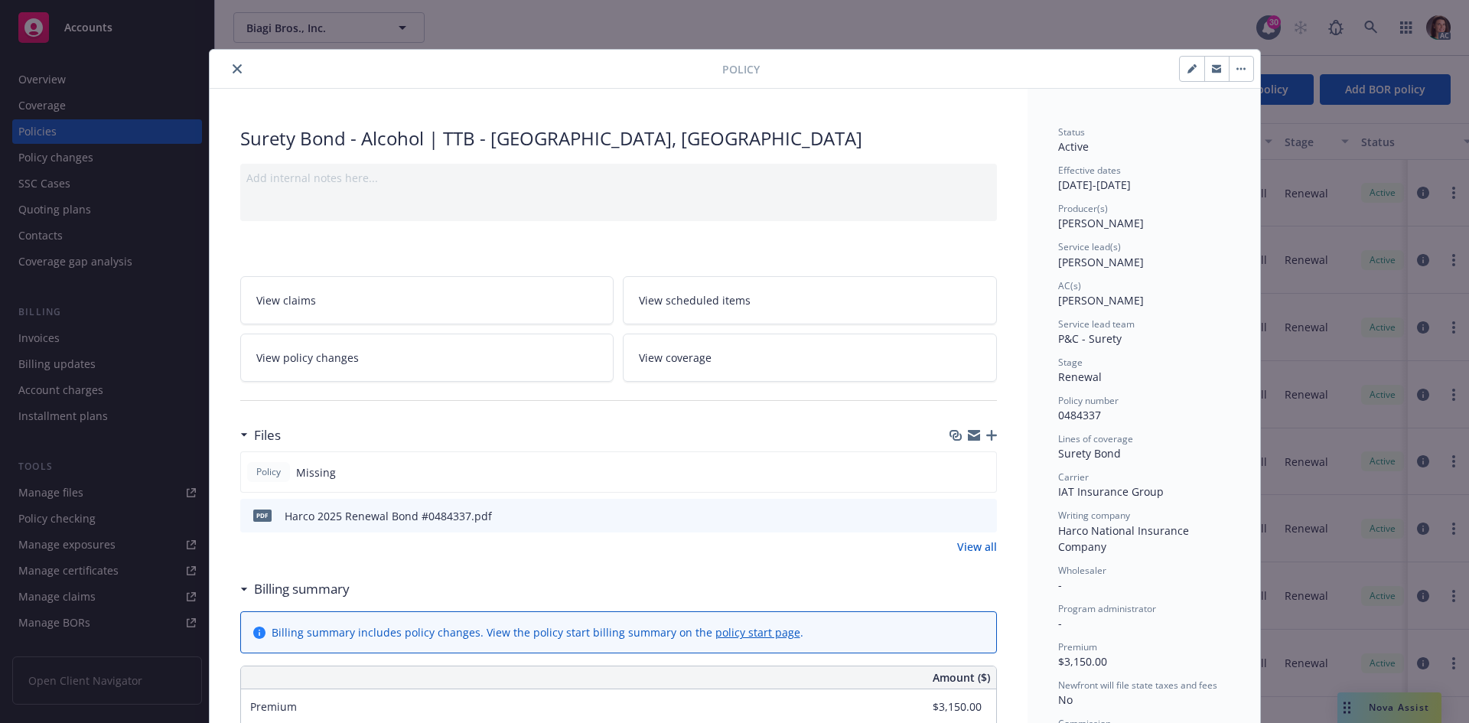
click at [966, 526] on div "pdf Harco 2025 Renewal Bond #0484337.pdf" at bounding box center [618, 516] width 757 height 34
click at [980, 516] on icon "preview file" at bounding box center [983, 515] width 14 height 11
click at [236, 64] on button "close" at bounding box center [237, 69] width 18 height 18
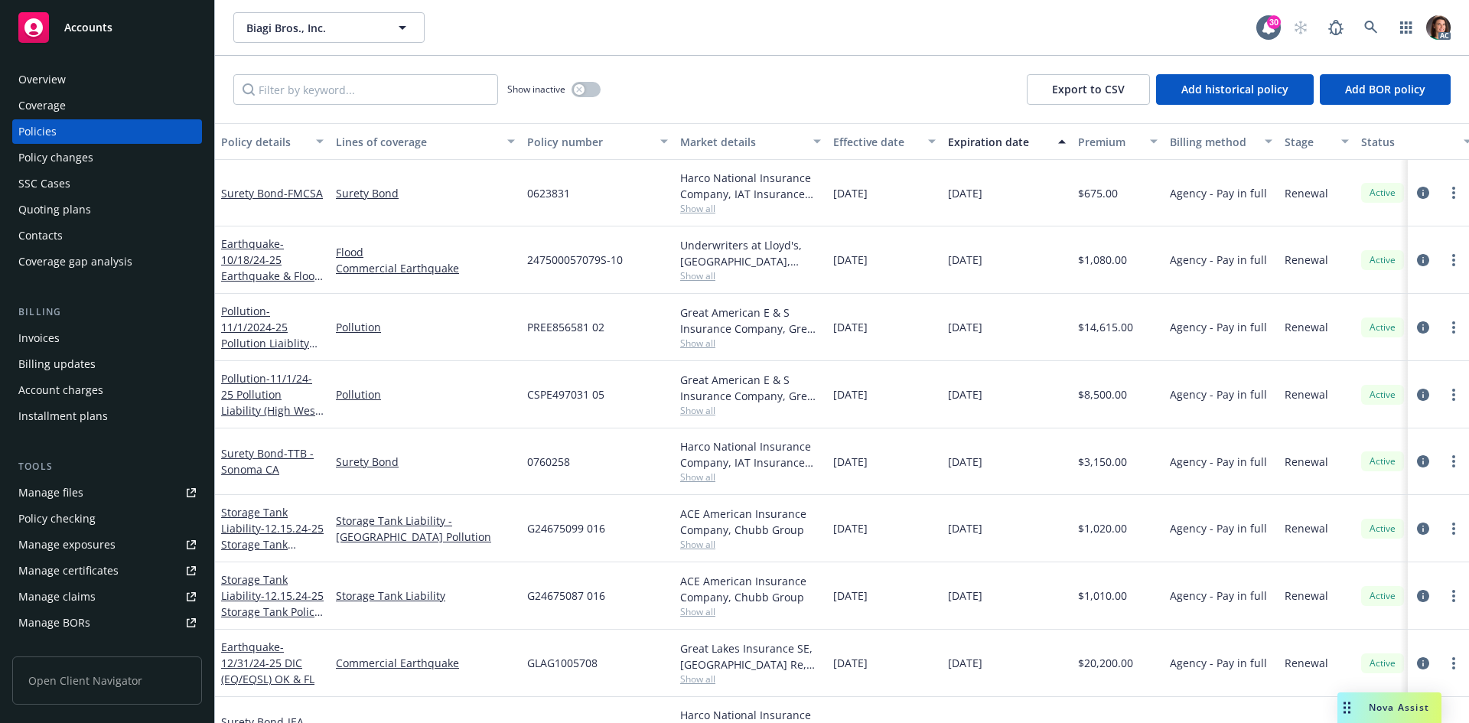
click at [1351, 36] on div "AC" at bounding box center [1368, 27] width 165 height 31
click at [1398, 26] on link "button" at bounding box center [1406, 27] width 31 height 31
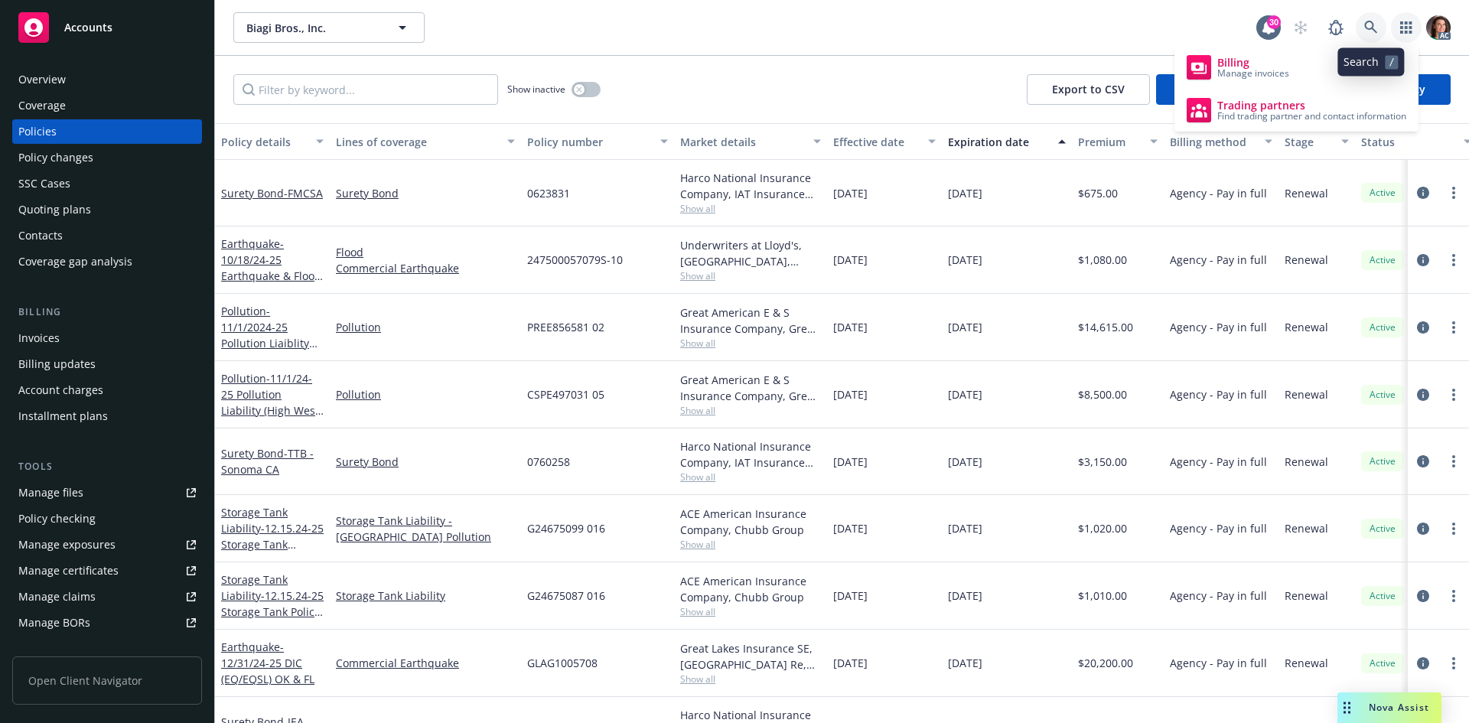
click at [1375, 24] on icon at bounding box center [1371, 28] width 14 height 14
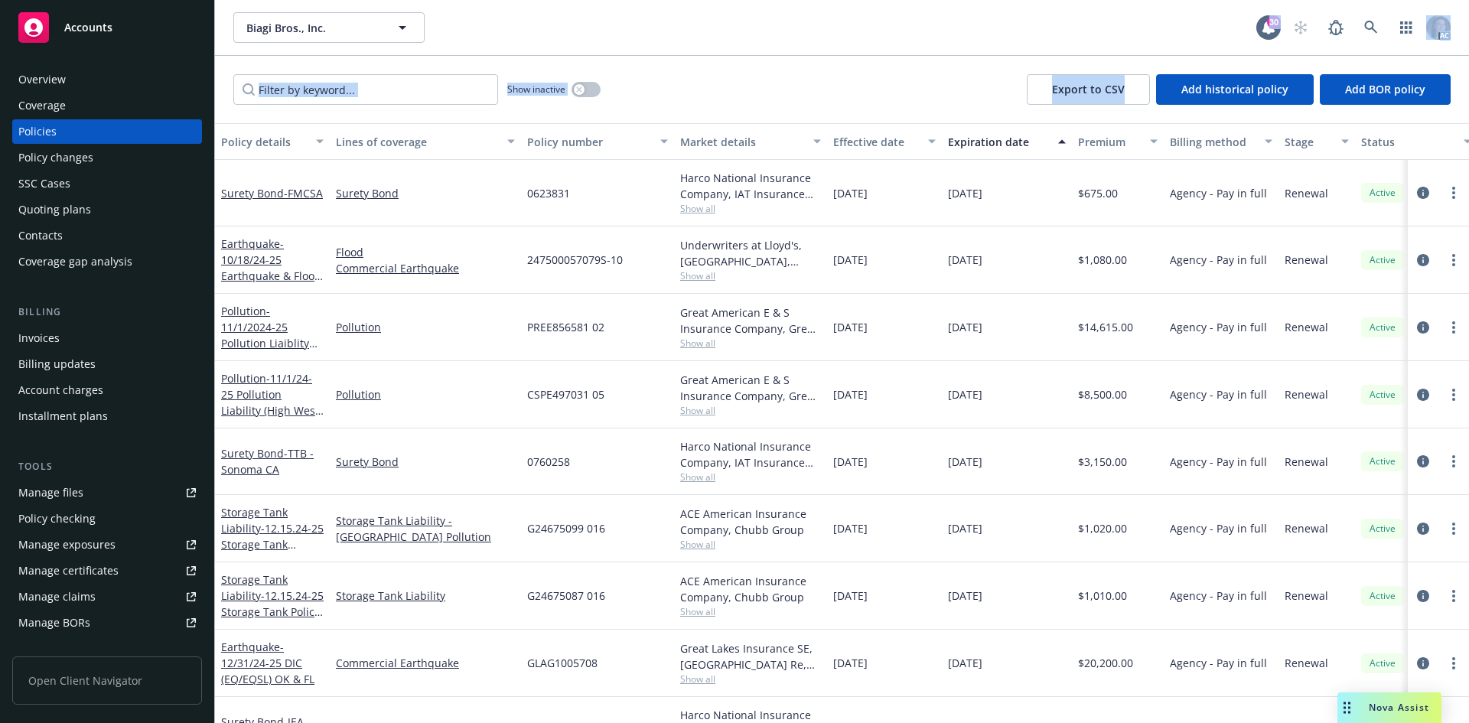
drag, startPoint x: 1136, startPoint y: 64, endPoint x: 977, endPoint y: 41, distance: 160.9
click at [1379, 32] on link at bounding box center [1371, 27] width 31 height 31
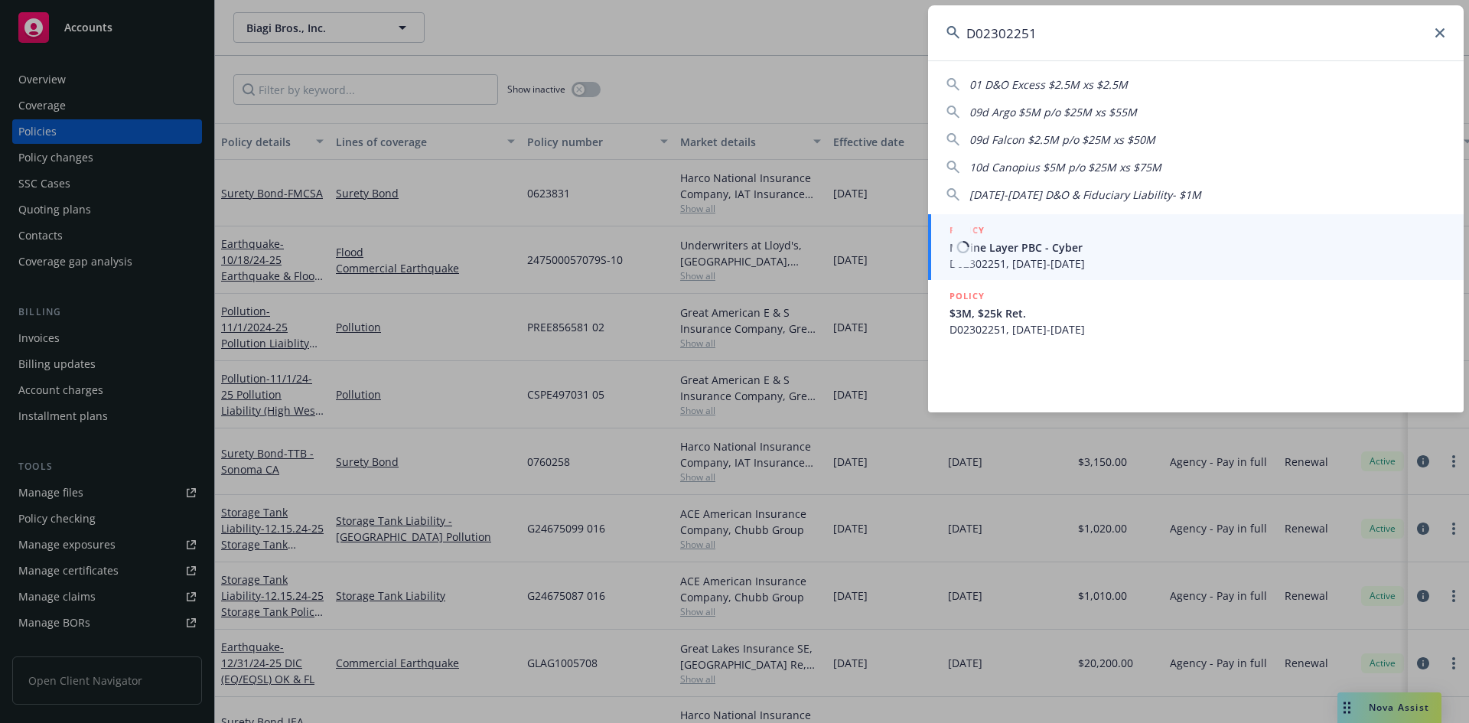
type input "D02302251"
click at [1017, 239] on div "POLICY" at bounding box center [1198, 231] width 496 height 17
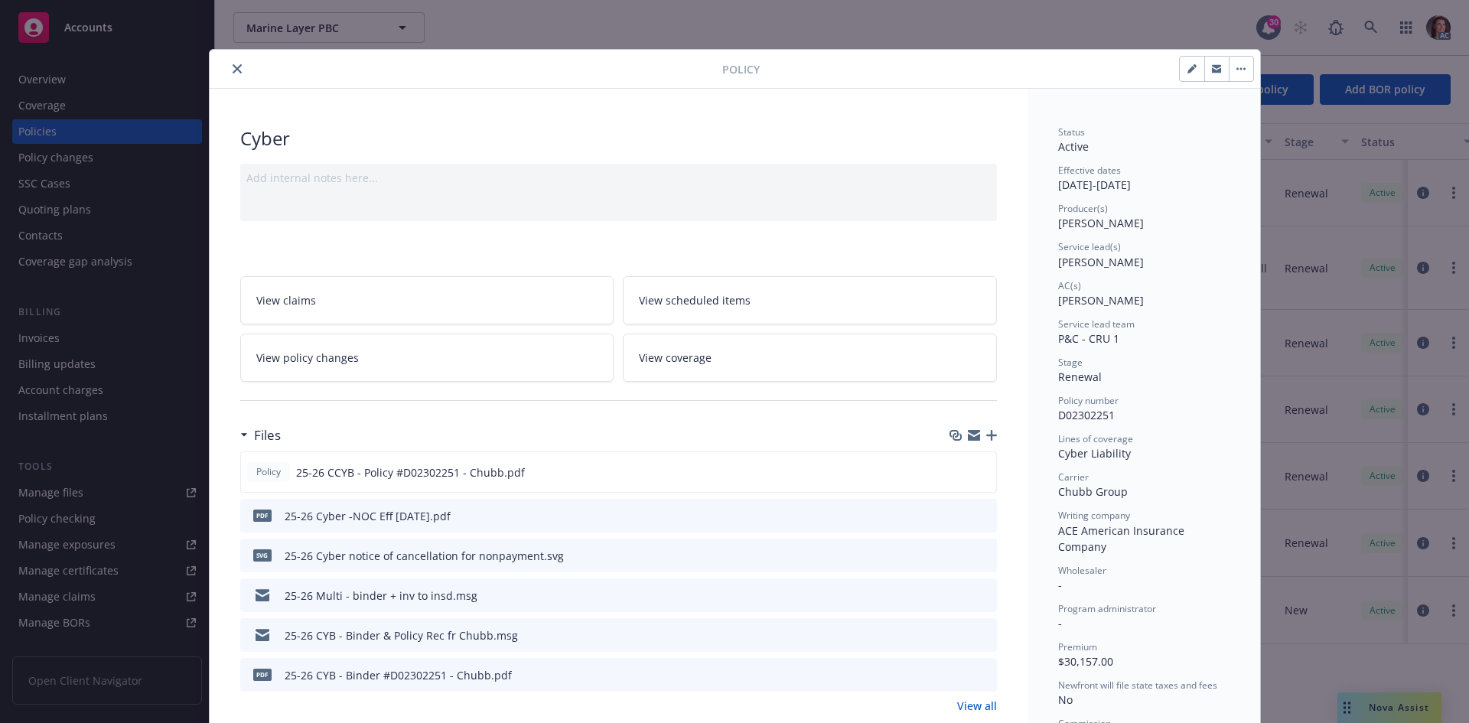
click at [964, 702] on link "View all" at bounding box center [977, 706] width 40 height 16
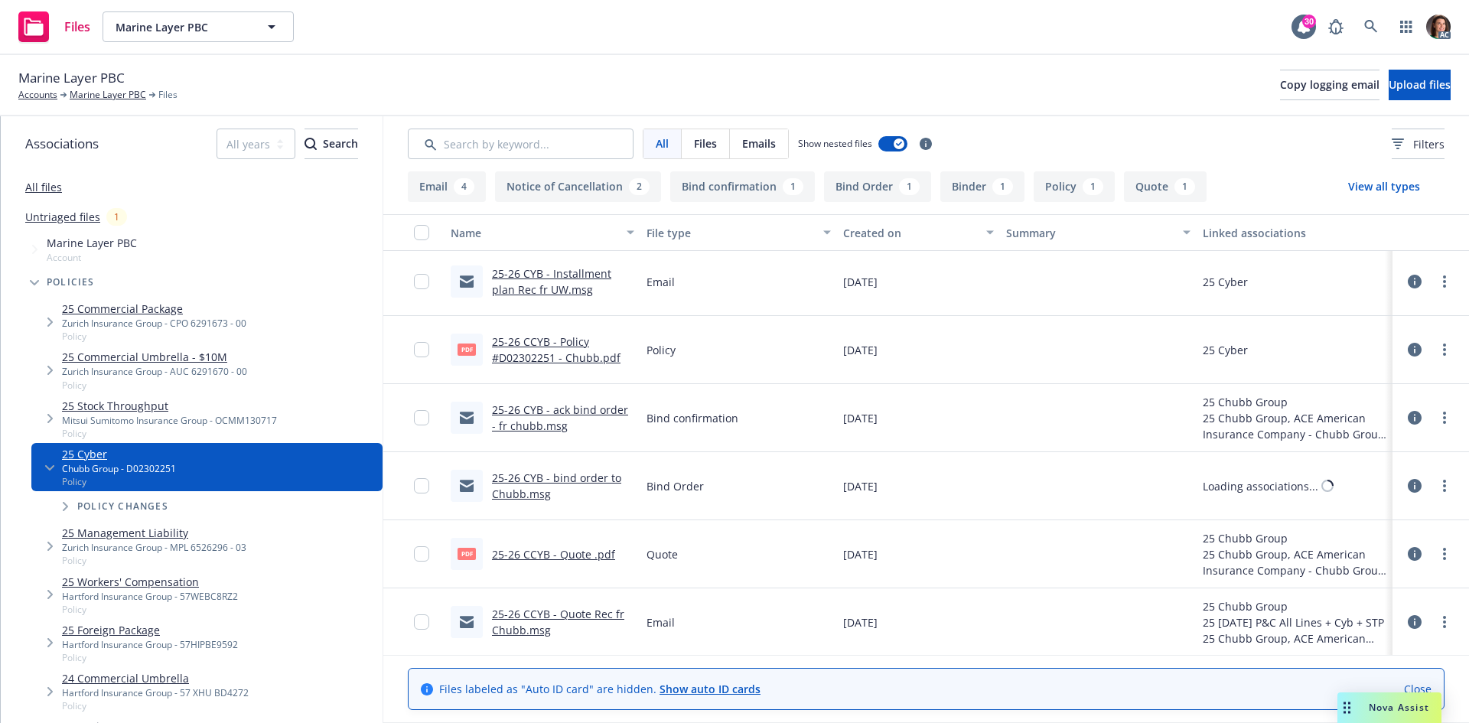
scroll to position [342, 0]
click at [1371, 28] on icon at bounding box center [1370, 26] width 13 height 13
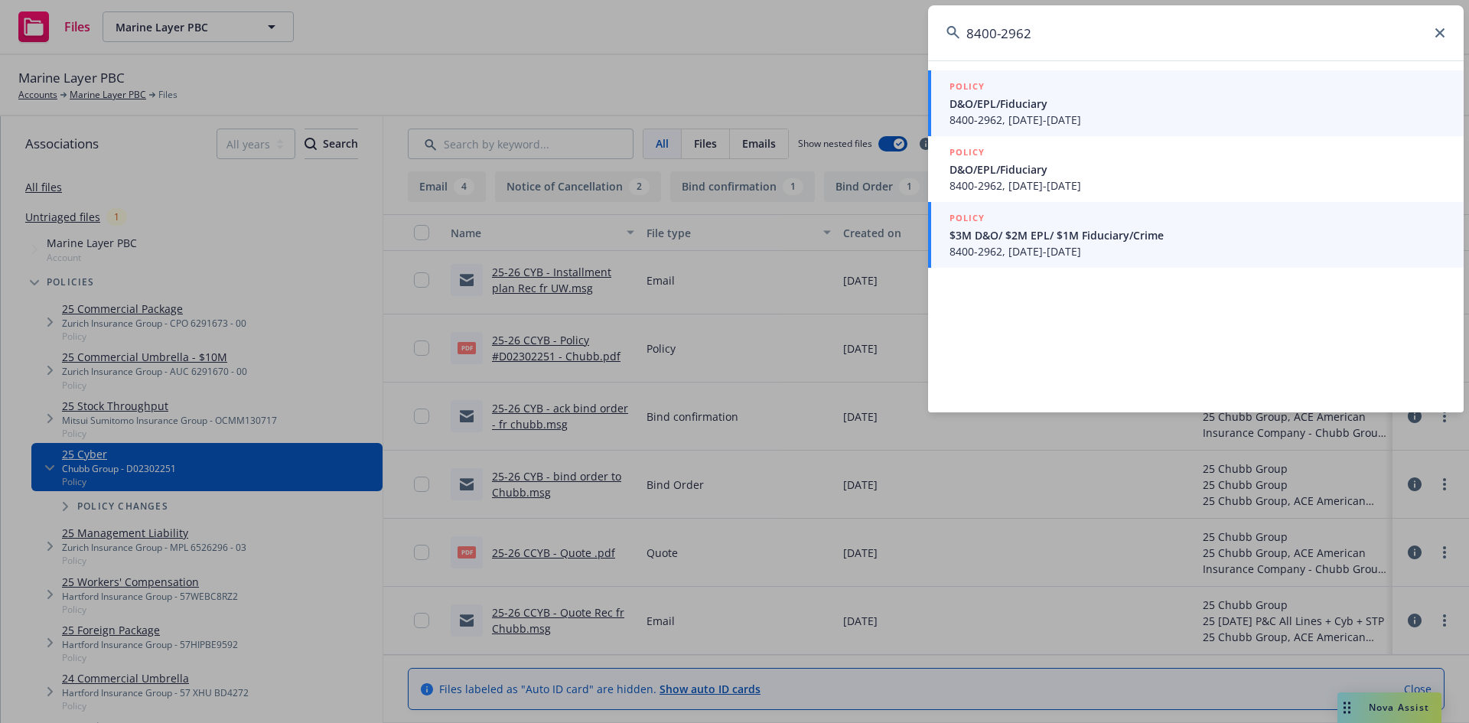
type input "8400-2962"
click at [1054, 230] on span "$3M D&O/ $2M EPL/ $1M Fiduciary/Crime" at bounding box center [1198, 235] width 496 height 16
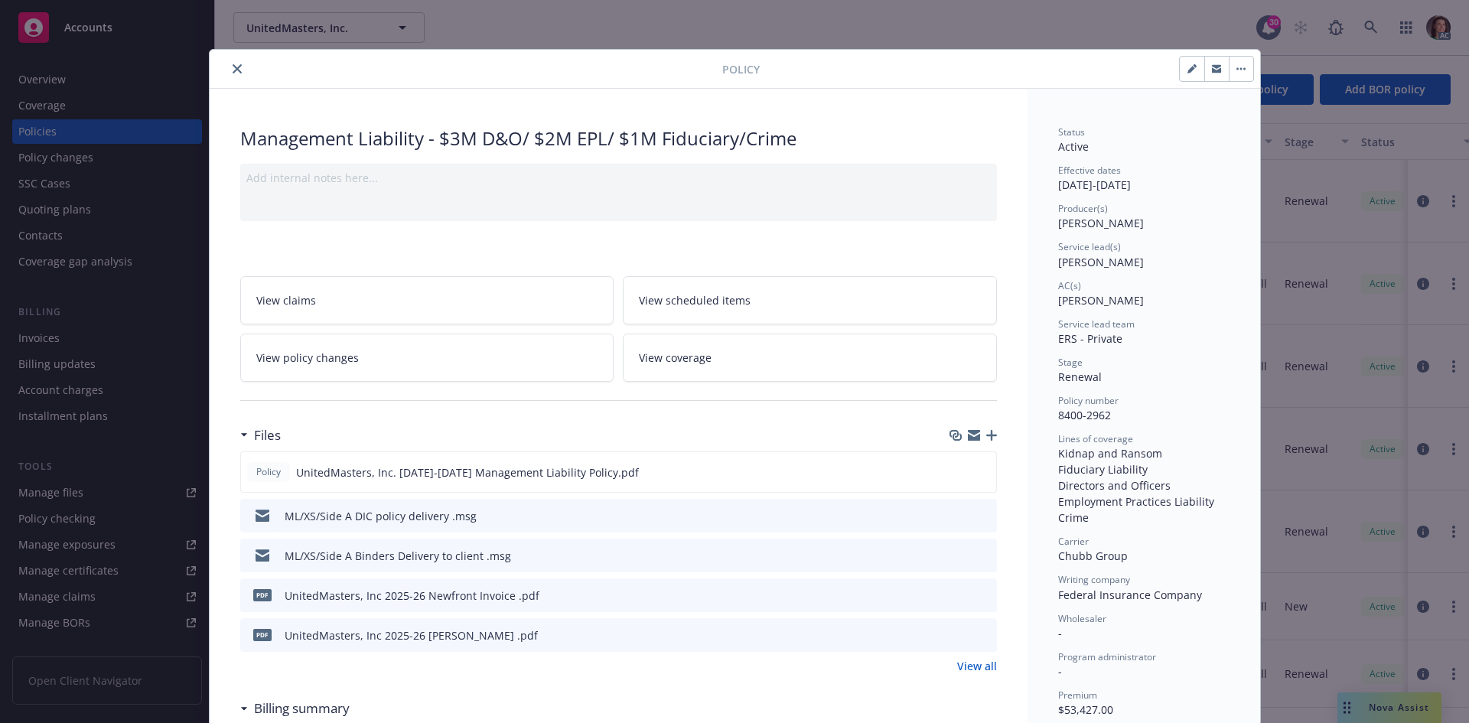
click at [988, 675] on div "Files Policy UnitedMasters, Inc. [DATE]-[DATE] Management Liability Policy.pdf …" at bounding box center [618, 555] width 757 height 273
click at [950, 665] on div "View all" at bounding box center [618, 666] width 757 height 16
click at [957, 663] on link "View all" at bounding box center [977, 666] width 40 height 16
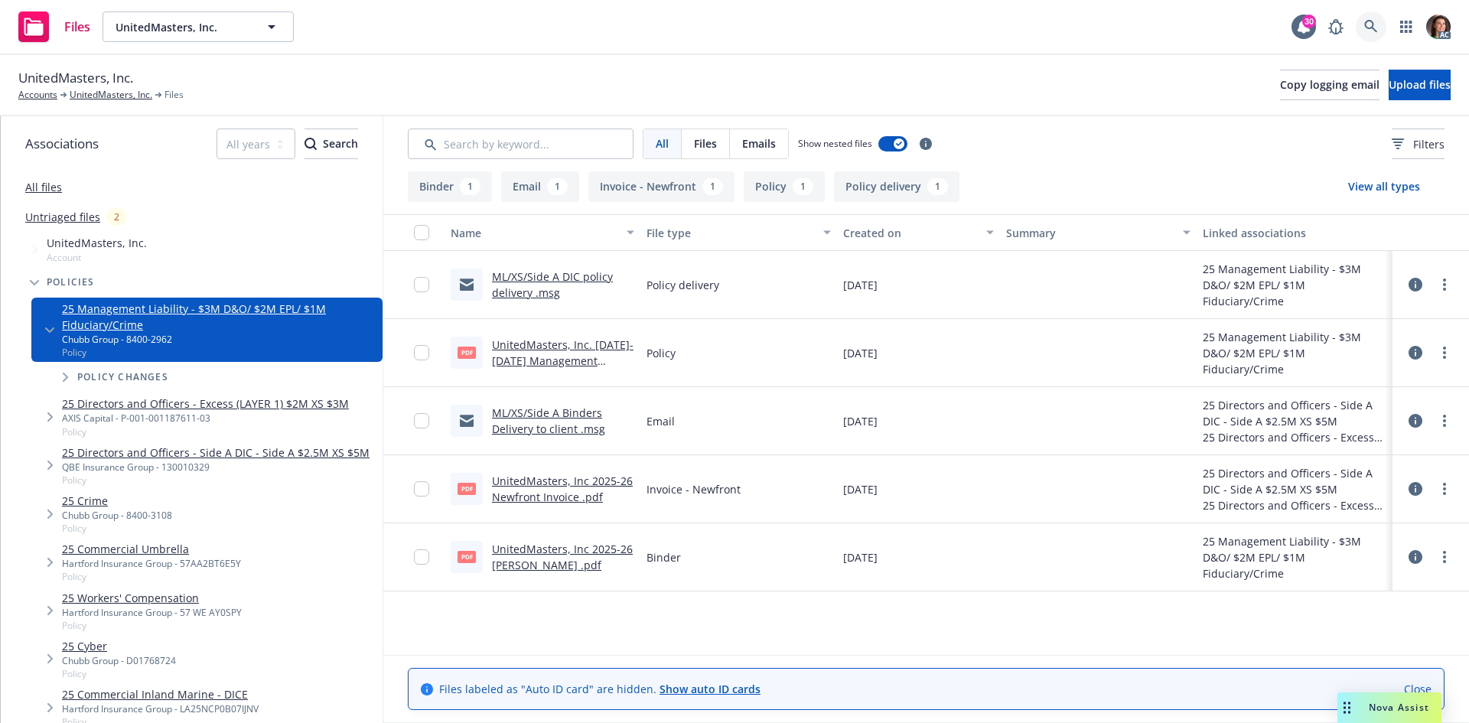
click at [1370, 30] on icon at bounding box center [1371, 27] width 14 height 14
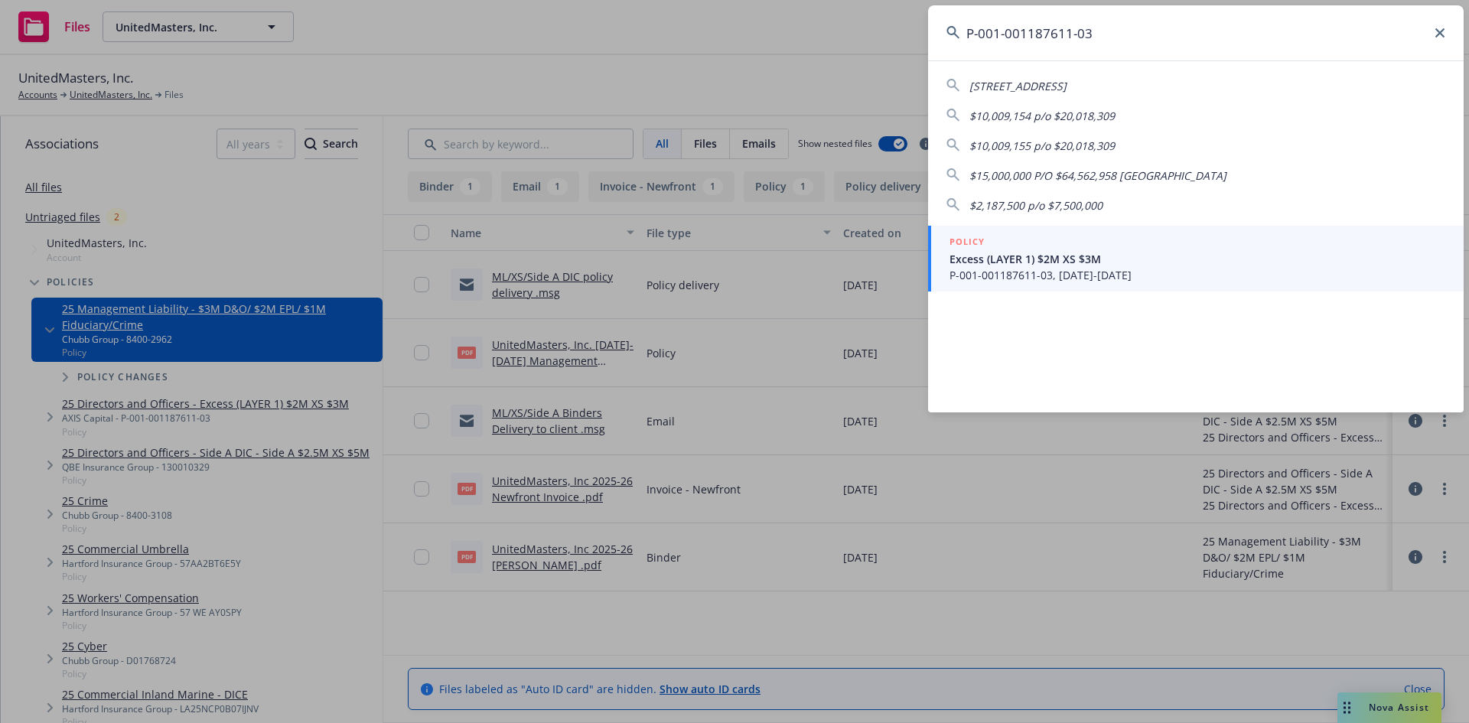
type input "P-001-001187611-03"
click at [1070, 236] on div "POLICY" at bounding box center [1198, 242] width 496 height 17
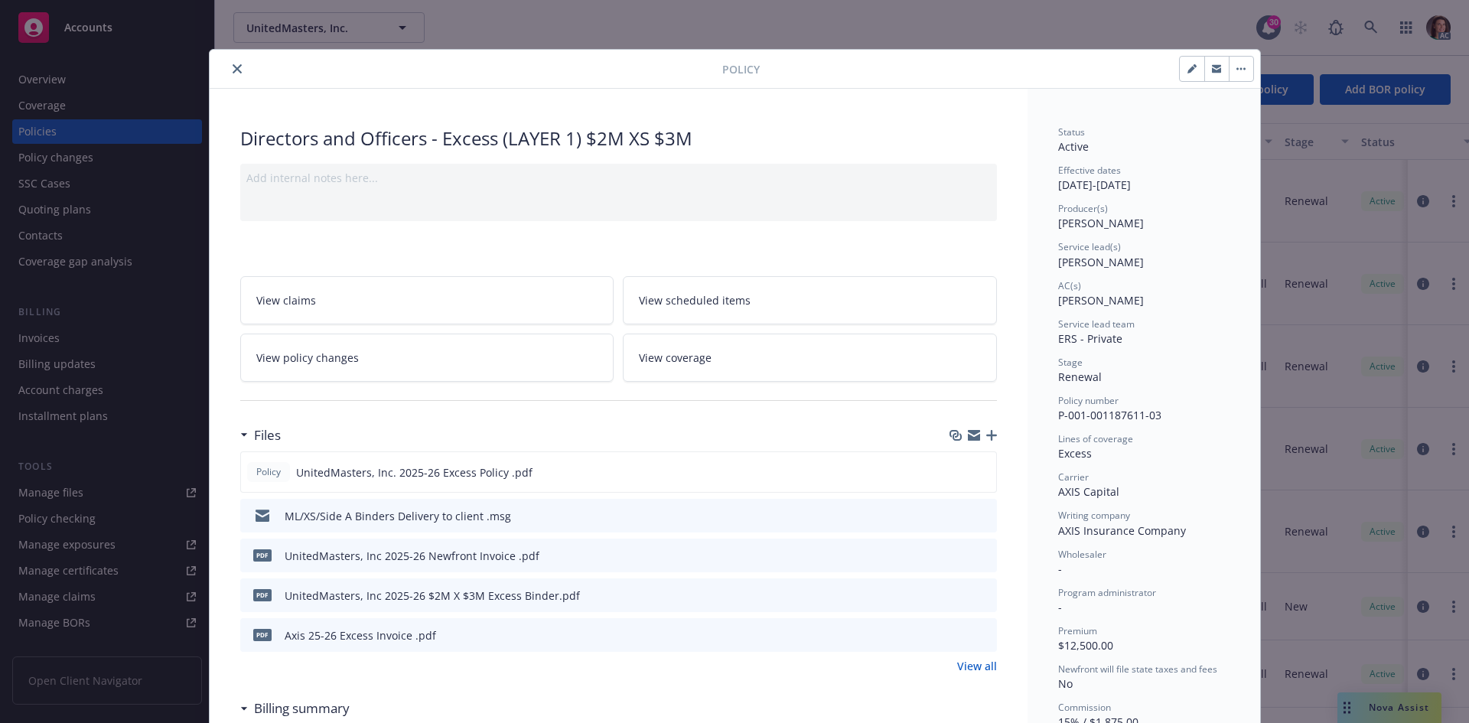
click at [978, 637] on icon "preview file" at bounding box center [983, 634] width 14 height 11
click at [234, 74] on button "close" at bounding box center [237, 69] width 18 height 18
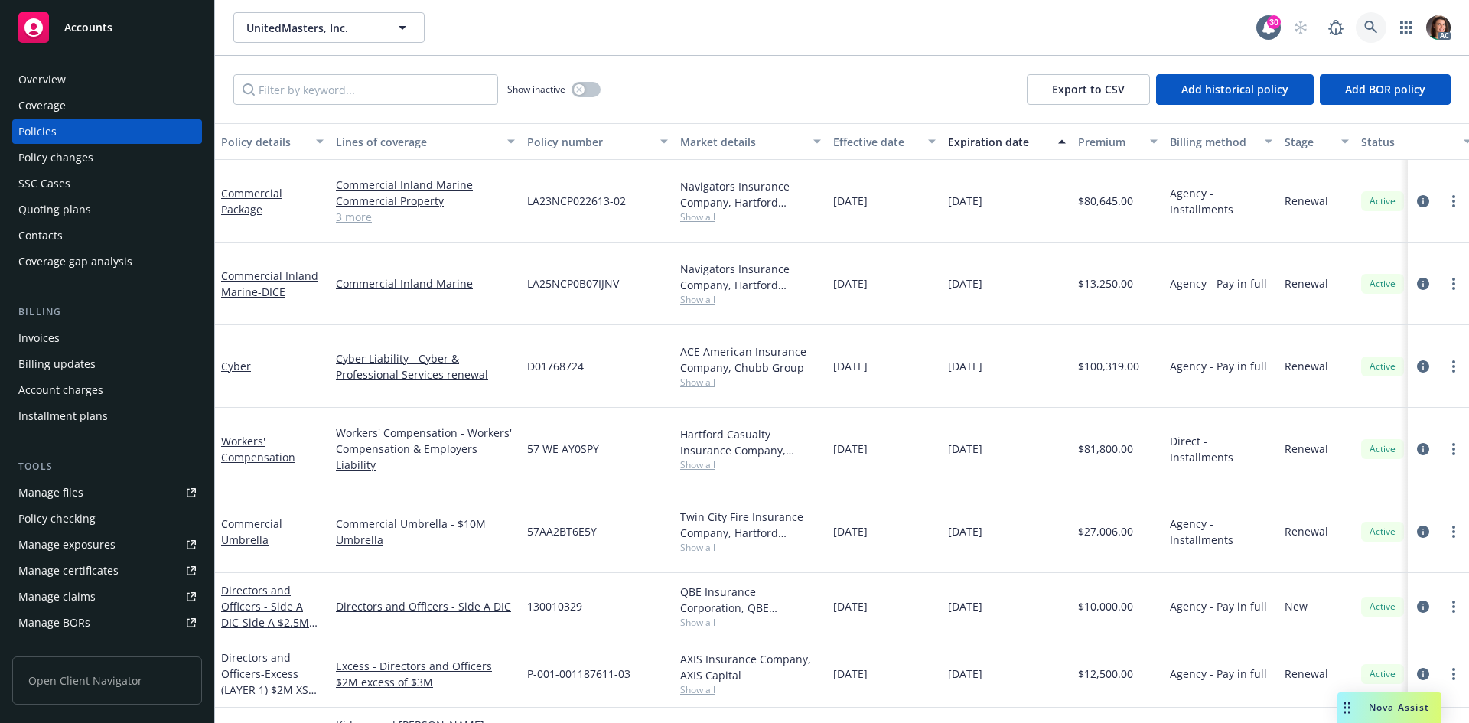
click at [1384, 23] on link at bounding box center [1371, 27] width 31 height 31
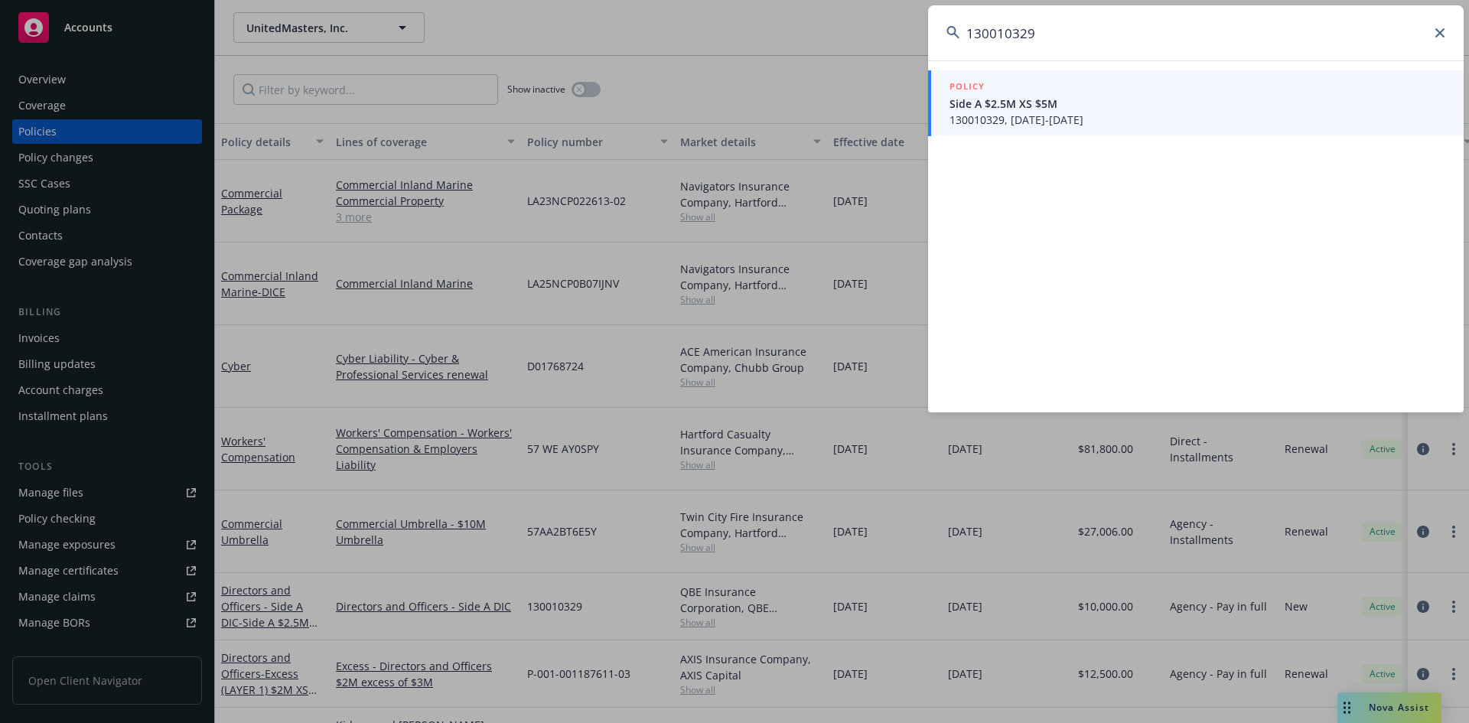
type input "130010329"
click at [1057, 92] on div "POLICY" at bounding box center [1198, 87] width 496 height 17
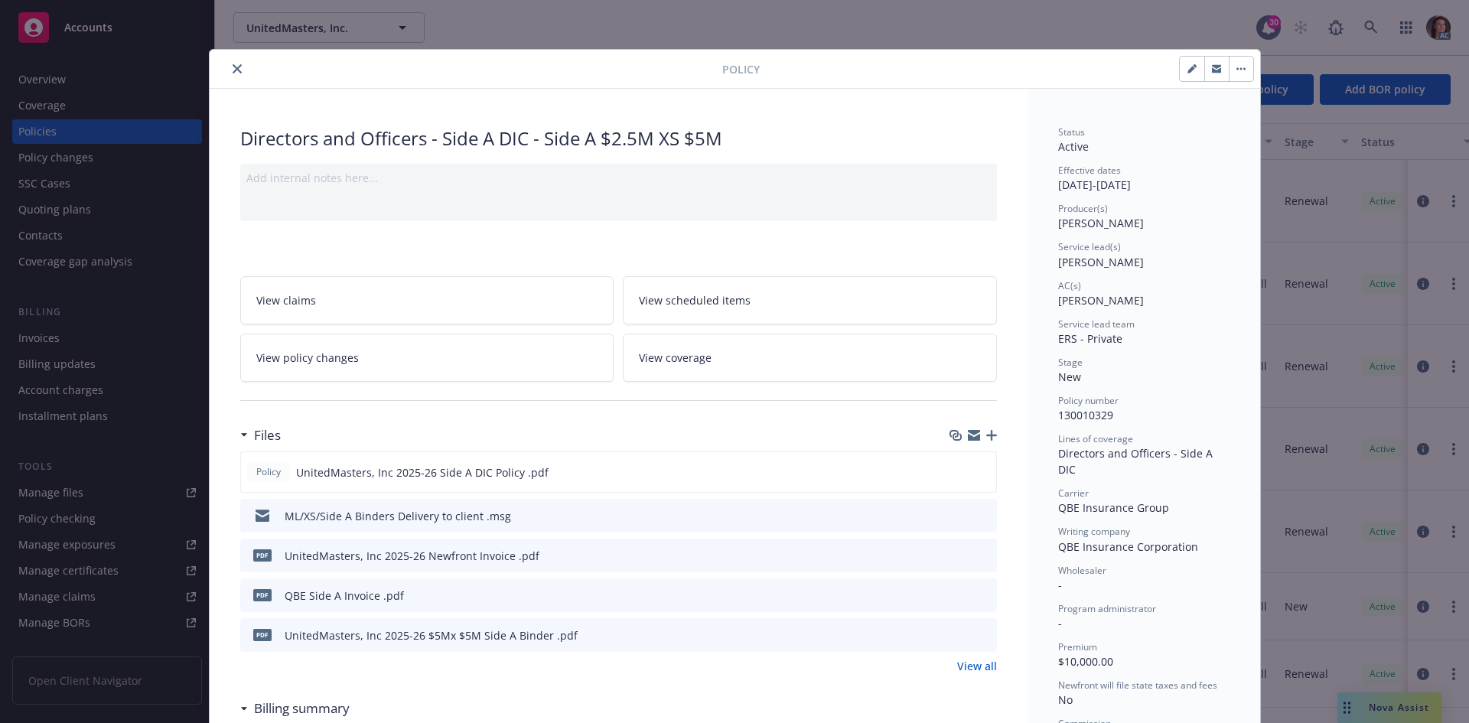
click at [980, 588] on button at bounding box center [984, 596] width 14 height 16
click at [977, 601] on button at bounding box center [984, 596] width 14 height 16
click at [976, 595] on icon "preview file" at bounding box center [983, 594] width 14 height 11
drag, startPoint x: 230, startPoint y: 68, endPoint x: 699, endPoint y: 3, distance: 472.8
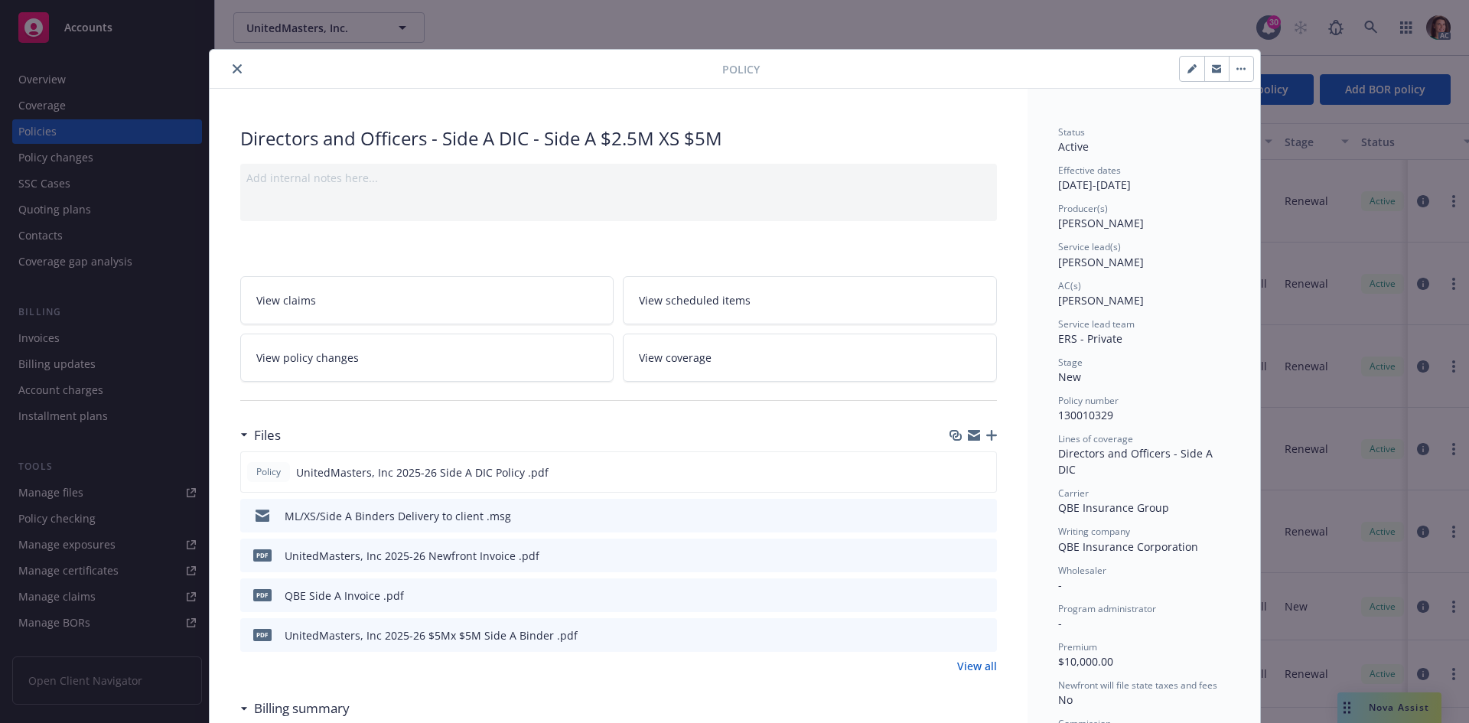
click at [233, 67] on icon "close" at bounding box center [237, 68] width 9 height 9
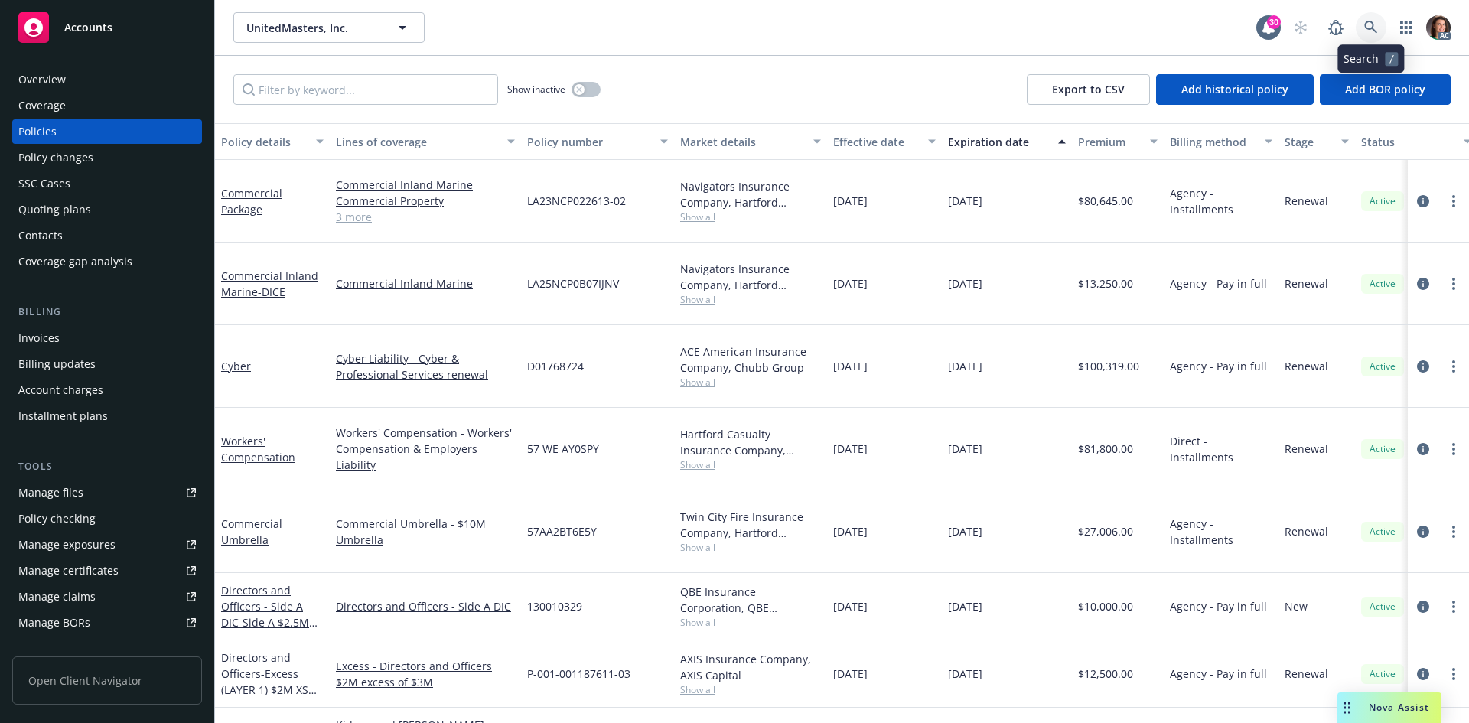
click at [1371, 35] on link at bounding box center [1371, 27] width 31 height 31
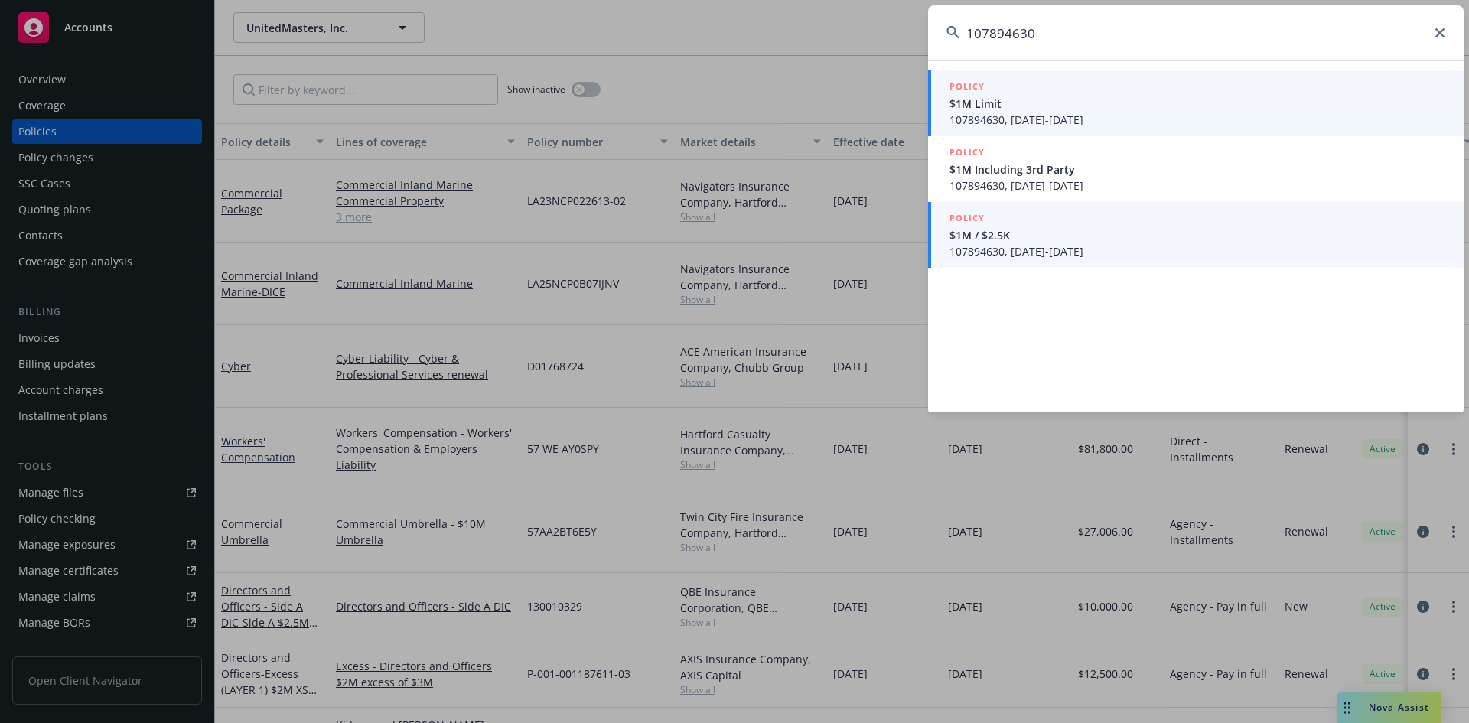
type input "107894630"
click at [1019, 241] on span "$1M / $2.5K" at bounding box center [1198, 235] width 496 height 16
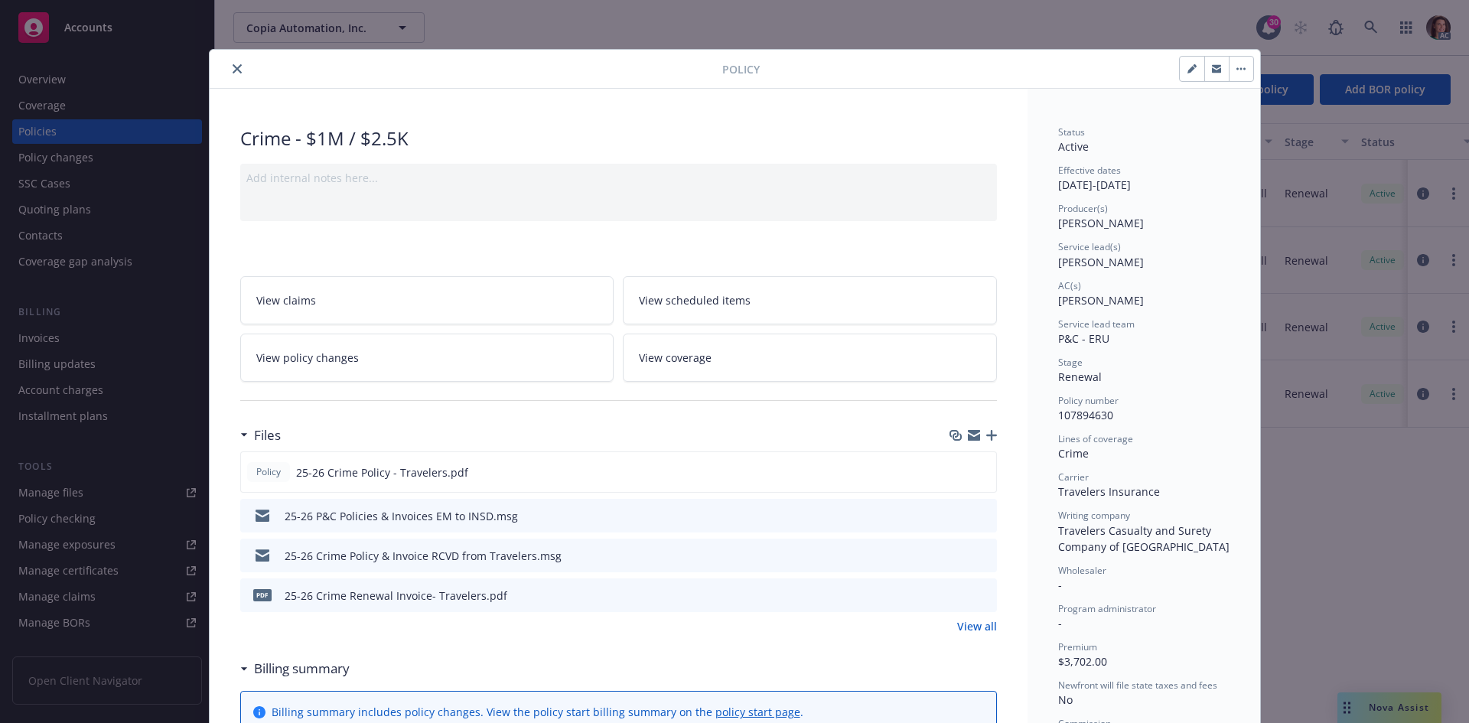
drag, startPoint x: 230, startPoint y: 64, endPoint x: 371, endPoint y: 44, distance: 142.2
click at [233, 64] on icon "close" at bounding box center [237, 68] width 9 height 9
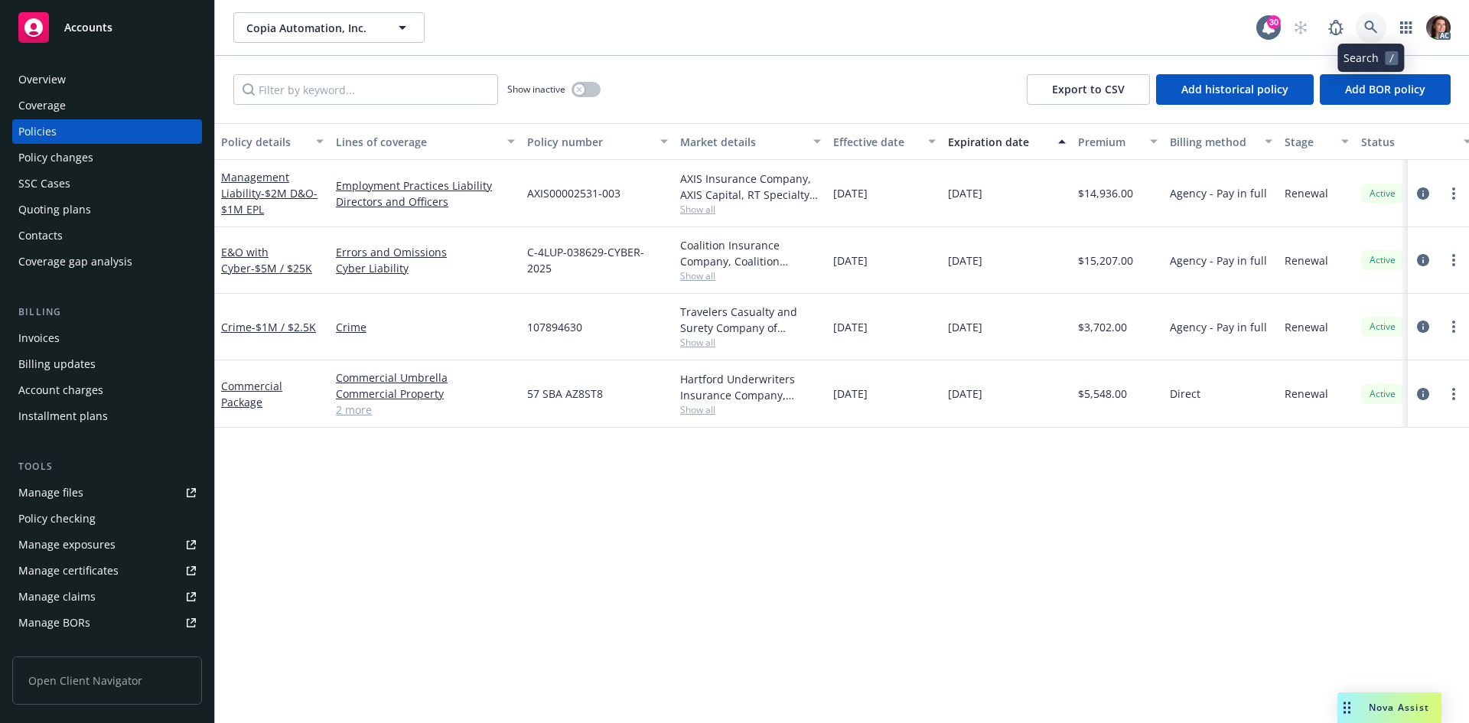
click at [1364, 26] on icon at bounding box center [1371, 28] width 14 height 14
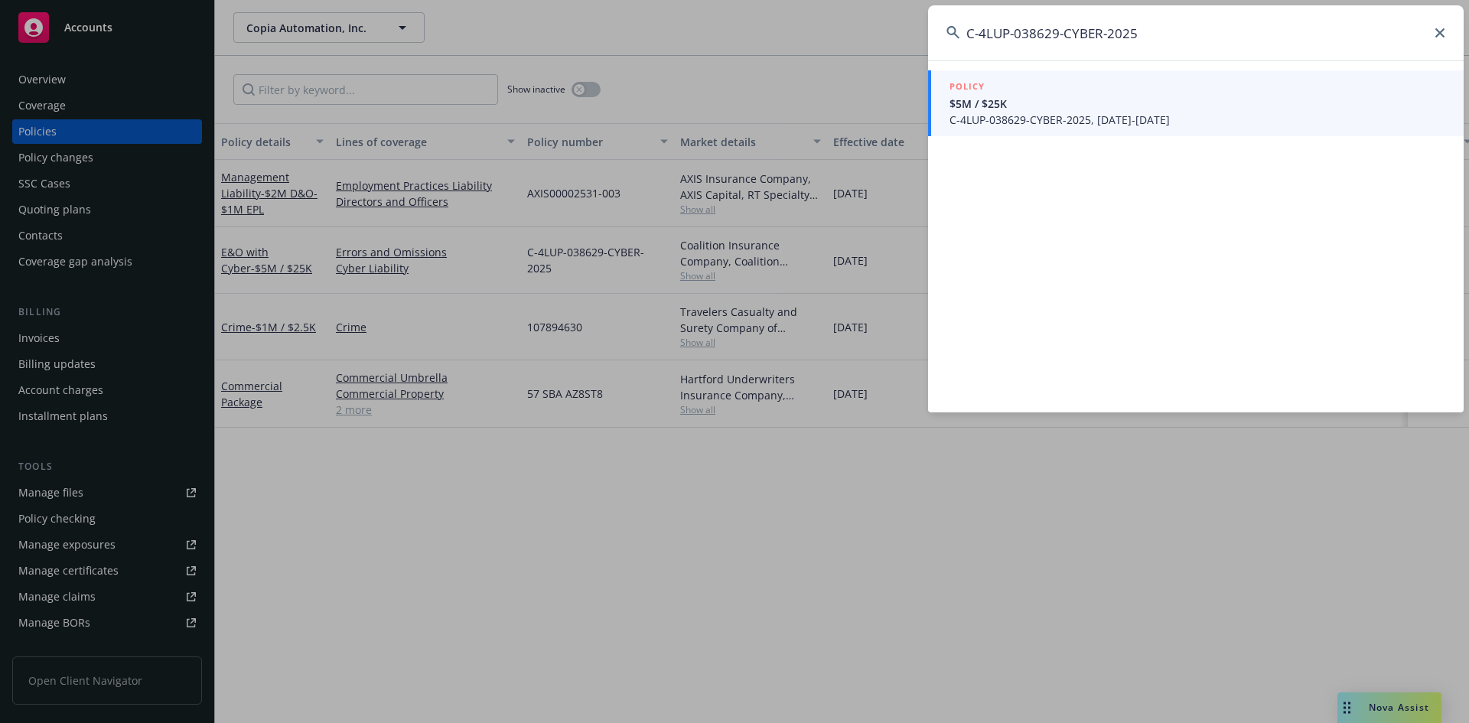
type input "C-4LUP-038629-CYBER-2025"
click at [999, 99] on span "$5M / $25K" at bounding box center [1198, 104] width 496 height 16
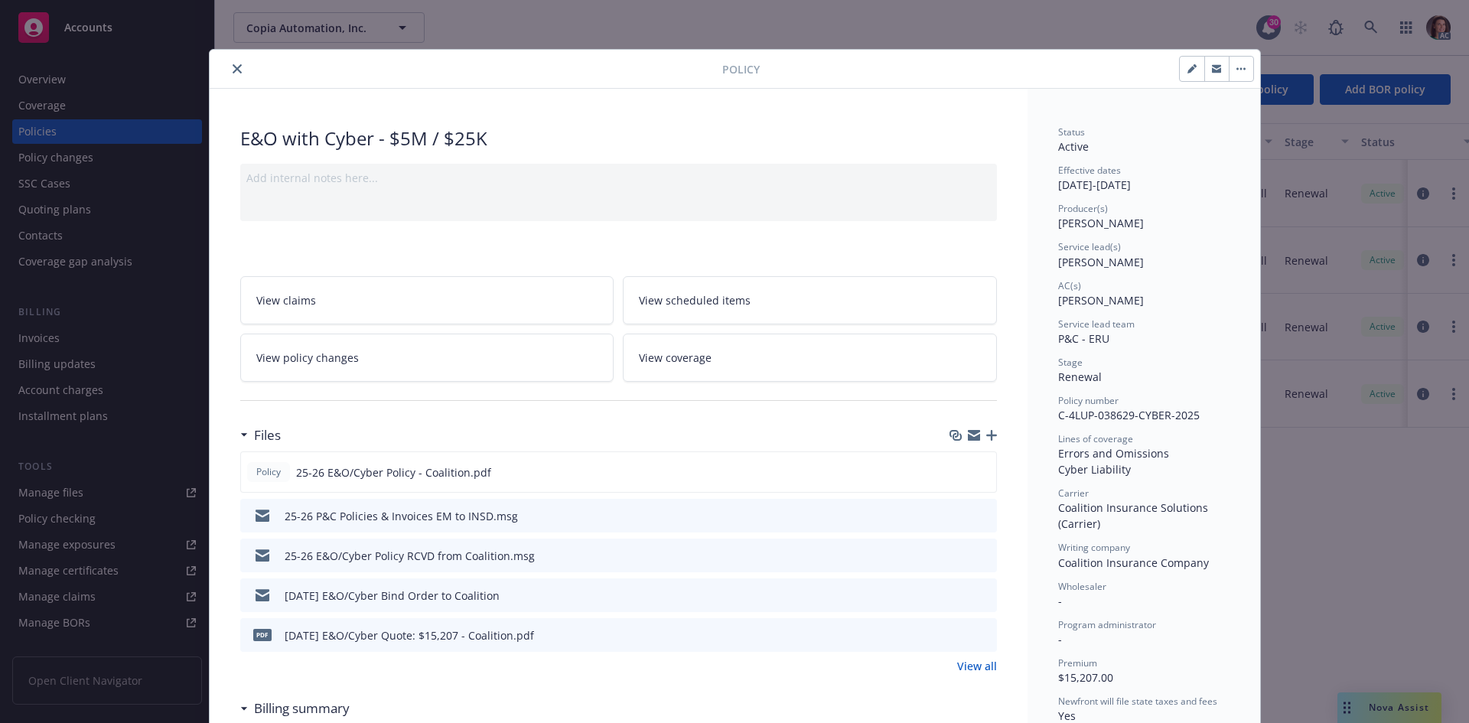
click at [981, 660] on link "View all" at bounding box center [977, 666] width 40 height 16
click at [233, 66] on icon "close" at bounding box center [237, 68] width 9 height 9
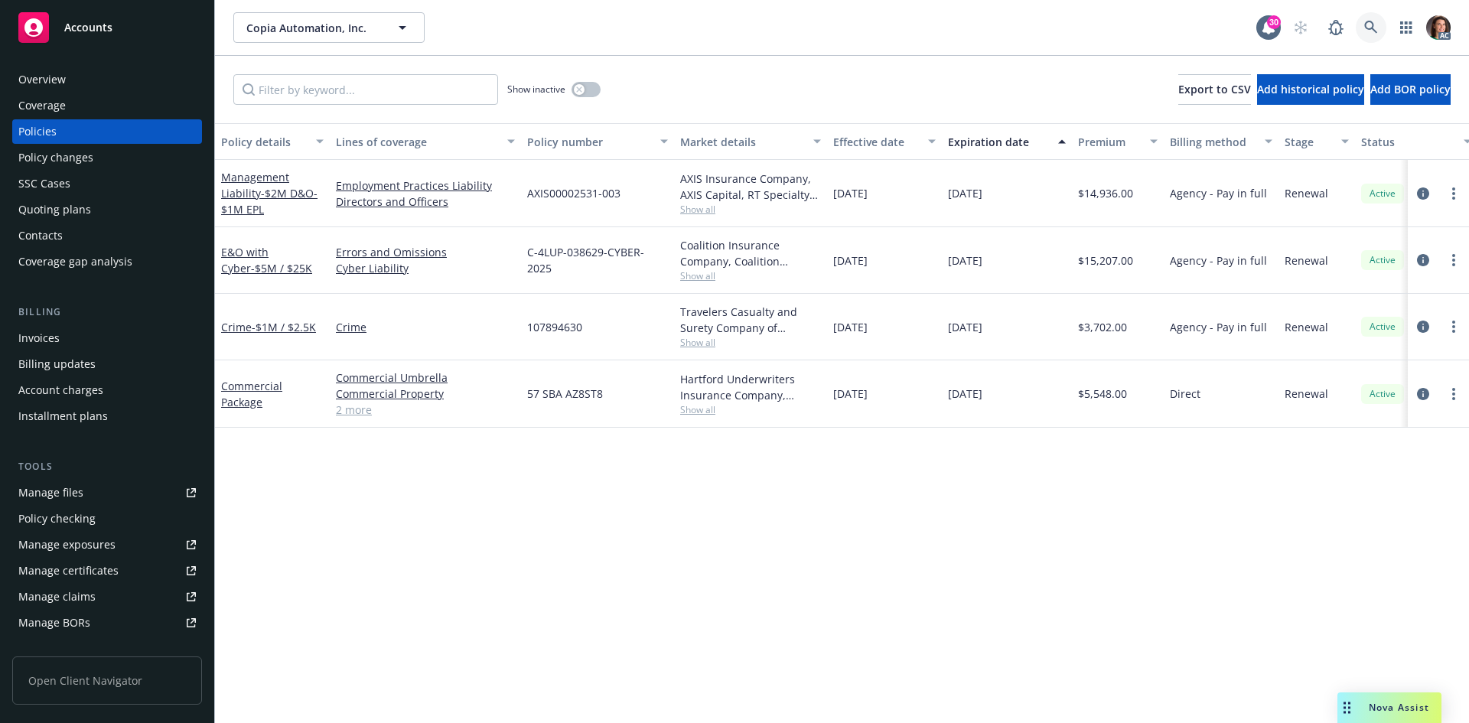
click at [1367, 22] on icon at bounding box center [1370, 27] width 13 height 13
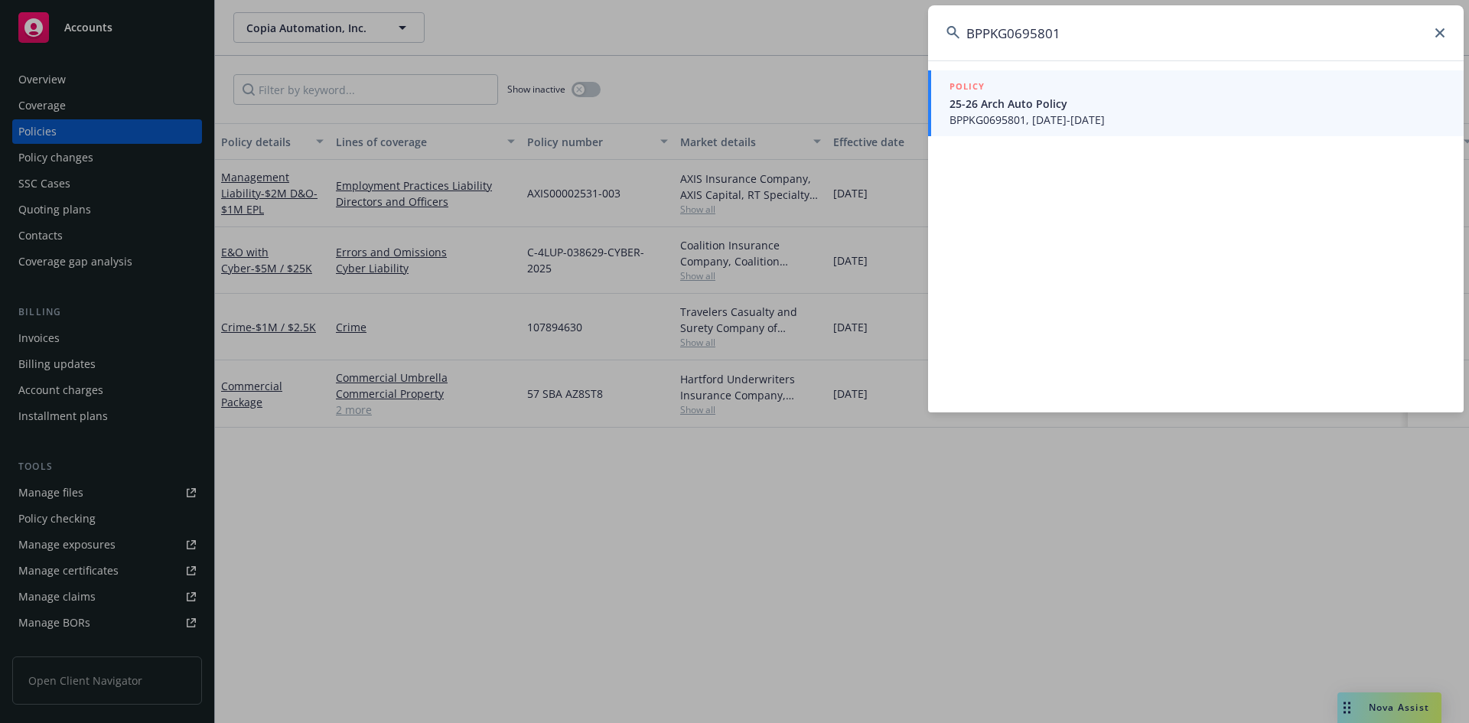
type input "BPPKG0695801"
click at [1017, 122] on span "BPPKG0695801, [DATE]-[DATE]" at bounding box center [1198, 120] width 496 height 16
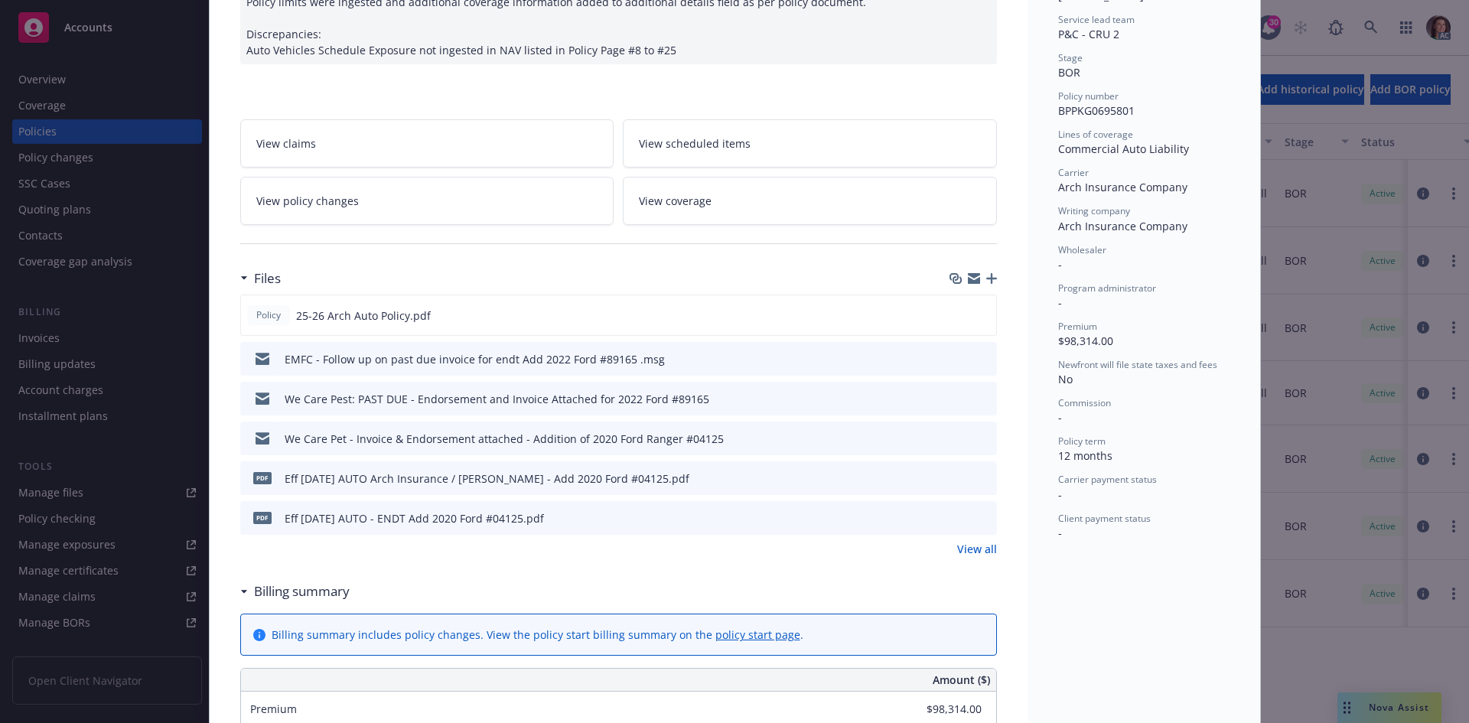
scroll to position [306, 0]
click at [969, 549] on link "View all" at bounding box center [977, 547] width 40 height 16
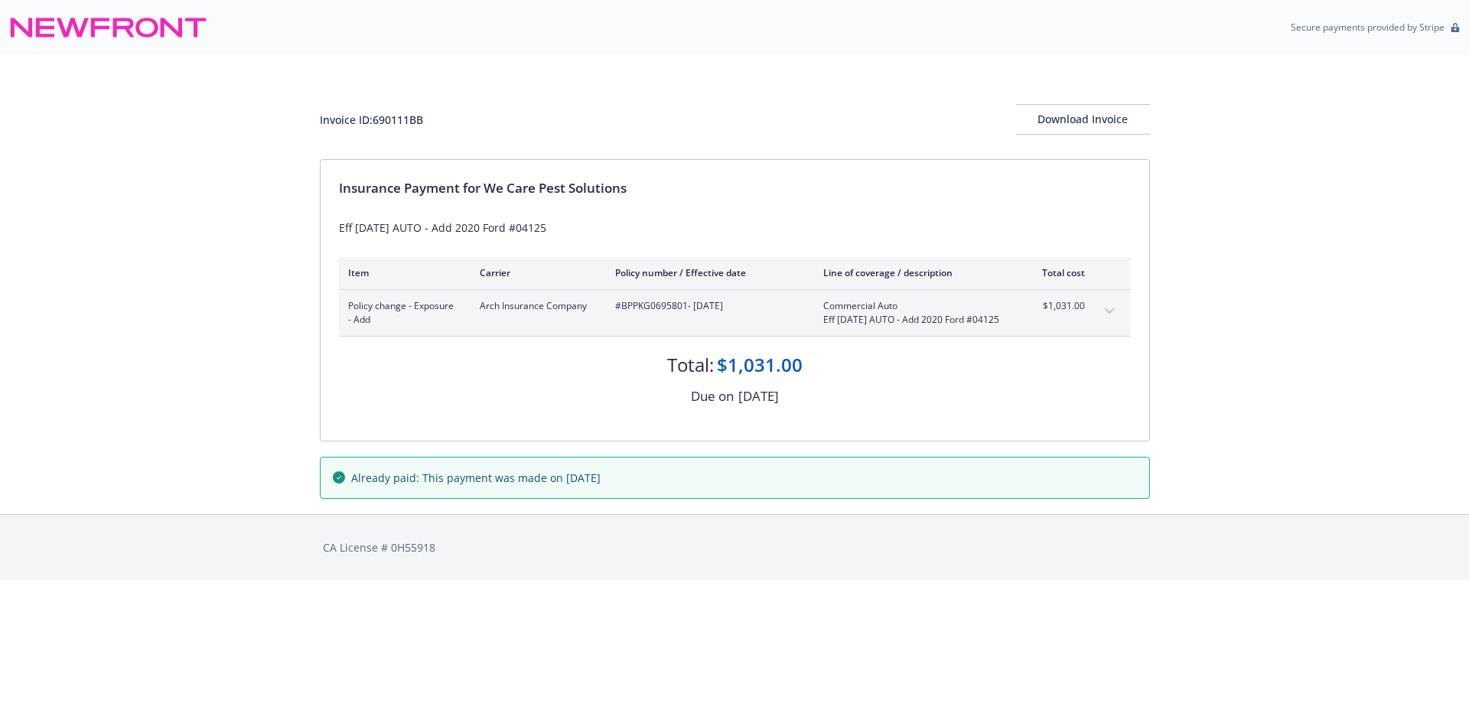
click at [653, 304] on span "#BPPKG0695801 - [DATE]" at bounding box center [707, 306] width 184 height 14
copy span "BPPKG0695801"
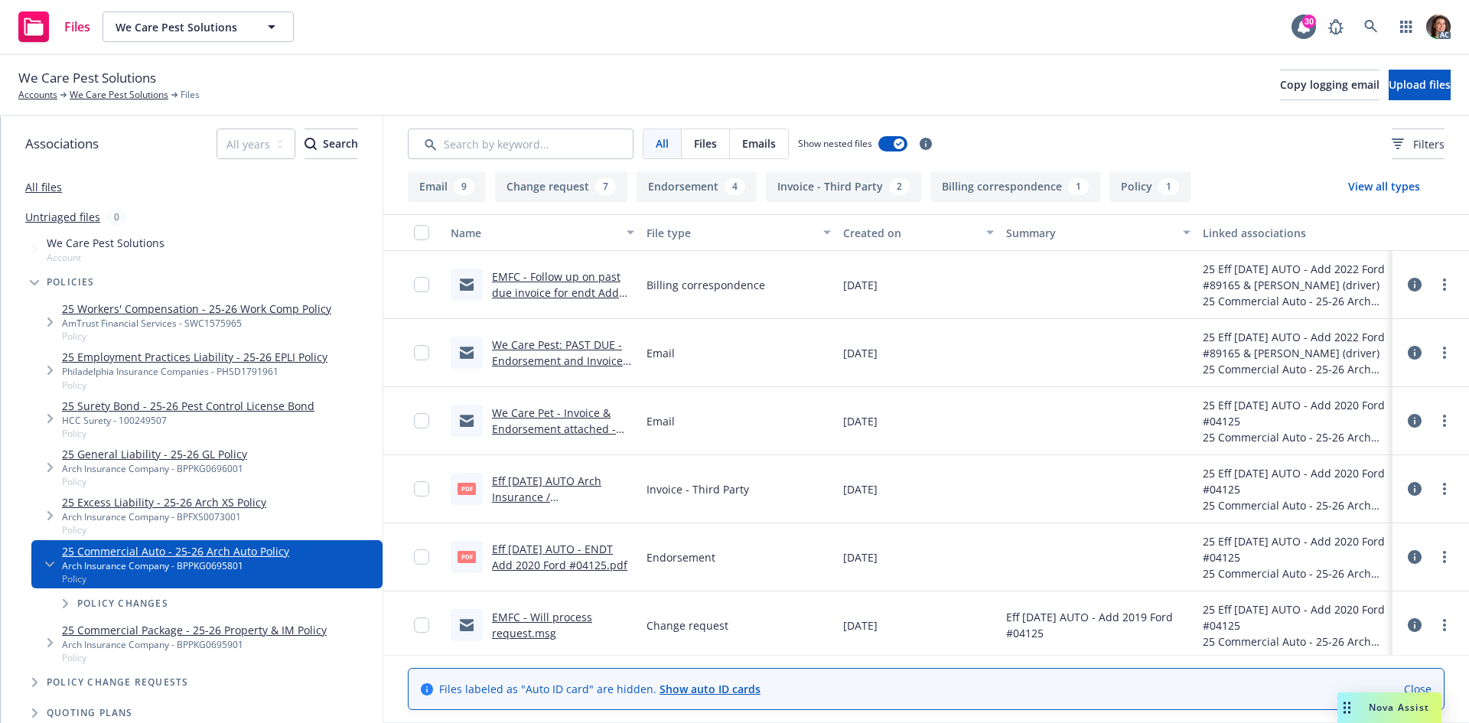
click at [558, 491] on link "Eff [DATE] AUTO Arch Insurance / [PERSON_NAME] - Add 2020 Ford #04125.pdf" at bounding box center [550, 505] width 116 height 63
click at [1376, 23] on icon at bounding box center [1371, 27] width 14 height 14
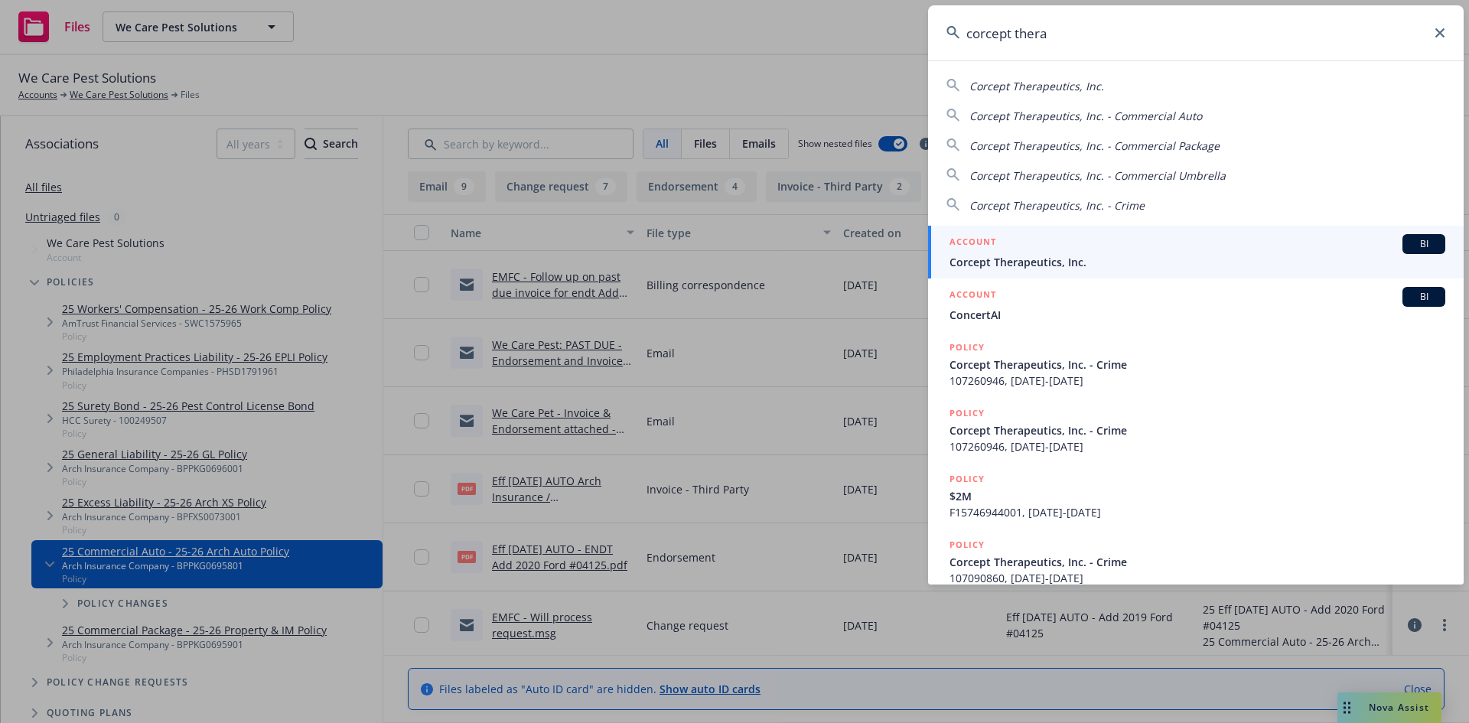
type input "corcept thera"
click at [1042, 251] on div "ACCOUNT BI" at bounding box center [1198, 244] width 496 height 20
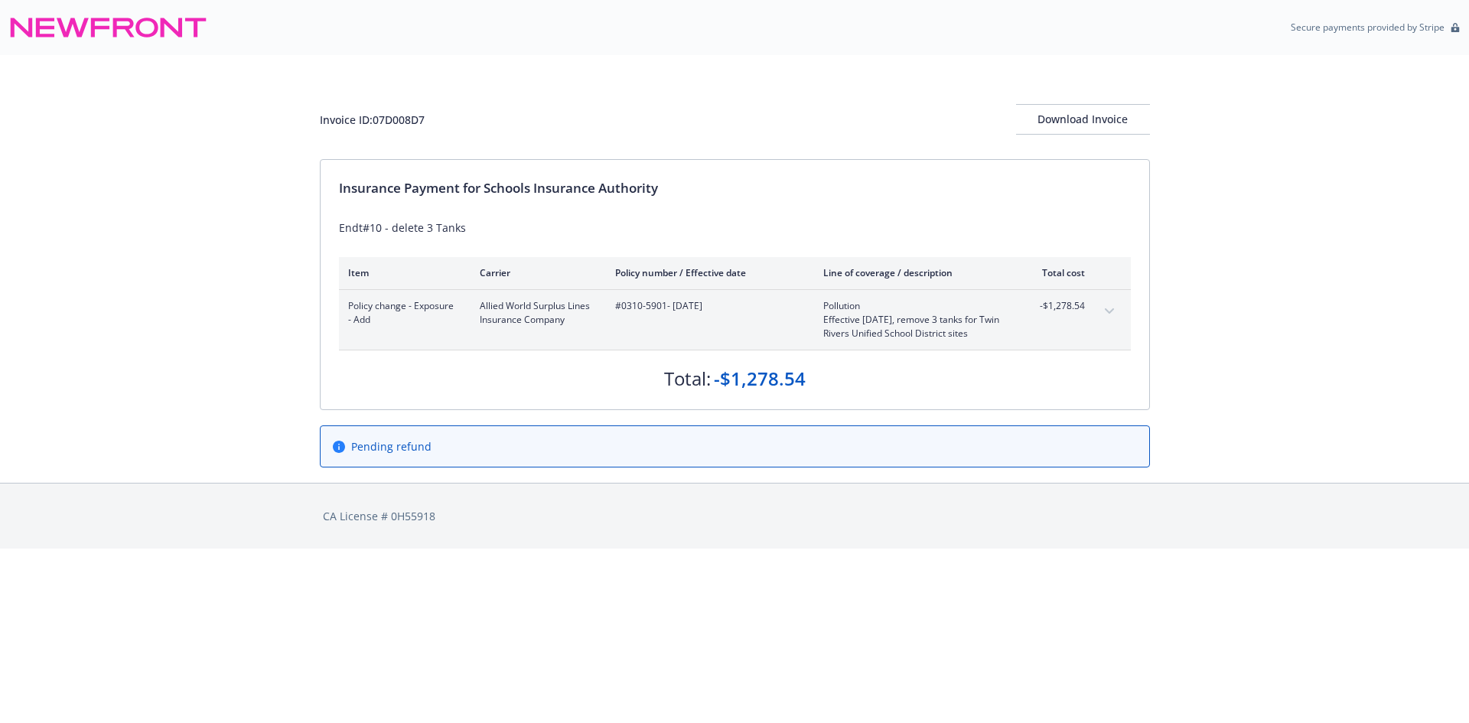
click at [547, 74] on div "Invoice ID: 07D008D7 Download Invoice" at bounding box center [735, 107] width 830 height 104
click at [763, 243] on div "Insurance Payment for Schools Insurance Authority Endt#10 - delete 3 Tanks Item…" at bounding box center [735, 284] width 829 height 249
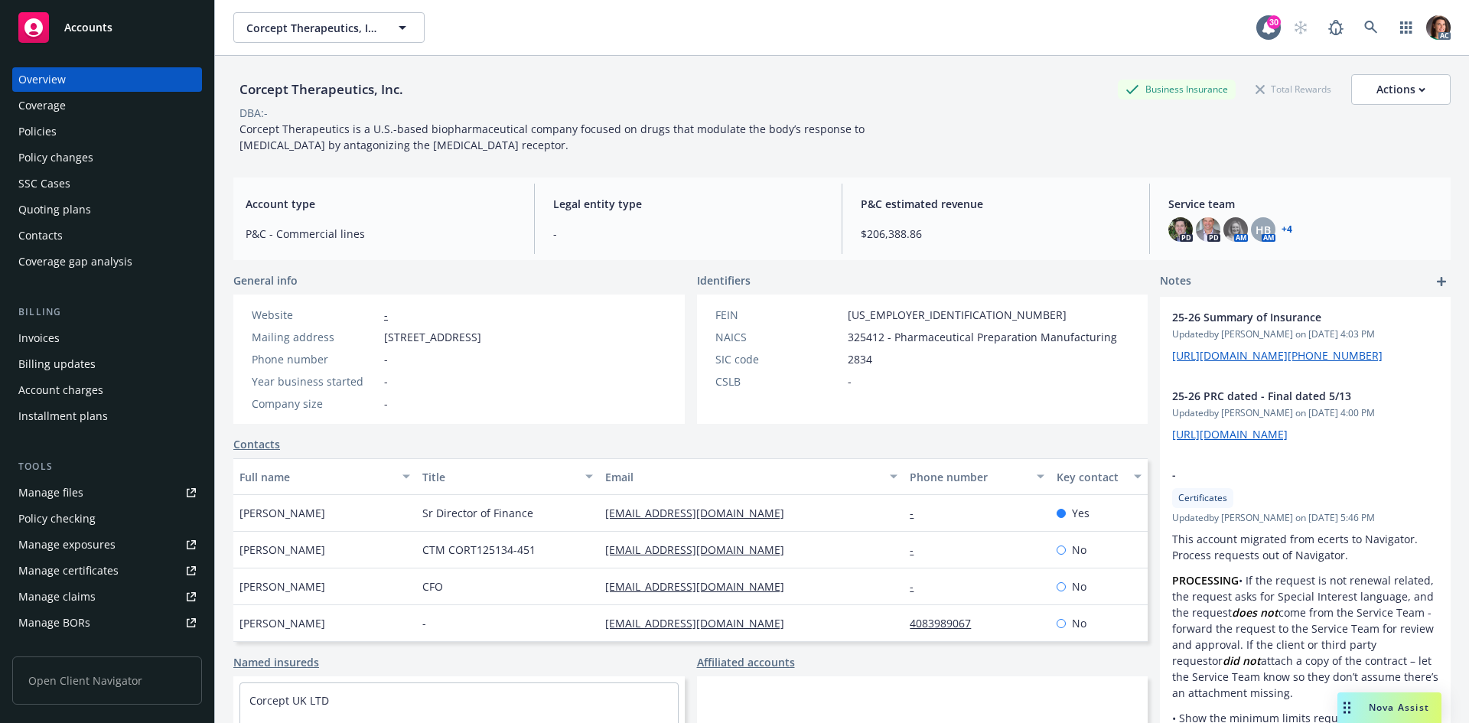
drag, startPoint x: 385, startPoint y: 334, endPoint x: 518, endPoint y: 340, distance: 133.3
click at [481, 340] on span "[STREET_ADDRESS]" at bounding box center [432, 337] width 97 height 16
copy span "[STREET_ADDRESS]"
click at [481, 337] on span "[STREET_ADDRESS]" at bounding box center [432, 337] width 97 height 16
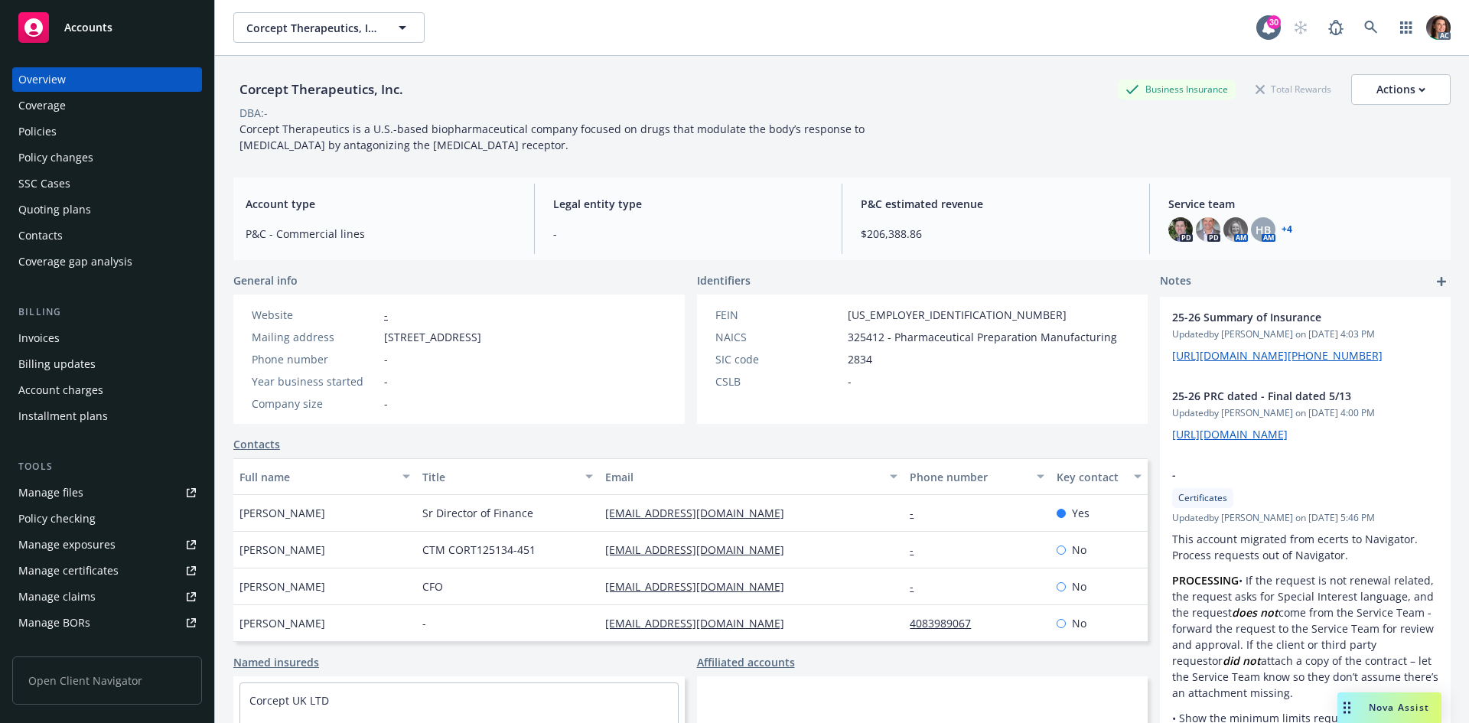
copy span "94065"
click at [1356, 37] on link at bounding box center [1371, 27] width 31 height 31
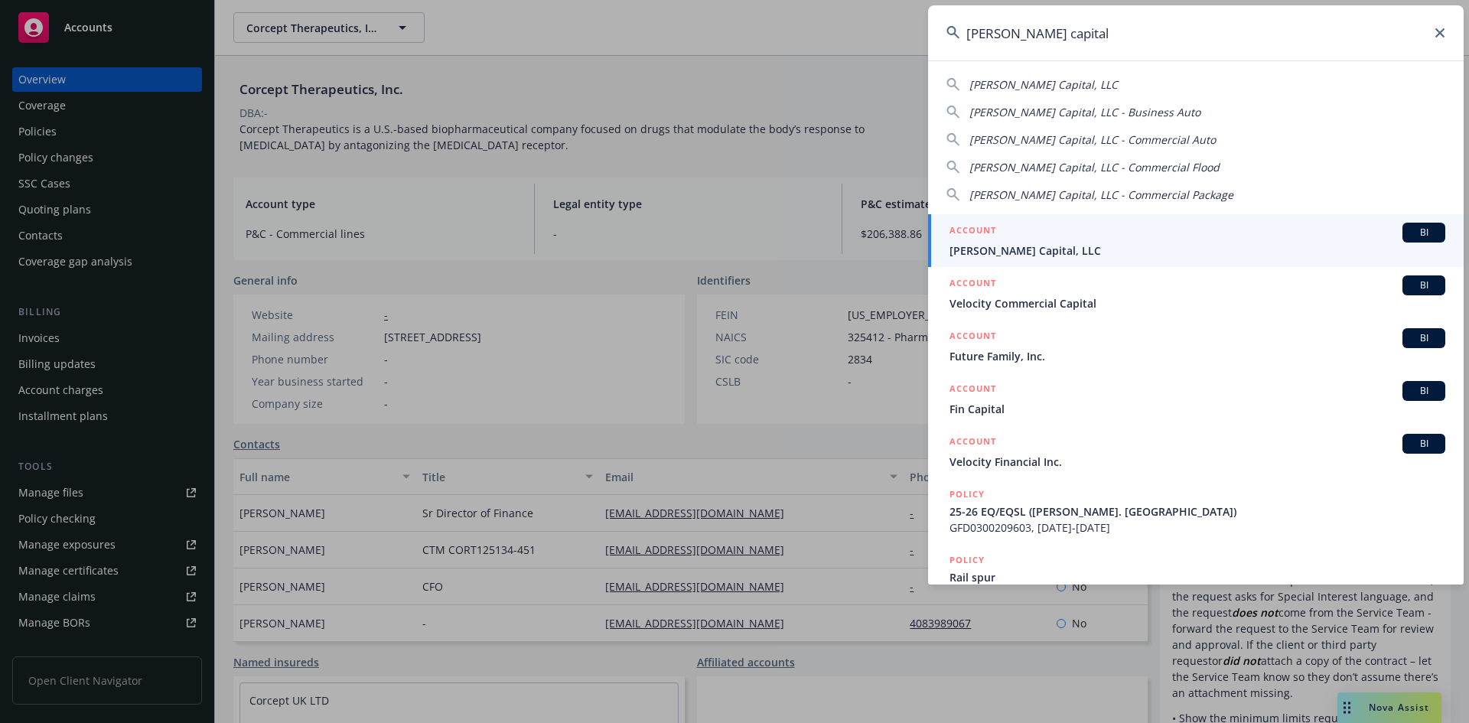
type input "[PERSON_NAME] capital"
click at [1122, 230] on div "ACCOUNT BI" at bounding box center [1198, 233] width 496 height 20
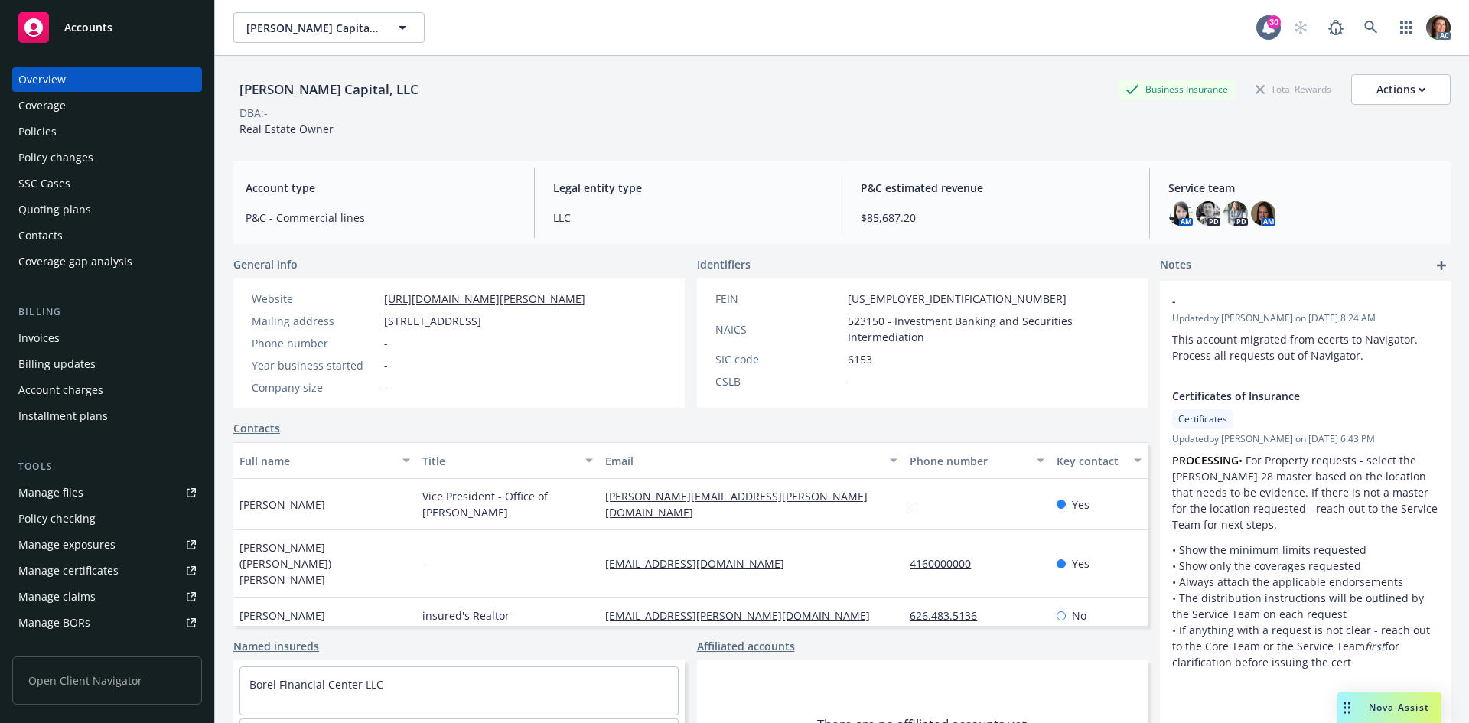
drag, startPoint x: 382, startPoint y: 318, endPoint x: 513, endPoint y: 326, distance: 131.1
click at [513, 326] on div "Mailing address [STREET_ADDRESS]" at bounding box center [419, 321] width 346 height 16
copy div "[STREET_ADDRESS]"
click at [481, 319] on span "[STREET_ADDRESS]" at bounding box center [432, 321] width 97 height 16
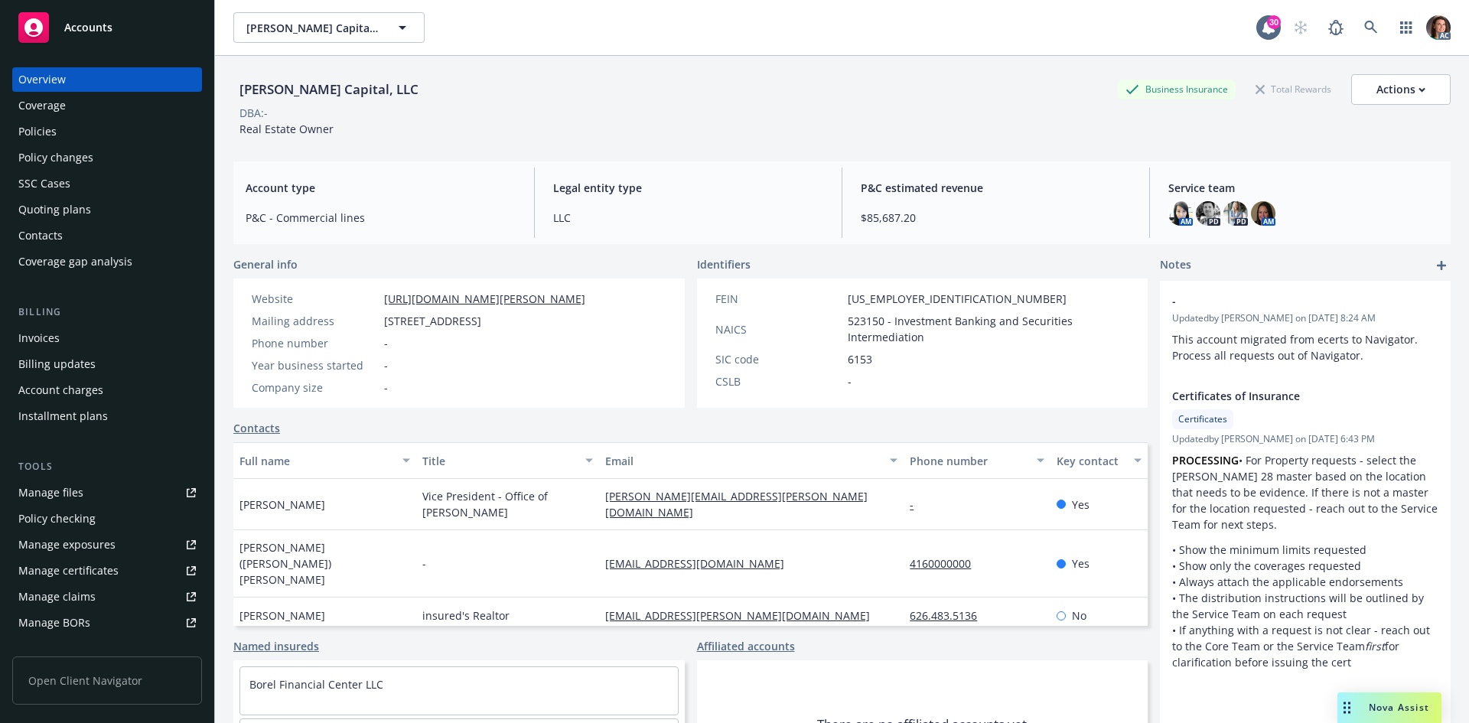
copy span "94402"
